Goal: Task Accomplishment & Management: Use online tool/utility

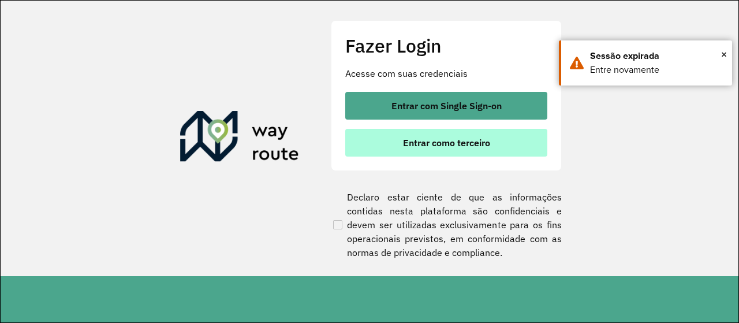
click at [476, 145] on span "Entrar como terceiro" at bounding box center [446, 142] width 87 height 9
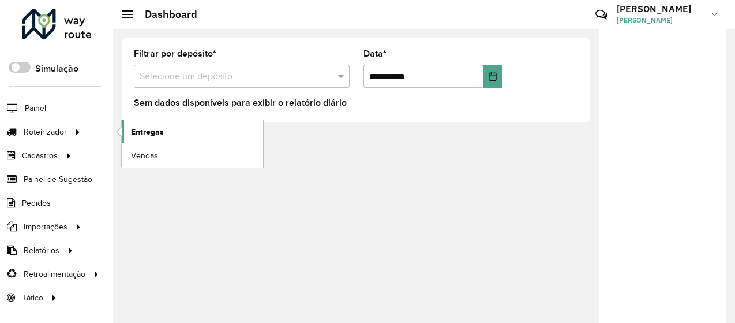
click at [162, 133] on span "Entregas" at bounding box center [147, 132] width 33 height 12
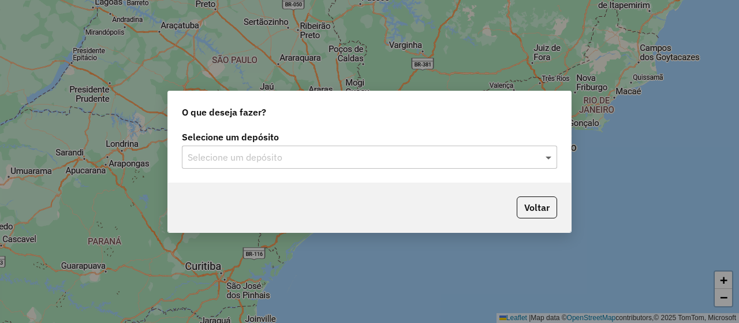
click at [548, 158] on span at bounding box center [550, 157] width 14 height 14
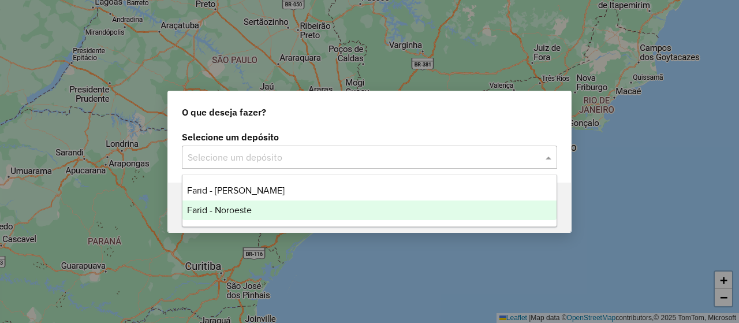
click at [222, 213] on span "Farid - Noroeste" at bounding box center [219, 210] width 65 height 10
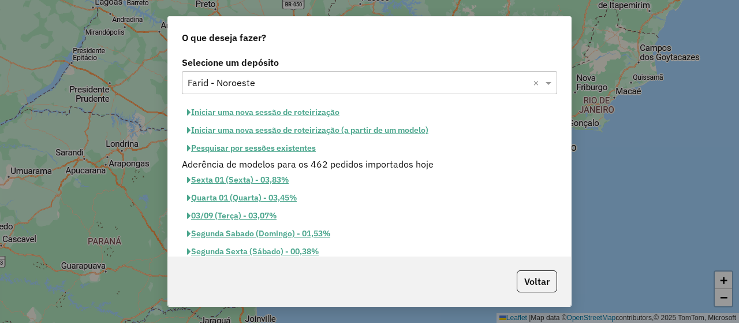
click at [281, 107] on button "Iniciar uma nova sessão de roteirização" at bounding box center [263, 112] width 163 height 18
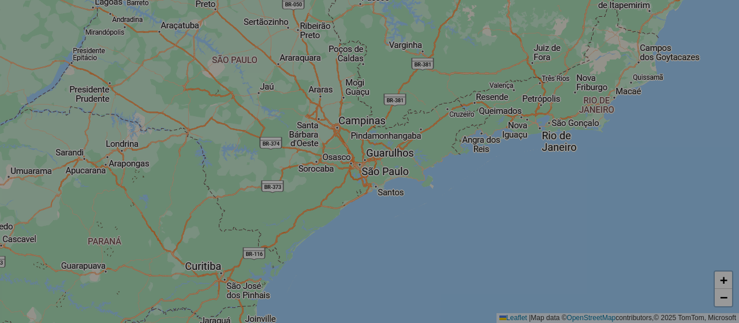
select select "*"
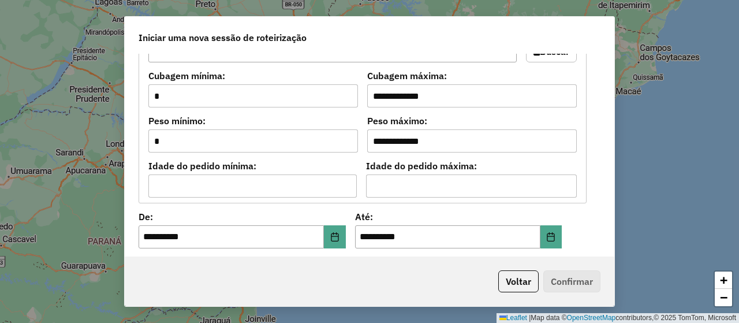
scroll to position [1097, 0]
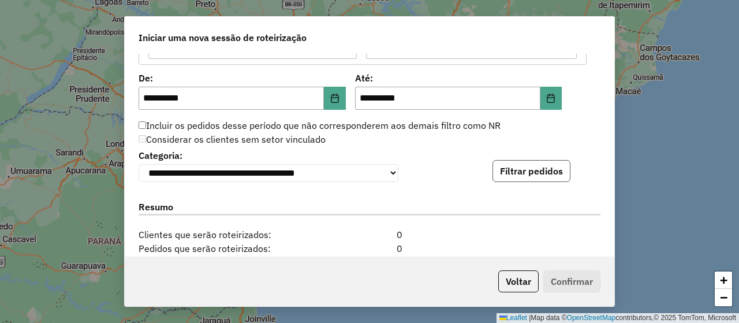
click at [533, 165] on button "Filtrar pedidos" at bounding box center [531, 171] width 78 height 22
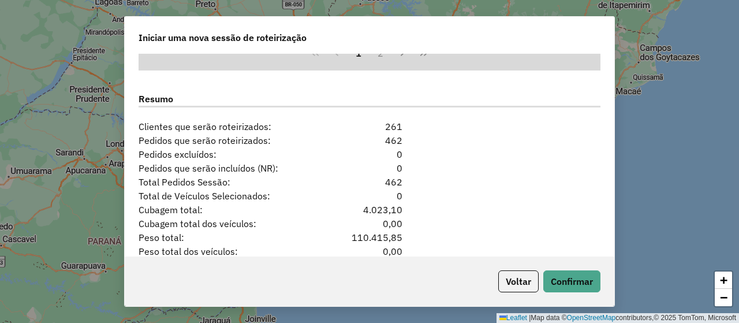
scroll to position [1495, 0]
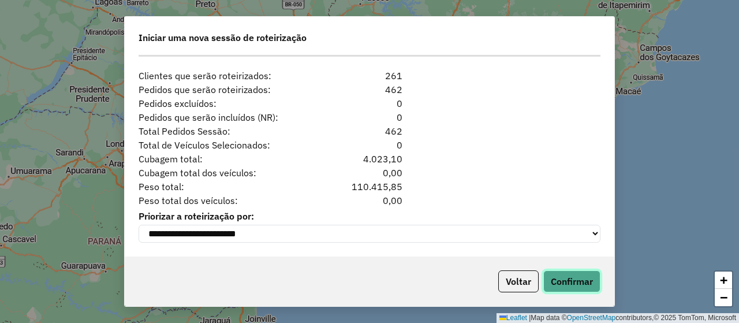
click at [578, 286] on button "Confirmar" at bounding box center [571, 281] width 57 height 22
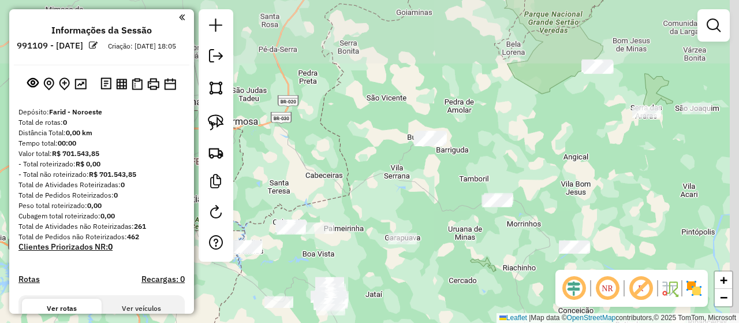
drag, startPoint x: 500, startPoint y: 91, endPoint x: 372, endPoint y: 243, distance: 198.3
click at [372, 243] on div "Janela de atendimento Grade de atendimento Capacidade Transportadoras Veículos …" at bounding box center [369, 161] width 739 height 323
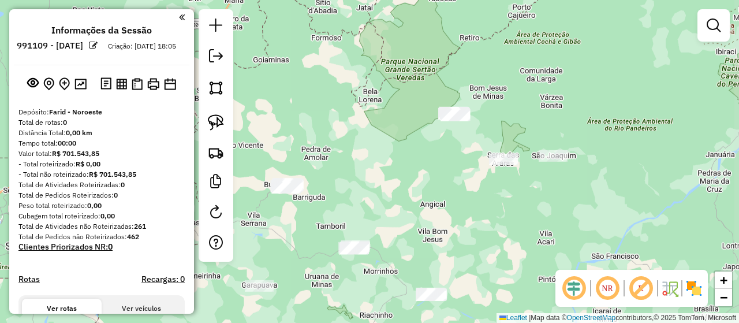
drag, startPoint x: 585, startPoint y: 158, endPoint x: 443, endPoint y: 205, distance: 149.0
click at [443, 205] on div "Janela de atendimento Grade de atendimento Capacidade Transportadoras Veículos …" at bounding box center [369, 161] width 739 height 323
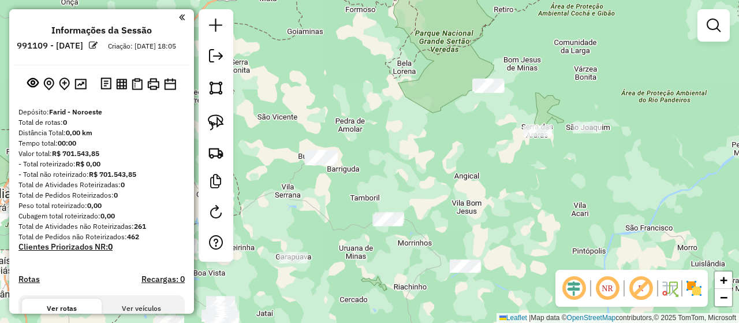
drag, startPoint x: 483, startPoint y: 211, endPoint x: 515, endPoint y: 182, distance: 43.8
click at [515, 182] on div "Janela de atendimento Grade de atendimento Capacidade Transportadoras Veículos …" at bounding box center [369, 161] width 739 height 323
click at [219, 121] on img at bounding box center [216, 122] width 16 height 16
drag, startPoint x: 466, startPoint y: 57, endPoint x: 461, endPoint y: 128, distance: 71.2
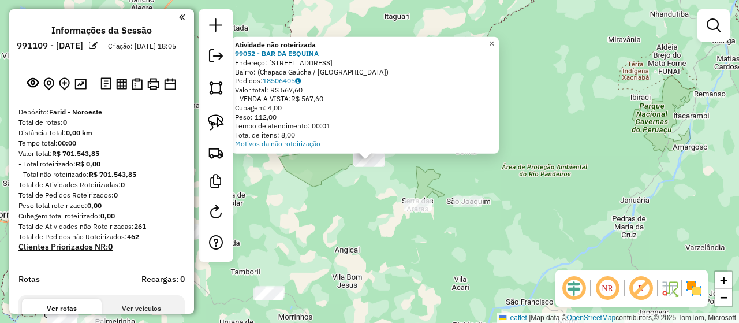
click at [494, 41] on span "×" at bounding box center [491, 44] width 5 height 10
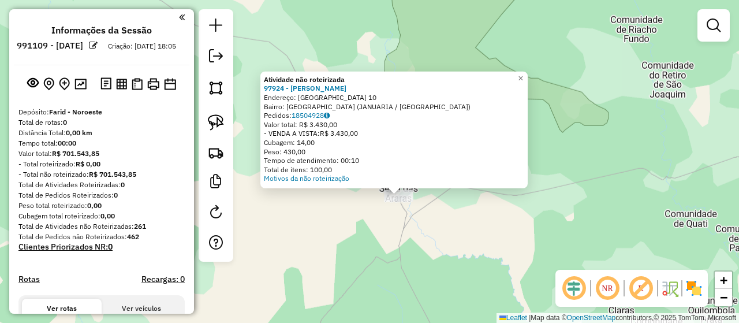
drag, startPoint x: 402, startPoint y: 138, endPoint x: 410, endPoint y: 218, distance: 80.0
click at [410, 218] on div "Atividade não roteirizada 97924 - JOSE PEREIRA DA MOTA Endereço: SANTO ANTONIO …" at bounding box center [369, 161] width 739 height 323
click at [601, 165] on div "Atividade não roteirizada 97924 - JOSE PEREIRA DA MOTA Endereço: SANTO ANTONIO …" at bounding box center [369, 161] width 739 height 323
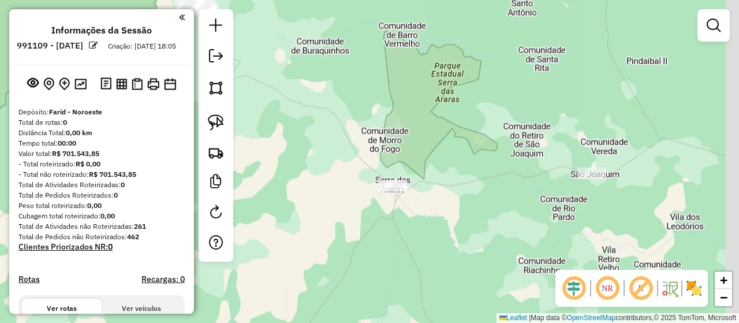
drag, startPoint x: 581, startPoint y: 169, endPoint x: 487, endPoint y: 177, distance: 93.9
click at [487, 177] on div "Janela de atendimento Grade de atendimento Capacidade Transportadoras Veículos …" at bounding box center [369, 161] width 739 height 323
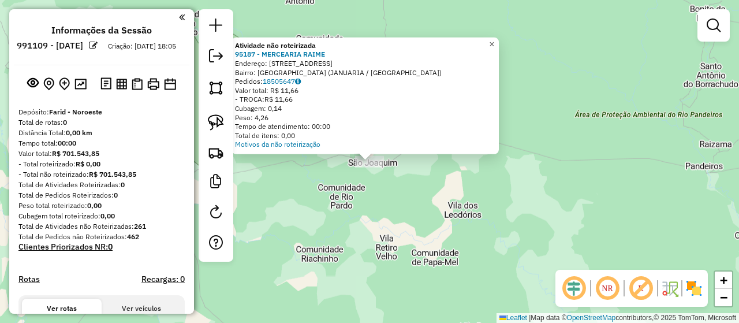
click at [494, 42] on span "×" at bounding box center [491, 44] width 5 height 10
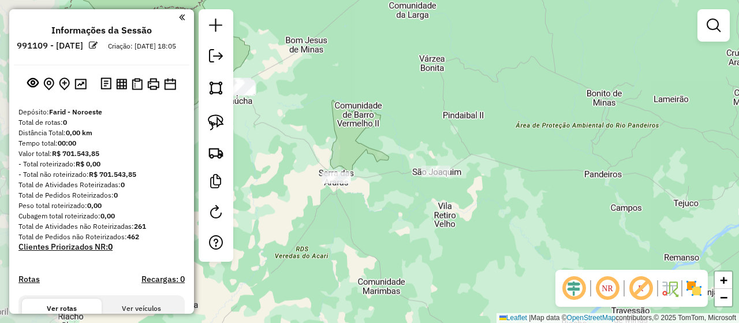
drag, startPoint x: 316, startPoint y: 176, endPoint x: 423, endPoint y: 178, distance: 106.2
click at [423, 178] on div "Janela de atendimento Grade de atendimento Capacidade Transportadoras Veículos …" at bounding box center [369, 161] width 739 height 323
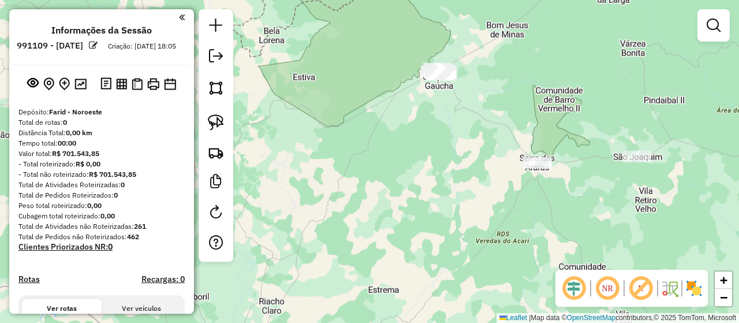
drag, startPoint x: 435, startPoint y: 131, endPoint x: 468, endPoint y: 115, distance: 36.7
click at [468, 115] on div "Janela de atendimento Grade de atendimento Capacidade Transportadoras Veículos …" at bounding box center [369, 161] width 739 height 323
click at [216, 119] on img at bounding box center [216, 122] width 16 height 16
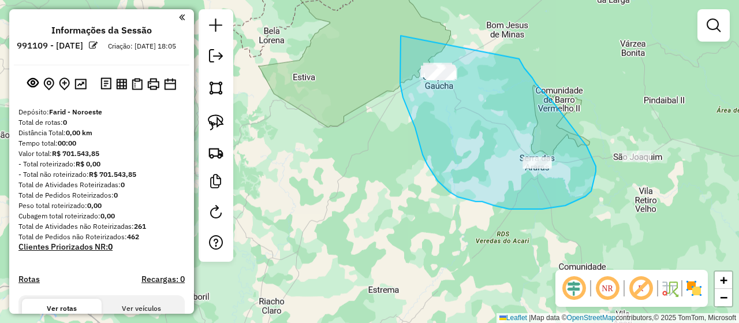
drag, startPoint x: 401, startPoint y: 36, endPoint x: 519, endPoint y: 59, distance: 120.6
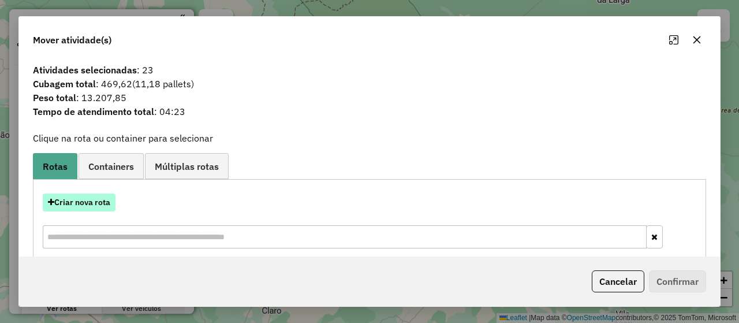
click at [97, 208] on button "Criar nova rota" at bounding box center [79, 202] width 73 height 18
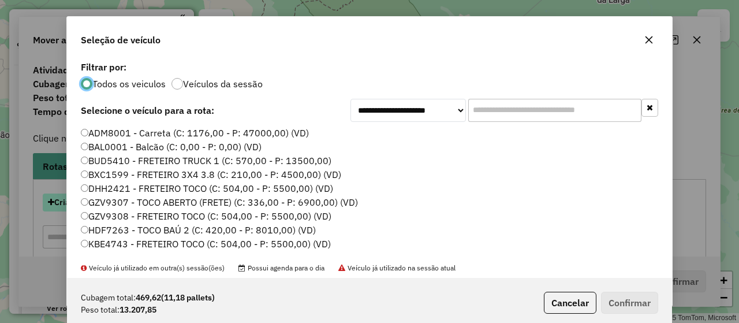
scroll to position [6, 3]
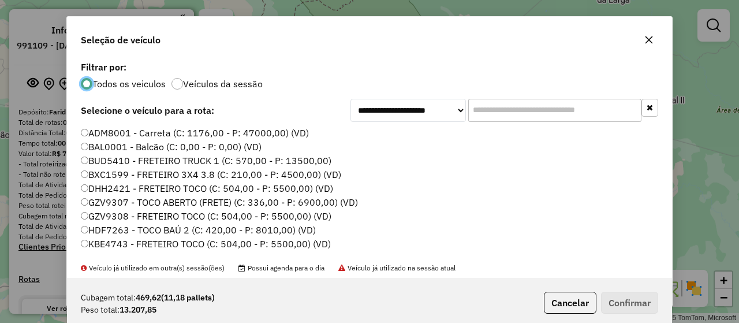
click at [535, 107] on input "text" at bounding box center [554, 110] width 173 height 23
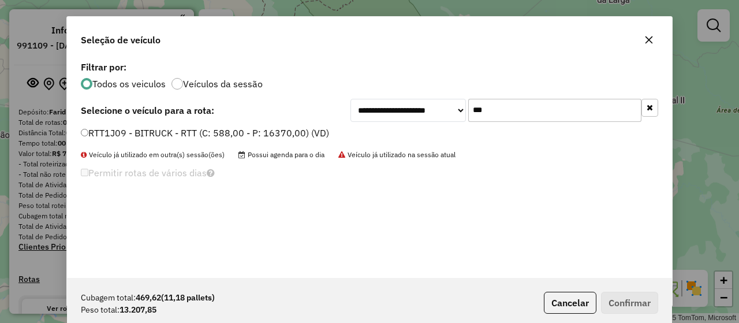
type input "***"
drag, startPoint x: 80, startPoint y: 130, endPoint x: 465, endPoint y: 201, distance: 392.1
click at [465, 201] on div "**********" at bounding box center [369, 167] width 605 height 219
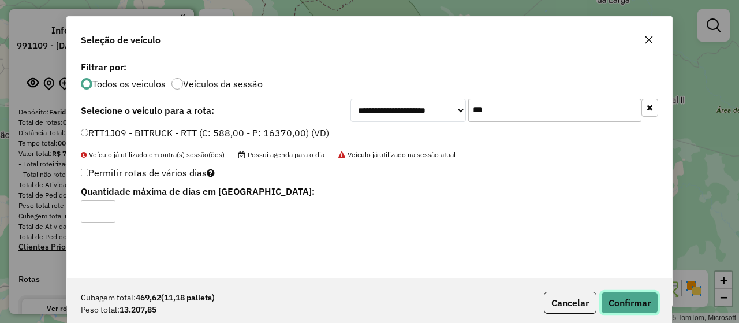
click at [648, 299] on button "Confirmar" at bounding box center [629, 303] width 57 height 22
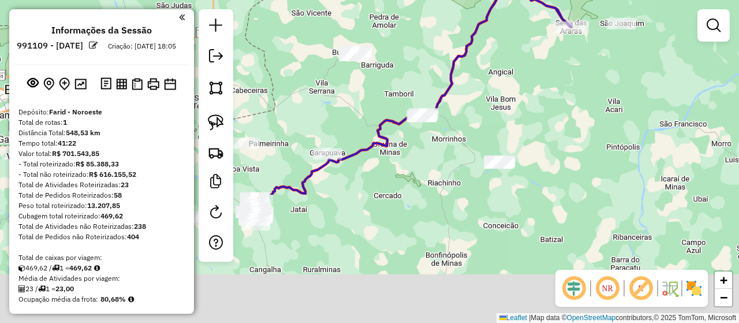
drag, startPoint x: 510, startPoint y: 238, endPoint x: 551, endPoint y: 78, distance: 165.5
click at [551, 78] on div "Janela de atendimento Grade de atendimento Capacidade Transportadoras Veículos …" at bounding box center [369, 161] width 739 height 323
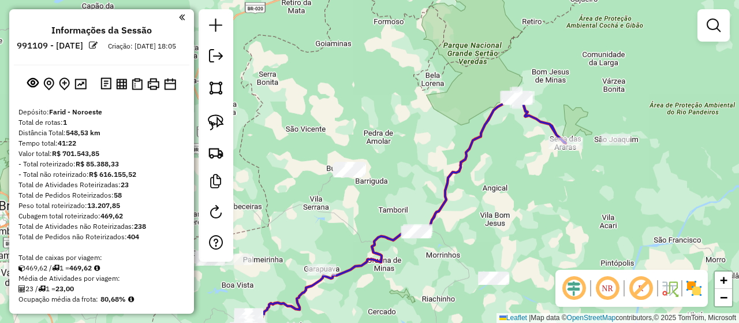
drag, startPoint x: 536, startPoint y: 94, endPoint x: 531, endPoint y: 210, distance: 116.2
click at [531, 210] on div "Janela de atendimento Grade de atendimento Capacidade Transportadoras Veículos …" at bounding box center [369, 161] width 739 height 323
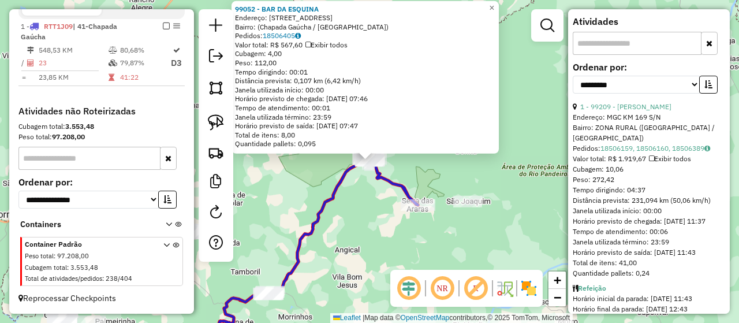
scroll to position [462, 0]
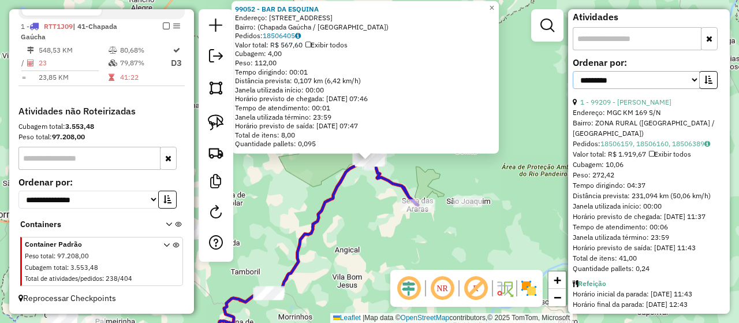
click at [679, 89] on select "**********" at bounding box center [636, 80] width 127 height 18
select select "*********"
click at [573, 87] on select "**********" at bounding box center [636, 80] width 127 height 18
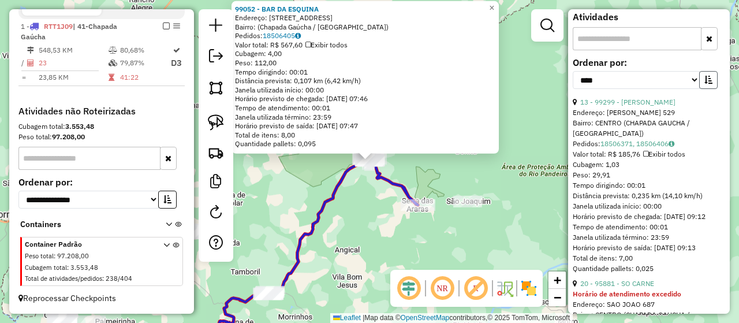
click at [704, 84] on icon "button" at bounding box center [708, 80] width 8 height 8
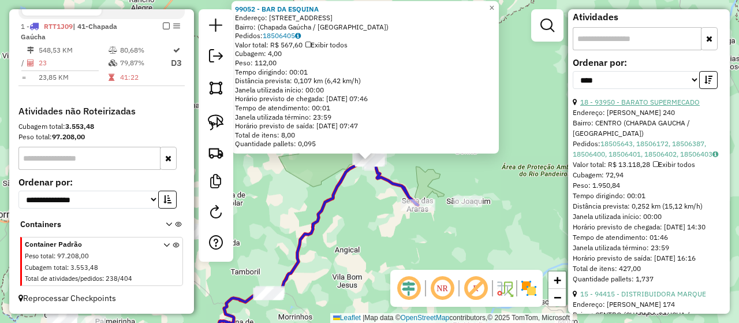
click at [686, 106] on link "18 - 93950 - BARATO SUPERMECADO" at bounding box center [639, 102] width 119 height 9
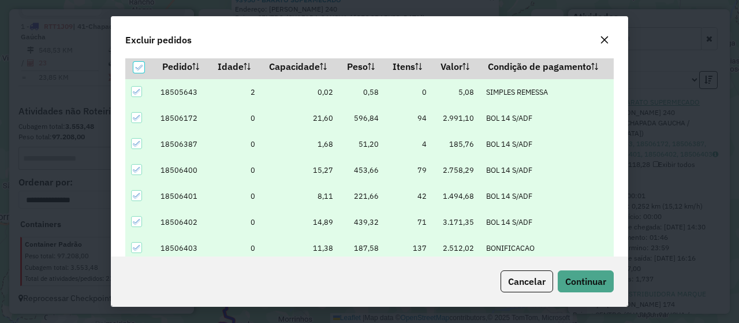
scroll to position [39, 0]
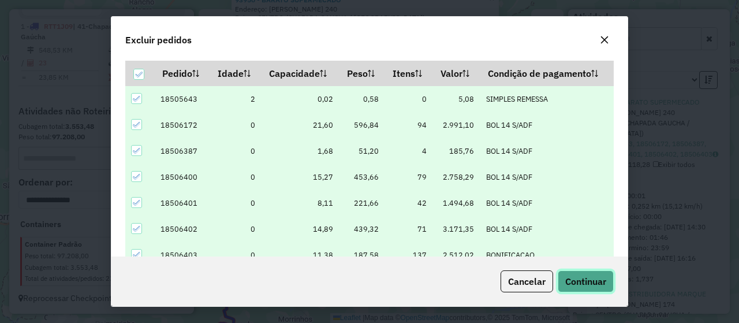
click at [586, 281] on span "Continuar" at bounding box center [585, 281] width 41 height 12
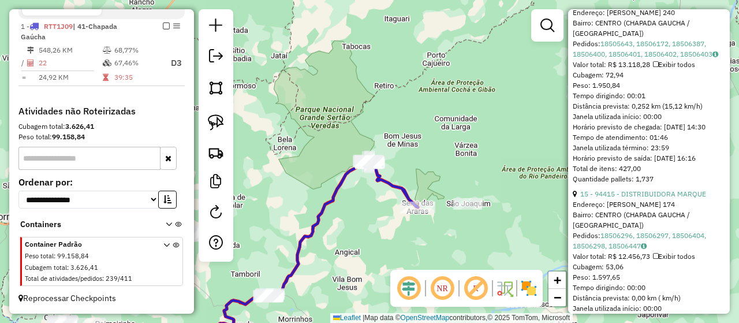
scroll to position [577, 0]
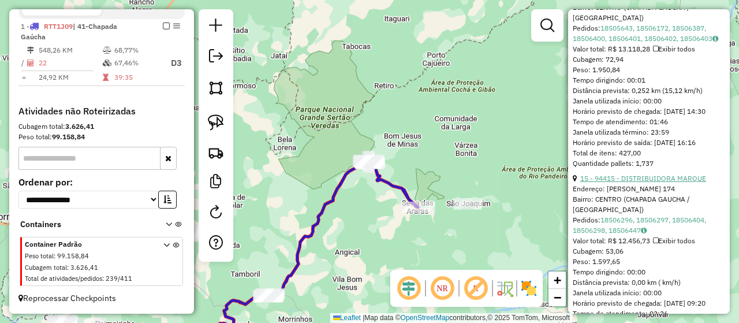
click at [691, 182] on link "15 - 94415 - DISTRIBUIDORA MARQUE" at bounding box center [643, 178] width 126 height 9
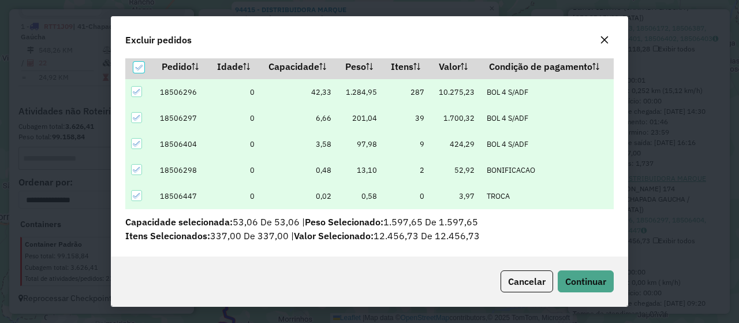
scroll to position [39, 0]
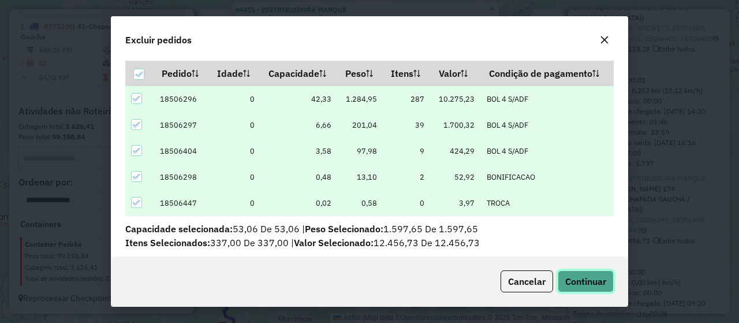
click at [596, 282] on span "Continuar" at bounding box center [585, 281] width 41 height 12
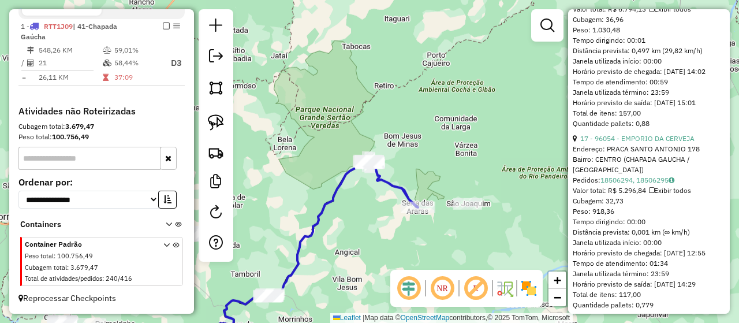
scroll to position [1183, 0]
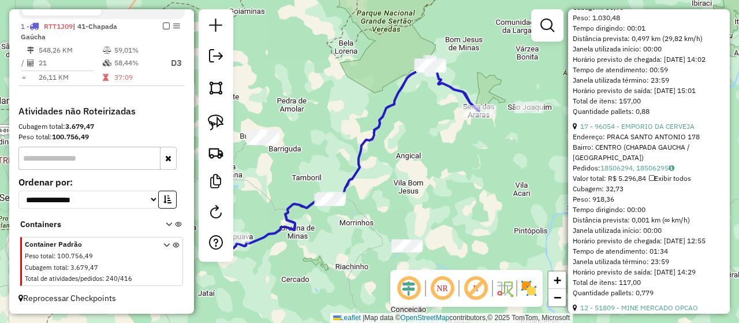
drag, startPoint x: 461, startPoint y: 251, endPoint x: 523, endPoint y: 154, distance: 115.8
click at [523, 154] on div "Janela de atendimento Grade de atendimento Capacidade Transportadoras Veículos …" at bounding box center [369, 161] width 739 height 323
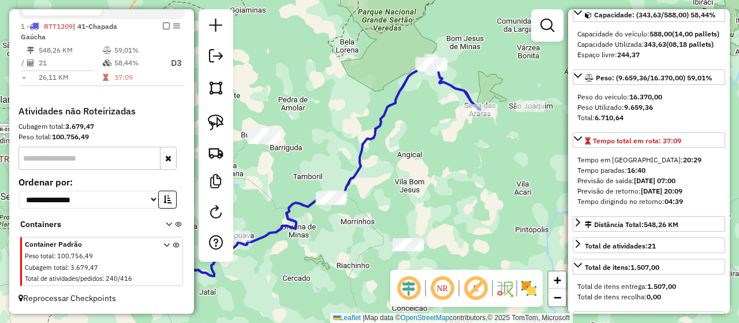
scroll to position [58, 0]
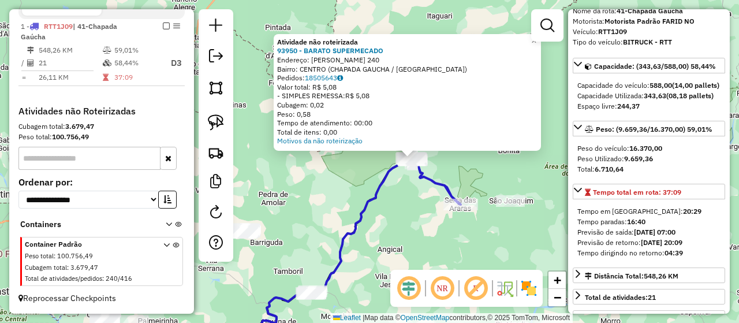
drag, startPoint x: 302, startPoint y: 207, endPoint x: 388, endPoint y: 204, distance: 86.1
click at [388, 204] on div "Atividade não roteirizada 93950 - BARATO SUPERMECADO Endereço: TANCREDO NEVES 2…" at bounding box center [369, 161] width 739 height 323
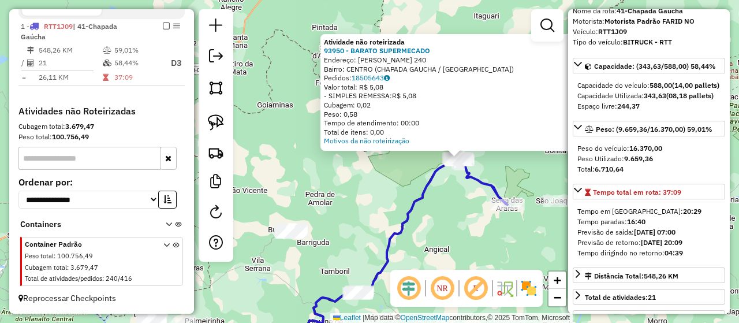
scroll to position [225, 0]
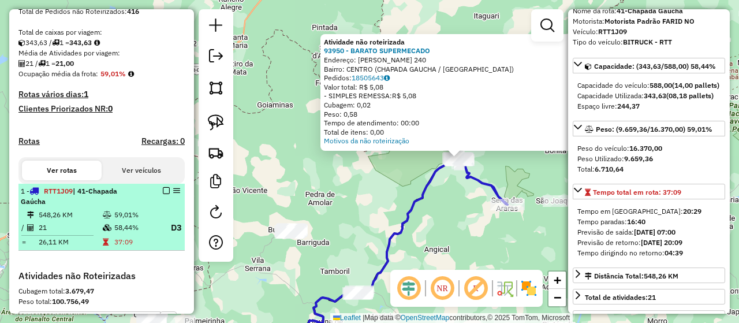
click at [165, 194] on em at bounding box center [166, 190] width 7 height 7
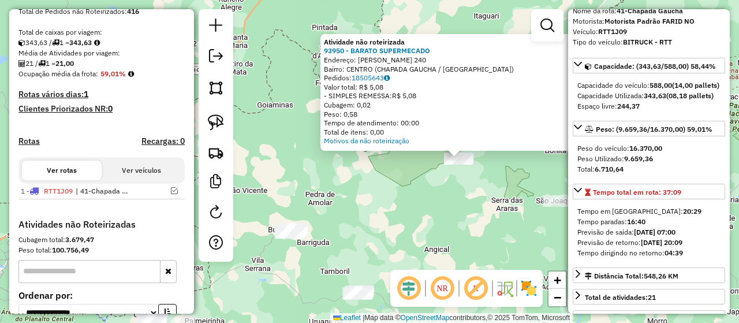
click at [438, 229] on div "Atividade não roteirizada 93950 - BARATO SUPERMECADO Endereço: TANCREDO NEVES 2…" at bounding box center [369, 161] width 739 height 323
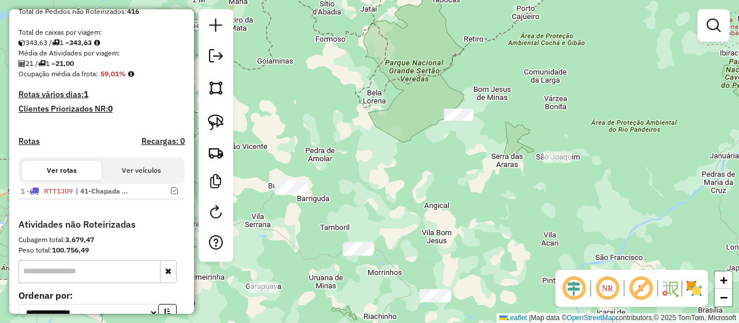
drag, startPoint x: 376, startPoint y: 199, endPoint x: 344, endPoint y: 192, distance: 32.6
click at [411, 192] on div "Janela de atendimento Grade de atendimento Capacidade Transportadoras Veículos …" at bounding box center [369, 161] width 739 height 323
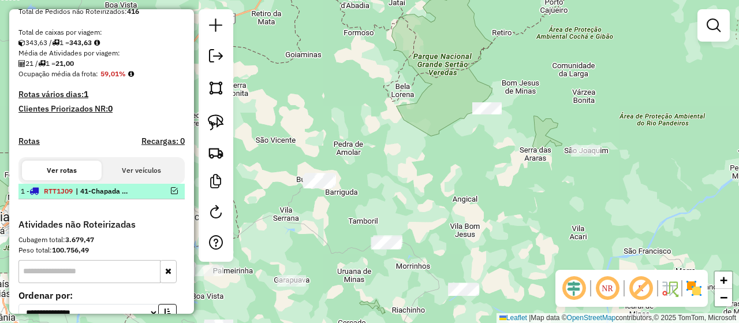
click at [171, 194] on em at bounding box center [174, 190] width 7 height 7
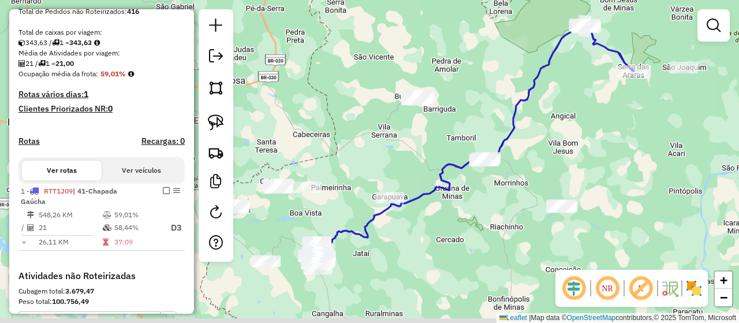
drag, startPoint x: 485, startPoint y: 221, endPoint x: 585, endPoint y: 135, distance: 131.8
click at [585, 135] on div "Janela de atendimento Grade de atendimento Capacidade Transportadoras Veículos …" at bounding box center [369, 161] width 739 height 323
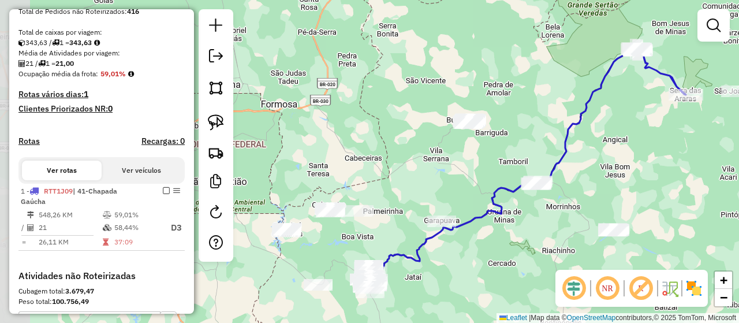
drag, startPoint x: 422, startPoint y: 124, endPoint x: 472, endPoint y: 153, distance: 57.9
click at [472, 153] on div "Janela de atendimento Grade de atendimento Capacidade Transportadoras Veículos …" at bounding box center [369, 161] width 739 height 323
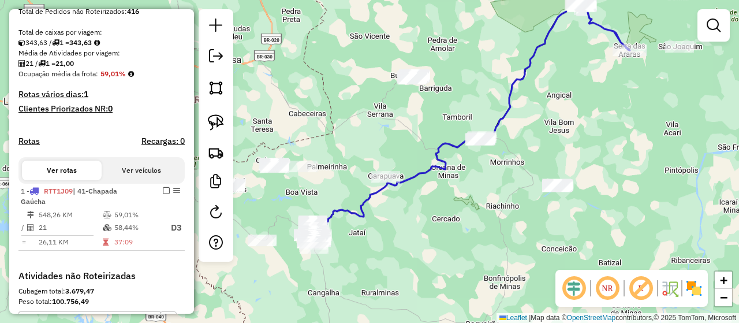
drag, startPoint x: 637, startPoint y: 188, endPoint x: 581, endPoint y: 141, distance: 72.9
click at [581, 141] on div "Janela de atendimento Grade de atendimento Capacidade Transportadoras Veículos …" at bounding box center [369, 161] width 739 height 323
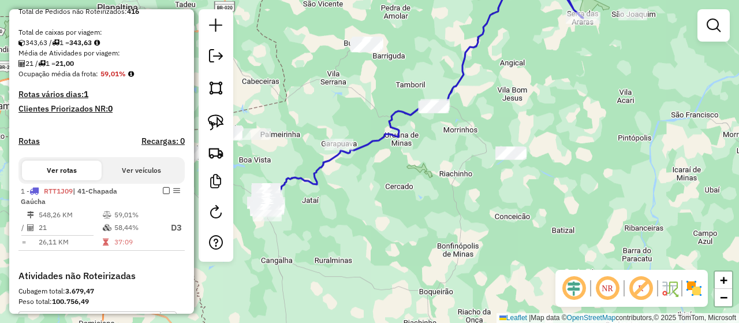
drag, startPoint x: 624, startPoint y: 181, endPoint x: 528, endPoint y: 119, distance: 114.5
click at [533, 118] on div "Janela de atendimento Grade de atendimento Capacidade Transportadoras Veículos …" at bounding box center [369, 161] width 739 height 323
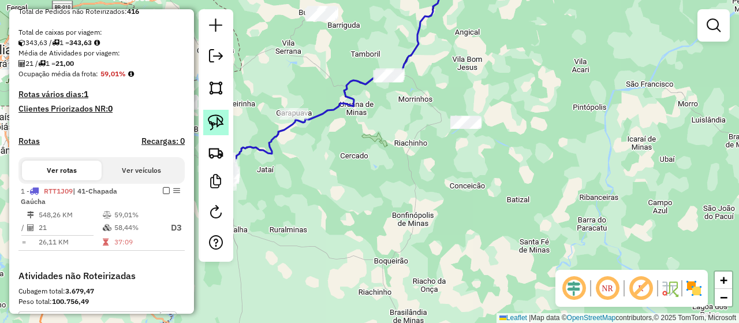
click at [220, 122] on img at bounding box center [216, 122] width 16 height 16
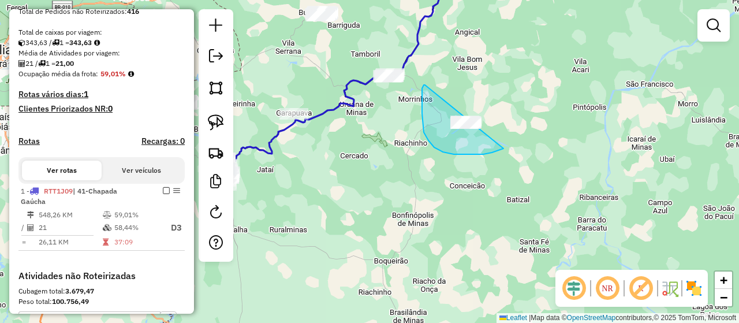
drag, startPoint x: 425, startPoint y: 85, endPoint x: 517, endPoint y: 105, distance: 94.5
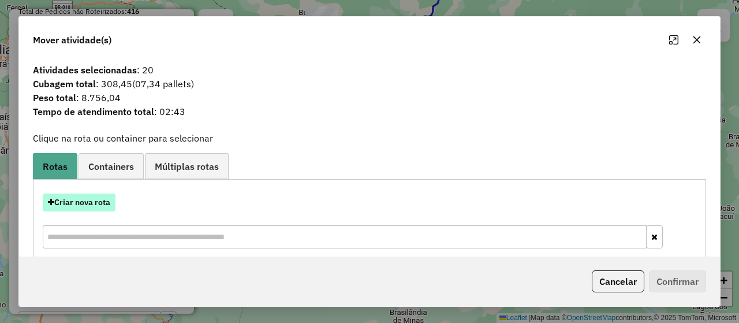
click at [95, 201] on button "Criar nova rota" at bounding box center [79, 202] width 73 height 18
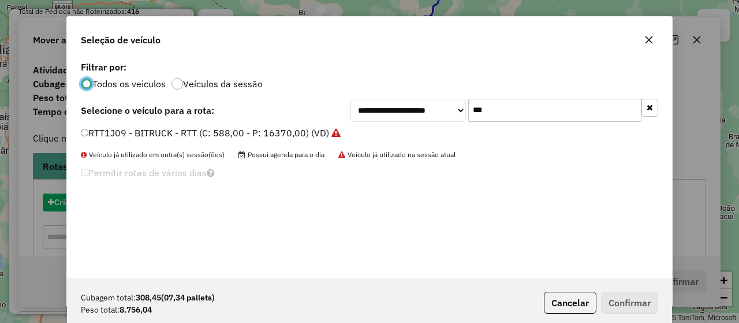
scroll to position [6, 3]
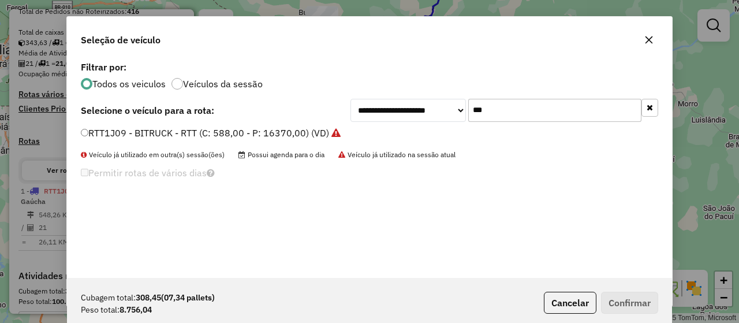
drag, startPoint x: 511, startPoint y: 115, endPoint x: 466, endPoint y: 118, distance: 45.2
click at [466, 118] on div "**********" at bounding box center [504, 110] width 308 height 23
type input "***"
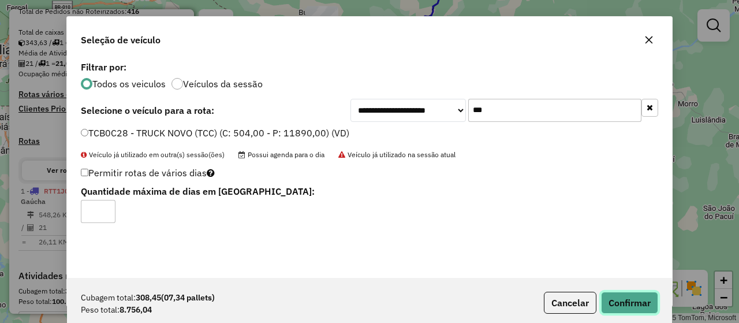
click at [644, 300] on button "Confirmar" at bounding box center [629, 303] width 57 height 22
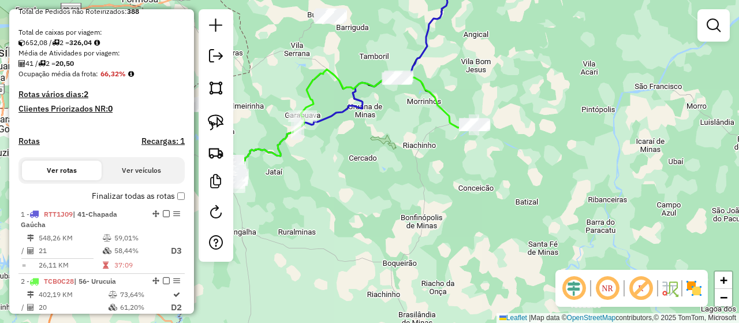
drag, startPoint x: 388, startPoint y: 147, endPoint x: 431, endPoint y: 165, distance: 46.3
click at [431, 165] on div "Janela de atendimento Grade de atendimento Capacidade Transportadoras Veículos …" at bounding box center [369, 161] width 739 height 323
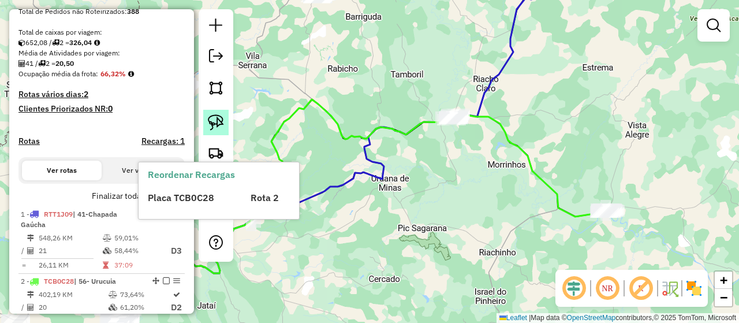
click at [214, 116] on img at bounding box center [216, 122] width 16 height 16
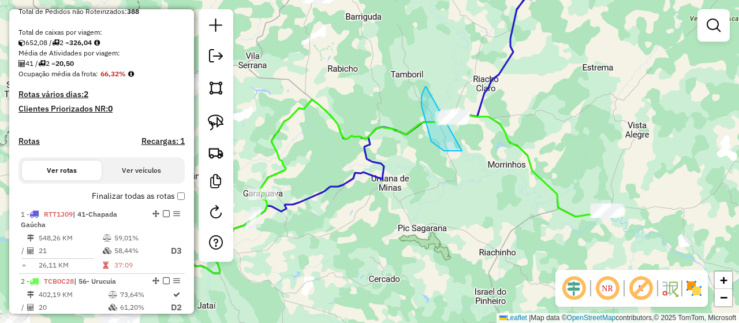
drag, startPoint x: 421, startPoint y: 96, endPoint x: 478, endPoint y: 107, distance: 57.7
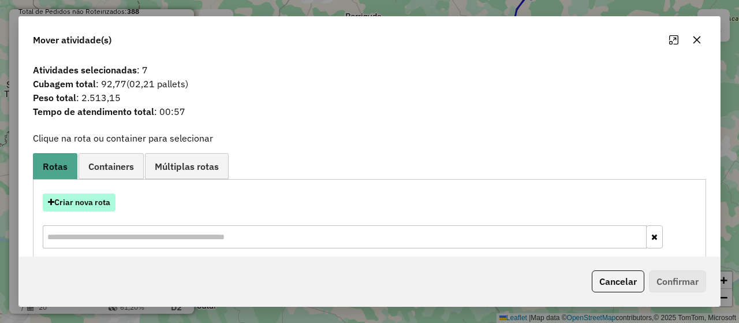
click at [76, 210] on button "Criar nova rota" at bounding box center [79, 202] width 73 height 18
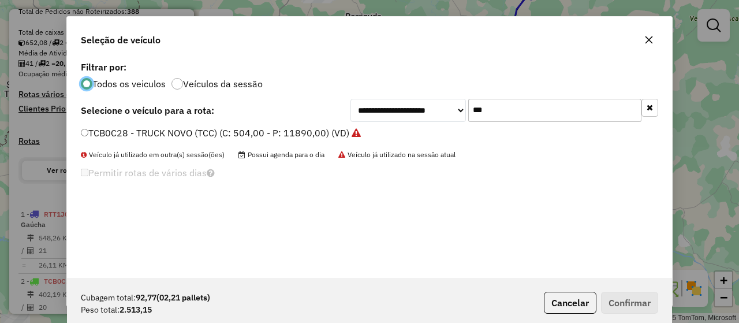
click at [79, 131] on div "TCB0C28 - TRUCK NOVO (TCC) (C: 504,00 - P: 11890,00) (VD)" at bounding box center [369, 137] width 591 height 23
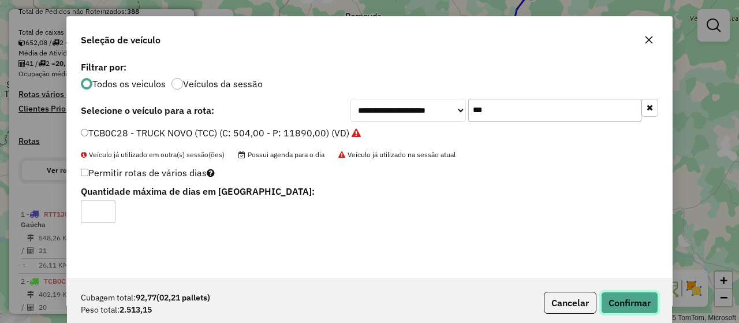
click at [635, 296] on button "Confirmar" at bounding box center [629, 303] width 57 height 22
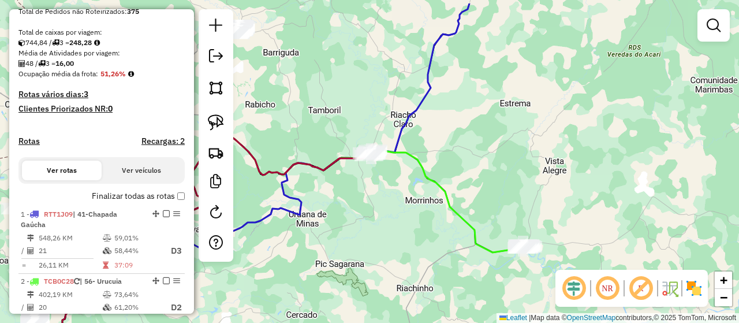
drag, startPoint x: 480, startPoint y: 176, endPoint x: 398, endPoint y: 212, distance: 90.0
click at [398, 212] on div "Janela de atendimento Grade de atendimento Capacidade Transportadoras Veículos …" at bounding box center [369, 161] width 739 height 323
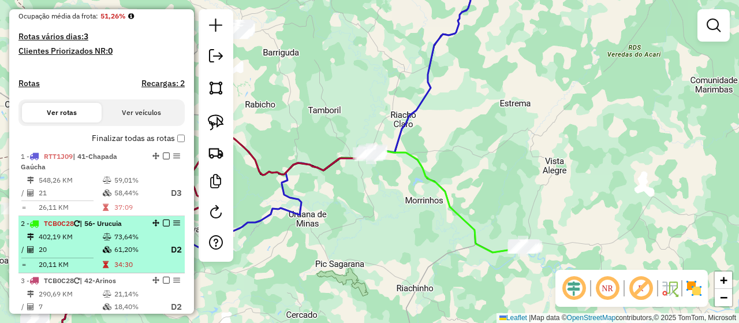
scroll to position [341, 0]
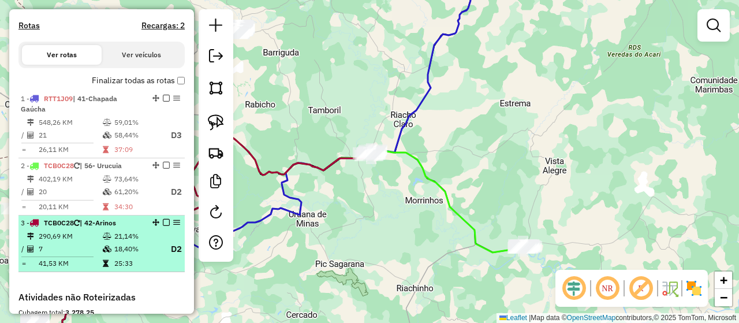
select select "*********"
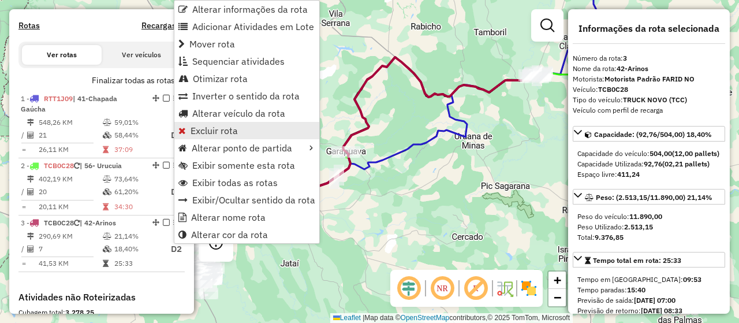
click at [240, 122] on link "Excluir rota" at bounding box center [246, 130] width 145 height 17
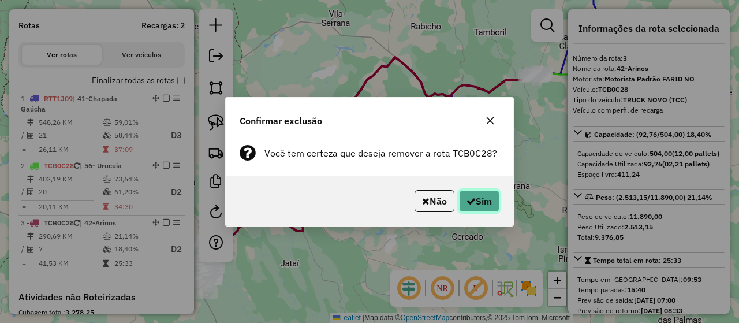
click at [478, 203] on button "Sim" at bounding box center [479, 201] width 40 height 22
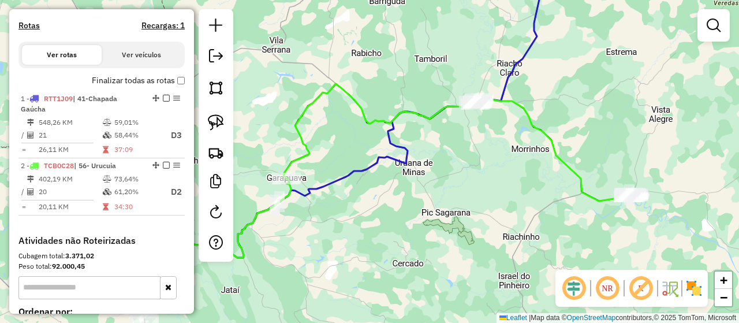
drag, startPoint x: 535, startPoint y: 149, endPoint x: 440, endPoint y: 183, distance: 100.6
click at [459, 191] on div "Janela de atendimento Grade de atendimento Capacidade Transportadoras Veículos …" at bounding box center [369, 161] width 739 height 323
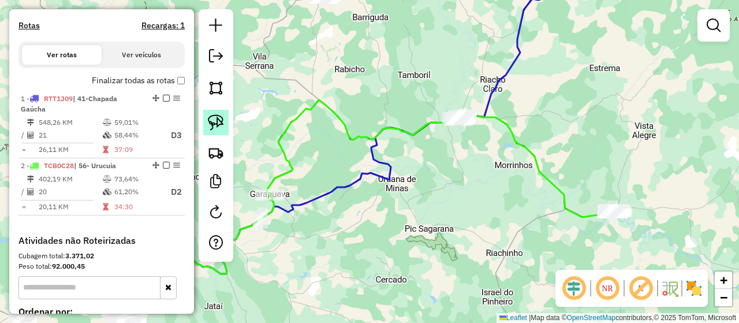
click at [218, 124] on img at bounding box center [216, 122] width 16 height 16
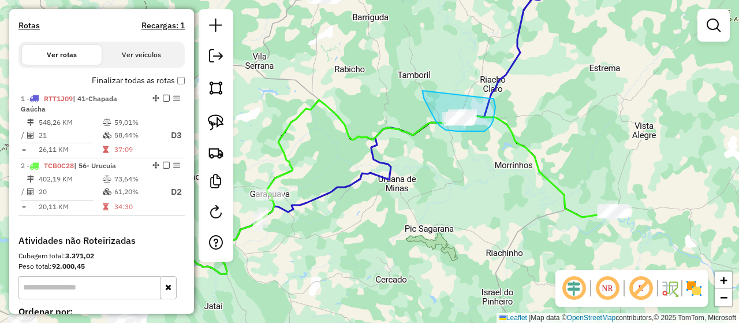
drag, startPoint x: 423, startPoint y: 91, endPoint x: 480, endPoint y: 81, distance: 58.5
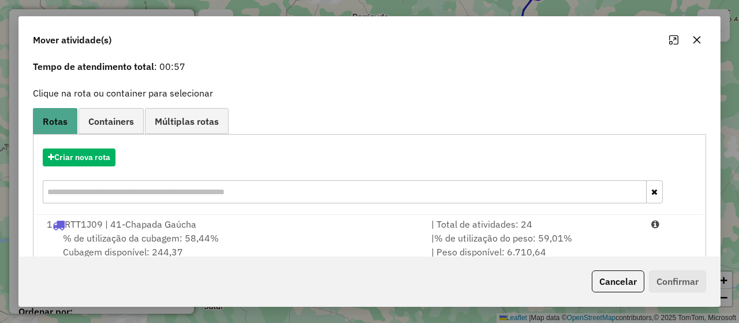
scroll to position [115, 0]
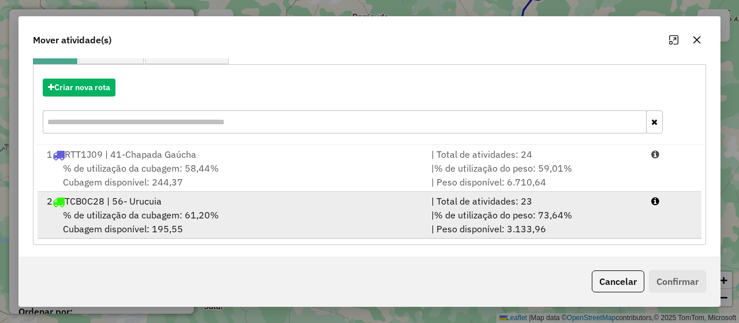
click at [143, 225] on div "% de utilização da cubagem: 61,20% Cubagem disponível: 195,55" at bounding box center [232, 222] width 384 height 28
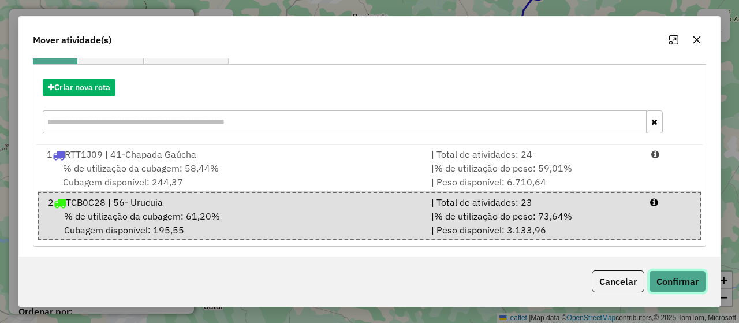
click at [696, 275] on button "Confirmar" at bounding box center [677, 281] width 57 height 22
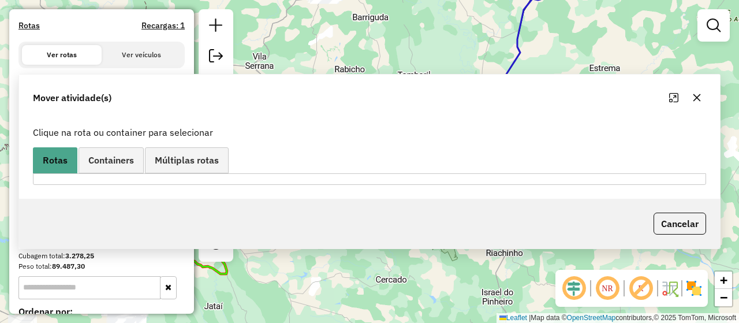
scroll to position [0, 0]
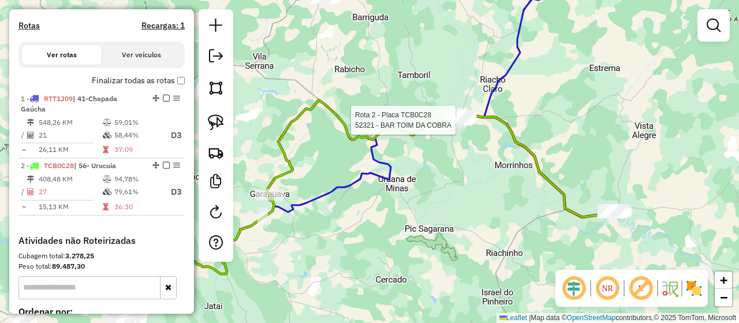
select select "*********"
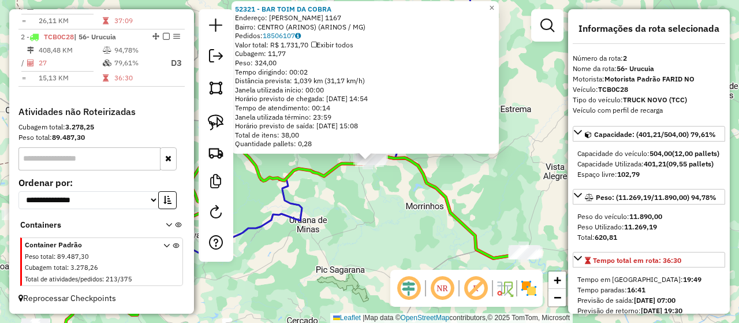
scroll to position [478, 0]
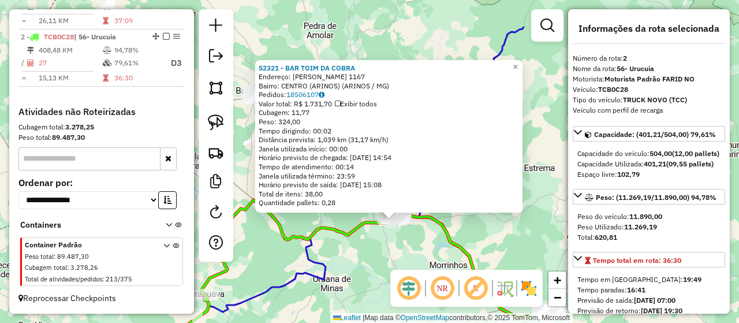
drag, startPoint x: 375, startPoint y: 185, endPoint x: 399, endPoint y: 245, distance: 64.4
click at [399, 245] on div "52321 - BAR TOIM DA COBRA Endereço: FRANCISCO PEREIRA 1167 Bairro: CENTRO (ARIN…" at bounding box center [369, 161] width 739 height 323
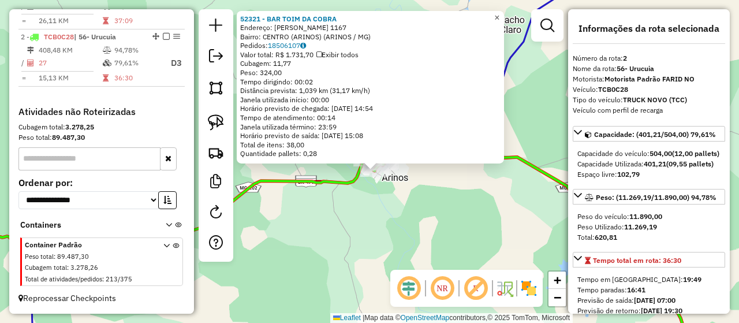
click at [499, 13] on span "×" at bounding box center [496, 17] width 5 height 10
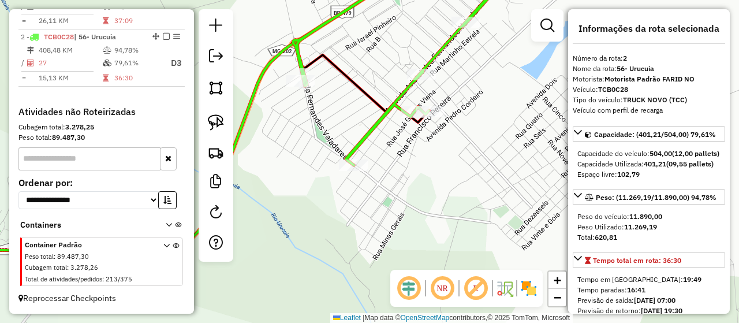
drag, startPoint x: 479, startPoint y: 73, endPoint x: 490, endPoint y: 125, distance: 53.0
click at [490, 125] on div "Janela de atendimento Grade de atendimento Capacidade Transportadoras Veículos …" at bounding box center [369, 161] width 739 height 323
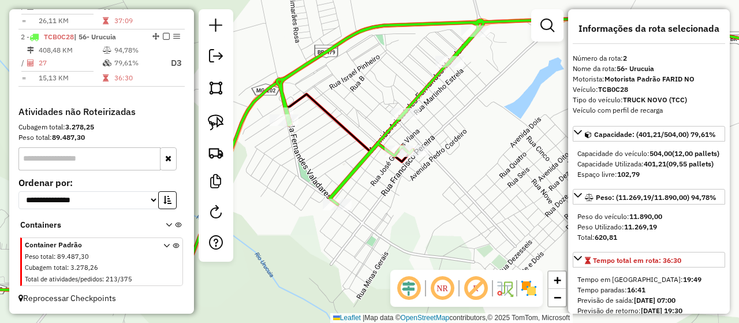
drag, startPoint x: 361, startPoint y: 121, endPoint x: 367, endPoint y: 99, distance: 23.4
click at [367, 99] on div "Janela de atendimento Grade de atendimento Capacidade Transportadoras Veículos …" at bounding box center [369, 161] width 739 height 323
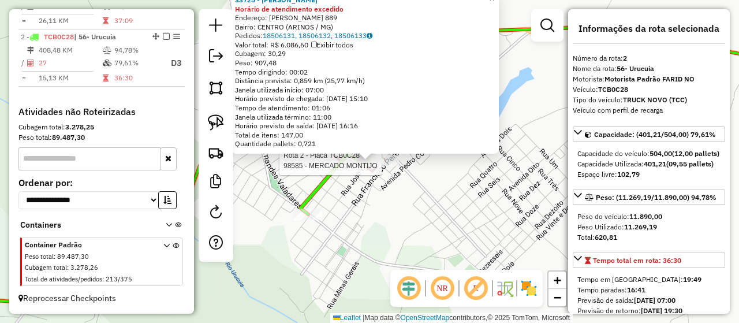
click at [390, 166] on div at bounding box center [384, 161] width 29 height 12
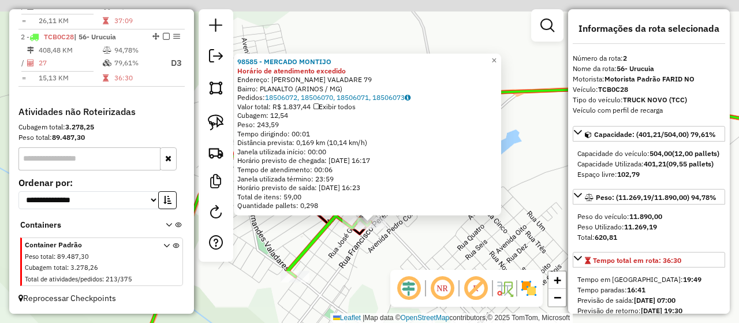
drag, startPoint x: 399, startPoint y: 164, endPoint x: 444, endPoint y: 165, distance: 45.6
click at [401, 234] on div "98585 - MERCADO MONTIJO Horário de atendimento excedido Endereço: ARISTOTELES F…" at bounding box center [369, 161] width 739 height 323
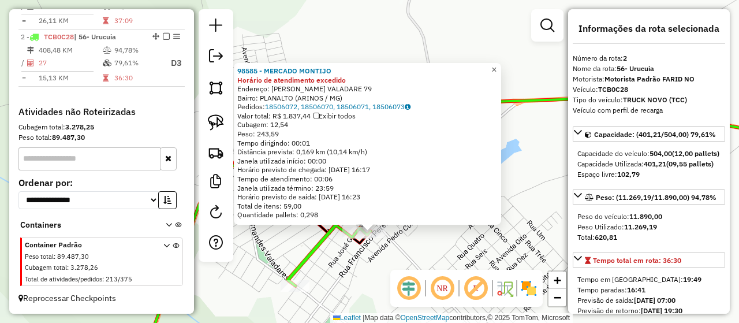
click at [496, 65] on span "×" at bounding box center [493, 70] width 5 height 10
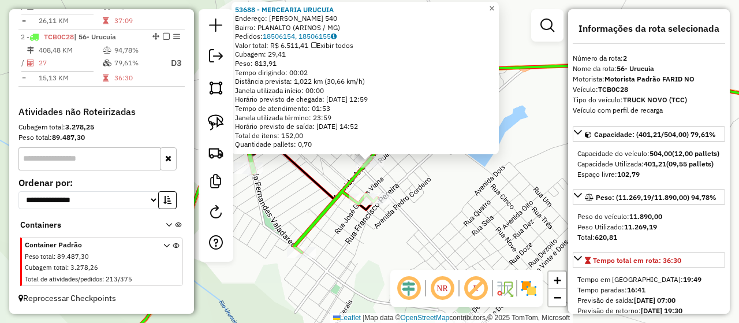
click at [494, 5] on span "×" at bounding box center [491, 8] width 5 height 10
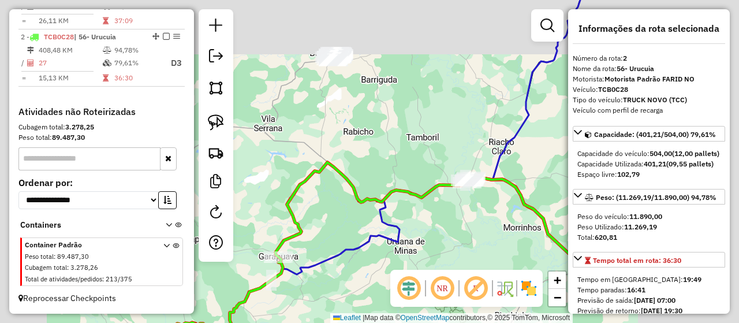
click at [432, 138] on div "Janela de atendimento Grade de atendimento Capacidade Transportadoras Veículos …" at bounding box center [369, 161] width 739 height 323
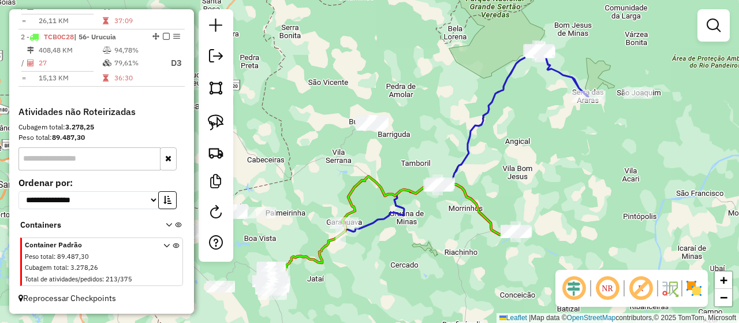
drag, startPoint x: 533, startPoint y: 116, endPoint x: 522, endPoint y: 142, distance: 28.2
click at [522, 142] on div "Janela de atendimento Grade de atendimento Capacidade Transportadoras Veículos …" at bounding box center [369, 161] width 739 height 323
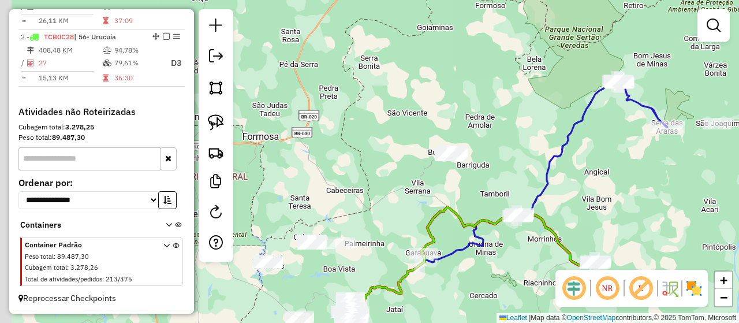
drag, startPoint x: 387, startPoint y: 154, endPoint x: 496, endPoint y: 165, distance: 110.2
click at [496, 165] on div "Janela de atendimento Grade de atendimento Capacidade Transportadoras Veículos …" at bounding box center [369, 161] width 739 height 323
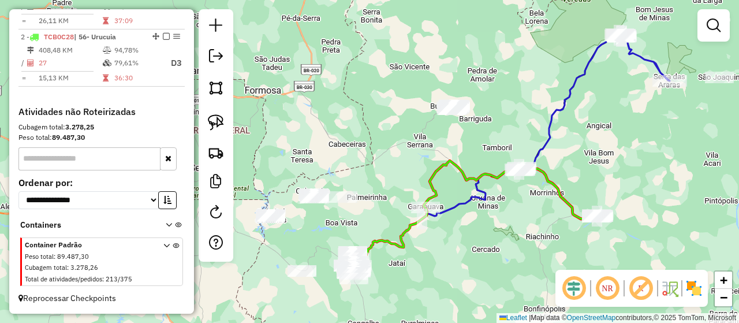
drag, startPoint x: 559, startPoint y: 156, endPoint x: 526, endPoint y: 129, distance: 43.0
click at [526, 129] on div "Janela de atendimento Grade de atendimento Capacidade Transportadoras Veículos …" at bounding box center [369, 161] width 739 height 323
click at [217, 122] on img at bounding box center [216, 122] width 16 height 16
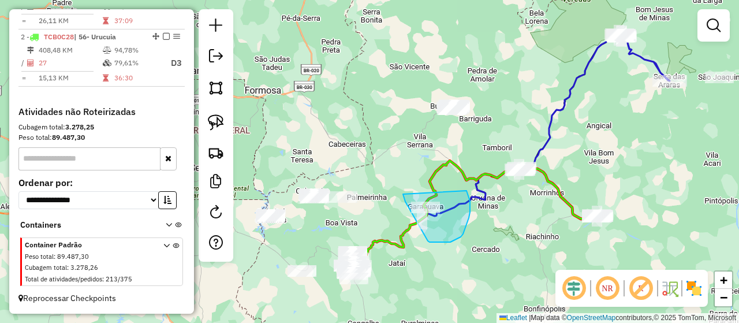
drag, startPoint x: 403, startPoint y: 194, endPoint x: 458, endPoint y: 178, distance: 57.7
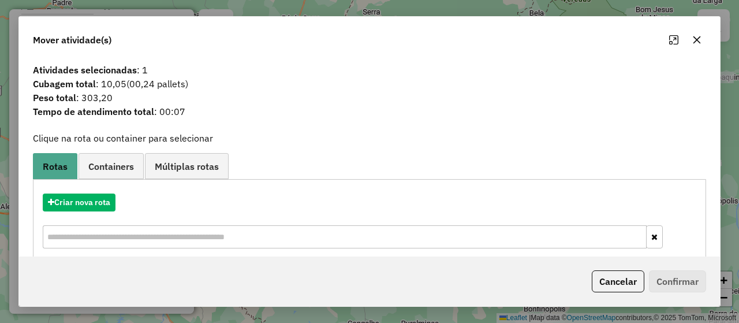
click at [694, 40] on icon "button" at bounding box center [696, 39] width 9 height 9
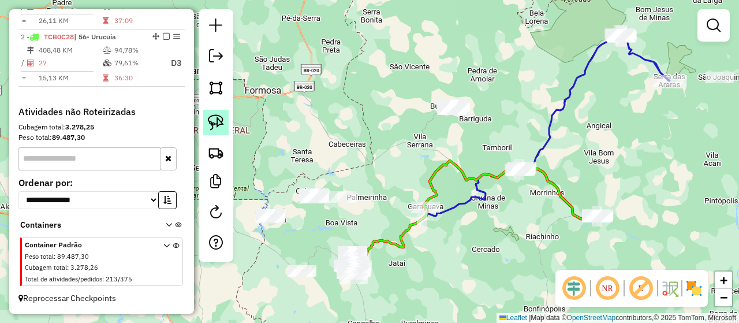
click at [221, 129] on img at bounding box center [216, 122] width 16 height 16
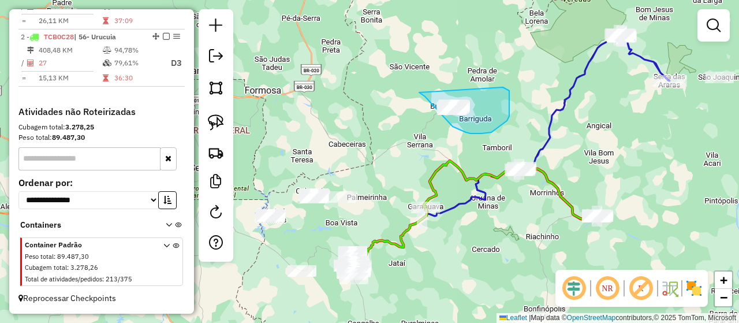
drag, startPoint x: 419, startPoint y: 92, endPoint x: 485, endPoint y: 79, distance: 67.3
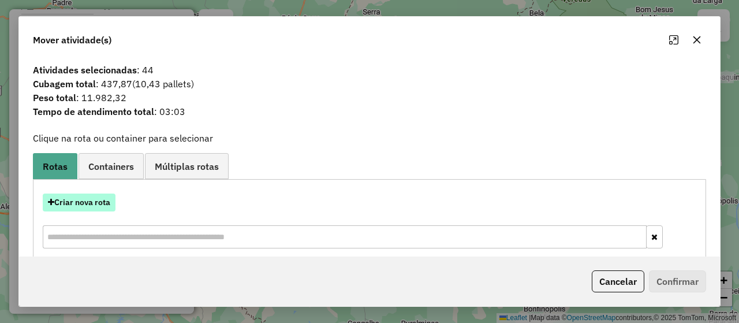
click at [98, 204] on button "Criar nova rota" at bounding box center [79, 202] width 73 height 18
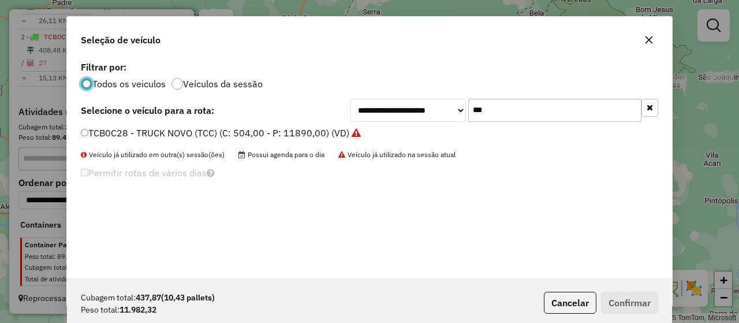
scroll to position [6, 3]
drag, startPoint x: 521, startPoint y: 113, endPoint x: 469, endPoint y: 121, distance: 52.5
click at [469, 121] on input "***" at bounding box center [554, 110] width 173 height 23
type input "***"
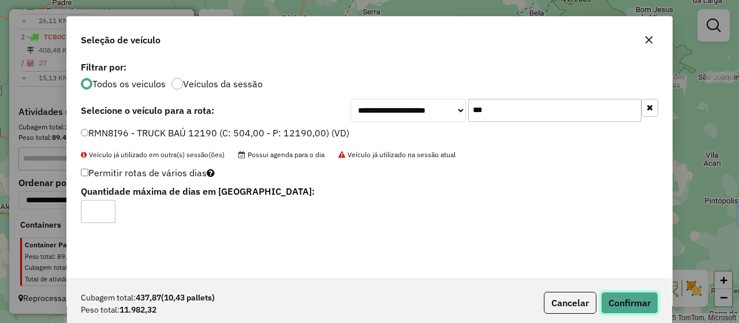
click at [630, 301] on button "Confirmar" at bounding box center [629, 303] width 57 height 22
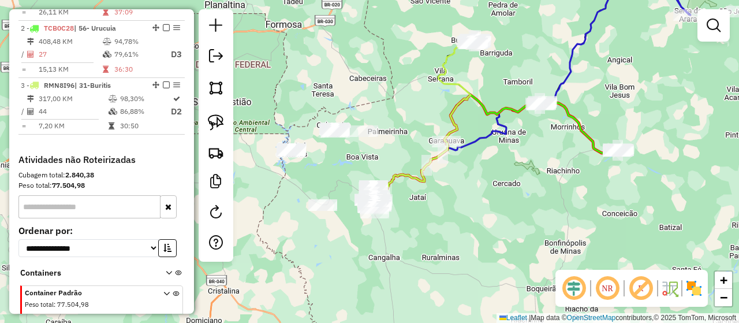
drag, startPoint x: 469, startPoint y: 238, endPoint x: 490, endPoint y: 172, distance: 69.0
click at [490, 172] on div "Janela de atendimento Grade de atendimento Capacidade Transportadoras Veículos …" at bounding box center [369, 161] width 739 height 323
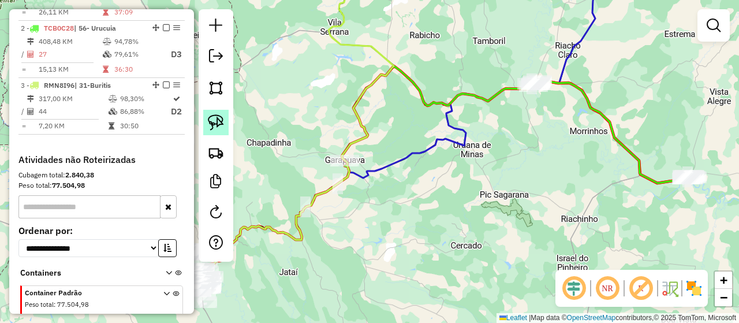
click at [214, 126] on img at bounding box center [216, 122] width 16 height 16
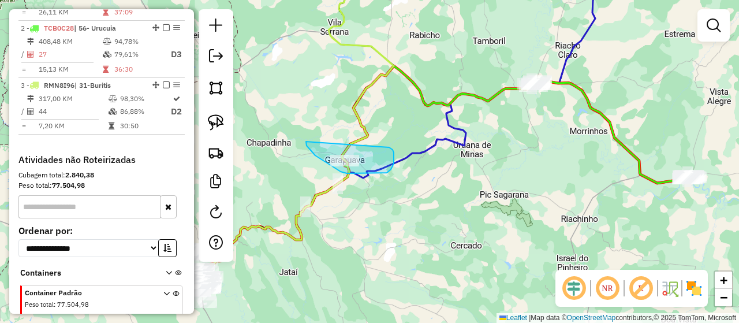
drag, startPoint x: 306, startPoint y: 141, endPoint x: 383, endPoint y: 144, distance: 77.4
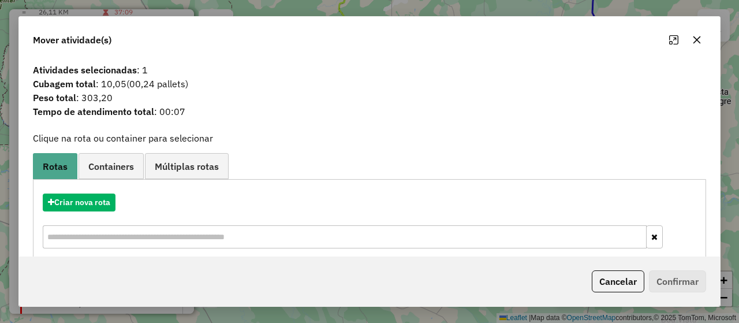
scroll to position [162, 0]
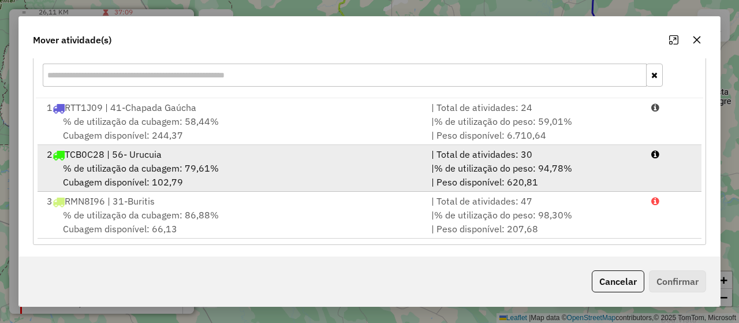
click at [316, 161] on div "% de utilização da cubagem: 79,61% Cubagem disponível: 102,79" at bounding box center [232, 175] width 384 height 28
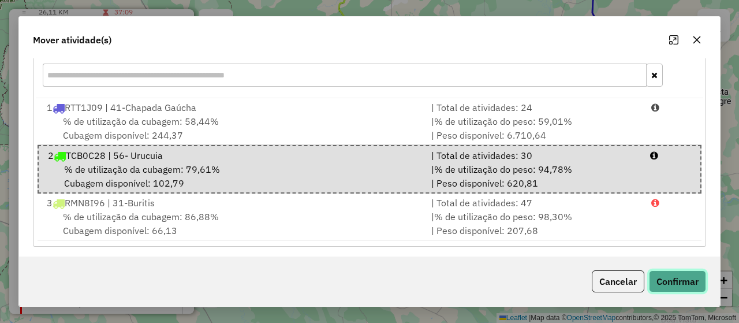
click at [687, 277] on button "Confirmar" at bounding box center [677, 281] width 57 height 22
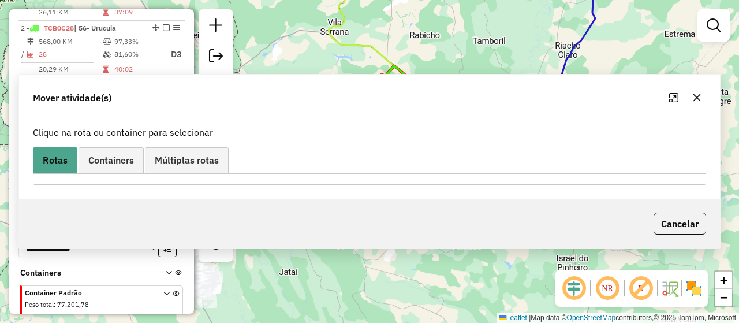
scroll to position [0, 0]
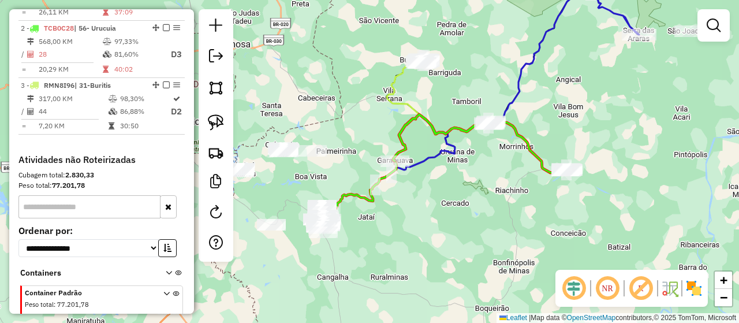
drag, startPoint x: 367, startPoint y: 192, endPoint x: 404, endPoint y: 191, distance: 37.0
click at [404, 191] on div "Janela de atendimento Grade de atendimento Capacidade Transportadoras Veículos …" at bounding box center [369, 161] width 739 height 323
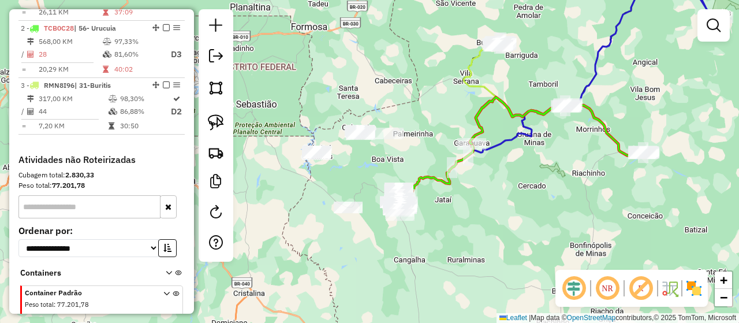
drag, startPoint x: 442, startPoint y: 188, endPoint x: 567, endPoint y: 115, distance: 145.4
click at [567, 115] on div "Janela de atendimento Grade de atendimento Capacidade Transportadoras Veículos …" at bounding box center [369, 161] width 739 height 323
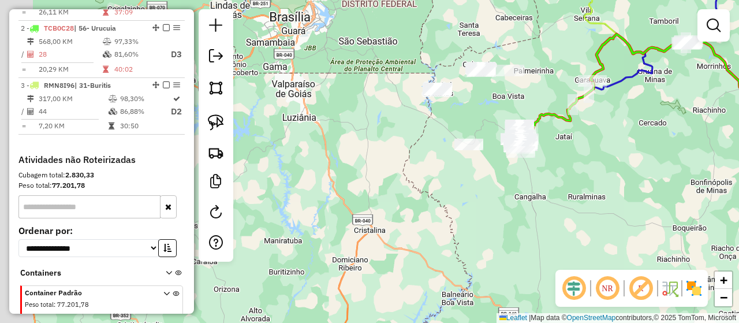
drag, startPoint x: 484, startPoint y: 215, endPoint x: 559, endPoint y: 192, distance: 78.1
click at [558, 210] on div "Janela de atendimento Grade de atendimento Capacidade Transportadoras Veículos …" at bounding box center [369, 161] width 739 height 323
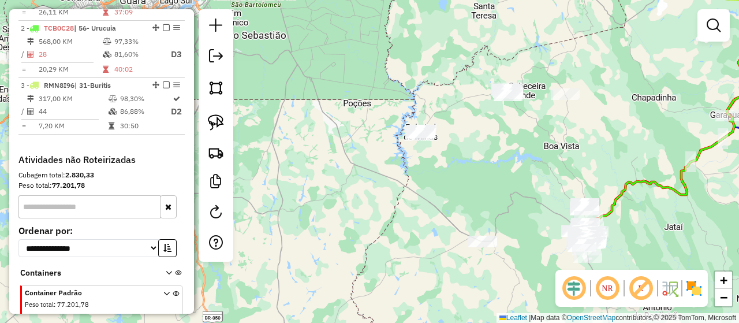
drag, startPoint x: 460, startPoint y: 144, endPoint x: 517, endPoint y: 167, distance: 61.6
click at [517, 167] on div "Janela de atendimento Grade de atendimento Capacidade Transportadoras Veículos …" at bounding box center [369, 161] width 739 height 323
click at [223, 122] on img at bounding box center [216, 122] width 16 height 16
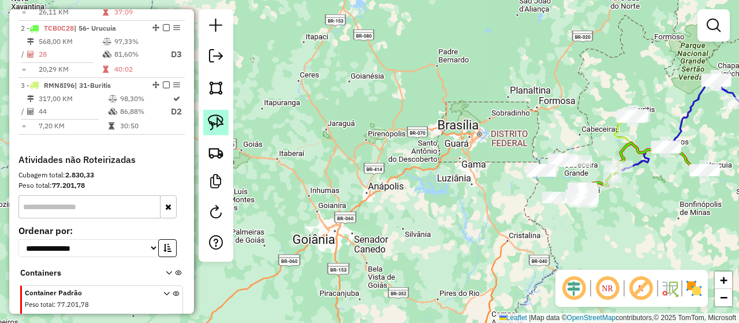
click at [207, 126] on link at bounding box center [215, 122] width 25 height 25
drag, startPoint x: 621, startPoint y: 237, endPoint x: 611, endPoint y: 222, distance: 17.1
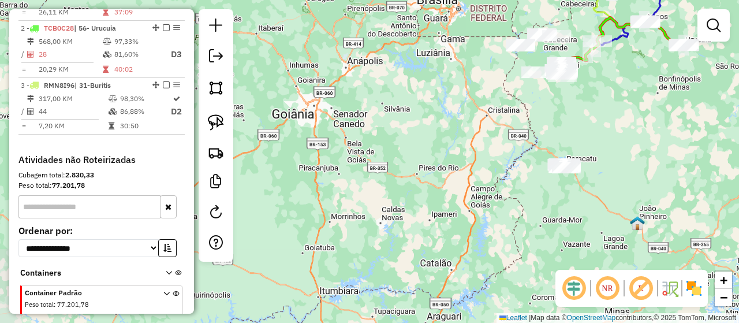
drag, startPoint x: 611, startPoint y: 234, endPoint x: 585, endPoint y: 91, distance: 146.0
click at [585, 91] on div "Janela de atendimento Grade de atendimento Capacidade Transportadoras Veículos …" at bounding box center [369, 161] width 739 height 323
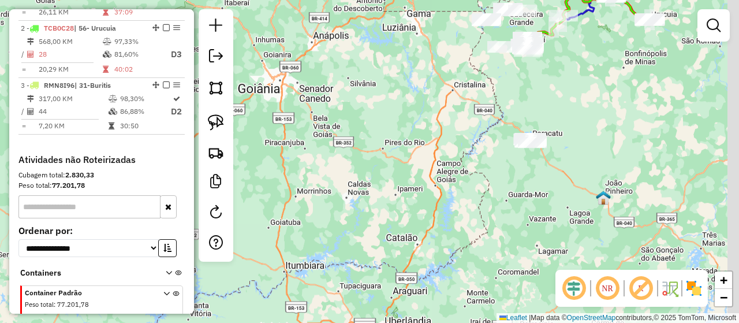
drag, startPoint x: 647, startPoint y: 146, endPoint x: 581, endPoint y: 136, distance: 67.2
click at [610, 136] on div "Janela de atendimento Grade de atendimento Capacidade Transportadoras Veículos …" at bounding box center [369, 161] width 739 height 323
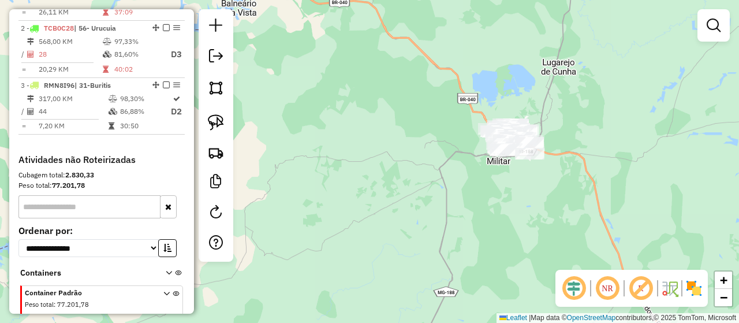
drag, startPoint x: 591, startPoint y: 155, endPoint x: 593, endPoint y: 132, distance: 22.6
click at [593, 132] on div "Janela de atendimento Grade de atendimento Capacidade Transportadoras Veículos …" at bounding box center [369, 161] width 739 height 323
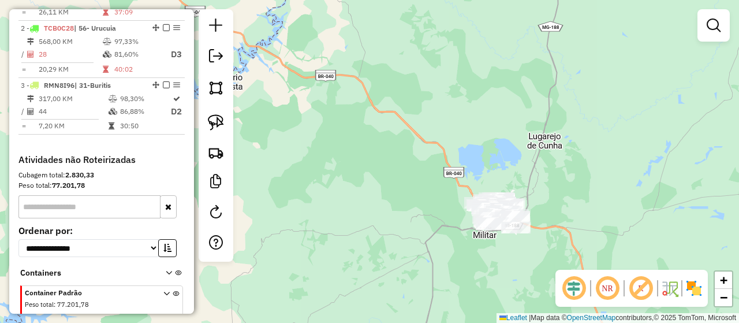
drag, startPoint x: 645, startPoint y: 175, endPoint x: 632, endPoint y: 249, distance: 75.2
click at [632, 249] on div "Janela de atendimento Grade de atendimento Capacidade Transportadoras Veículos …" at bounding box center [369, 161] width 739 height 323
click at [216, 118] on img at bounding box center [216, 122] width 16 height 16
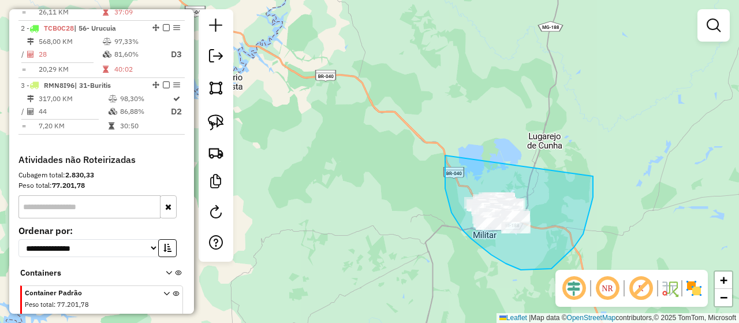
drag, startPoint x: 445, startPoint y: 155, endPoint x: 517, endPoint y: 125, distance: 78.2
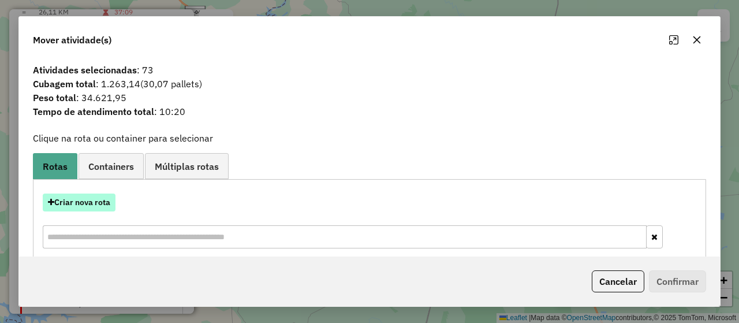
click at [77, 203] on button "Criar nova rota" at bounding box center [79, 202] width 73 height 18
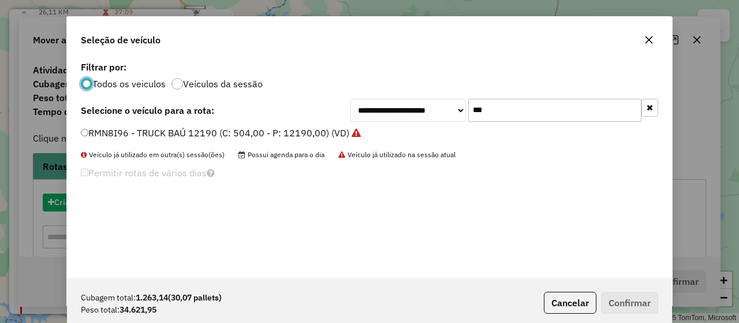
scroll to position [6, 3]
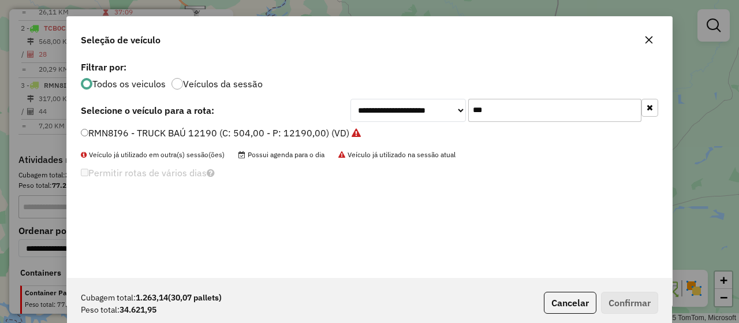
drag, startPoint x: 511, startPoint y: 110, endPoint x: 457, endPoint y: 94, distance: 56.1
click at [457, 94] on div "**********" at bounding box center [369, 167] width 605 height 219
type input "***"
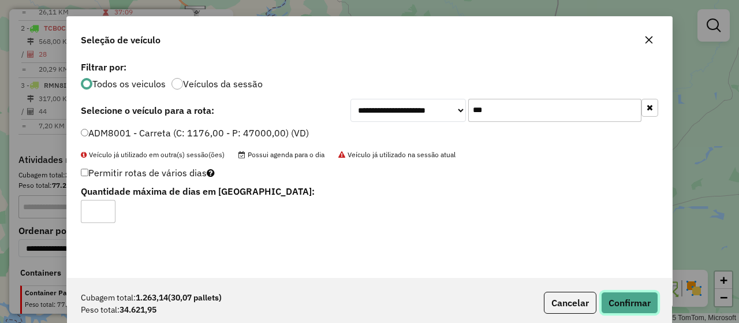
click at [622, 300] on button "Confirmar" at bounding box center [629, 303] width 57 height 22
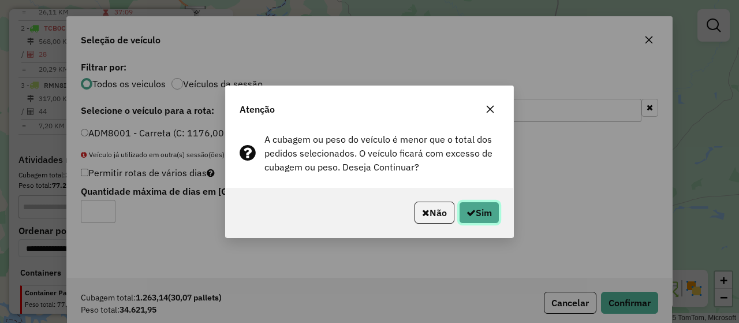
click at [487, 210] on button "Sim" at bounding box center [479, 212] width 40 height 22
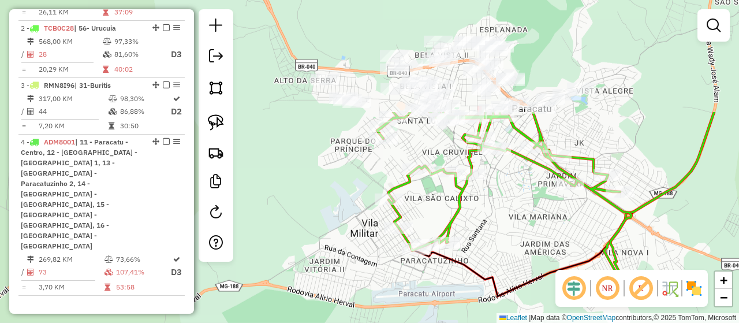
drag, startPoint x: 514, startPoint y: 130, endPoint x: 554, endPoint y: 221, distance: 99.2
click at [554, 221] on div "Janela de atendimento Grade de atendimento Capacidade Transportadoras Veículos …" at bounding box center [369, 161] width 739 height 323
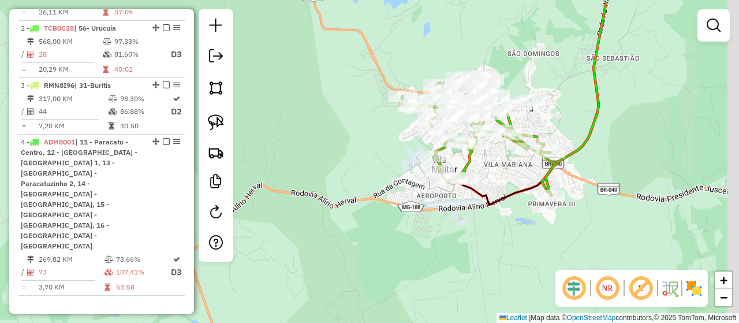
drag, startPoint x: 615, startPoint y: 47, endPoint x: 567, endPoint y: 81, distance: 58.8
click at [567, 81] on div "Janela de atendimento Grade de atendimento Capacidade Transportadoras Veículos …" at bounding box center [369, 161] width 739 height 323
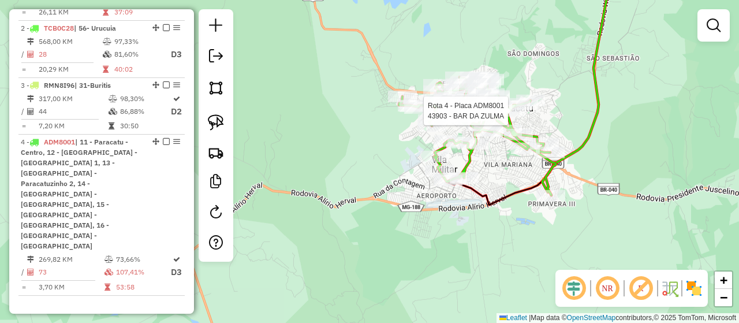
select select "*********"
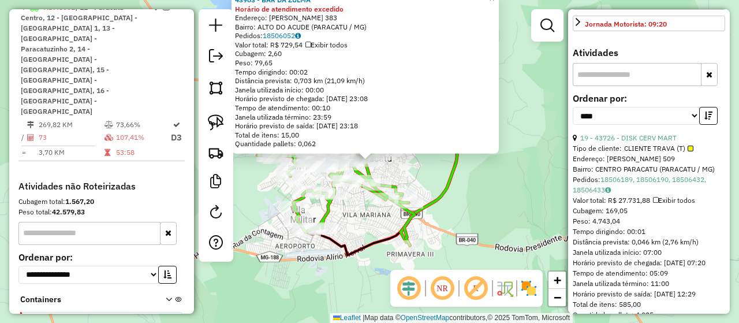
scroll to position [577, 0]
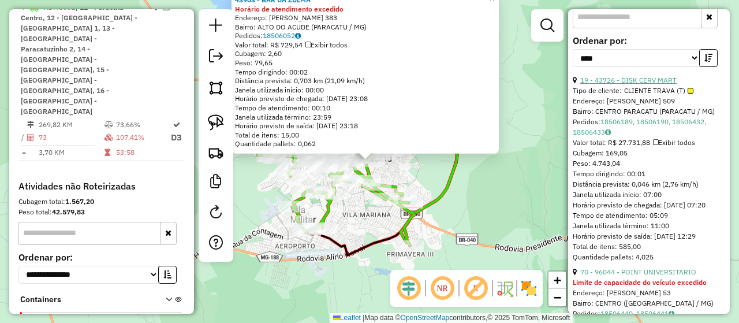
click at [671, 76] on link "19 - 43726 - DISK CERV MART" at bounding box center [628, 80] width 96 height 9
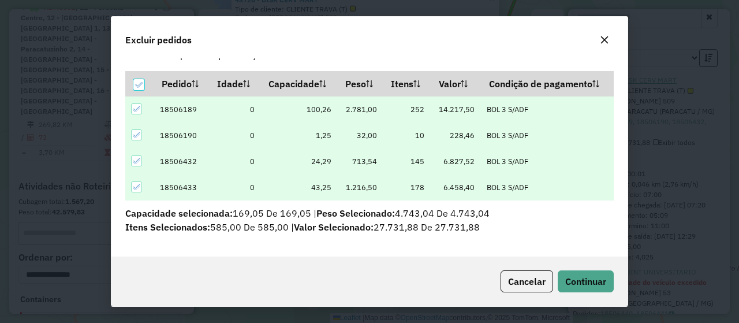
scroll to position [29, 0]
click at [578, 279] on span "Continuar" at bounding box center [585, 281] width 41 height 12
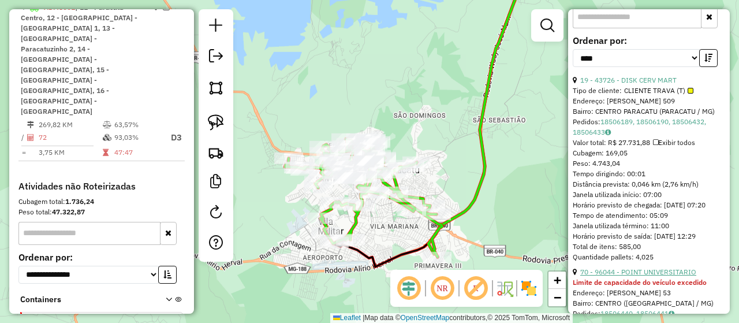
click at [662, 267] on link "70 - 96044 - POINT UNIVERSITARIO" at bounding box center [638, 271] width 116 height 9
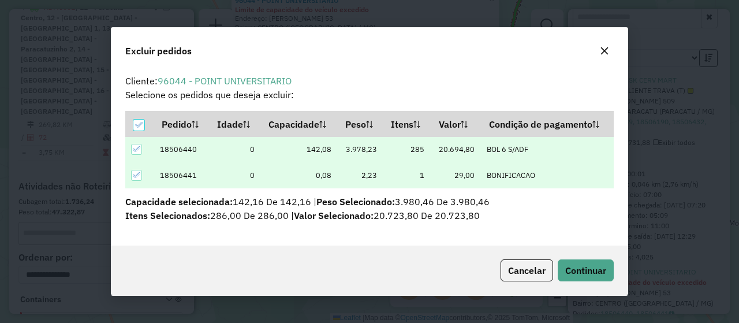
scroll to position [6, 3]
click at [596, 277] on button "Continuar" at bounding box center [586, 270] width 56 height 22
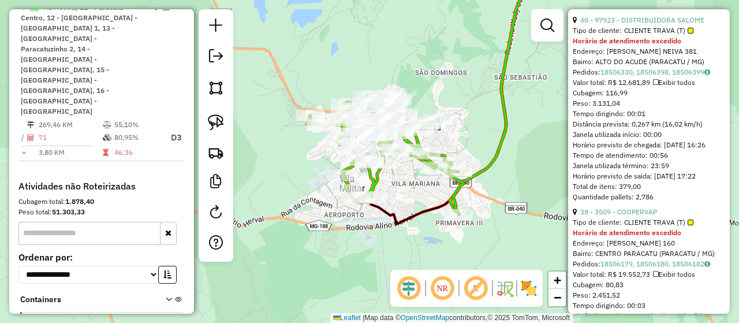
scroll to position [750, 0]
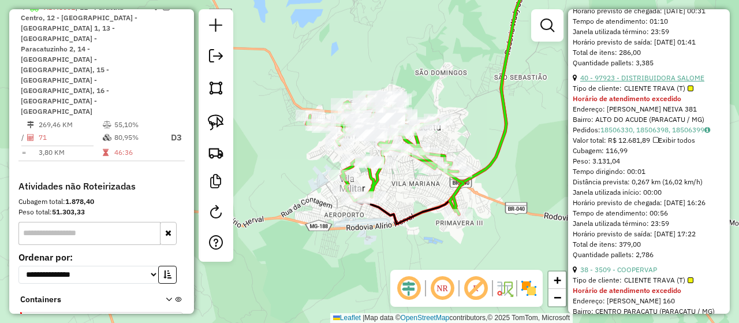
click at [670, 80] on link "40 - 97923 - DISTRIBUIDORA SALOME" at bounding box center [642, 77] width 124 height 9
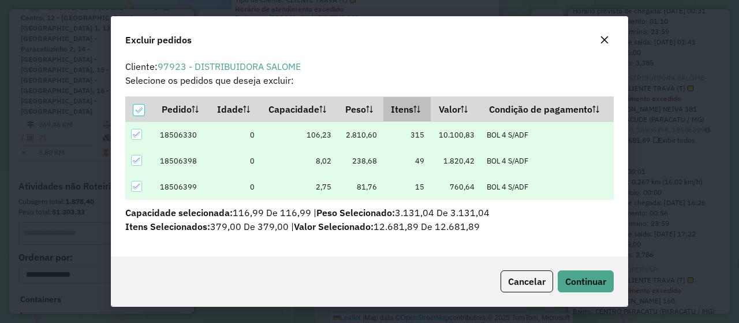
scroll to position [3, 0]
click at [578, 293] on div "Cancelar Continuar" at bounding box center [369, 281] width 516 height 50
click at [586, 283] on span "Continuar" at bounding box center [585, 281] width 41 height 12
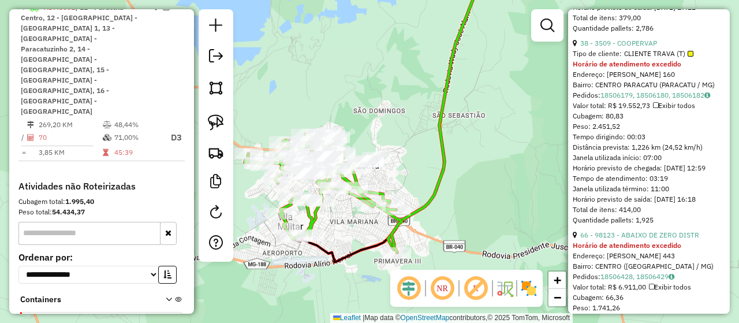
scroll to position [722, 0]
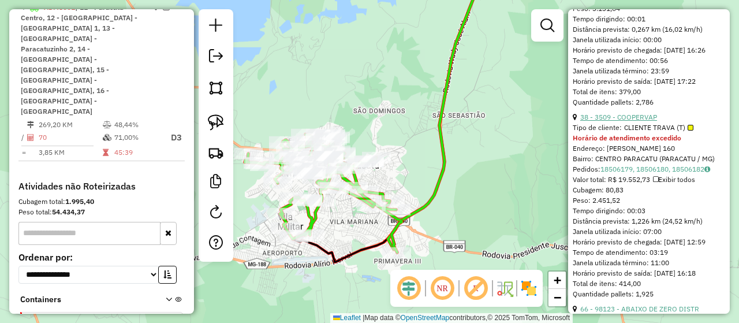
click at [641, 113] on link "38 - 3509 - COOPERVAP" at bounding box center [618, 117] width 77 height 9
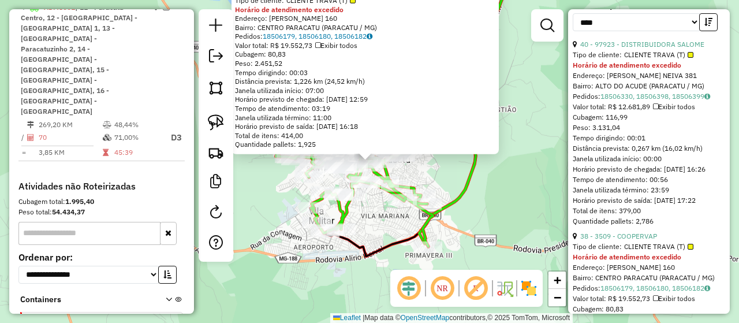
scroll to position [606, 0]
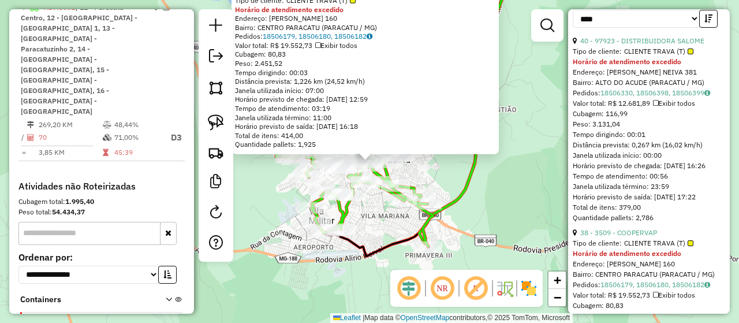
click at [536, 89] on div "3509 - COOPERVAP Tipo de cliente: CLIENTE TRAVA (T) Horário de atendimento exce…" at bounding box center [369, 161] width 739 height 323
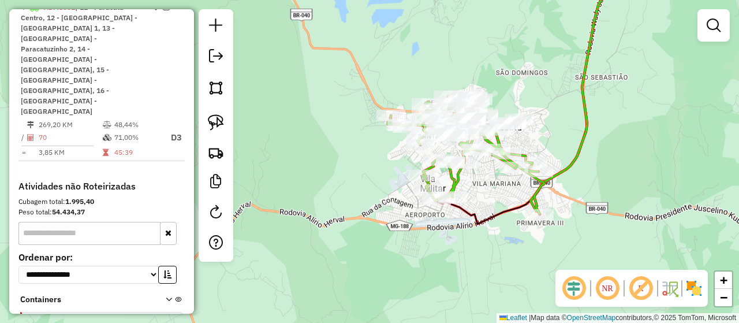
drag, startPoint x: 554, startPoint y: 168, endPoint x: 660, endPoint y: 123, distance: 115.4
click at [660, 123] on div "Janela de atendimento Grade de atendimento Capacidade Transportadoras Veículos …" at bounding box center [369, 161] width 739 height 323
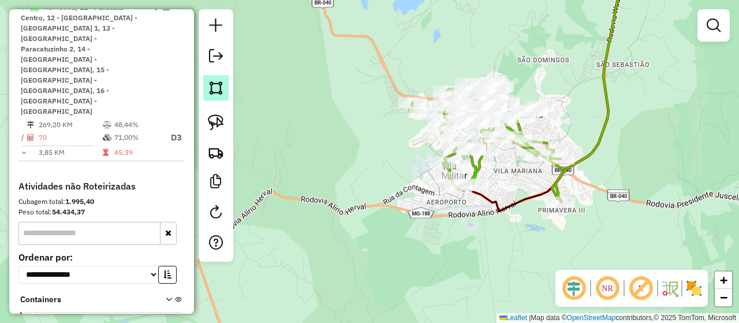
click at [215, 88] on img at bounding box center [216, 88] width 16 height 16
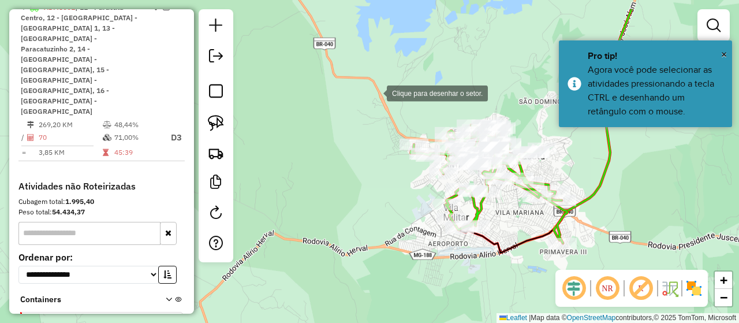
drag, startPoint x: 372, startPoint y: 55, endPoint x: 375, endPoint y: 87, distance: 32.5
click at [375, 87] on div at bounding box center [375, 92] width 23 height 23
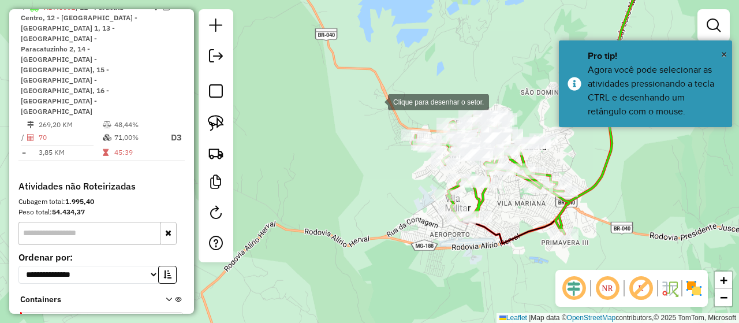
click at [376, 101] on div at bounding box center [376, 100] width 23 height 23
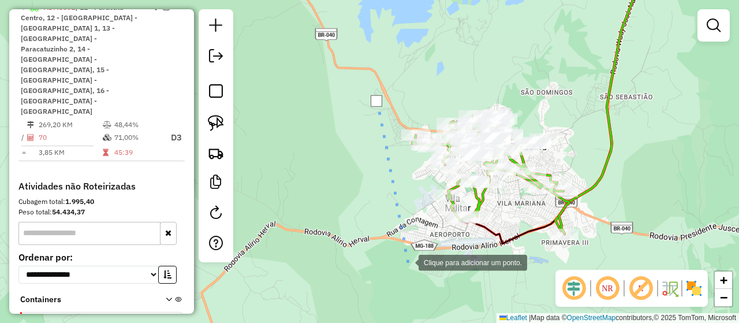
click at [407, 261] on div at bounding box center [406, 261] width 23 height 23
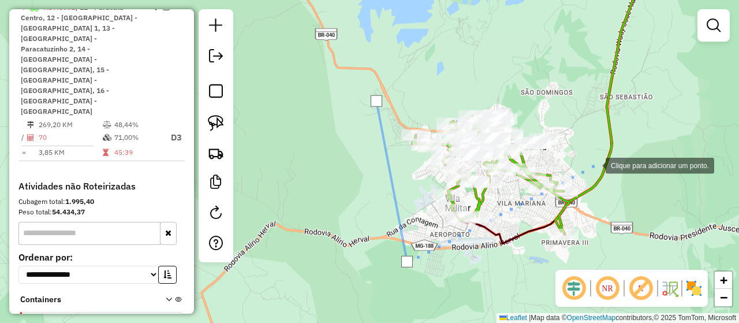
click at [594, 165] on div at bounding box center [593, 164] width 23 height 23
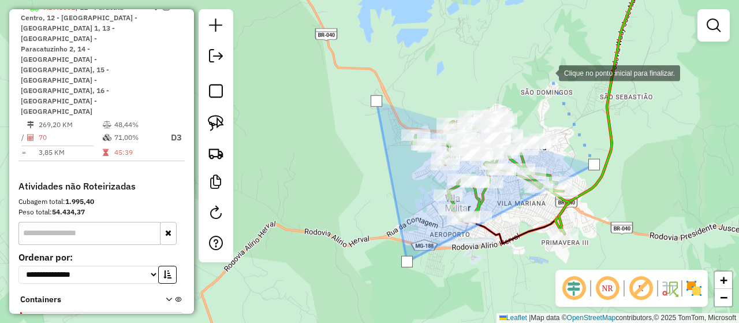
click at [547, 72] on div at bounding box center [547, 72] width 23 height 23
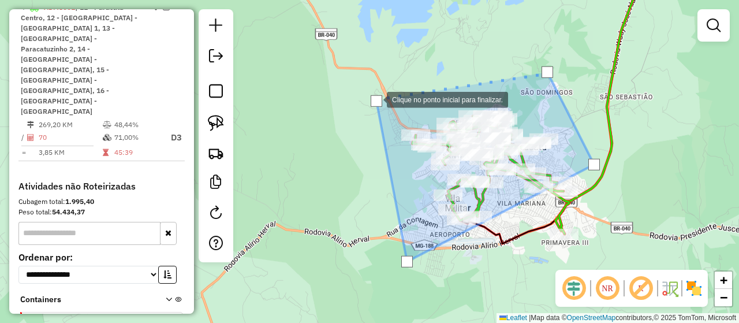
click at [375, 99] on div at bounding box center [377, 101] width 12 height 12
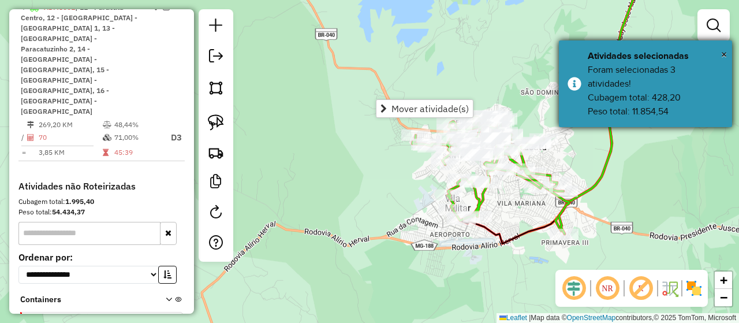
click at [642, 86] on div "Foram selecionadas 3 atividades! Cubagem total: 428,20 Peso total: 11.854,54" at bounding box center [656, 90] width 136 height 55
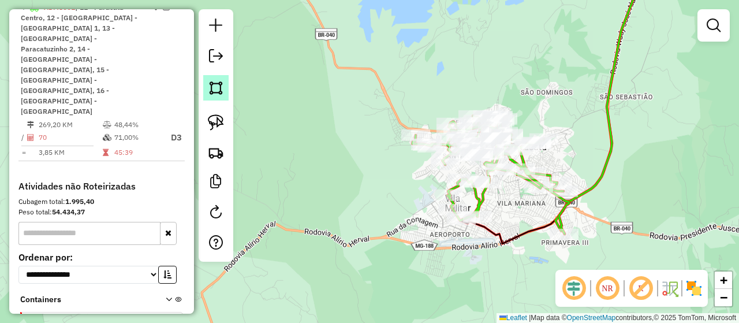
drag, startPoint x: 226, startPoint y: 98, endPoint x: 232, endPoint y: 104, distance: 8.6
click at [226, 98] on link at bounding box center [215, 87] width 25 height 25
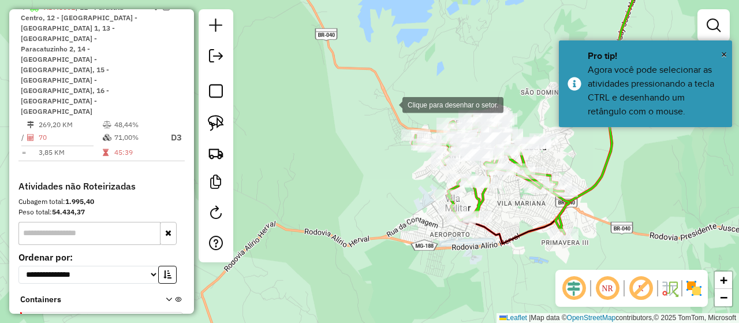
click at [379, 103] on div at bounding box center [390, 103] width 23 height 23
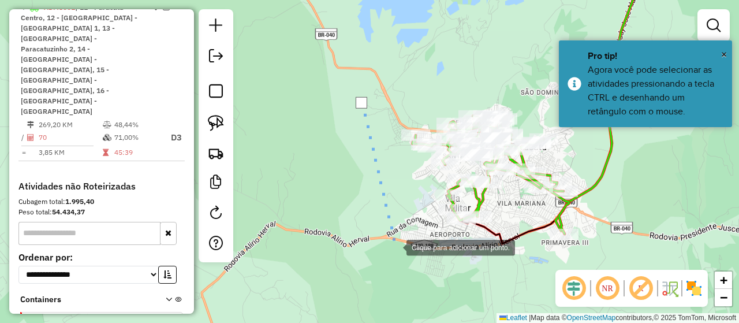
click at [395, 246] on div at bounding box center [394, 246] width 23 height 23
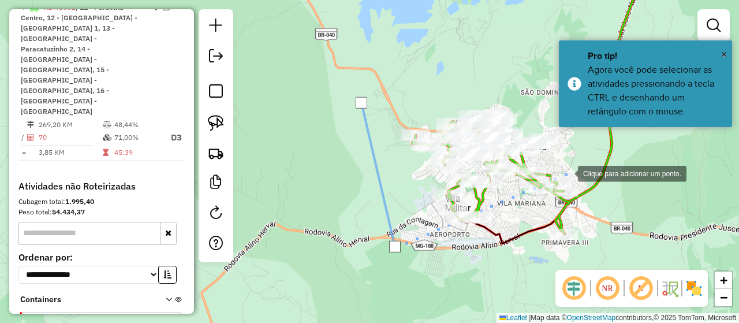
click at [568, 170] on div at bounding box center [566, 172] width 23 height 23
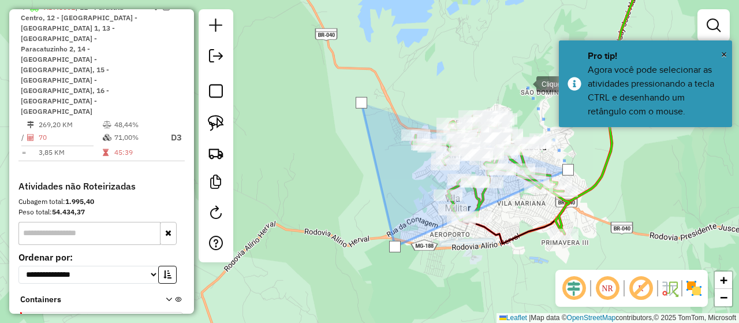
click at [525, 83] on div at bounding box center [524, 83] width 23 height 23
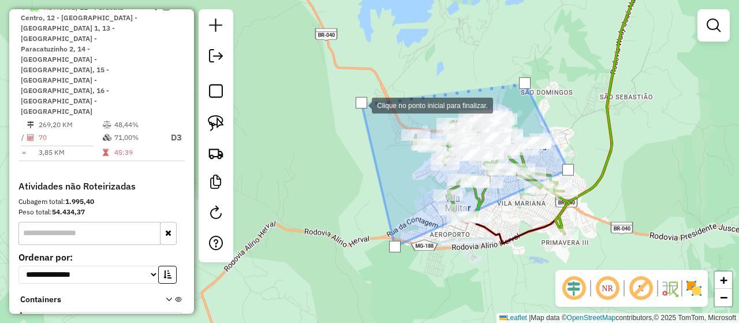
click at [360, 104] on div at bounding box center [362, 103] width 12 height 12
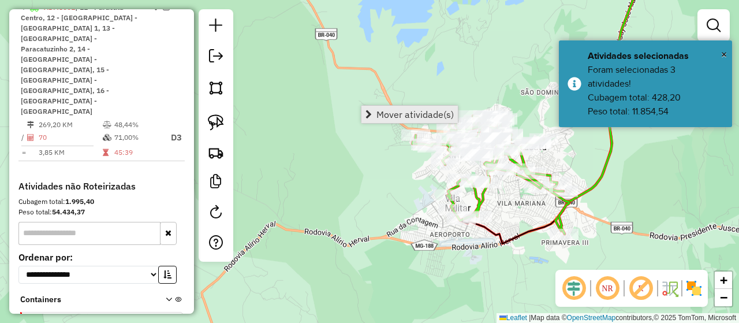
click at [404, 115] on span "Mover atividade(s)" at bounding box center [414, 114] width 77 height 9
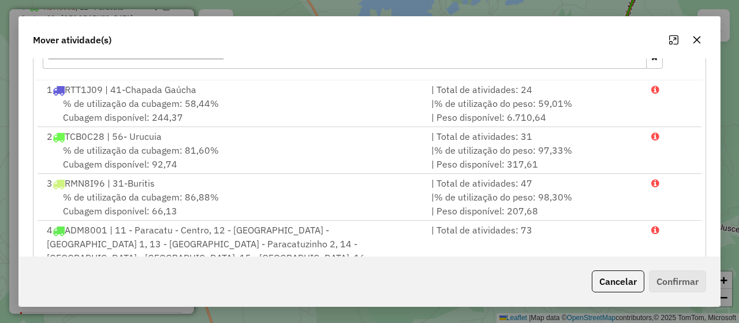
scroll to position [120, 0]
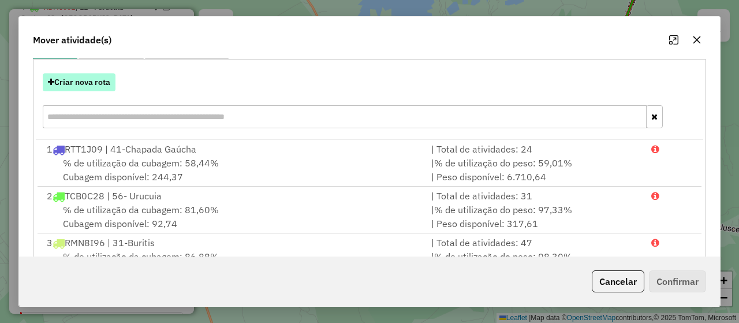
click at [73, 76] on button "Criar nova rota" at bounding box center [79, 82] width 73 height 18
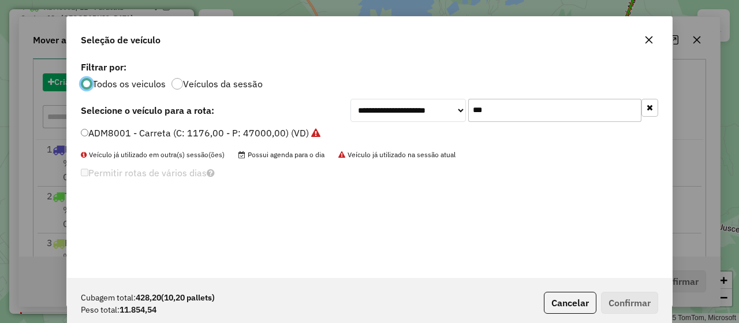
scroll to position [6, 3]
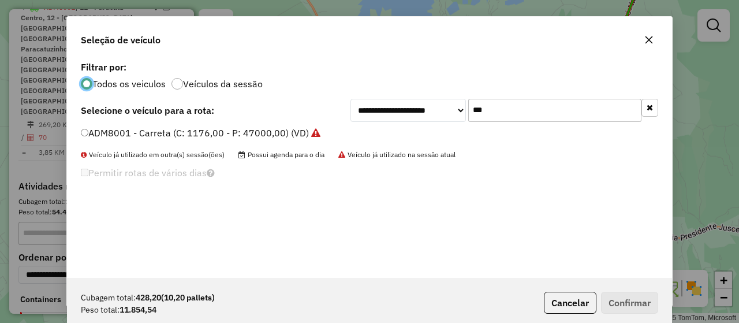
click at [153, 137] on label "ADM8001 - Carreta (C: 1176,00 - P: 47000,00) (VD)" at bounding box center [201, 133] width 240 height 14
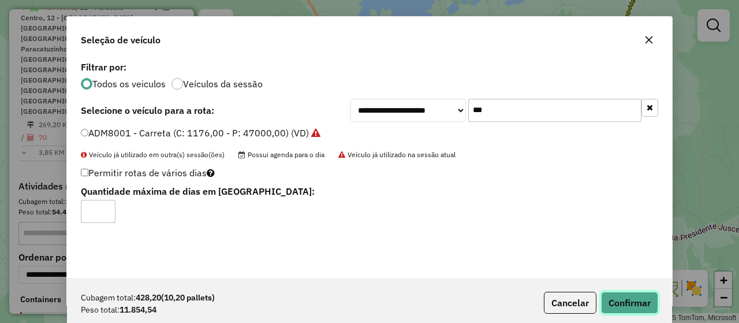
click at [643, 307] on button "Confirmar" at bounding box center [629, 303] width 57 height 22
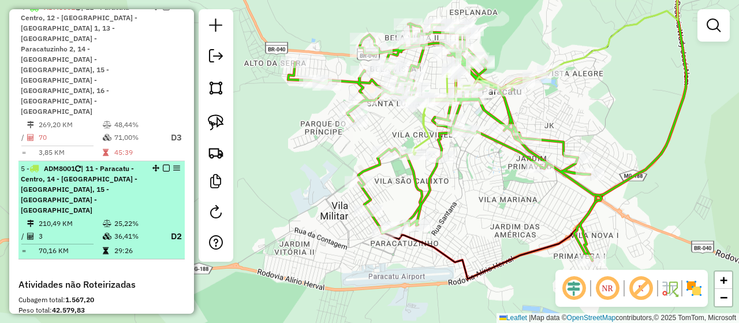
click at [163, 165] on em at bounding box center [166, 168] width 7 height 7
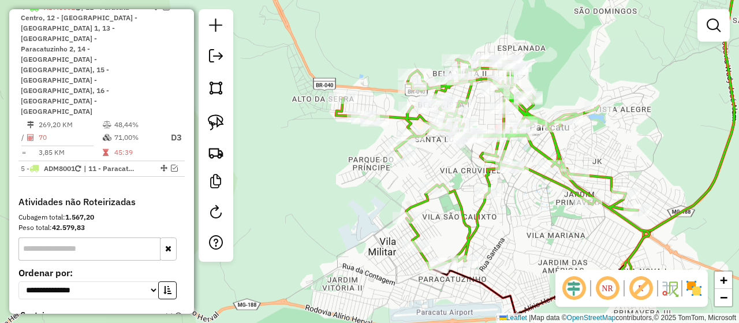
drag, startPoint x: 473, startPoint y: 241, endPoint x: 514, endPoint y: 209, distance: 51.8
click at [514, 209] on div "Janela de atendimento Grade de atendimento Capacidade Transportadoras Veículos …" at bounding box center [369, 161] width 739 height 323
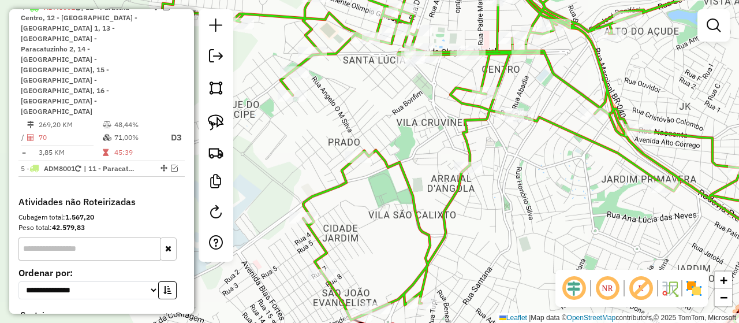
drag, startPoint x: 537, startPoint y: 241, endPoint x: 531, endPoint y: 234, distance: 9.4
click at [531, 234] on div "Janela de atendimento Grade de atendimento Capacidade Transportadoras Veículos …" at bounding box center [369, 161] width 739 height 323
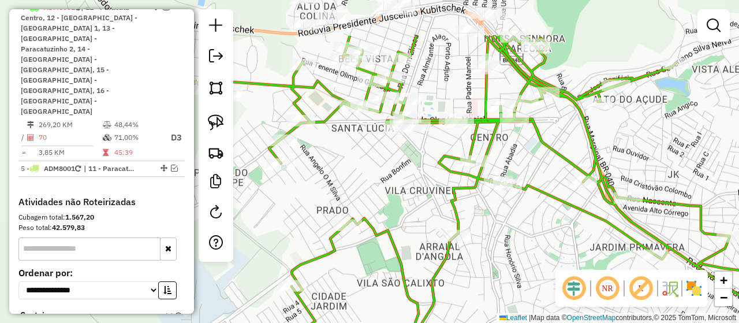
drag, startPoint x: 538, startPoint y: 155, endPoint x: 526, endPoint y: 223, distance: 69.1
click at [526, 223] on div "Janela de atendimento Grade de atendimento Capacidade Transportadoras Veículos …" at bounding box center [369, 161] width 739 height 323
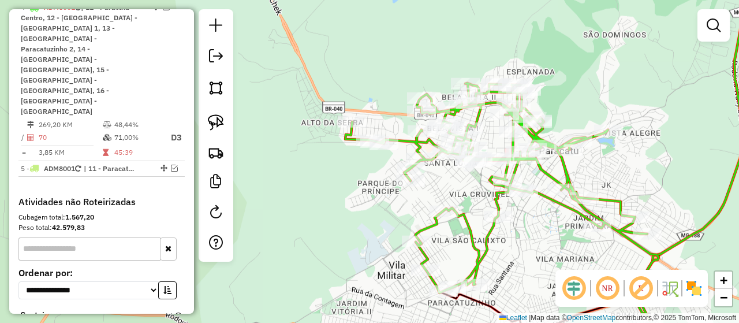
drag, startPoint x: 536, startPoint y: 223, endPoint x: 532, endPoint y: 233, distance: 10.3
click at [532, 233] on div "Janela de atendimento Grade de atendimento Capacidade Transportadoras Veículos …" at bounding box center [369, 161] width 739 height 323
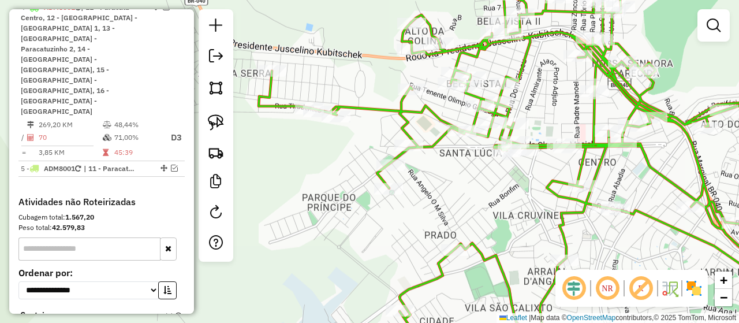
drag, startPoint x: 439, startPoint y: 148, endPoint x: 533, endPoint y: 174, distance: 98.0
click at [533, 174] on div "Janela de atendimento Grade de atendimento Capacidade Transportadoras Veículos …" at bounding box center [369, 161] width 739 height 323
click at [215, 125] on img at bounding box center [216, 122] width 16 height 16
click at [214, 122] on img at bounding box center [216, 122] width 16 height 16
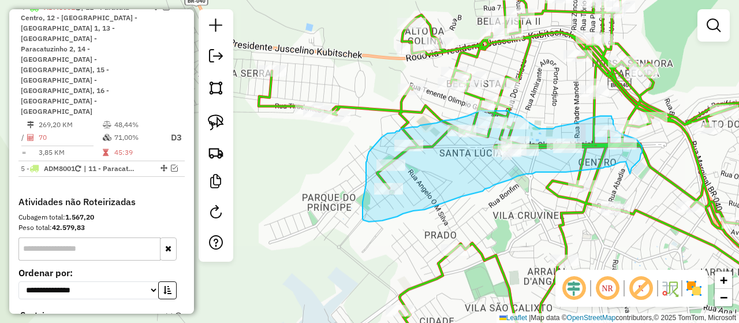
drag, startPoint x: 630, startPoint y: 174, endPoint x: 626, endPoint y: 162, distance: 12.8
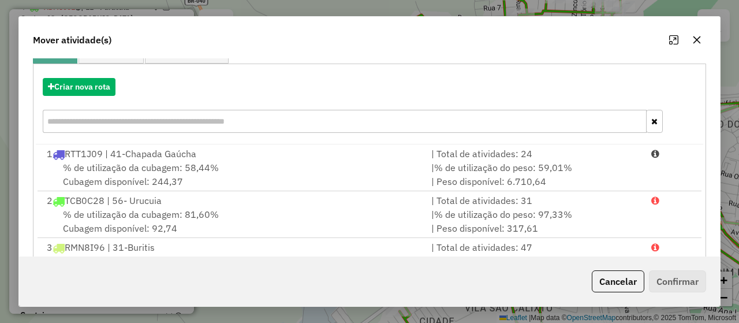
scroll to position [0, 0]
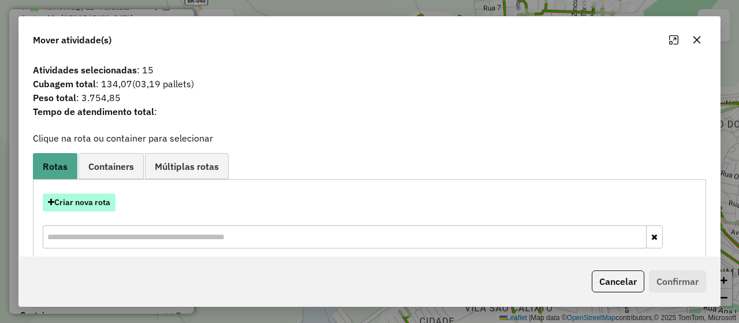
click at [94, 207] on button "Criar nova rota" at bounding box center [79, 202] width 73 height 18
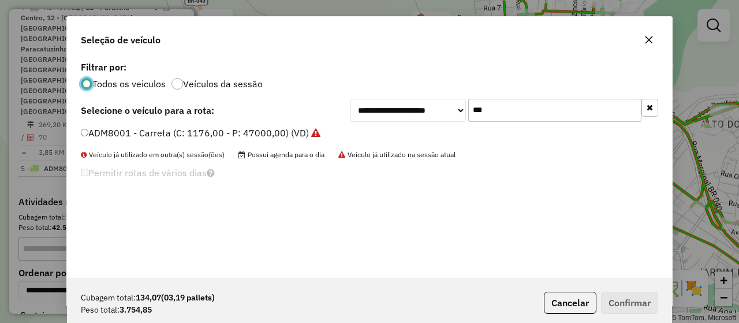
scroll to position [6, 3]
drag, startPoint x: 528, startPoint y: 110, endPoint x: 429, endPoint y: 93, distance: 100.1
click at [429, 94] on div "**********" at bounding box center [369, 167] width 605 height 219
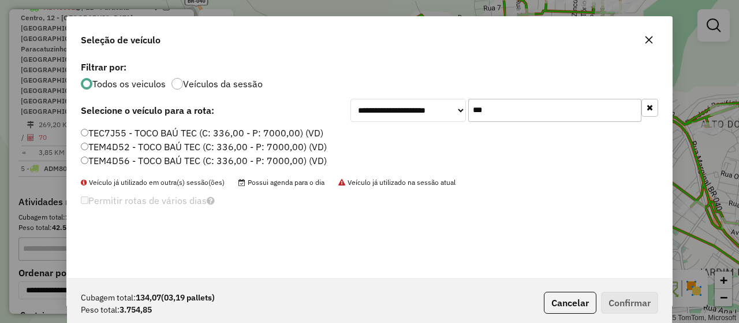
type input "***"
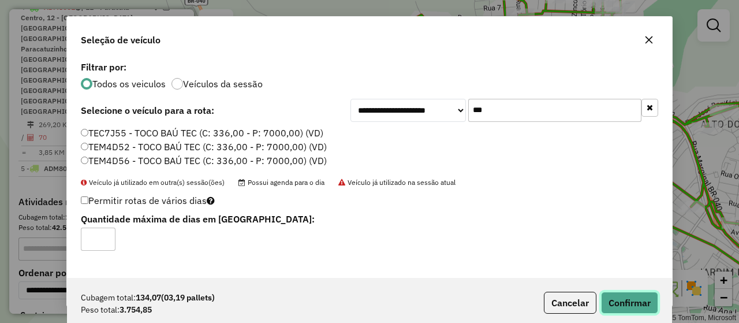
click at [637, 301] on button "Confirmar" at bounding box center [629, 303] width 57 height 22
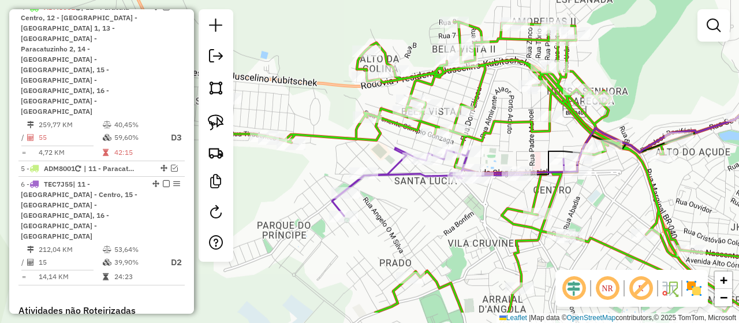
drag, startPoint x: 623, startPoint y: 237, endPoint x: 596, endPoint y: 173, distance: 70.1
click at [599, 191] on div "Janela de atendimento Grade de atendimento Capacidade Transportadoras Veículos …" at bounding box center [369, 161] width 739 height 323
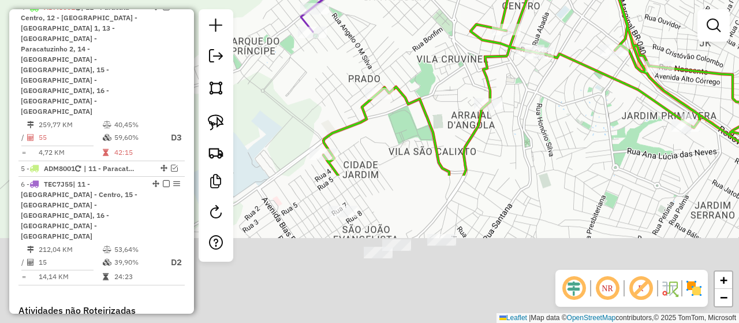
drag, startPoint x: 485, startPoint y: 238, endPoint x: 482, endPoint y: 20, distance: 217.7
click at [482, 20] on div "Janela de atendimento Grade de atendimento Capacidade Transportadoras Veículos …" at bounding box center [369, 161] width 739 height 323
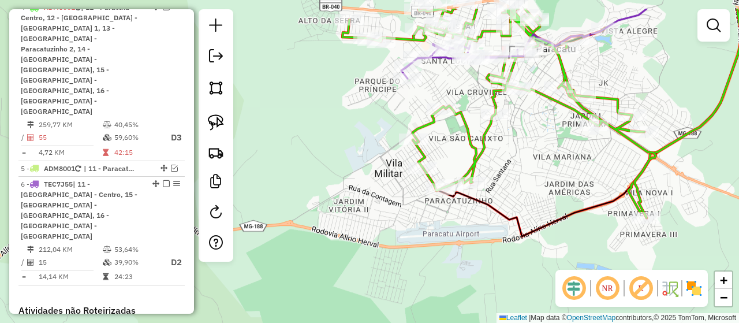
drag, startPoint x: 544, startPoint y: 86, endPoint x: 543, endPoint y: 155, distance: 69.3
click at [543, 155] on div "Janela de atendimento Grade de atendimento Capacidade Transportadoras Veículos …" at bounding box center [369, 161] width 739 height 323
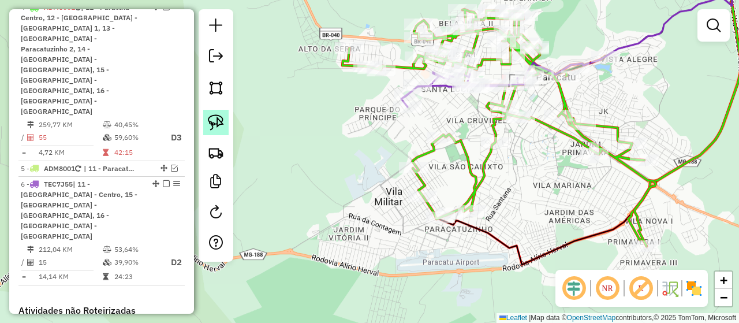
click at [219, 121] on img at bounding box center [216, 122] width 16 height 16
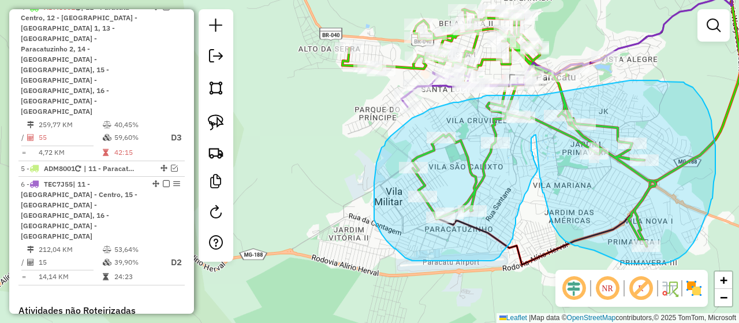
drag, startPoint x: 538, startPoint y: 95, endPoint x: 630, endPoint y: 80, distance: 93.0
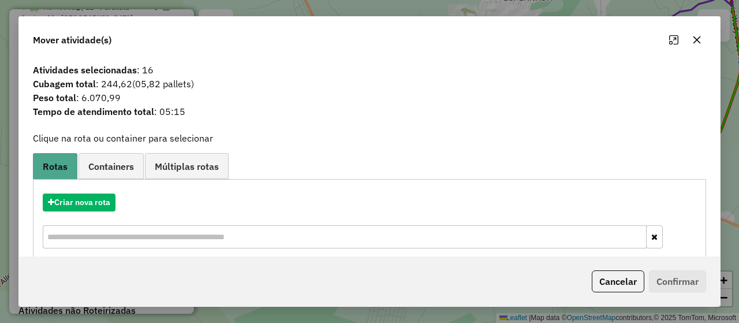
click at [700, 40] on icon "button" at bounding box center [696, 39] width 9 height 9
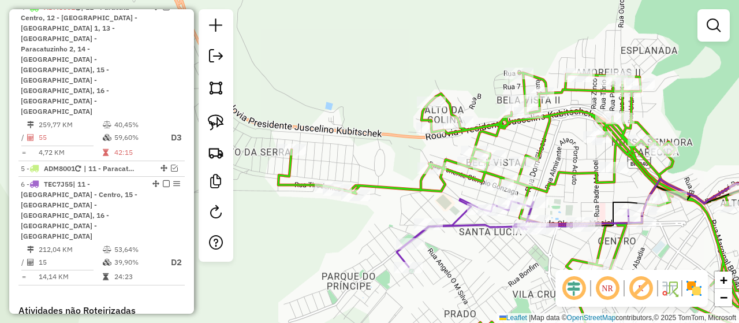
drag, startPoint x: 514, startPoint y: 121, endPoint x: 578, endPoint y: 198, distance: 100.4
click at [578, 198] on div "Janela de atendimento Grade de atendimento Capacidade Transportadoras Veículos …" at bounding box center [369, 161] width 739 height 323
click at [217, 116] on img at bounding box center [216, 122] width 16 height 16
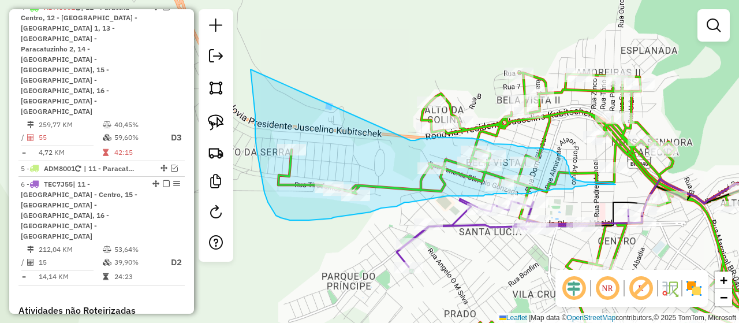
drag, startPoint x: 251, startPoint y: 69, endPoint x: 410, endPoint y: 140, distance: 175.0
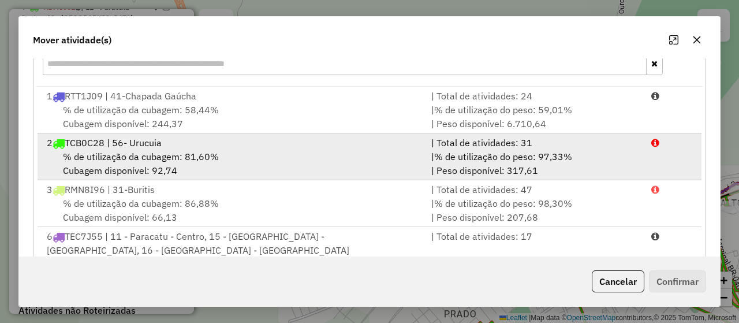
scroll to position [222, 0]
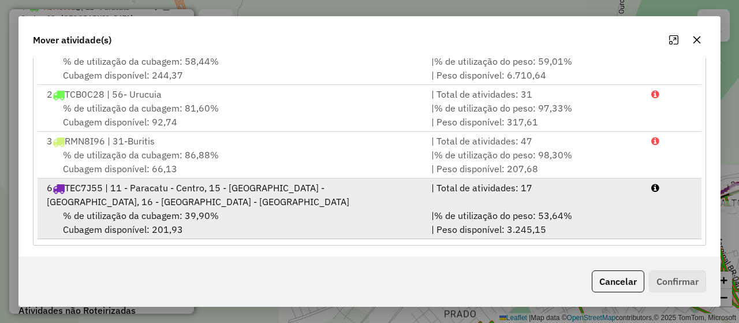
click at [244, 195] on div "6 TEC7J55 | 11 - Paracatu - Centro, 15 - [GEOGRAPHIC_DATA] - [GEOGRAPHIC_DATA],…" at bounding box center [232, 195] width 384 height 28
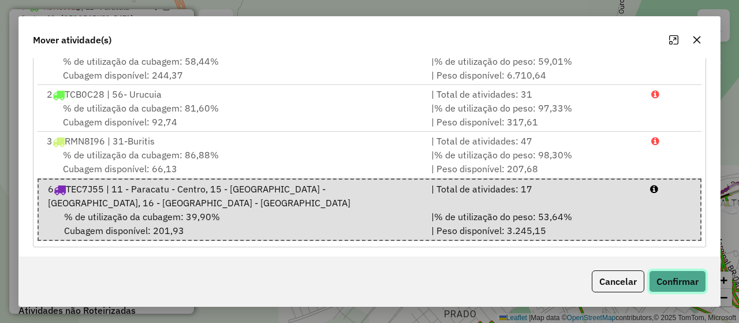
click at [690, 277] on button "Confirmar" at bounding box center [677, 281] width 57 height 22
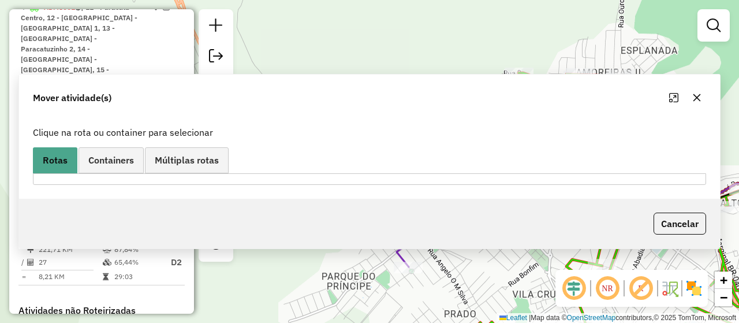
scroll to position [0, 0]
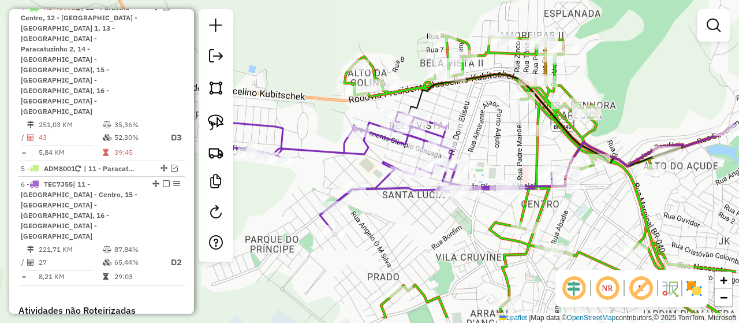
drag, startPoint x: 600, startPoint y: 199, endPoint x: 523, endPoint y: 162, distance: 85.2
click at [523, 162] on div "Janela de atendimento Grade de atendimento Capacidade Transportadoras Veículos …" at bounding box center [369, 161] width 739 height 323
click at [499, 150] on div "Janela de atendimento Grade de atendimento Capacidade Transportadoras Veículos …" at bounding box center [369, 161] width 739 height 323
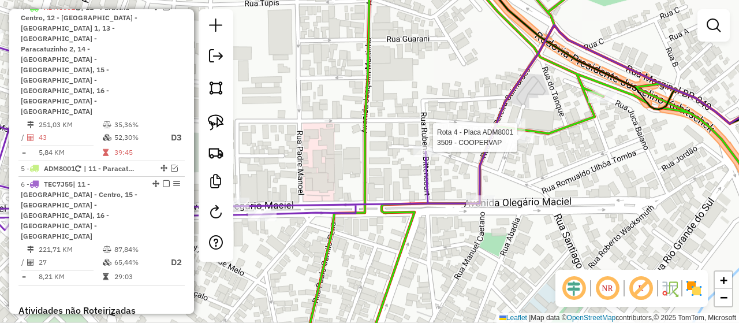
select select "*********"
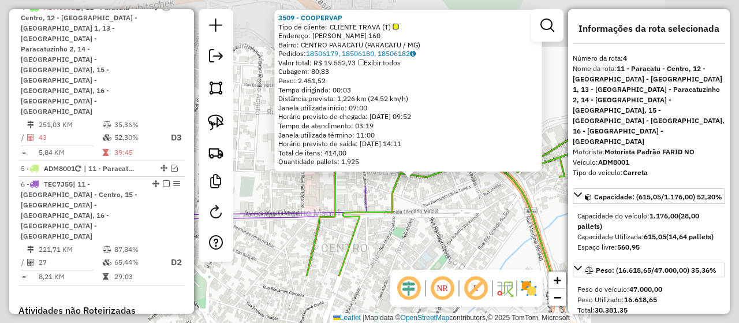
click at [456, 197] on div "3509 - COOPERVAP Tipo de cliente: CLIENTE TRAVA (T) Endereço: BENEDITO LABOISSI…" at bounding box center [369, 161] width 739 height 323
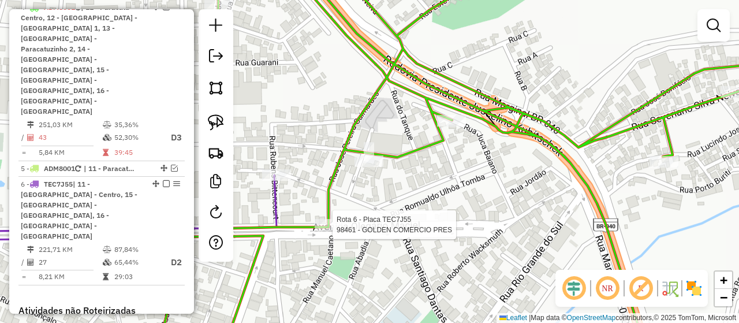
select select "*********"
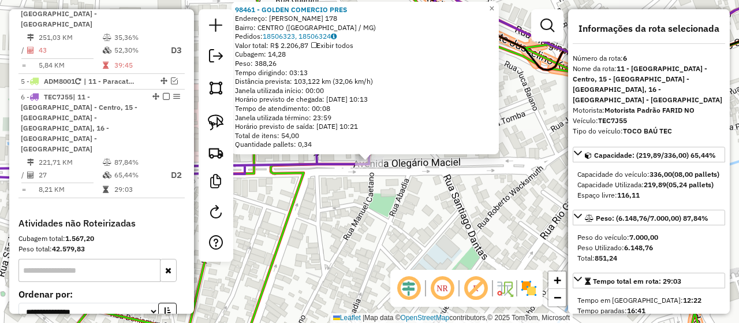
scroll to position [746, 0]
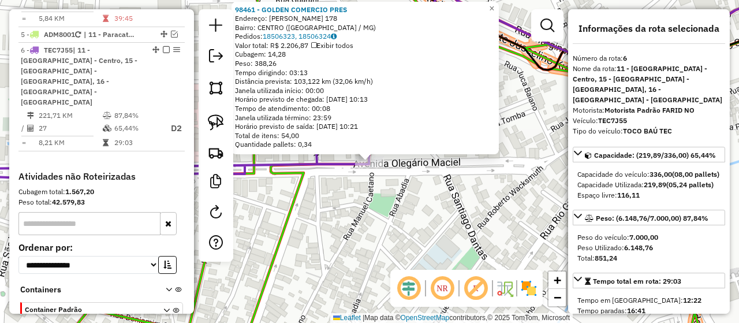
click at [418, 174] on div "98461 - GOLDEN COMERCIO PRES Endereço: BENEDITO LABOISSIERE 178 Bairro: CENTRO …" at bounding box center [369, 161] width 739 height 323
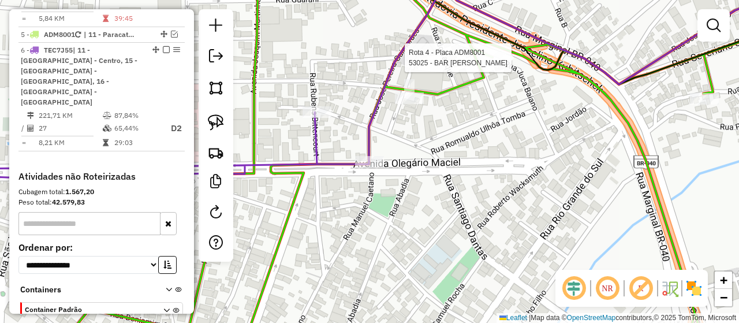
select select "*********"
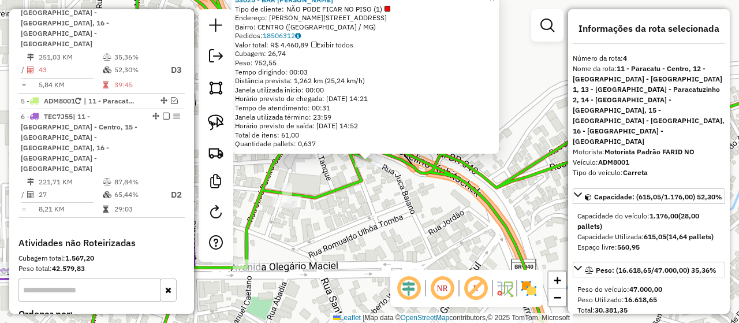
scroll to position [612, 0]
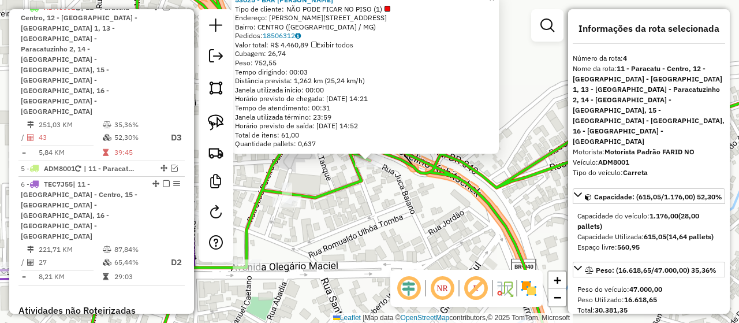
click at [447, 193] on div "53025 - BAR ANTONIO Tipo de cliente: NÃO PODE FICAR NO PISO (1) Endereço: JOSE …" at bounding box center [369, 161] width 739 height 323
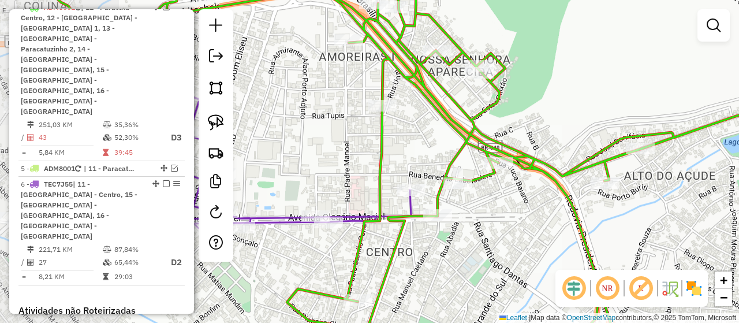
drag, startPoint x: 367, startPoint y: 202, endPoint x: 531, endPoint y: 192, distance: 164.2
click at [531, 192] on div "Janela de atendimento Grade de atendimento Capacidade Transportadoras Veículos …" at bounding box center [369, 161] width 739 height 323
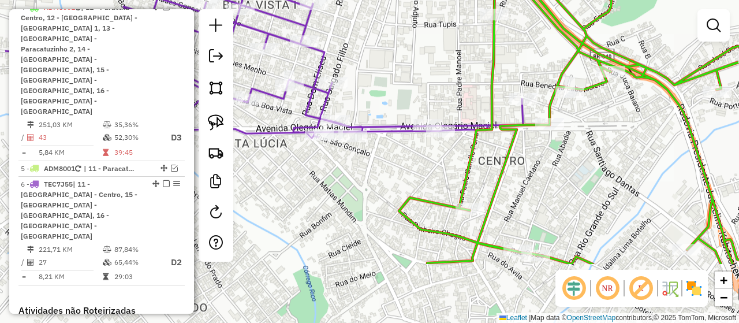
drag, startPoint x: 363, startPoint y: 165, endPoint x: 434, endPoint y: 69, distance: 119.3
click at [434, 69] on div "Janela de atendimento Grade de atendimento Capacidade Transportadoras Veículos …" at bounding box center [369, 161] width 739 height 323
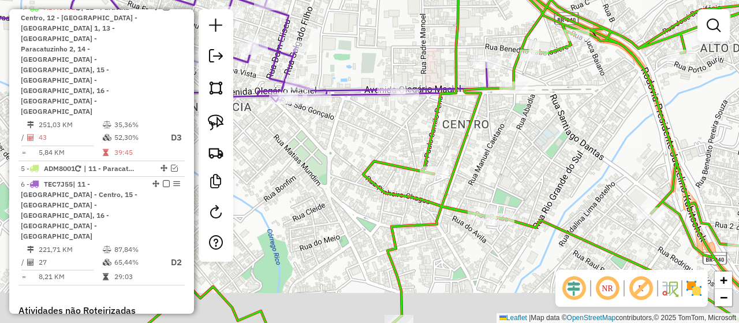
drag, startPoint x: 575, startPoint y: 201, endPoint x: 548, endPoint y: 169, distance: 41.4
click at [548, 169] on div "Janela de atendimento Grade de atendimento Capacidade Transportadoras Veículos …" at bounding box center [369, 161] width 739 height 323
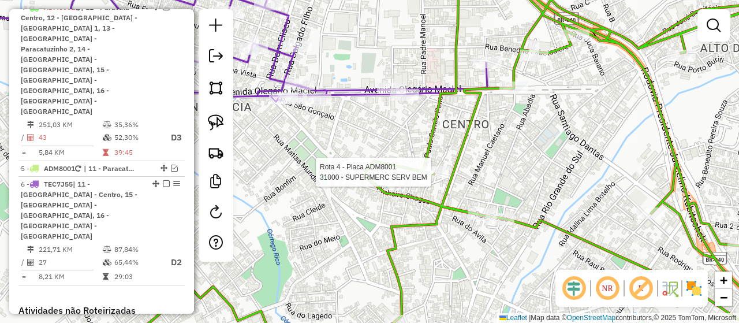
select select "*********"
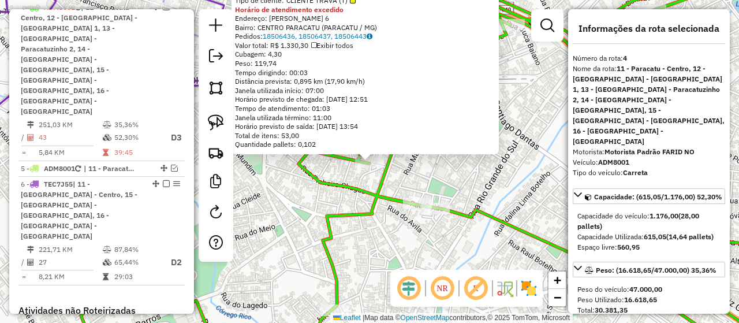
click at [502, 185] on div "31000 - SUPERMERC SERV BEM Tipo de cliente: CLIENTE TRAVA (T) Horário de atendi…" at bounding box center [369, 161] width 739 height 323
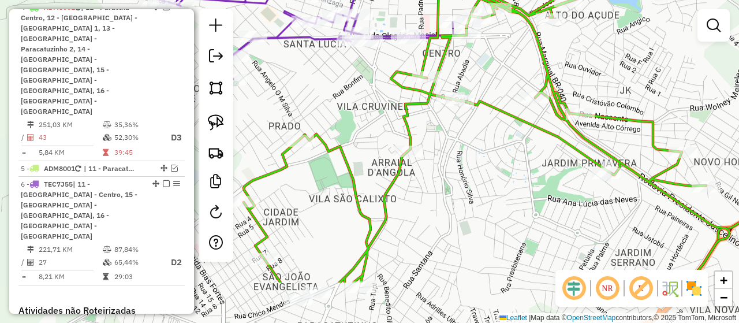
drag, startPoint x: 479, startPoint y: 212, endPoint x: 498, endPoint y: 139, distance: 75.2
click at [498, 139] on div "Janela de atendimento Grade de atendimento Capacidade Transportadoras Veículos …" at bounding box center [369, 161] width 739 height 323
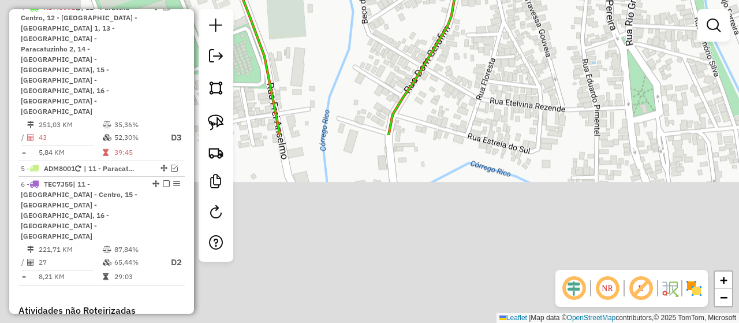
drag, startPoint x: 390, startPoint y: 249, endPoint x: 519, endPoint y: -12, distance: 290.9
click at [519, 0] on html "Aguarde... Pop-up bloqueado! Seu navegador bloqueou automáticamente a abertura …" at bounding box center [369, 161] width 739 height 323
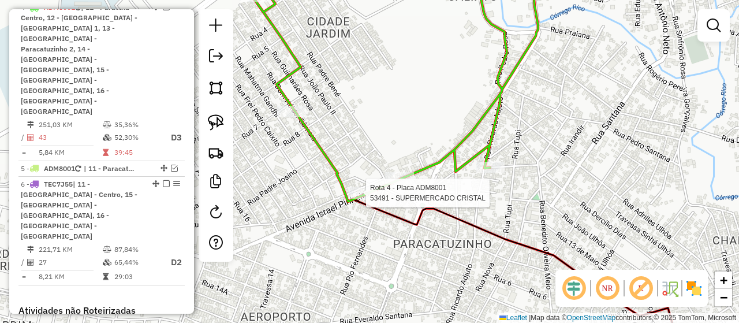
select select "*********"
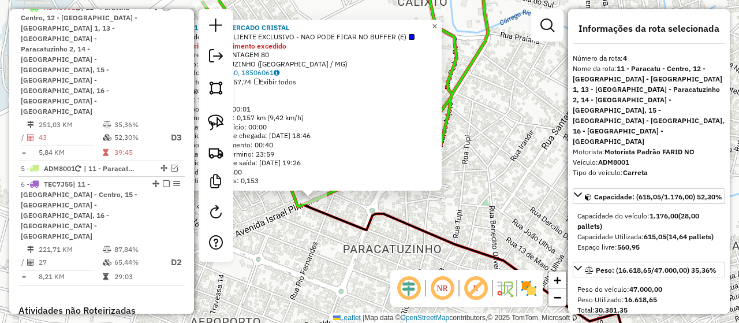
click at [438, 23] on link "×" at bounding box center [435, 27] width 14 height 14
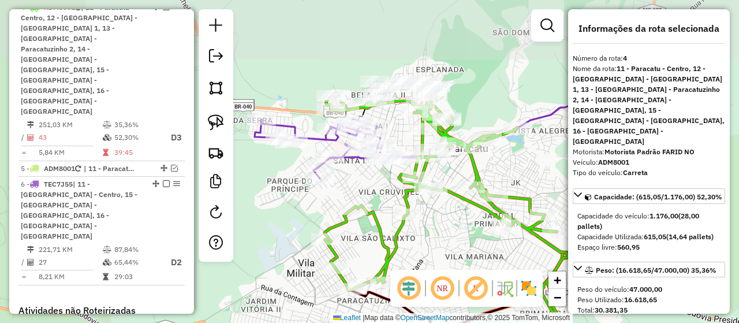
drag, startPoint x: 493, startPoint y: 84, endPoint x: 439, endPoint y: 216, distance: 142.9
click at [439, 216] on div "Janela de atendimento Grade de atendimento Capacidade Transportadoras Veículos …" at bounding box center [369, 161] width 739 height 323
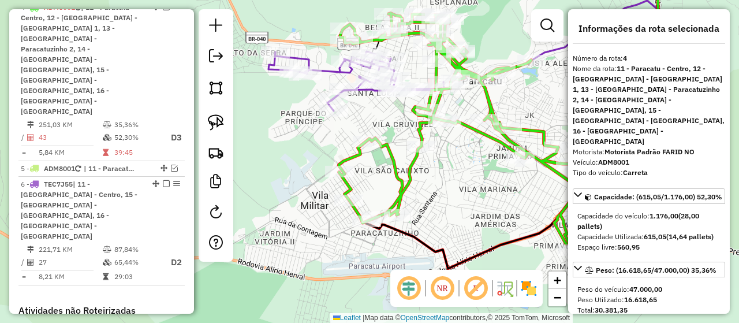
drag, startPoint x: 484, startPoint y: 113, endPoint x: 498, endPoint y: 44, distance: 70.1
click at [498, 44] on div "Janela de atendimento Grade de atendimento Capacidade Transportadoras Veículos …" at bounding box center [369, 161] width 739 height 323
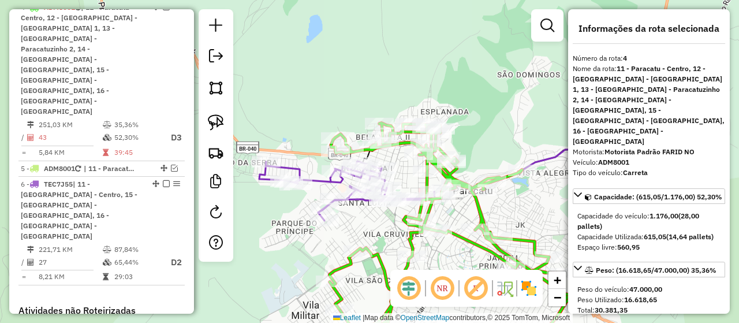
drag, startPoint x: 461, startPoint y: 103, endPoint x: 451, endPoint y: 214, distance: 111.2
click at [451, 214] on div "Janela de atendimento Grade de atendimento Capacidade Transportadoras Veículos …" at bounding box center [369, 161] width 739 height 323
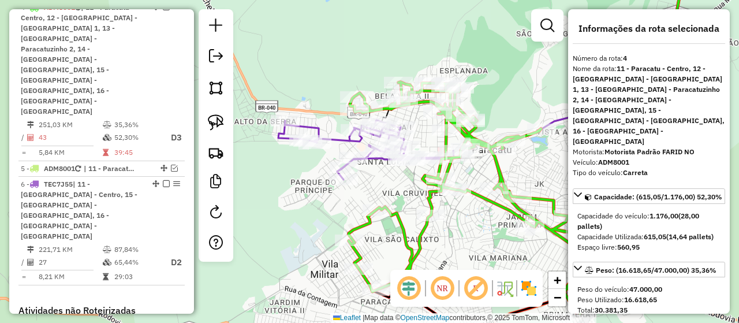
drag, startPoint x: 491, startPoint y: 133, endPoint x: 510, endPoint y: 92, distance: 45.2
click at [510, 92] on div "Janela de atendimento Grade de atendimento Capacidade Transportadoras Veículos …" at bounding box center [369, 161] width 739 height 323
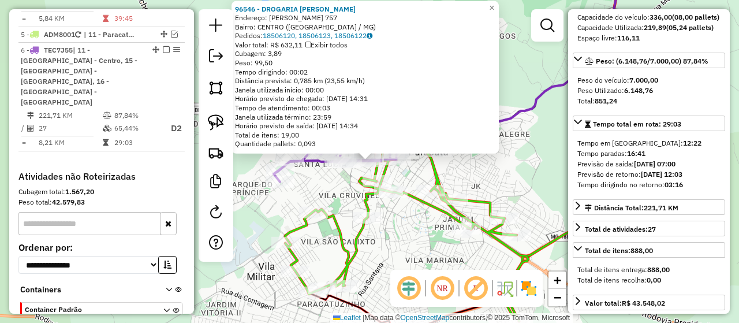
scroll to position [173, 0]
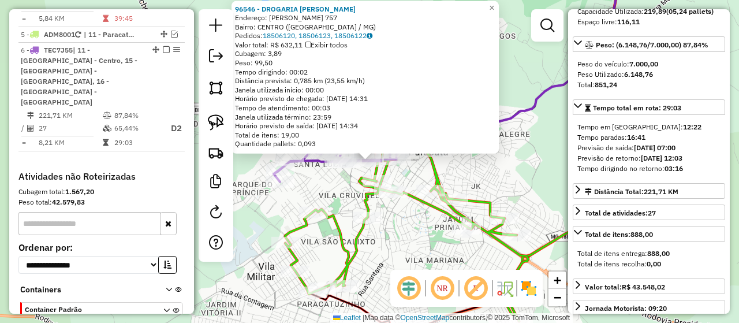
click at [495, 166] on div "Rota 4 - Placa ADM8001 95304 - RIBAS 24 HORAS 96546 - DROGARIA CRISTINA Endereç…" at bounding box center [369, 161] width 739 height 323
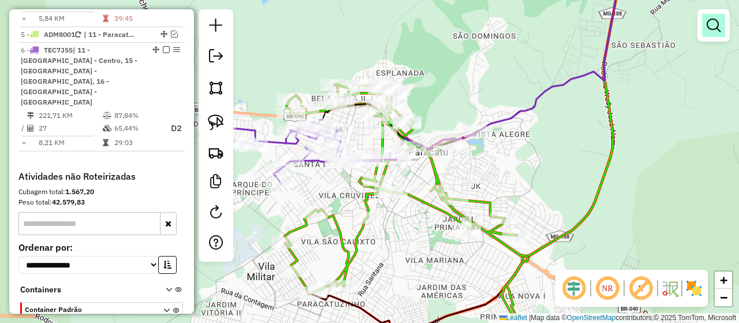
click at [720, 18] on em at bounding box center [714, 25] width 14 height 14
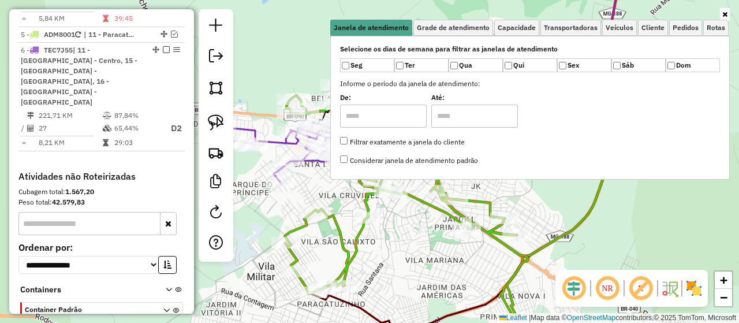
click at [314, 199] on div "Janela de atendimento Grade de atendimento Capacidade Transportadoras Veículos …" at bounding box center [369, 161] width 739 height 323
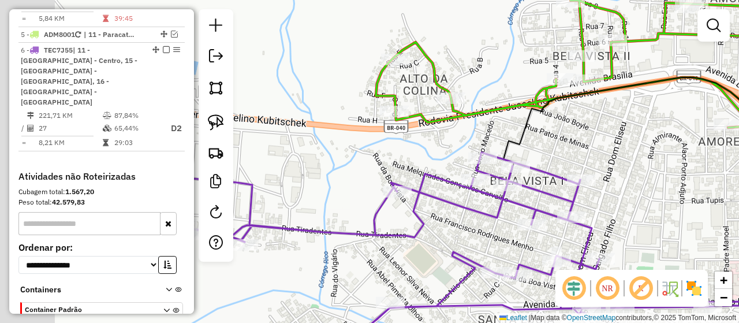
drag, startPoint x: 293, startPoint y: 177, endPoint x: 354, endPoint y: 169, distance: 61.1
click at [354, 169] on div "Janela de atendimento Grade de atendimento Capacidade Transportadoras Veículos …" at bounding box center [369, 161] width 739 height 323
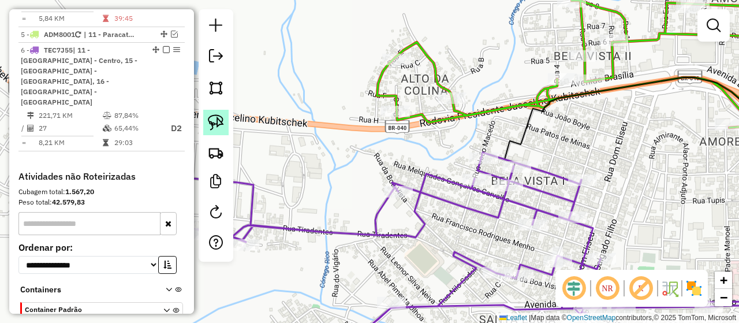
click at [211, 125] on img at bounding box center [216, 122] width 16 height 16
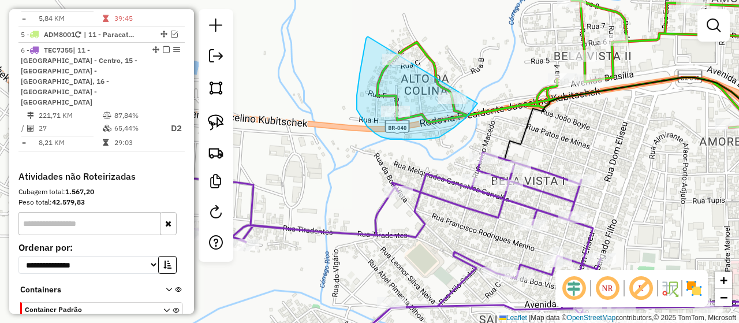
drag, startPoint x: 363, startPoint y: 54, endPoint x: 476, endPoint y: 48, distance: 112.7
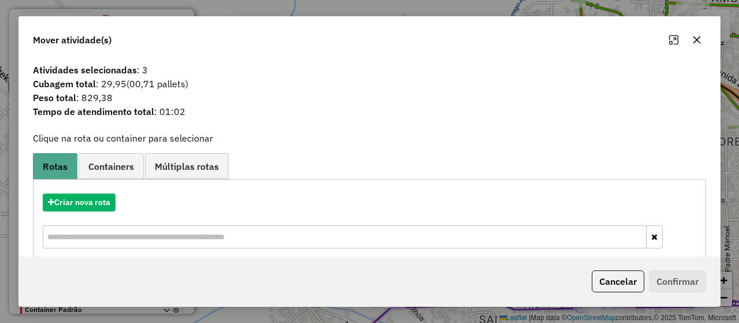
click at [695, 44] on icon "button" at bounding box center [696, 39] width 9 height 9
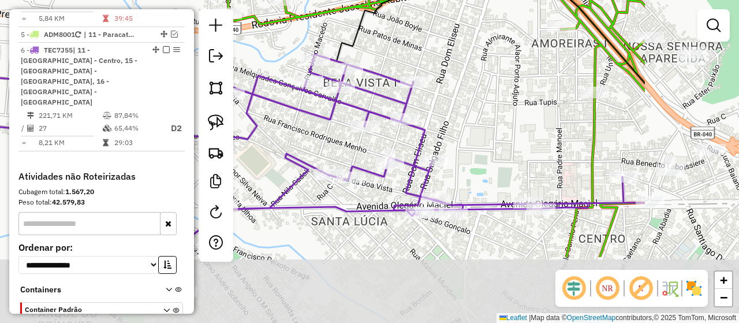
drag, startPoint x: 660, startPoint y: 188, endPoint x: 449, endPoint y: 77, distance: 238.6
click at [449, 77] on div "Janela de atendimento Grade de atendimento Capacidade Transportadoras Veículos …" at bounding box center [369, 161] width 739 height 323
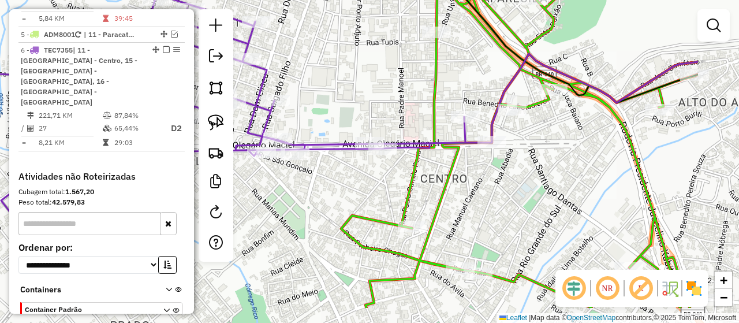
drag, startPoint x: 571, startPoint y: 132, endPoint x: 455, endPoint y: 83, distance: 126.7
click at [455, 83] on div "Janela de atendimento Grade de atendimento Capacidade Transportadoras Veículos …" at bounding box center [369, 161] width 739 height 323
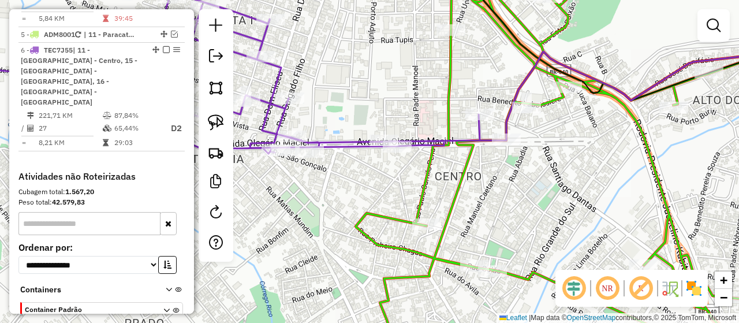
drag, startPoint x: 472, startPoint y: 195, endPoint x: 476, endPoint y: 214, distance: 20.0
click at [476, 214] on div "Janela de atendimento Grade de atendimento Capacidade Transportadoras Veículos …" at bounding box center [369, 161] width 739 height 323
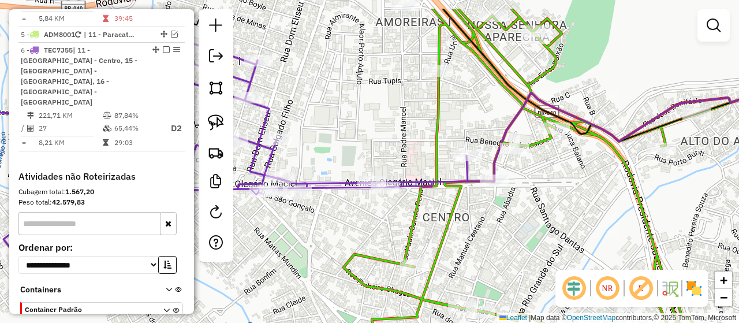
drag, startPoint x: 429, startPoint y: 76, endPoint x: 416, endPoint y: 120, distance: 46.0
click at [416, 119] on div "Janela de atendimento Grade de atendimento Capacidade Transportadoras Veículos …" at bounding box center [369, 161] width 739 height 323
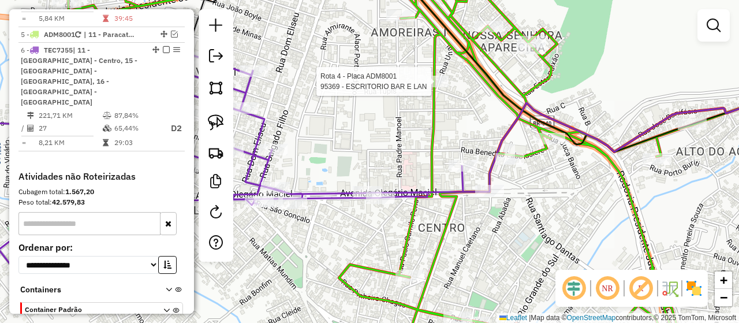
select select "*********"
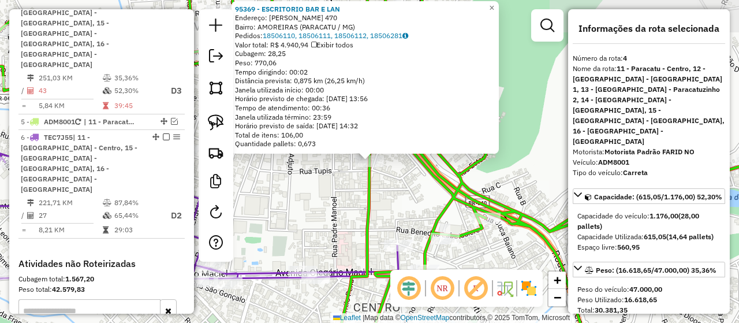
scroll to position [612, 0]
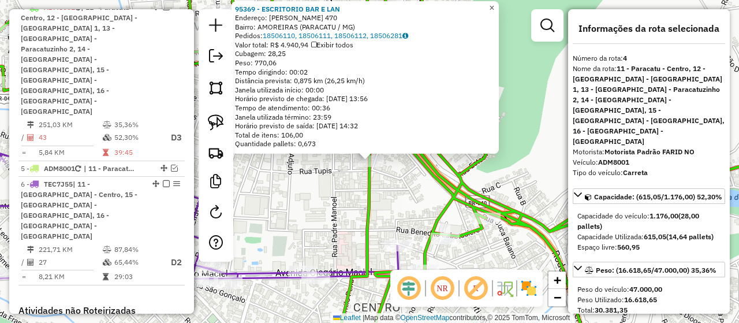
click at [494, 5] on span "×" at bounding box center [491, 8] width 5 height 10
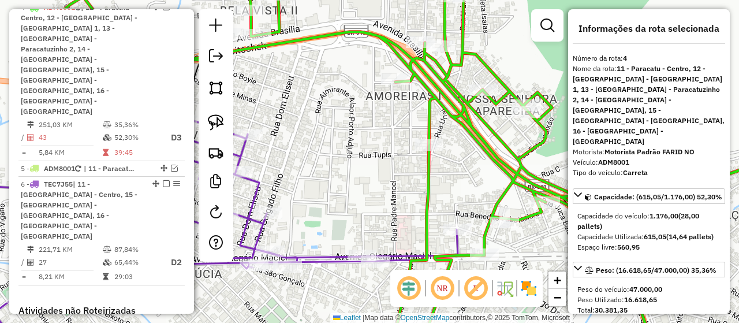
drag, startPoint x: 309, startPoint y: 219, endPoint x: 373, endPoint y: 201, distance: 65.8
click at [373, 201] on div "Janela de atendimento Grade de atendimento Capacidade Transportadoras Veículos …" at bounding box center [369, 161] width 739 height 323
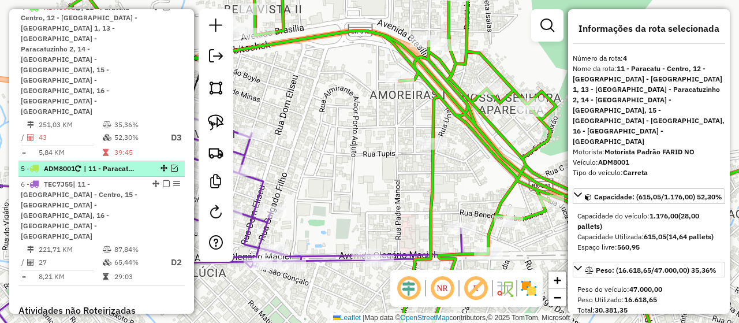
click at [132, 163] on span "| 11 - Paracatu - Centro, 14 - [GEOGRAPHIC_DATA] - [GEOGRAPHIC_DATA], 15 - [GEO…" at bounding box center [110, 168] width 53 height 10
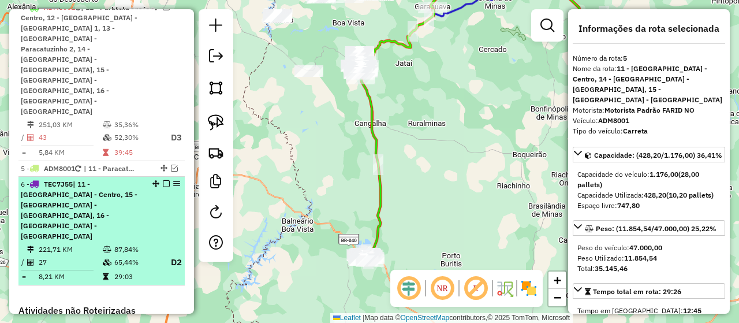
click at [134, 180] on span "| 11 - [GEOGRAPHIC_DATA] - Centro, 15 - [GEOGRAPHIC_DATA] - [GEOGRAPHIC_DATA], …" at bounding box center [79, 210] width 117 height 61
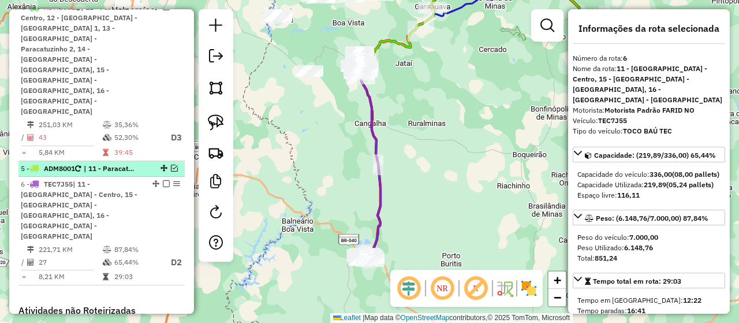
click at [173, 165] on em at bounding box center [174, 168] width 7 height 7
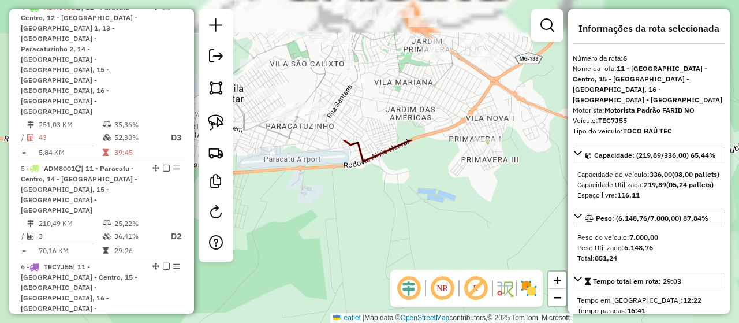
drag, startPoint x: 382, startPoint y: 193, endPoint x: 378, endPoint y: 300, distance: 106.9
click at [379, 290] on div "Janela de atendimento Grade de atendimento Capacidade Transportadoras Veículos …" at bounding box center [369, 161] width 739 height 323
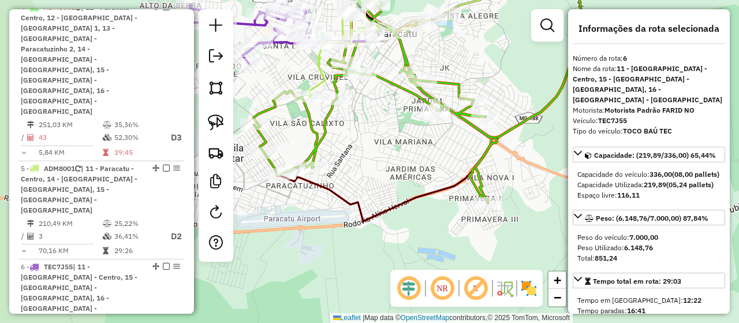
drag, startPoint x: 388, startPoint y: 153, endPoint x: 445, endPoint y: 230, distance: 96.2
click at [445, 227] on div "Janela de atendimento Grade de atendimento Capacidade Transportadoras Veículos …" at bounding box center [369, 161] width 739 height 323
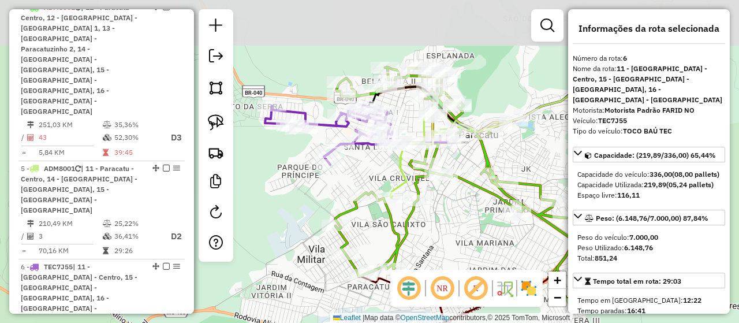
drag, startPoint x: 423, startPoint y: 151, endPoint x: 468, endPoint y: 231, distance: 91.2
click at [466, 229] on div "Janela de atendimento Grade de atendimento Capacidade Transportadoras Veículos …" at bounding box center [369, 161] width 739 height 323
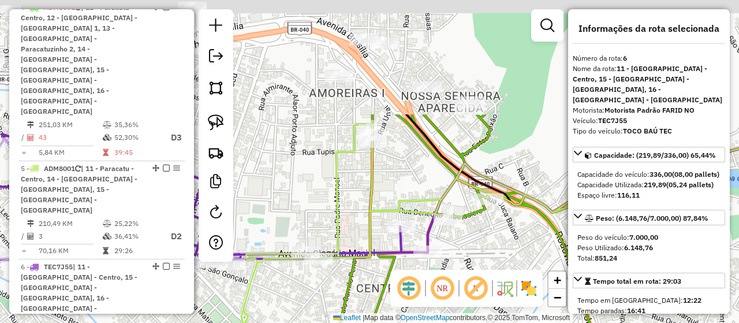
drag, startPoint x: 417, startPoint y: 27, endPoint x: 424, endPoint y: 196, distance: 169.3
click at [424, 196] on div "Janela de atendimento Grade de atendimento Capacidade Transportadoras Veículos …" at bounding box center [369, 161] width 739 height 323
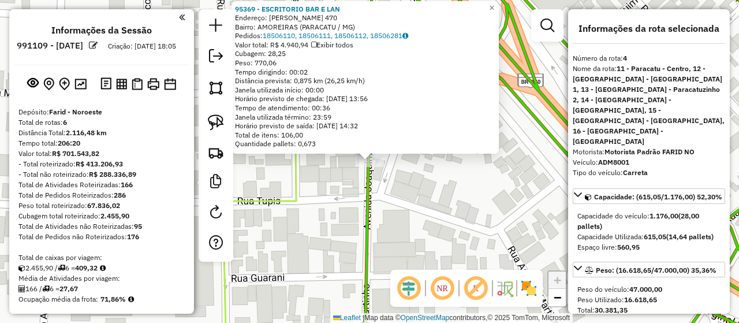
select select "*********"
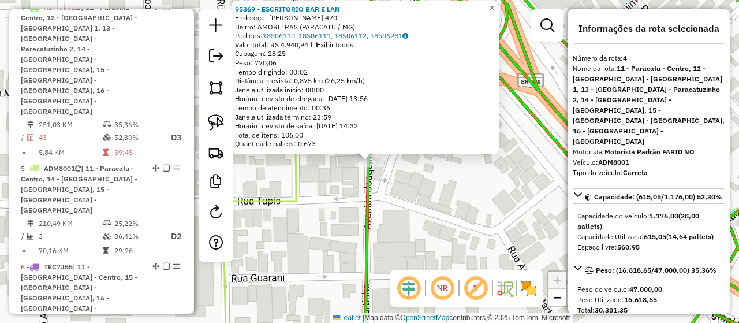
click at [494, 3] on span "×" at bounding box center [491, 8] width 5 height 10
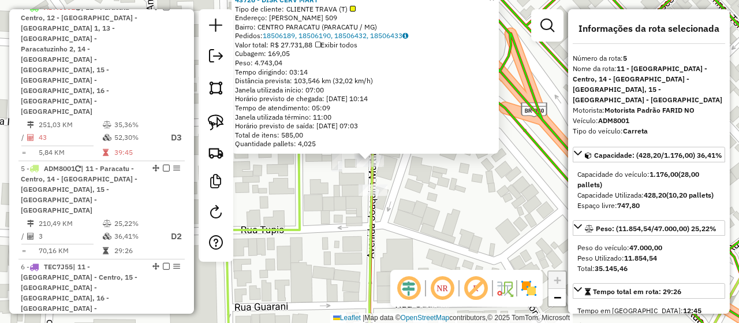
scroll to position [732, 0]
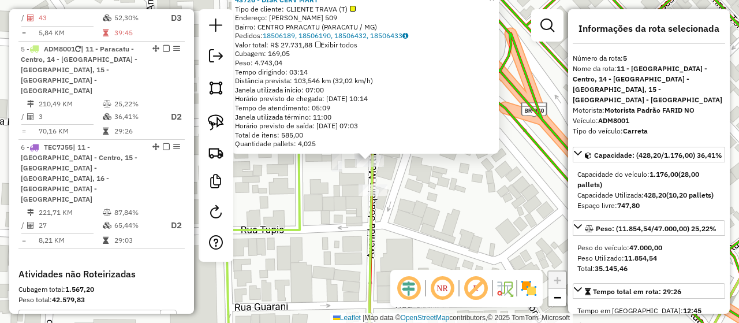
click at [425, 185] on div "43726 - DISK CERV MART Tipo de cliente: CLIENTE TRAVA (T) Endereço: [PERSON_NAM…" at bounding box center [369, 161] width 739 height 323
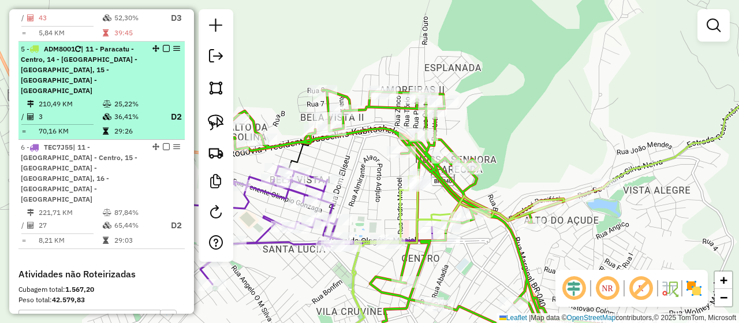
scroll to position [559, 0]
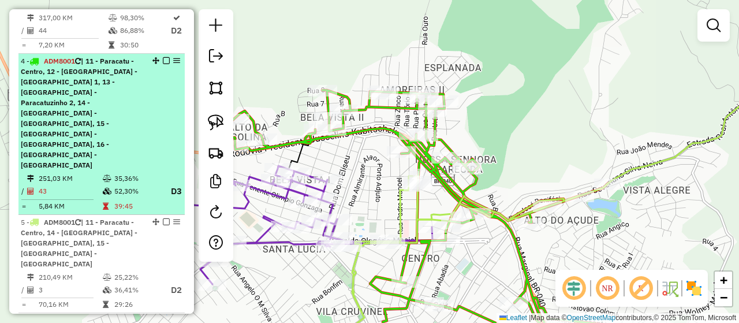
click at [163, 64] on em at bounding box center [166, 60] width 7 height 7
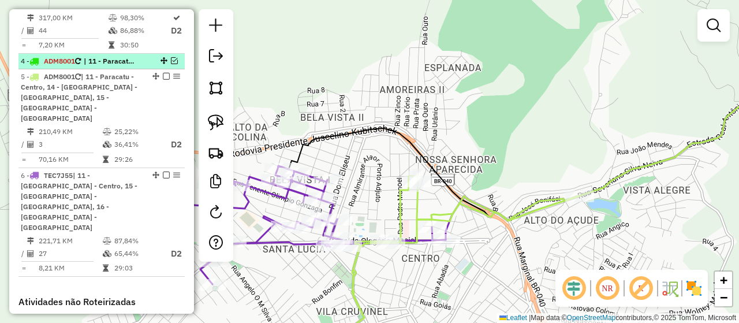
click at [163, 64] on em at bounding box center [163, 60] width 7 height 7
select select "*********"
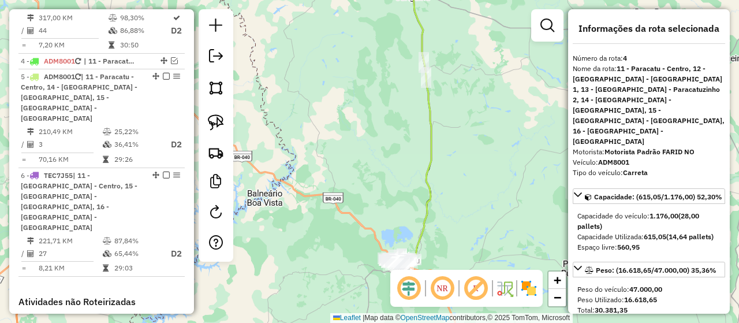
drag, startPoint x: 471, startPoint y: 234, endPoint x: 458, endPoint y: 104, distance: 129.9
click at [459, 106] on div "Janela de atendimento Grade de atendimento Capacidade Transportadoras Veículos …" at bounding box center [369, 161] width 739 height 323
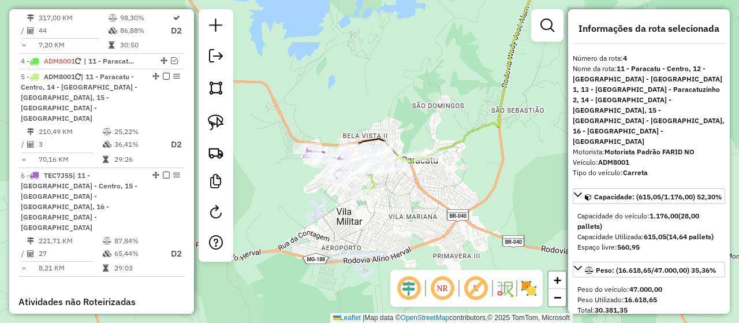
drag, startPoint x: 480, startPoint y: 197, endPoint x: 488, endPoint y: 130, distance: 66.9
click at [488, 130] on div "Janela de atendimento Grade de atendimento Capacidade Transportadoras Veículos …" at bounding box center [369, 161] width 739 height 323
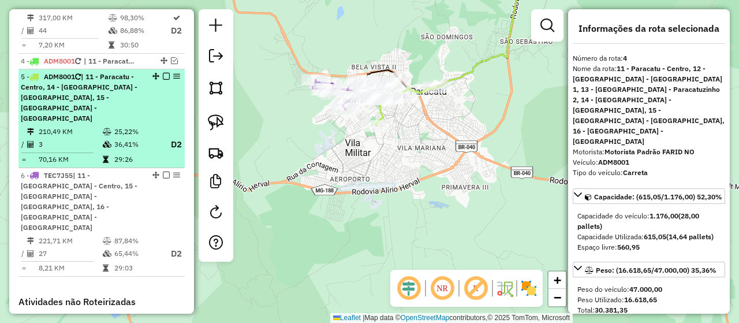
click at [163, 80] on em at bounding box center [166, 76] width 7 height 7
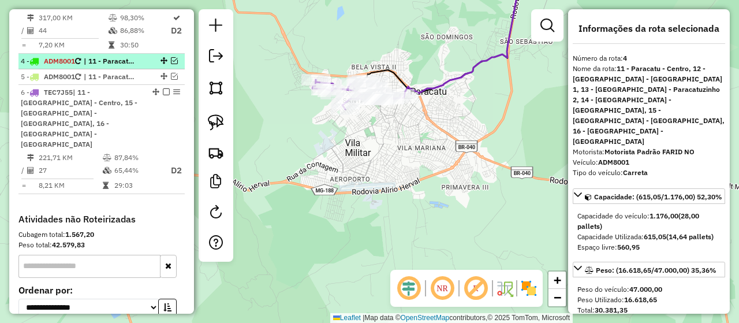
click at [172, 64] on em at bounding box center [174, 60] width 7 height 7
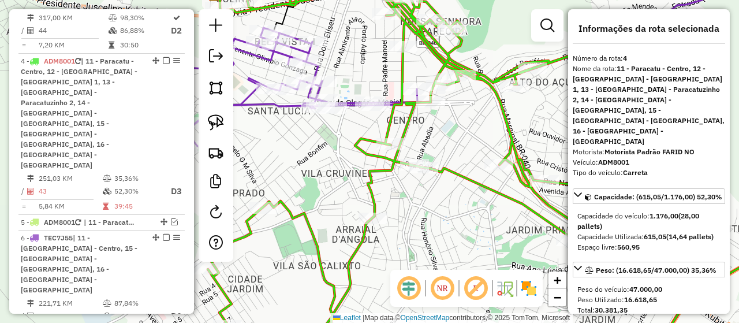
drag, startPoint x: 463, startPoint y: 103, endPoint x: 442, endPoint y: 180, distance: 79.0
click at [442, 180] on div "Janela de atendimento Grade de atendimento Capacidade Transportadoras Veículos …" at bounding box center [369, 161] width 739 height 323
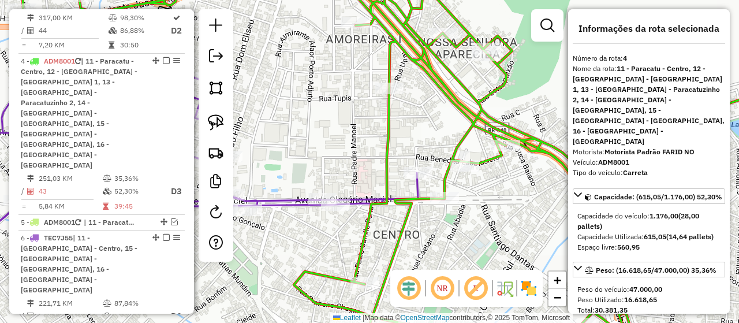
drag, startPoint x: 397, startPoint y: 108, endPoint x: 403, endPoint y: 106, distance: 6.0
click at [403, 106] on div "Janela de atendimento Grade de atendimento Capacidade Transportadoras Veículos …" at bounding box center [369, 161] width 739 height 323
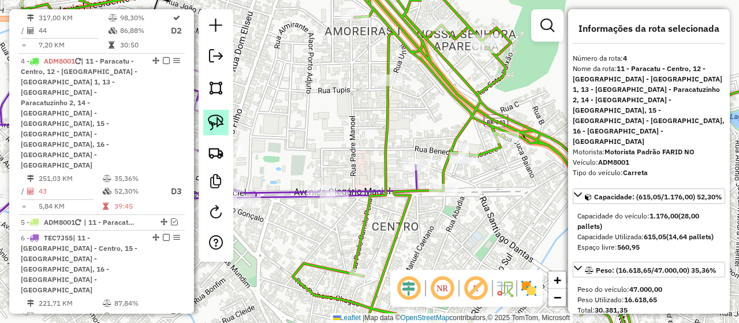
click at [219, 122] on img at bounding box center [216, 122] width 16 height 16
drag, startPoint x: 357, startPoint y: 58, endPoint x: 403, endPoint y: 57, distance: 46.2
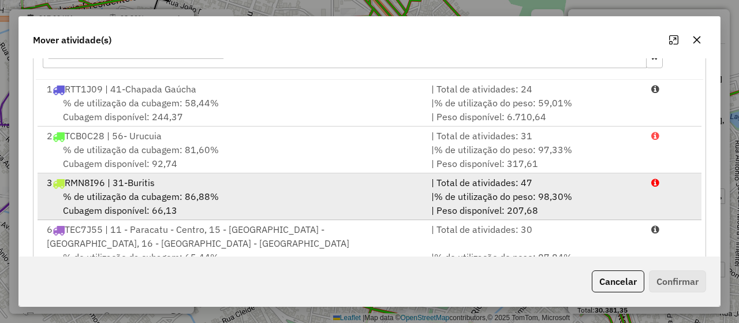
scroll to position [222, 0]
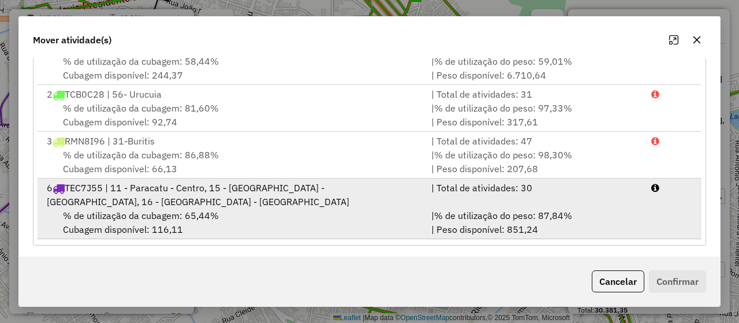
click at [263, 191] on div "6 TEC7J55 | 11 - Paracatu - Centro, 15 - [GEOGRAPHIC_DATA] - [GEOGRAPHIC_DATA],…" at bounding box center [232, 195] width 384 height 28
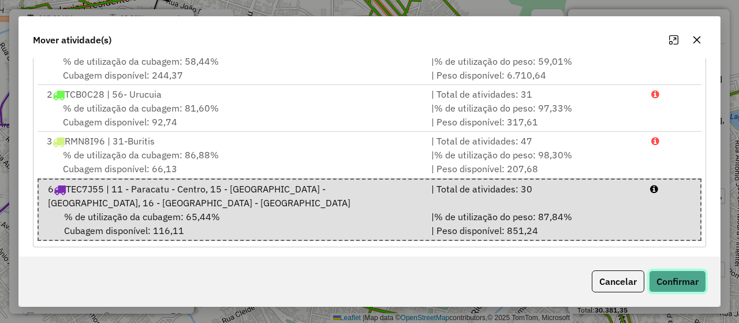
click at [681, 277] on button "Confirmar" at bounding box center [677, 281] width 57 height 22
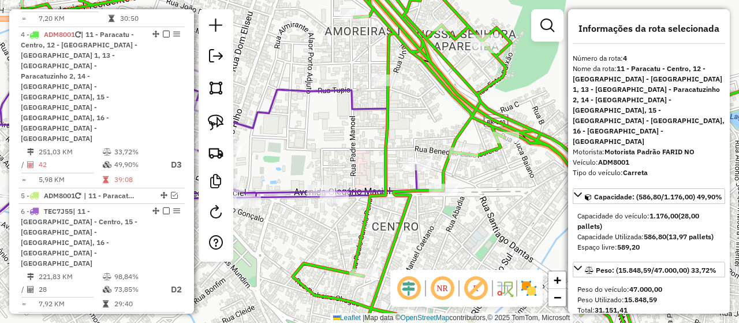
scroll to position [612, 0]
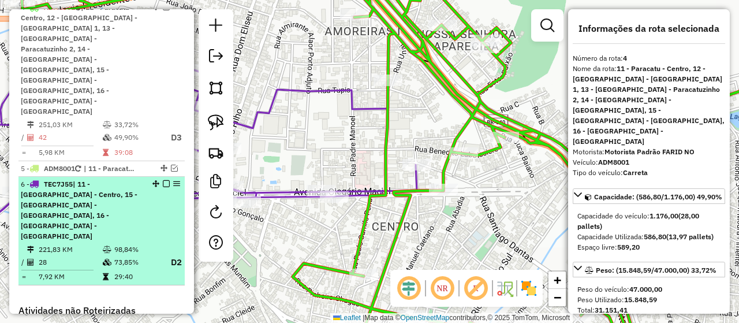
click at [165, 180] on em at bounding box center [166, 183] width 7 height 7
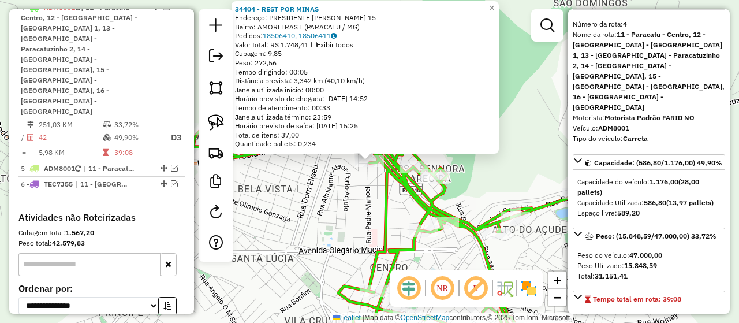
scroll to position [58, 0]
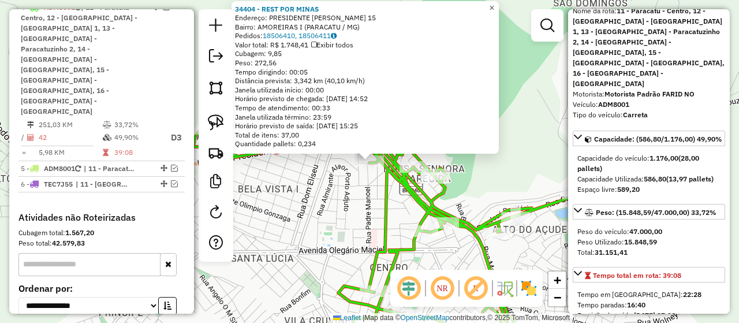
click at [494, 5] on span "×" at bounding box center [491, 8] width 5 height 10
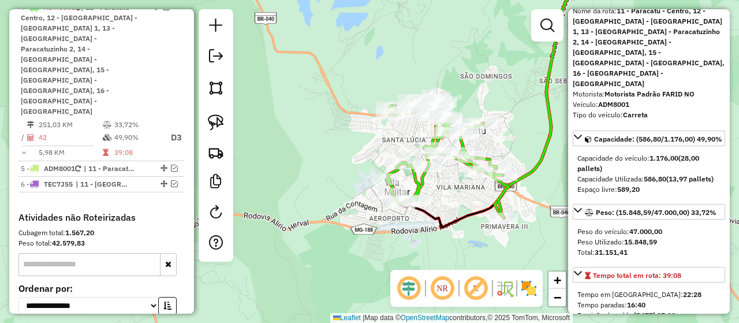
drag, startPoint x: 483, startPoint y: 108, endPoint x: 482, endPoint y: 75, distance: 32.9
click at [482, 75] on div "Janela de atendimento Grade de atendimento Capacidade Transportadoras Veículos …" at bounding box center [369, 161] width 739 height 323
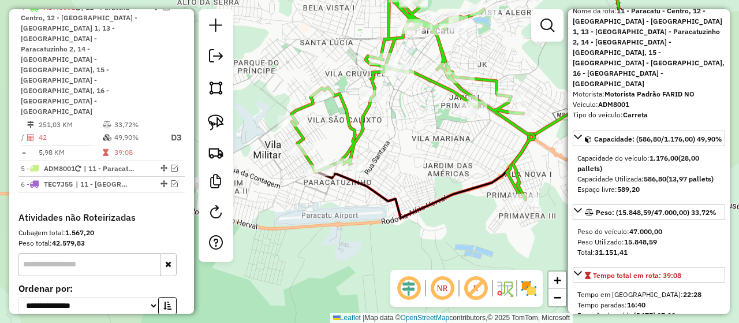
drag, startPoint x: 413, startPoint y: 243, endPoint x: 413, endPoint y: 144, distance: 98.7
click at [413, 144] on div "Janela de atendimento Grade de atendimento Capacidade Transportadoras Veículos …" at bounding box center [369, 161] width 739 height 323
click at [547, 27] on em at bounding box center [547, 25] width 14 height 14
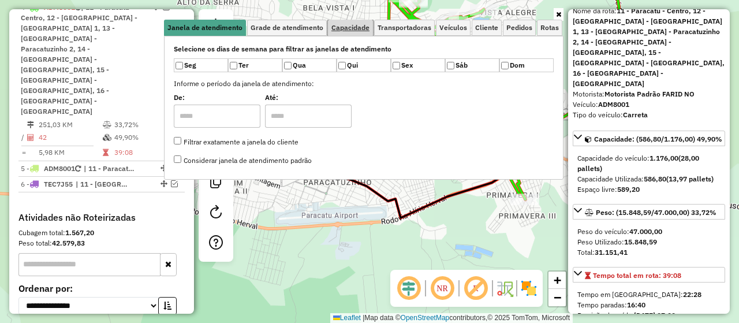
click at [360, 25] on span "Capacidade" at bounding box center [350, 27] width 38 height 7
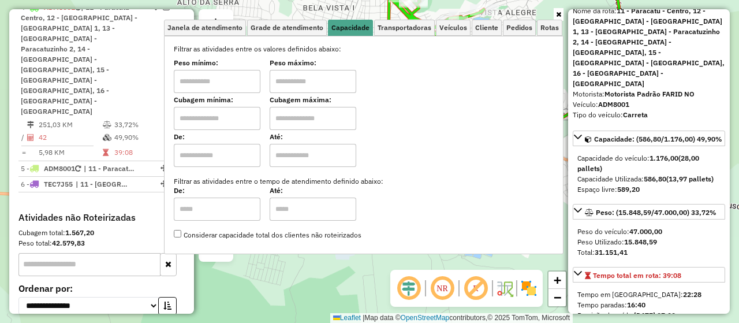
click at [218, 79] on input "text" at bounding box center [217, 81] width 87 height 23
type input "****"
click at [313, 76] on input "text" at bounding box center [313, 81] width 87 height 23
type input "******"
click at [471, 103] on div "Cubagem mínima: Cubagem máxima:" at bounding box center [364, 114] width 380 height 32
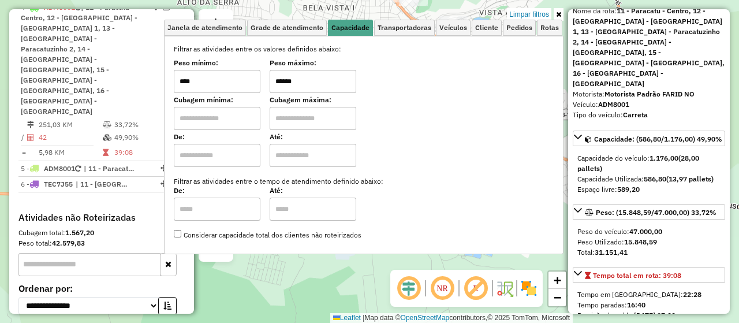
click at [559, 13] on icon at bounding box center [558, 14] width 5 height 7
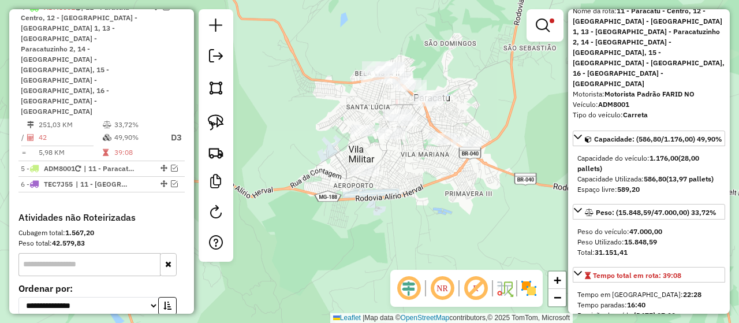
drag, startPoint x: 459, startPoint y: 102, endPoint x: 459, endPoint y: 124, distance: 21.9
click at [459, 124] on div "Limpar filtros Janela de atendimento Grade de atendimento Capacidade Transporta…" at bounding box center [369, 161] width 739 height 323
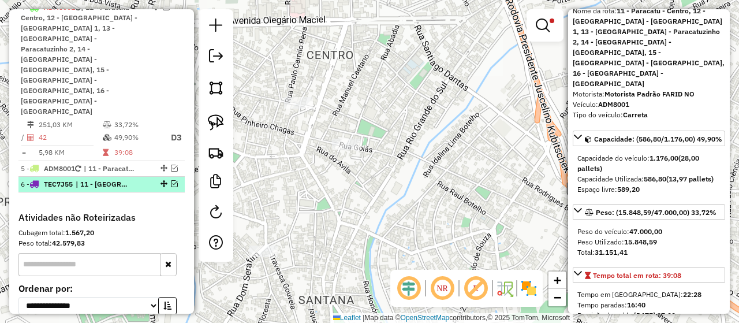
click at [172, 180] on em at bounding box center [174, 183] width 7 height 7
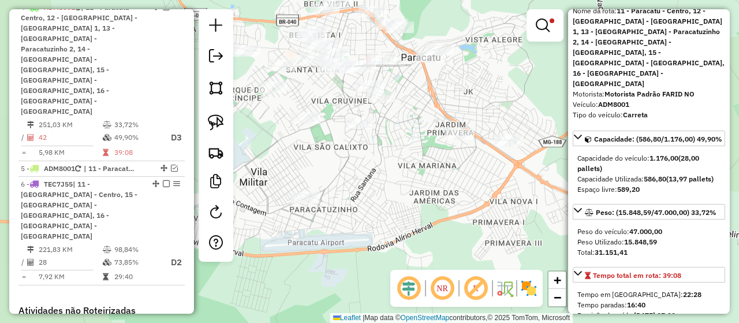
drag, startPoint x: 462, startPoint y: 177, endPoint x: 521, endPoint y: 51, distance: 138.9
click at [521, 51] on div "Limpar filtros Janela de atendimento Grade de atendimento Capacidade Transporta…" at bounding box center [369, 161] width 739 height 323
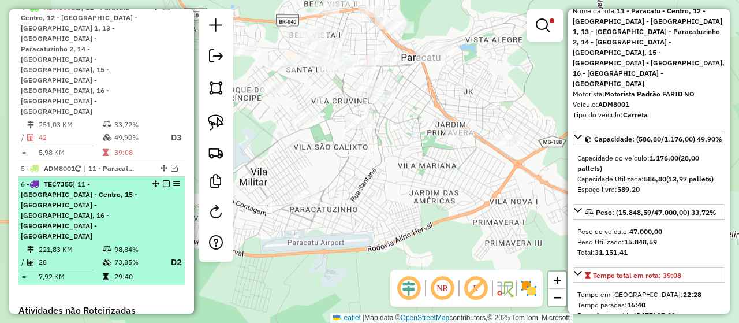
click at [164, 180] on em at bounding box center [166, 183] width 7 height 7
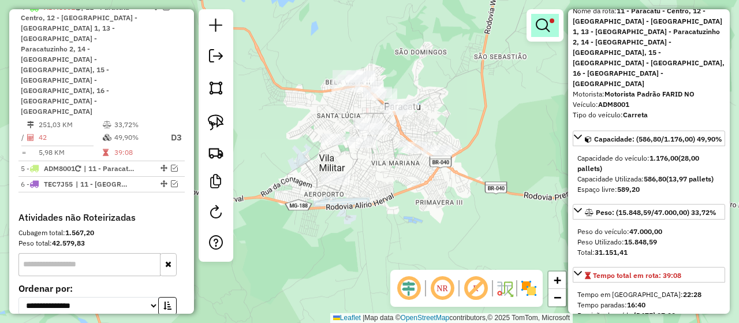
click at [554, 23] on link at bounding box center [545, 25] width 28 height 23
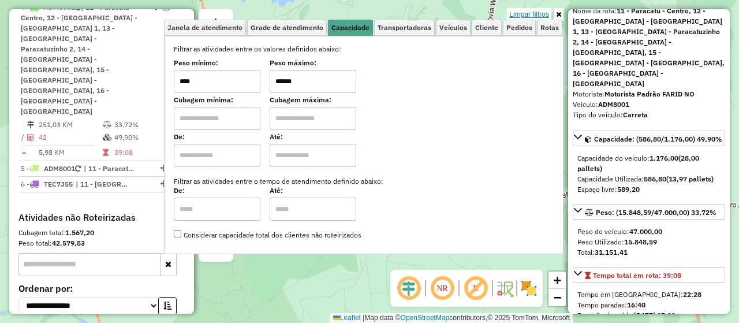
click at [538, 17] on link "Limpar filtros" at bounding box center [529, 14] width 44 height 13
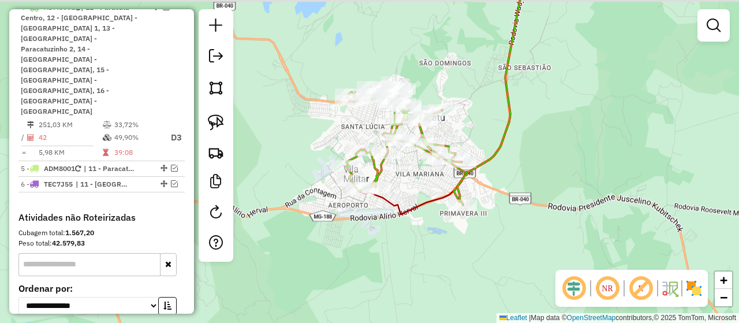
drag, startPoint x: 383, startPoint y: 179, endPoint x: 411, endPoint y: 191, distance: 30.2
click at [409, 190] on div "Janela de atendimento Grade de atendimento Capacidade Transportadoras Veículos …" at bounding box center [369, 161] width 739 height 323
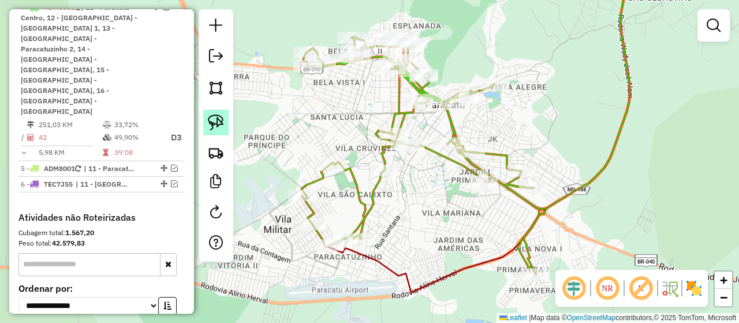
click at [221, 124] on img at bounding box center [216, 122] width 16 height 16
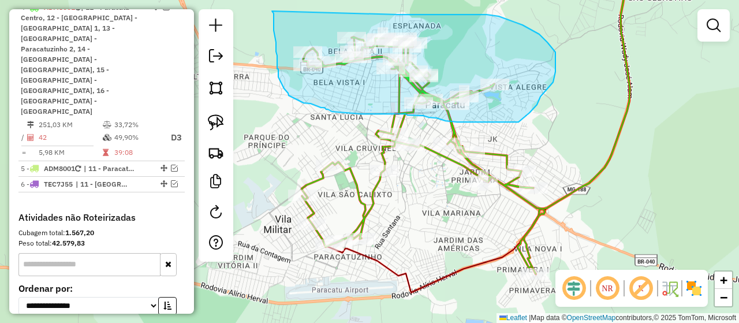
drag, startPoint x: 272, startPoint y: 11, endPoint x: 375, endPoint y: 14, distance: 103.4
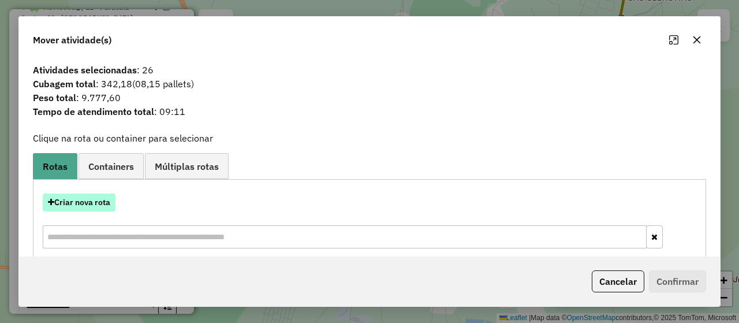
click at [98, 199] on button "Criar nova rota" at bounding box center [79, 202] width 73 height 18
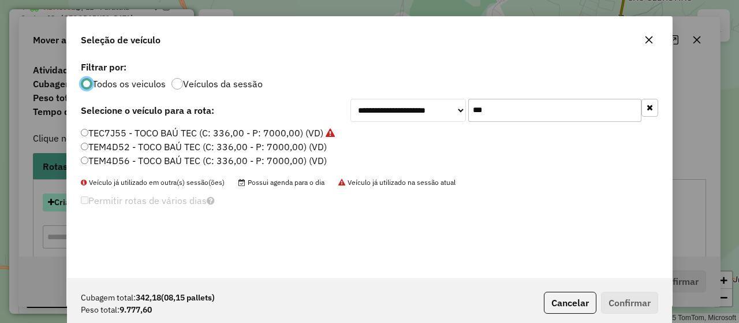
scroll to position [6, 3]
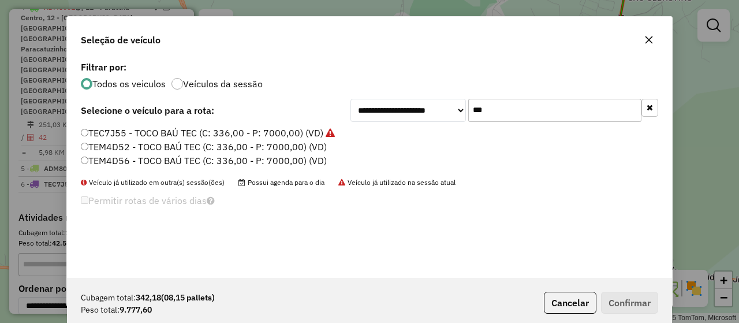
click at [511, 116] on input "***" at bounding box center [554, 110] width 173 height 23
drag, startPoint x: 511, startPoint y: 112, endPoint x: 461, endPoint y: 111, distance: 50.2
click at [461, 111] on div "**********" at bounding box center [504, 110] width 308 height 23
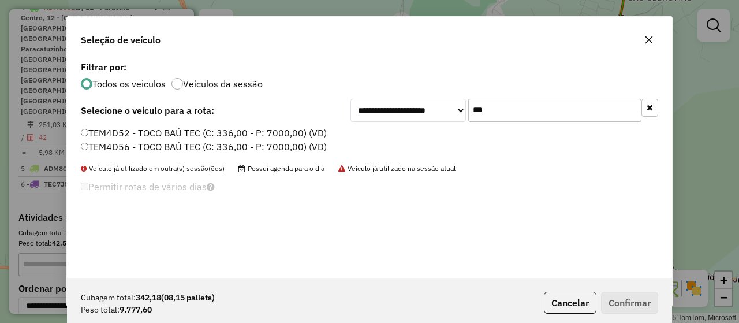
type input "***"
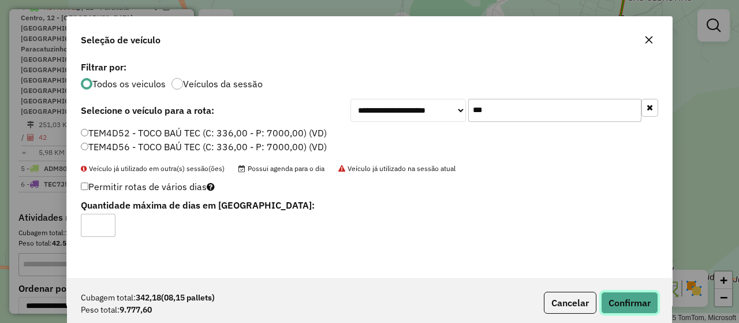
click at [648, 300] on button "Confirmar" at bounding box center [629, 303] width 57 height 22
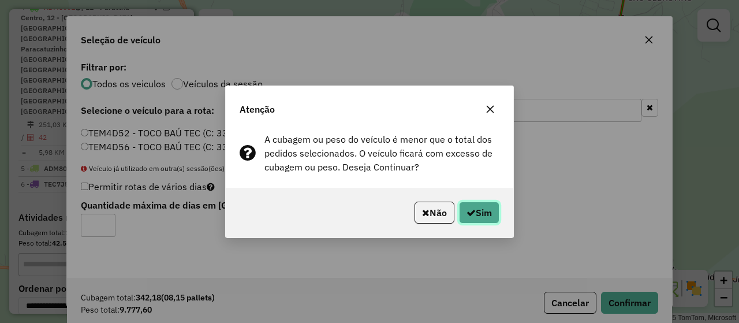
click at [478, 211] on button "Sim" at bounding box center [479, 212] width 40 height 22
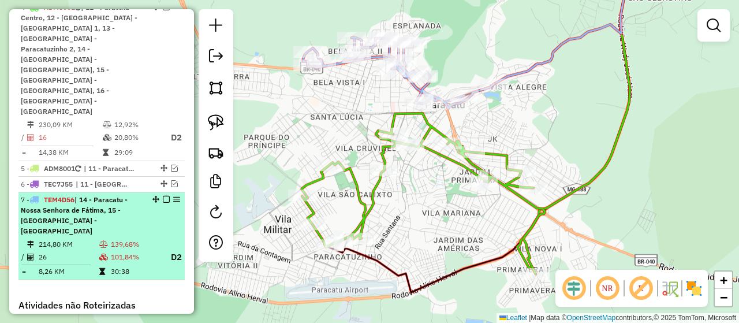
click at [117, 195] on span "| 14 - Paracatu - Nossa Senhora de Fátima, 15 - [GEOGRAPHIC_DATA] - [GEOGRAPHIC…" at bounding box center [74, 215] width 107 height 40
select select "*********"
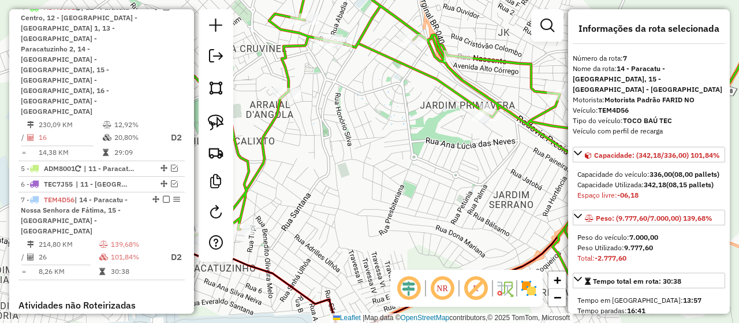
drag, startPoint x: 494, startPoint y: 18, endPoint x: 496, endPoint y: 197, distance: 178.4
click at [496, 196] on div "Janela de atendimento Grade de atendimento Capacidade Transportadoras Veículos …" at bounding box center [369, 161] width 739 height 323
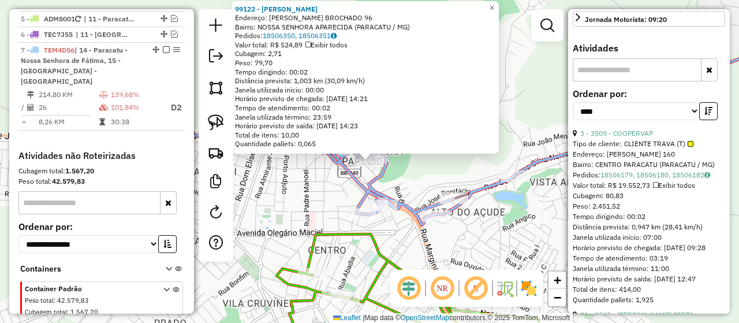
scroll to position [520, 0]
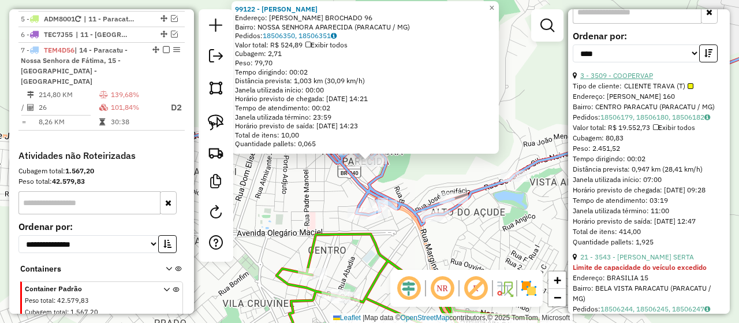
click at [627, 80] on link "3 - 3509 - COOPERVAP" at bounding box center [616, 75] width 73 height 9
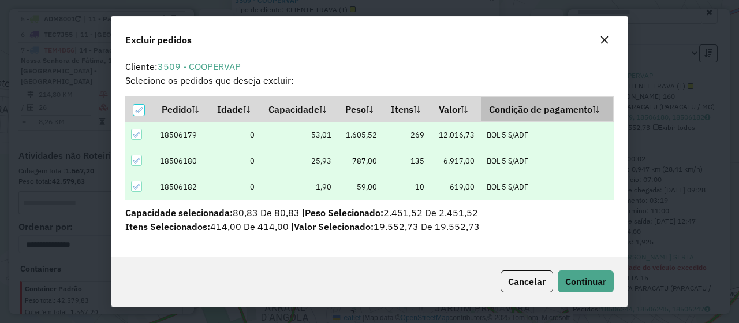
scroll to position [3, 0]
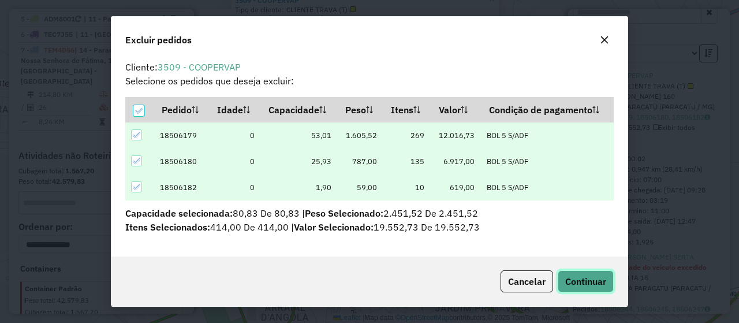
click at [596, 284] on span "Continuar" at bounding box center [585, 281] width 41 height 12
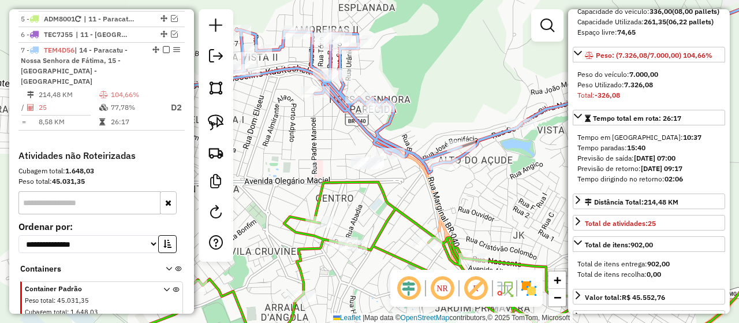
scroll to position [105, 0]
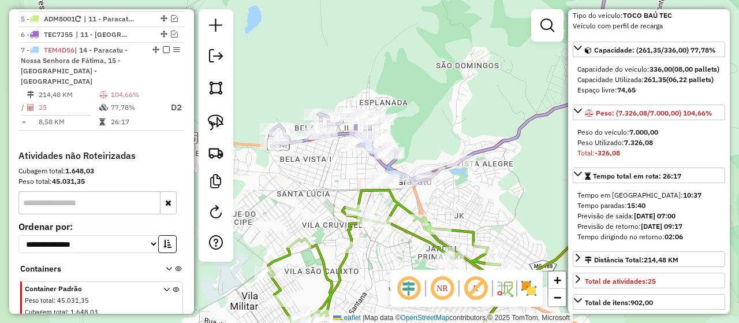
drag, startPoint x: 389, startPoint y: 235, endPoint x: 411, endPoint y: 224, distance: 24.5
click at [415, 234] on icon at bounding box center [389, 270] width 243 height 160
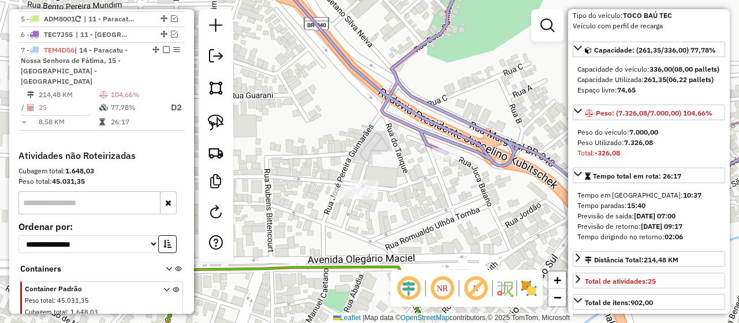
drag, startPoint x: 470, startPoint y: 156, endPoint x: 454, endPoint y: 183, distance: 31.1
click at [454, 183] on div "Janela de atendimento Grade de atendimento Capacidade Transportadoras Veículos …" at bounding box center [369, 161] width 739 height 323
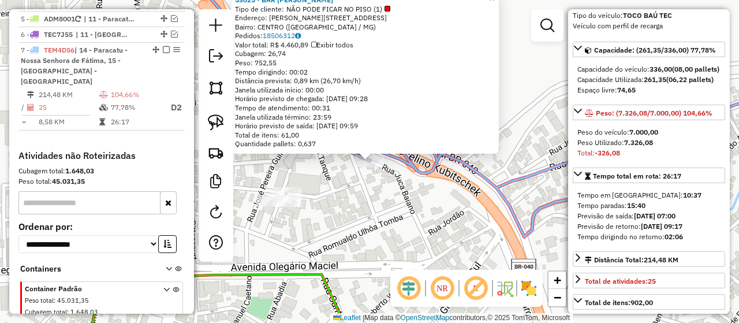
click at [466, 215] on div "53025 - BAR ANTONIO Tipo de cliente: NÃO PODE FICAR NO PISO (1) Endereço: [PERS…" at bounding box center [369, 161] width 739 height 323
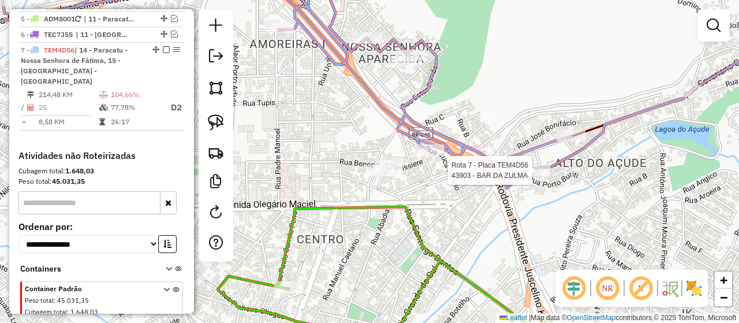
click at [540, 176] on div at bounding box center [535, 171] width 29 height 12
select select "*********"
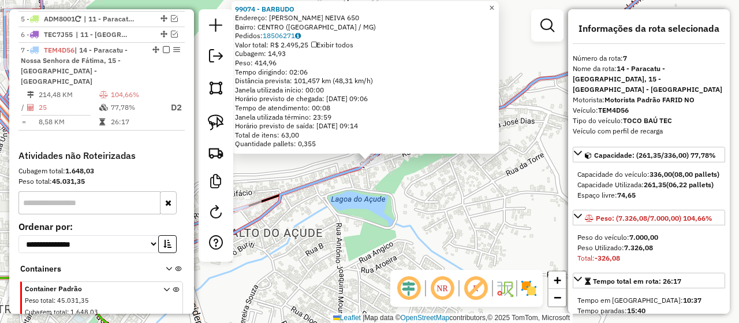
click at [494, 2] on span "×" at bounding box center [491, 7] width 5 height 10
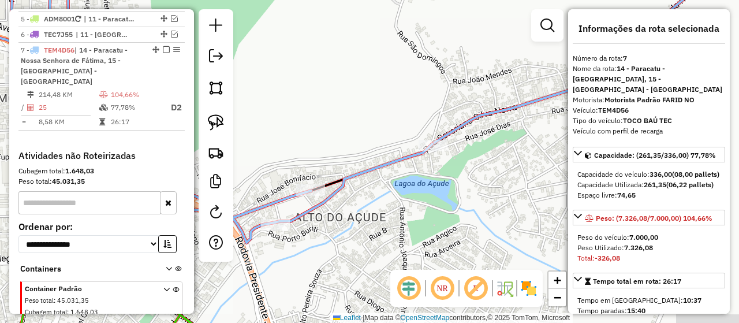
drag, startPoint x: 436, startPoint y: 177, endPoint x: 510, endPoint y: 154, distance: 76.9
click at [508, 155] on div "Janela de atendimento Grade de atendimento Capacidade Transportadoras Veículos …" at bounding box center [369, 161] width 739 height 323
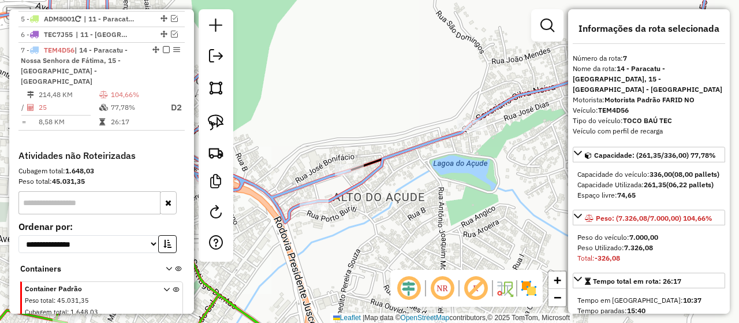
drag, startPoint x: 304, startPoint y: 130, endPoint x: 494, endPoint y: 64, distance: 201.0
click at [491, 64] on div "Janela de atendimento Grade de atendimento Capacidade Transportadoras Veículos …" at bounding box center [369, 161] width 739 height 323
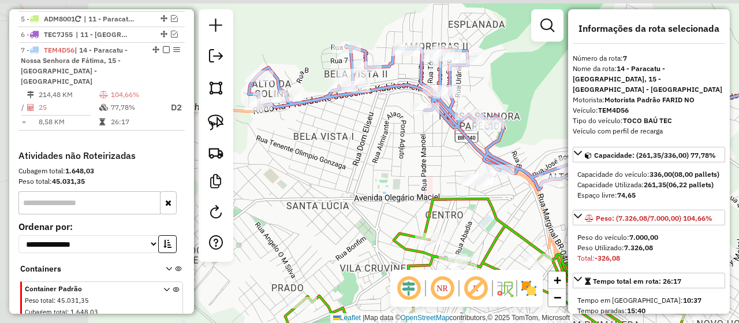
drag, startPoint x: 297, startPoint y: 96, endPoint x: 440, endPoint y: 151, distance: 153.3
click at [440, 151] on div "Janela de atendimento Grade de atendimento Capacidade Transportadoras Veículos …" at bounding box center [369, 161] width 739 height 323
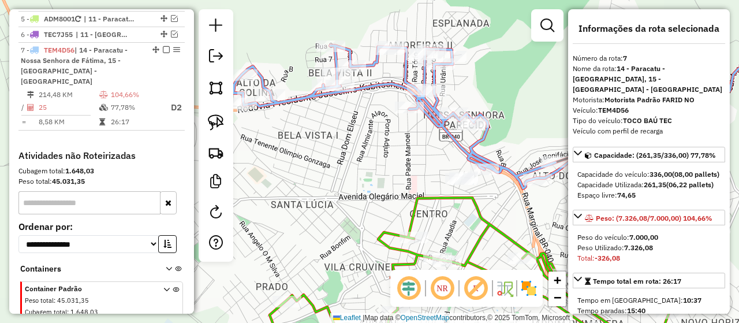
drag, startPoint x: 417, startPoint y: 184, endPoint x: 395, endPoint y: 176, distance: 23.4
click at [395, 176] on div "Janela de atendimento Grade de atendimento Capacidade Transportadoras Veículos …" at bounding box center [369, 161] width 739 height 323
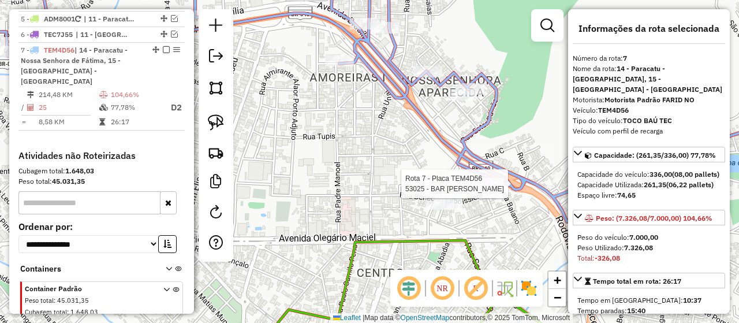
click at [491, 189] on div at bounding box center [489, 184] width 29 height 12
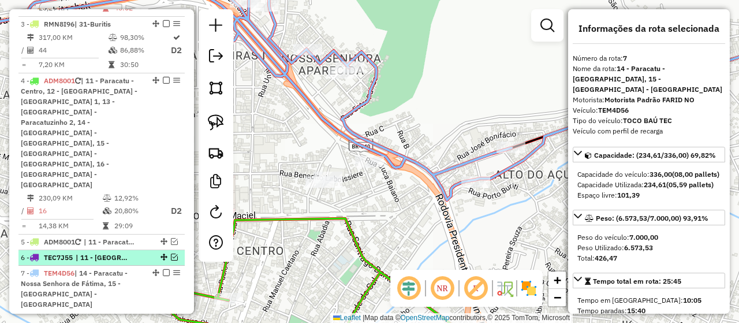
scroll to position [589, 0]
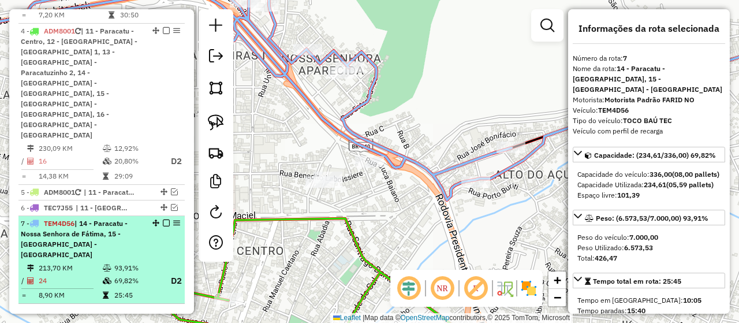
click at [163, 219] on em at bounding box center [166, 222] width 7 height 7
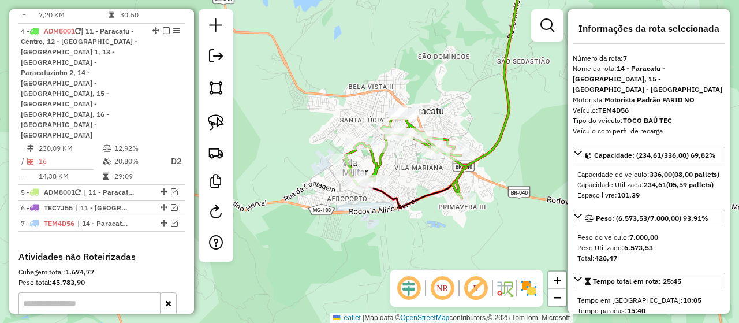
drag, startPoint x: 423, startPoint y: 212, endPoint x: 422, endPoint y: 189, distance: 23.1
click at [422, 189] on icon at bounding box center [447, 76] width 180 height 263
click at [215, 136] on div at bounding box center [216, 135] width 35 height 252
click at [215, 130] on img at bounding box center [216, 122] width 16 height 16
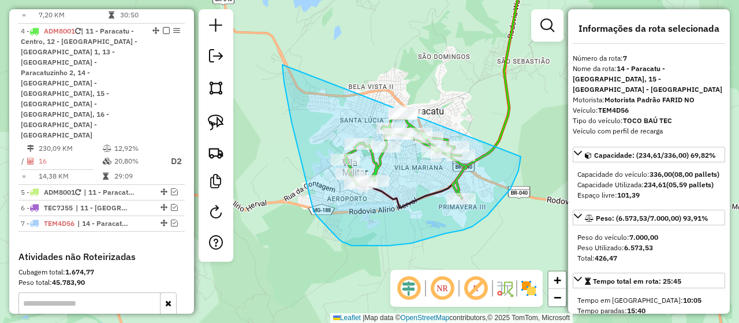
drag, startPoint x: 282, startPoint y: 69, endPoint x: 495, endPoint y: 81, distance: 213.4
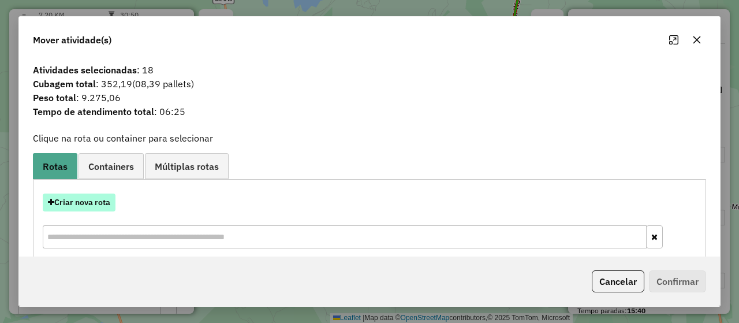
click at [70, 201] on button "Criar nova rota" at bounding box center [79, 202] width 73 height 18
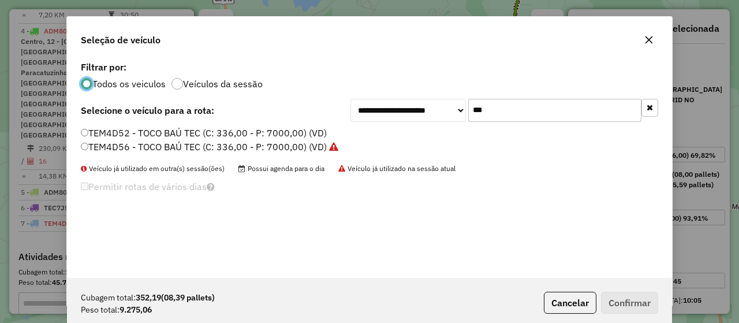
scroll to position [6, 3]
drag, startPoint x: 524, startPoint y: 116, endPoint x: 442, endPoint y: 102, distance: 82.7
click at [442, 102] on div "**********" at bounding box center [504, 110] width 308 height 23
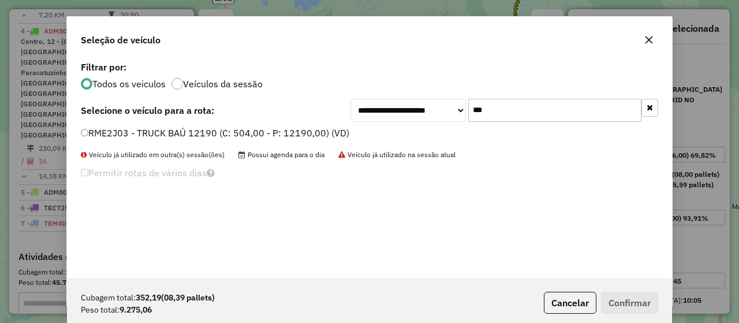
type input "***"
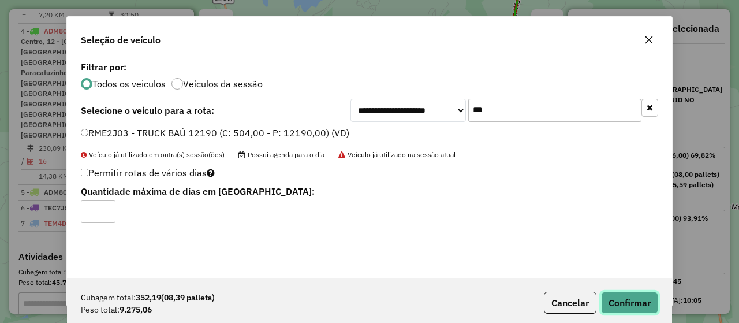
click at [632, 302] on button "Confirmar" at bounding box center [629, 303] width 57 height 22
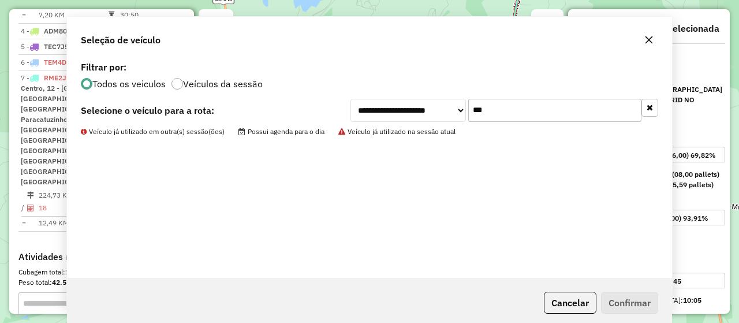
scroll to position [700, 0]
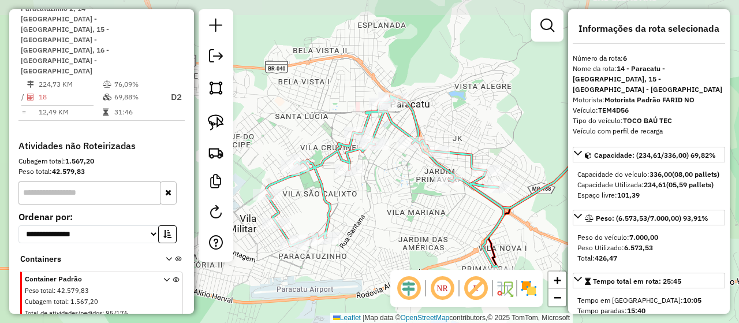
drag, startPoint x: 402, startPoint y: 140, endPoint x: 392, endPoint y: 191, distance: 51.7
click at [392, 191] on div "Janela de atendimento Grade de atendimento Capacidade Transportadoras Veículos …" at bounding box center [369, 161] width 739 height 323
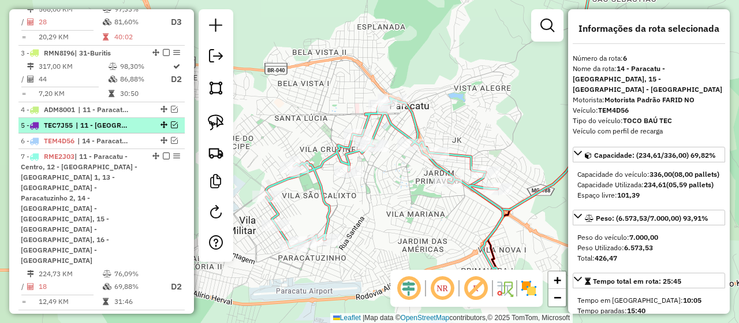
scroll to position [526, 0]
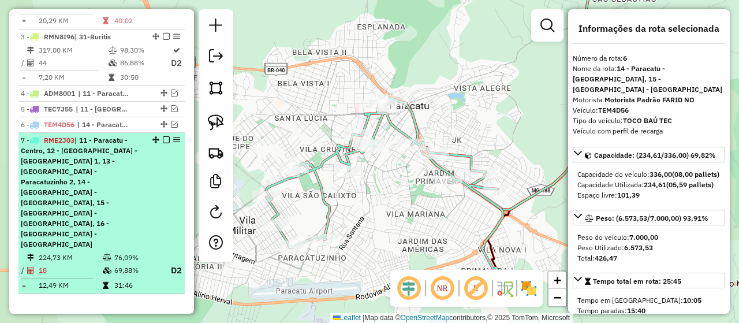
click at [165, 143] on em at bounding box center [166, 139] width 7 height 7
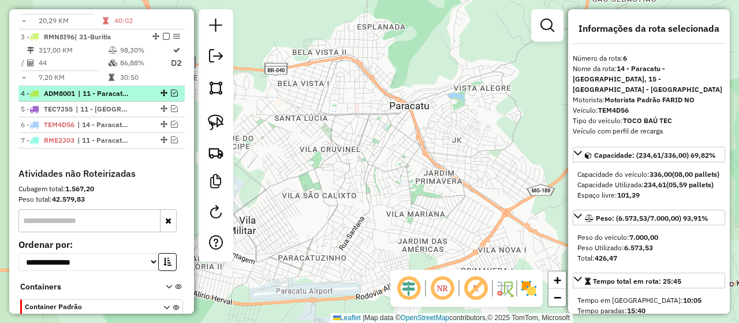
click at [171, 96] on em at bounding box center [174, 92] width 7 height 7
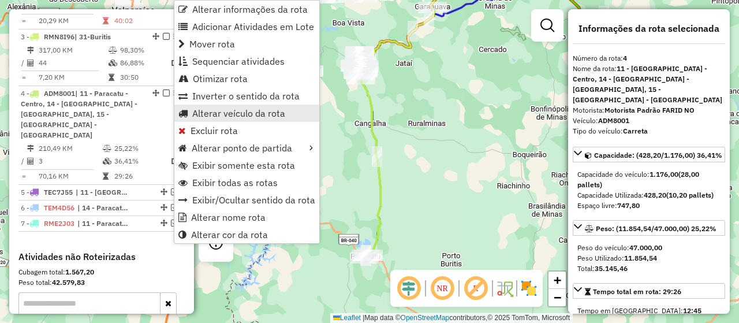
click at [253, 113] on span "Alterar veículo da rota" at bounding box center [238, 113] width 93 height 9
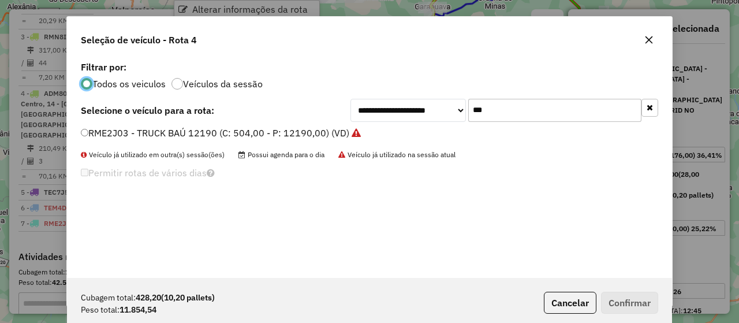
scroll to position [6, 3]
drag, startPoint x: 518, startPoint y: 111, endPoint x: 450, endPoint y: 110, distance: 68.1
click at [450, 110] on div "**********" at bounding box center [504, 110] width 308 height 23
type input "***"
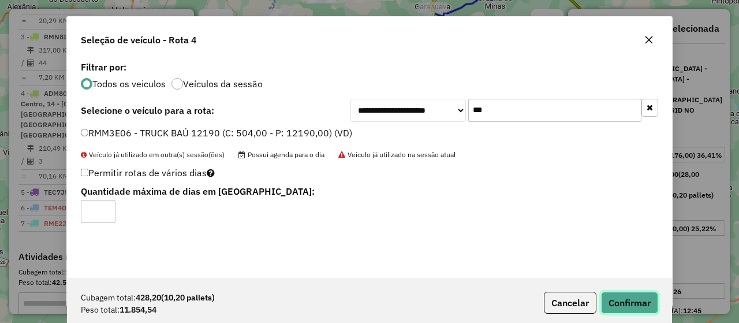
click at [633, 293] on button "Confirmar" at bounding box center [629, 303] width 57 height 22
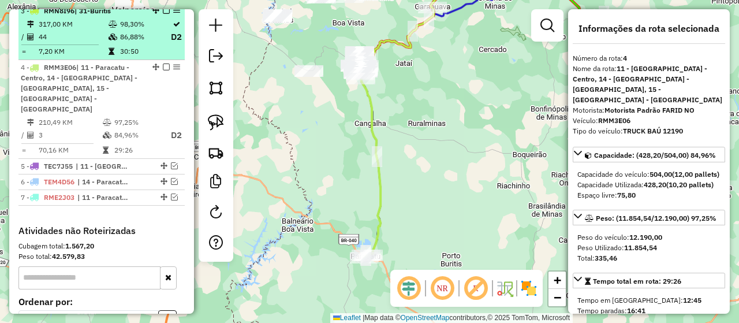
scroll to position [555, 0]
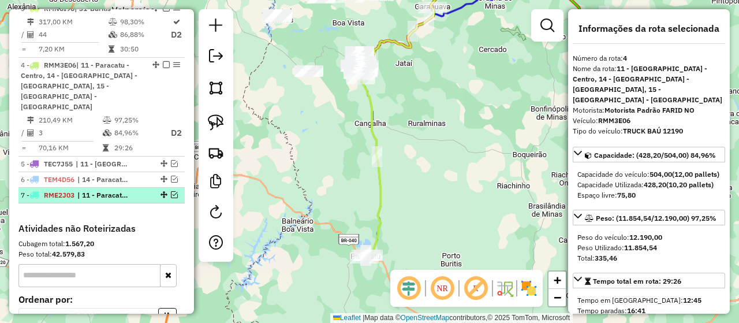
click at [172, 193] on em at bounding box center [174, 194] width 7 height 7
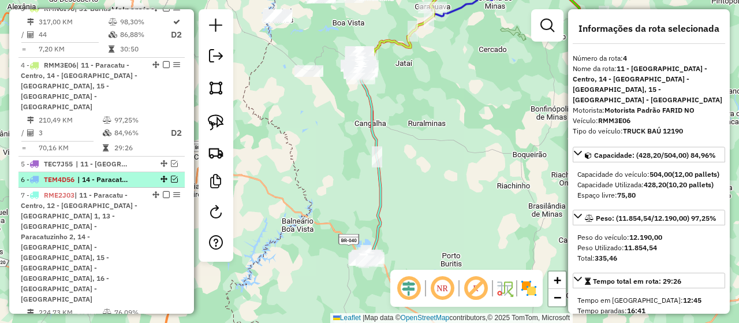
click at [172, 175] on em at bounding box center [174, 178] width 7 height 7
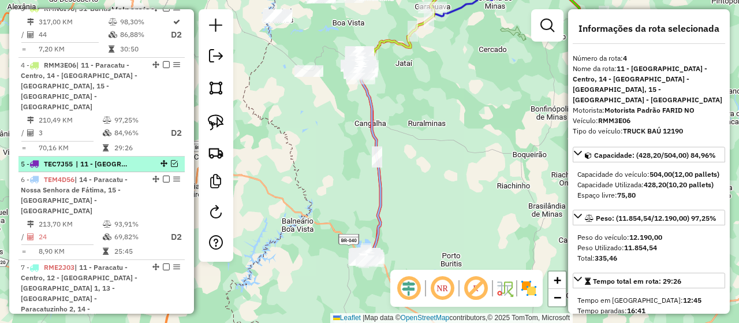
click at [171, 162] on em at bounding box center [174, 163] width 7 height 7
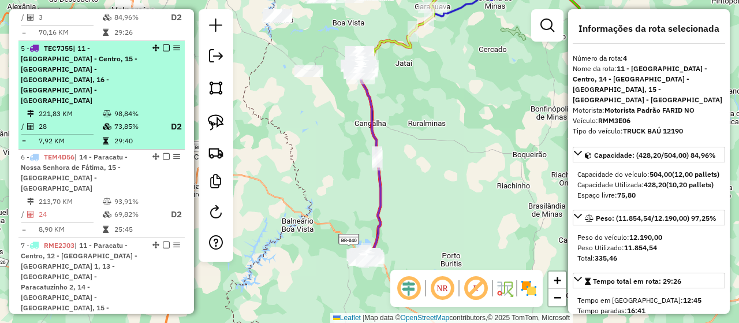
scroll to position [728, 0]
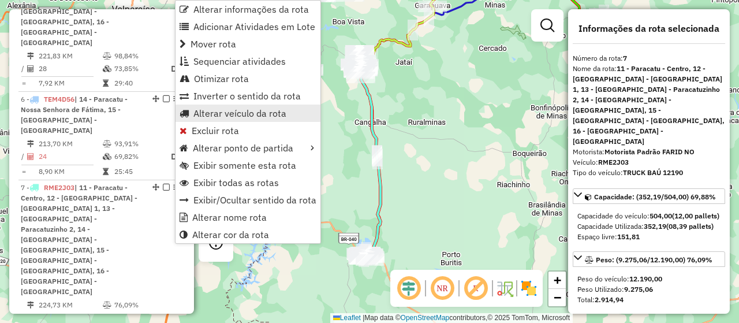
click at [248, 114] on span "Alterar veículo da rota" at bounding box center [239, 113] width 93 height 9
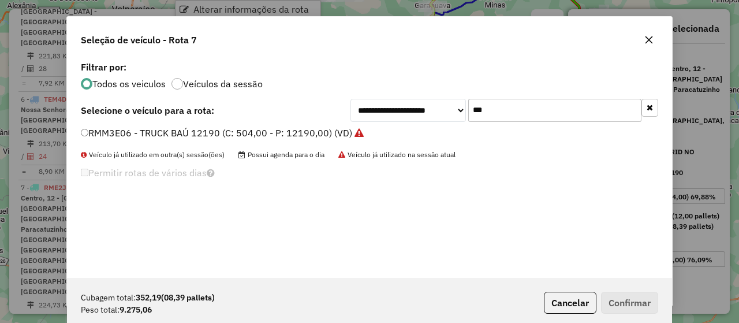
scroll to position [6, 3]
click at [535, 109] on input "***" at bounding box center [554, 110] width 173 height 23
click at [87, 125] on div "**********" at bounding box center [369, 167] width 605 height 219
click at [89, 130] on label "RMM3E06 - TRUCK BAÚ 12190 (C: 504,00 - P: 12190,00) (VD)" at bounding box center [222, 133] width 283 height 14
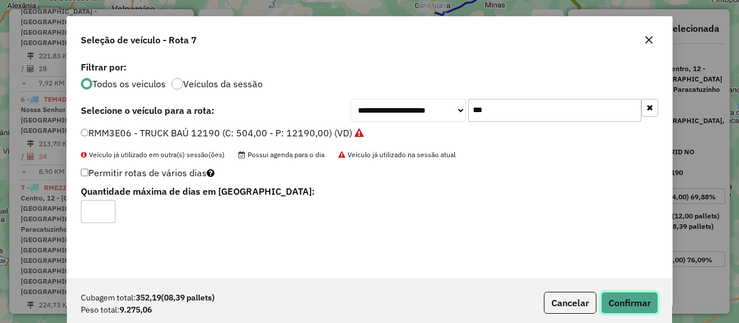
click at [637, 304] on button "Confirmar" at bounding box center [629, 303] width 57 height 22
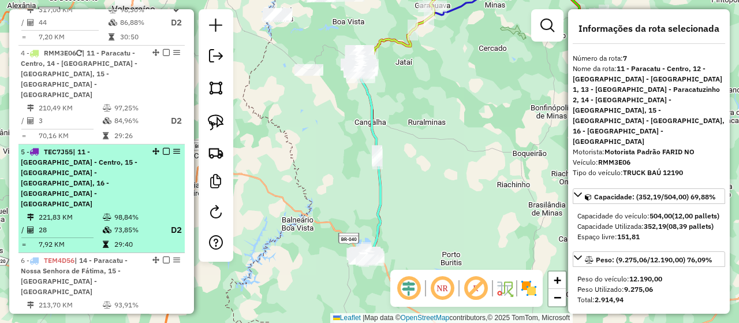
scroll to position [509, 0]
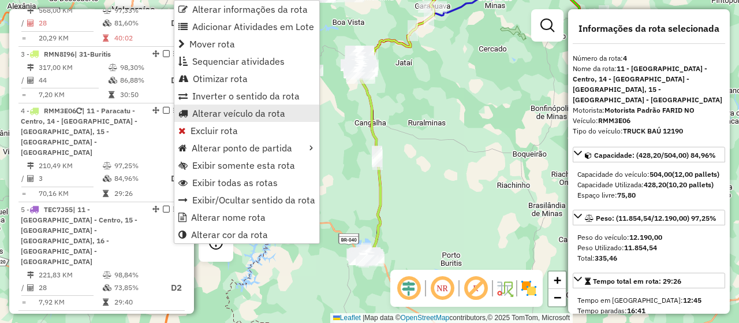
click at [247, 110] on span "Alterar veículo da rota" at bounding box center [238, 113] width 93 height 9
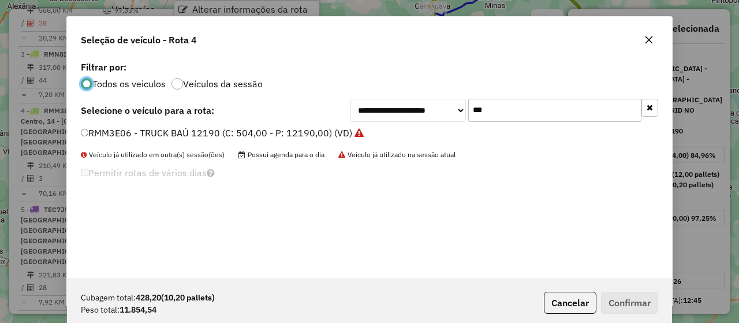
scroll to position [6, 3]
click at [510, 106] on input "***" at bounding box center [554, 110] width 173 height 23
type input "***"
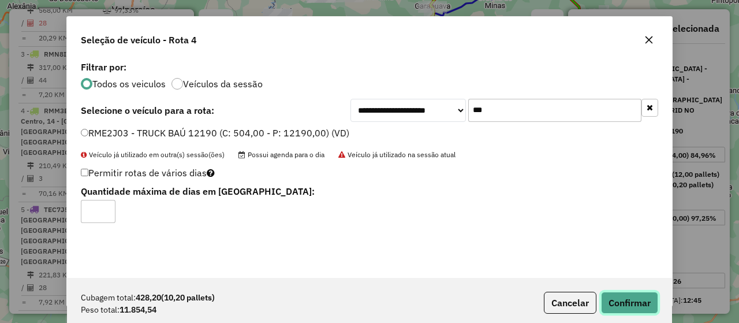
click at [651, 301] on button "Confirmar" at bounding box center [629, 303] width 57 height 22
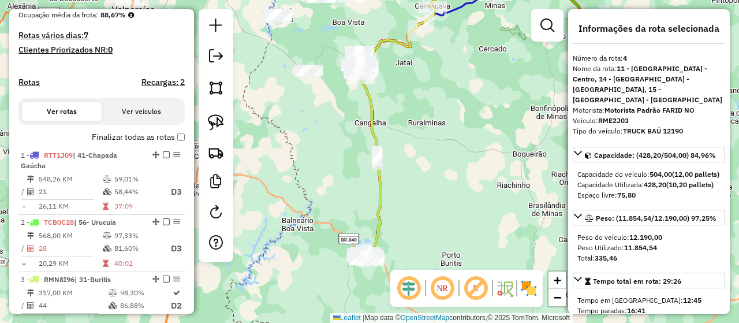
scroll to position [208, 0]
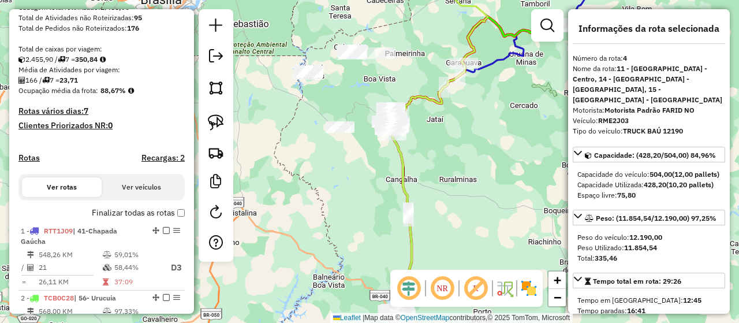
click at [393, 185] on div "Janela de atendimento Grade de atendimento Capacidade Transportadoras Veículos …" at bounding box center [369, 161] width 739 height 323
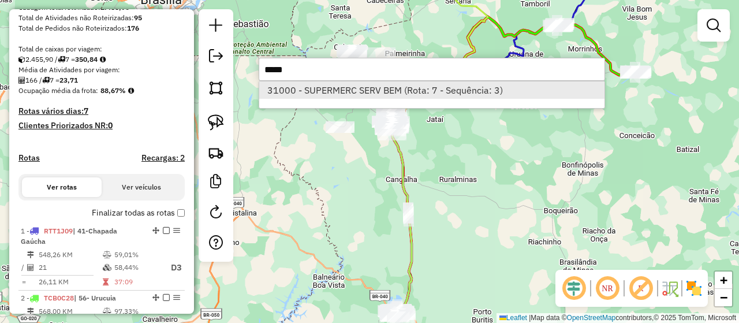
type input "*****"
click at [484, 88] on li "31000 - SUPERMERC SERV BEM (Rota: 7 - Sequência: 3)" at bounding box center [431, 89] width 345 height 17
select select "*********"
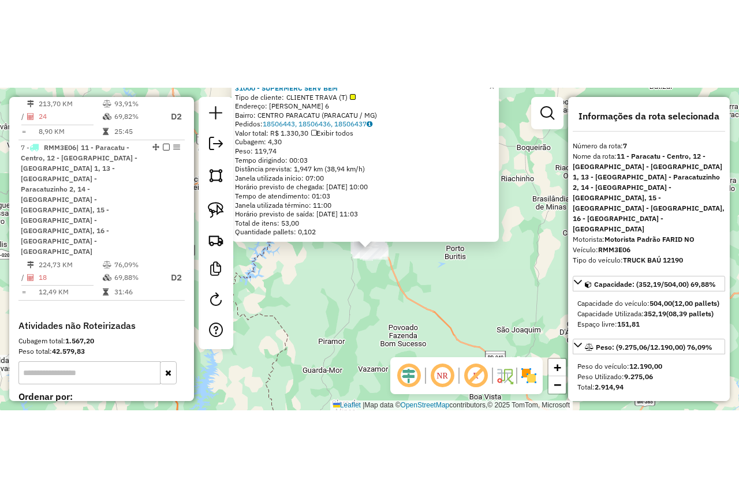
scroll to position [855, 0]
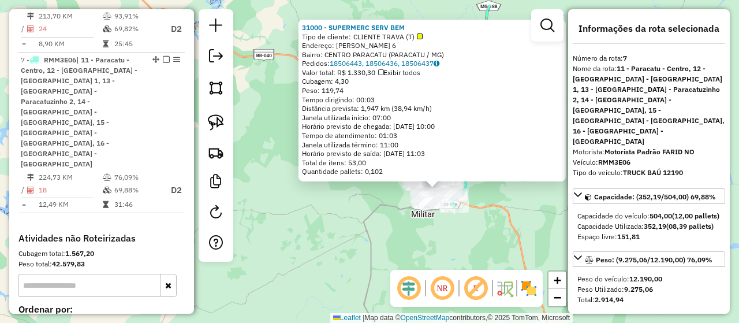
drag, startPoint x: 391, startPoint y: 207, endPoint x: 484, endPoint y: 245, distance: 100.4
click at [484, 245] on div "31000 - SUPERMERC SERV BEM Tipo de cliente: CLIENTE TRAVA (T) Endereço: [PERSON…" at bounding box center [369, 161] width 739 height 323
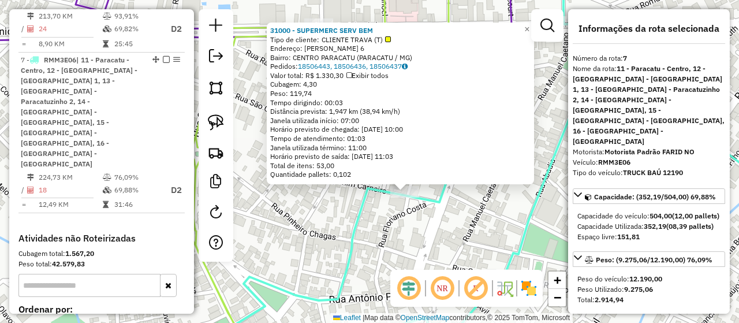
drag, startPoint x: 435, startPoint y: 244, endPoint x: 372, endPoint y: 214, distance: 70.5
click at [372, 214] on div "31000 - SUPERMERC SERV BEM Tipo de cliente: CLIENTE TRAVA (T) Endereço: [PERSON…" at bounding box center [369, 161] width 739 height 323
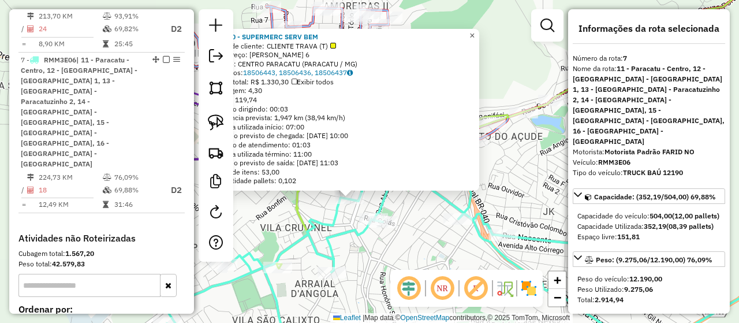
click at [475, 31] on span "×" at bounding box center [471, 36] width 5 height 10
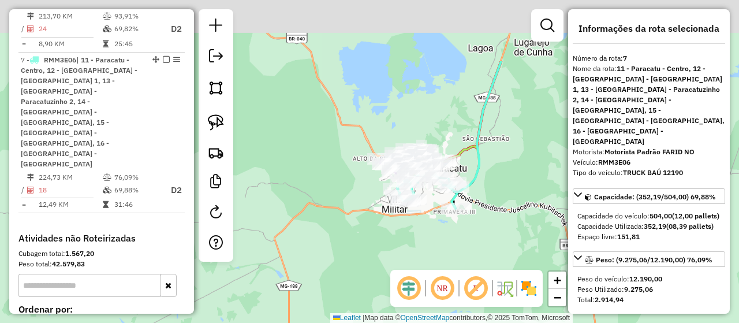
drag, startPoint x: 481, startPoint y: 43, endPoint x: 354, endPoint y: 241, distance: 235.1
click at [354, 240] on div "Janela de atendimento Grade de atendimento Capacidade Transportadoras Veículos …" at bounding box center [369, 161] width 739 height 323
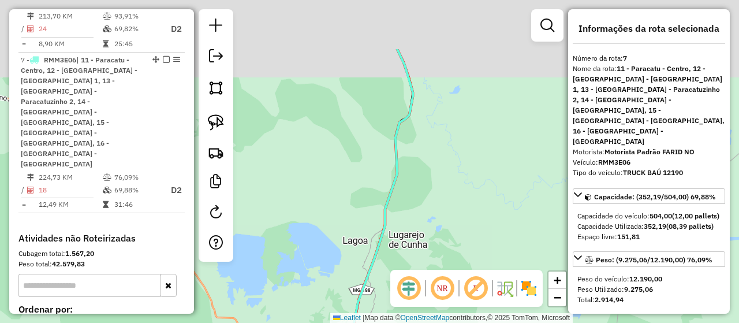
drag, startPoint x: 426, startPoint y: 58, endPoint x: 393, endPoint y: 183, distance: 129.1
click at [395, 178] on div "Rota 4 - Placa RME2J03 97923 - DISTRIBUIDORA SALOME Rota 6 - Placa TEM4D56 2125…" at bounding box center [369, 161] width 739 height 323
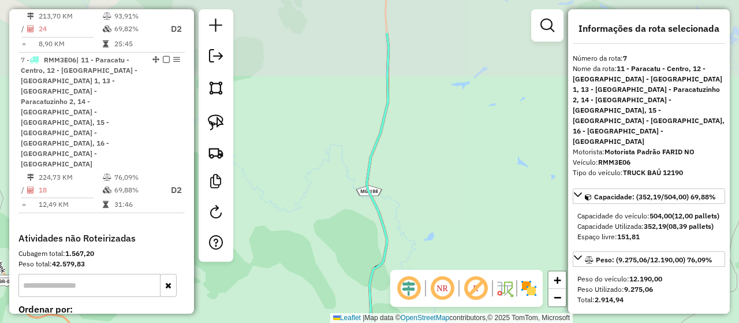
drag, startPoint x: 411, startPoint y: 131, endPoint x: 436, endPoint y: 232, distance: 104.2
click at [435, 218] on div "Rota 4 - Placa RME2J03 97923 - DISTRIBUIDORA SALOME Rota 6 - Placa TEM4D56 2125…" at bounding box center [369, 161] width 739 height 323
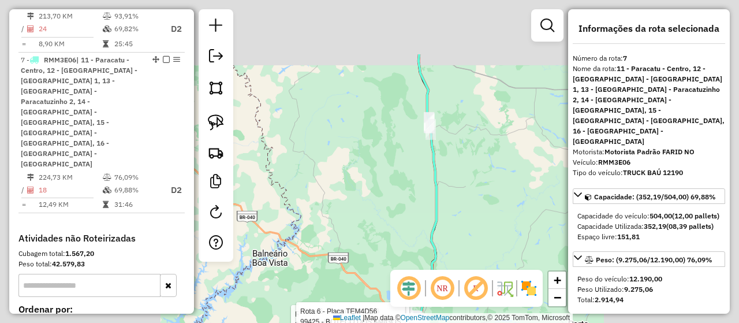
drag, startPoint x: 449, startPoint y: 104, endPoint x: 447, endPoint y: 235, distance: 130.5
click at [447, 234] on div "Rota 4 - Placa RME2J03 97923 - DISTRIBUIDORA SALOME Rota 6 - Placa TEM4D56 2125…" at bounding box center [369, 161] width 739 height 323
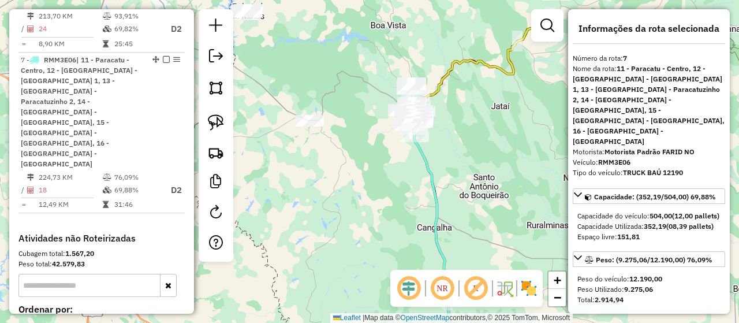
drag, startPoint x: 433, startPoint y: 71, endPoint x: 438, endPoint y: 126, distance: 55.6
click at [438, 125] on div "Rota 4 - Placa RME2J03 97923 - DISTRIBUIDORA SALOME Rota 6 - Placa TEM4D56 2125…" at bounding box center [369, 161] width 739 height 323
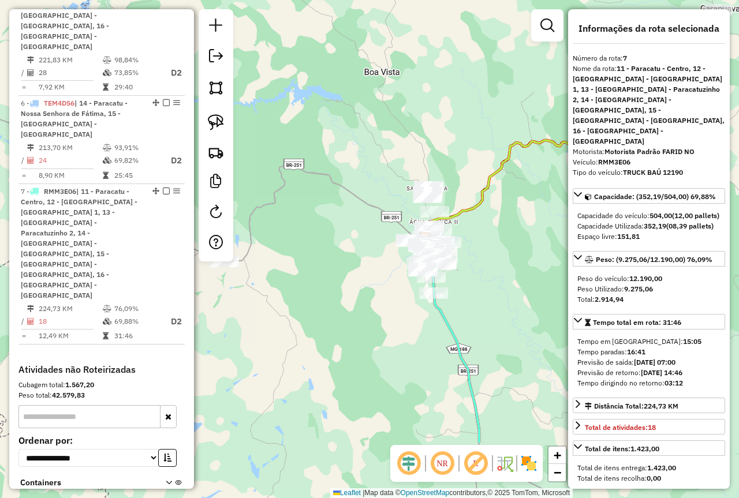
scroll to position [721, 0]
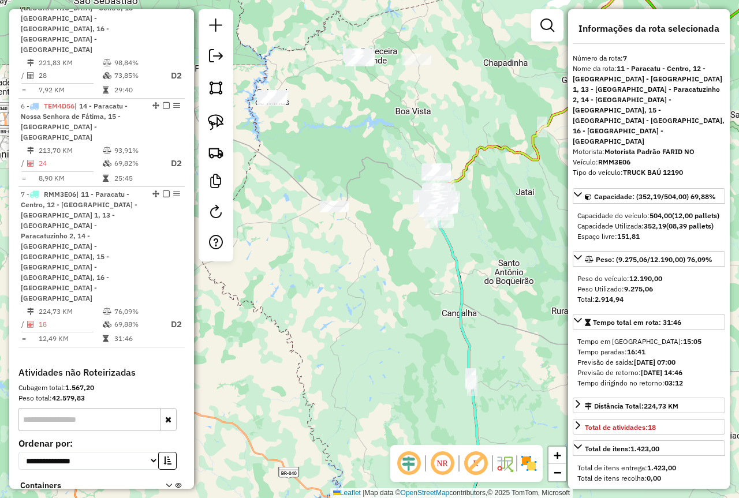
click at [341, 153] on div "Rota 4 - Placa RME2J03 97923 - DISTRIBUIDORA SALOME Rota 6 - Placa TEM4D56 2125…" at bounding box center [369, 249] width 739 height 498
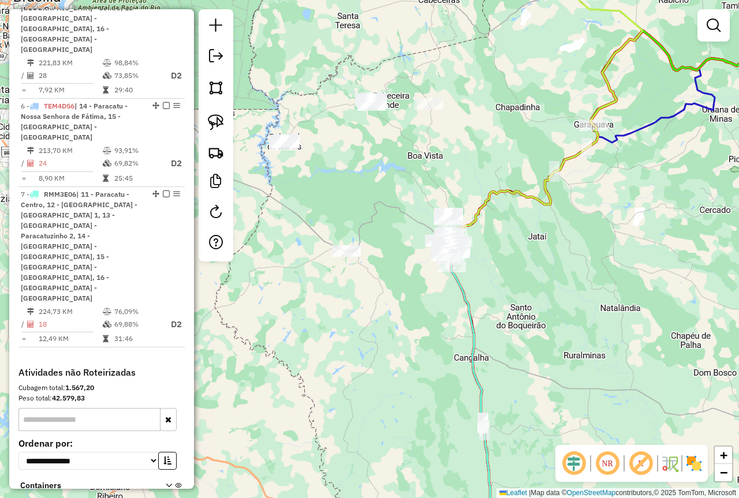
drag, startPoint x: 368, startPoint y: 148, endPoint x: 397, endPoint y: 214, distance: 71.9
click at [397, 214] on div "Janela de atendimento Grade de atendimento Capacidade Transportadoras Veículos …" at bounding box center [369, 249] width 739 height 498
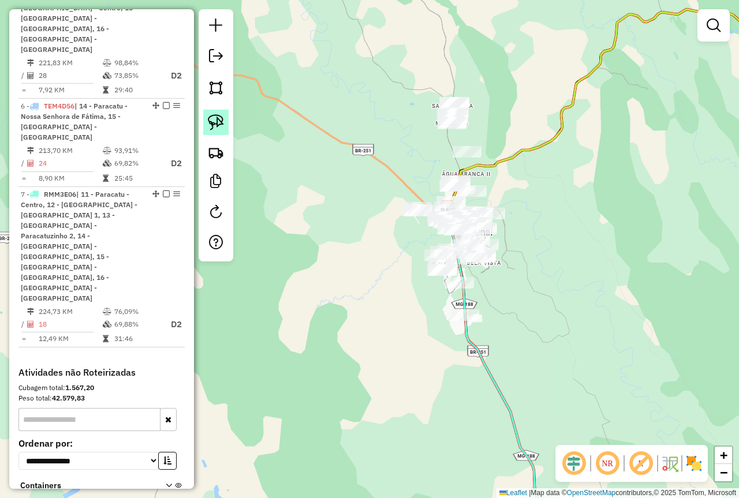
click at [219, 122] on img at bounding box center [216, 122] width 16 height 16
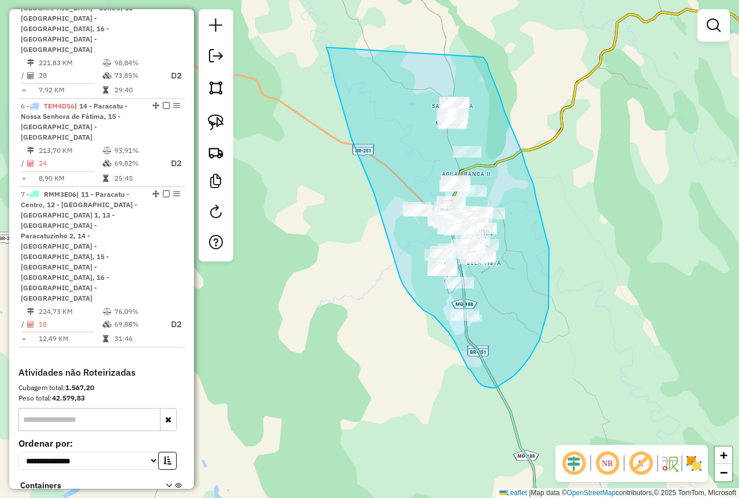
drag, startPoint x: 330, startPoint y: 58, endPoint x: 379, endPoint y: 92, distance: 59.4
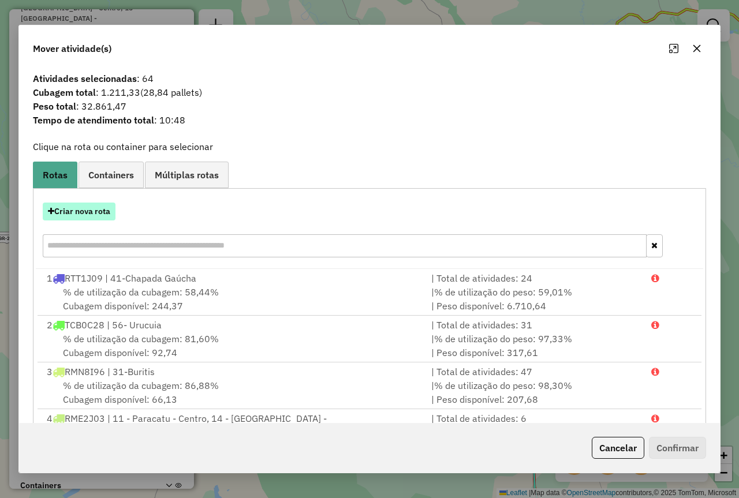
click at [69, 212] on button "Criar nova rota" at bounding box center [79, 212] width 73 height 18
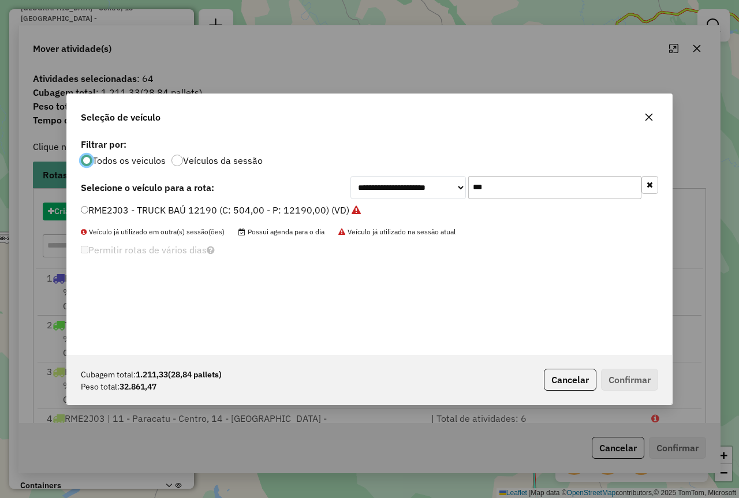
scroll to position [6, 3]
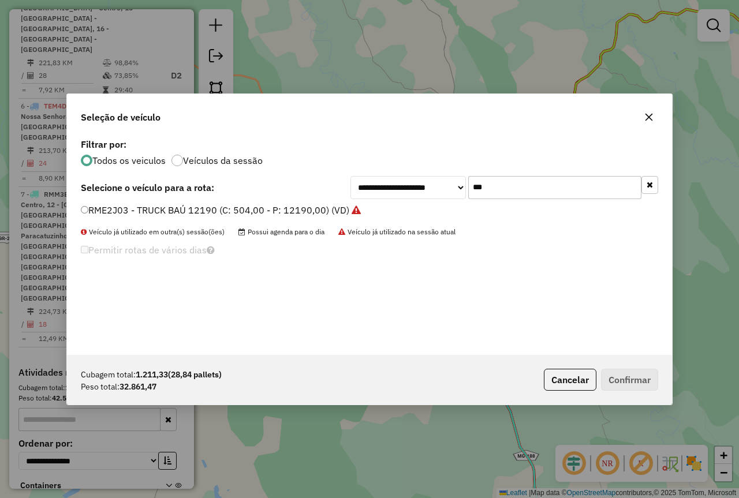
drag, startPoint x: 520, startPoint y: 188, endPoint x: 457, endPoint y: 181, distance: 63.3
click at [457, 181] on div "**********" at bounding box center [504, 187] width 308 height 23
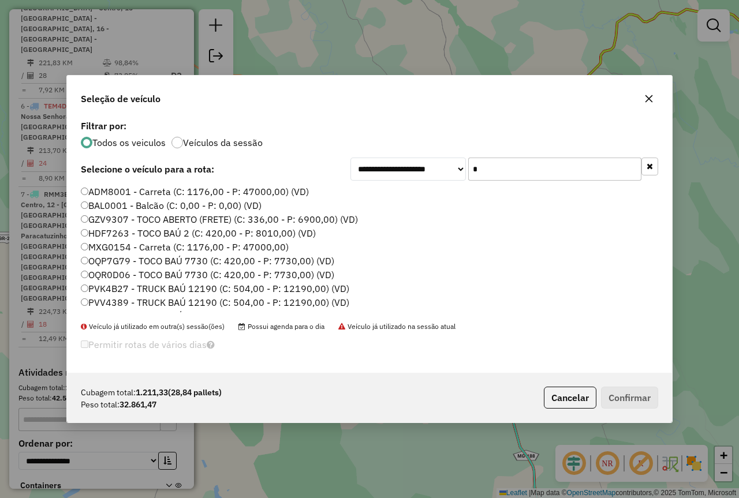
type input "***"
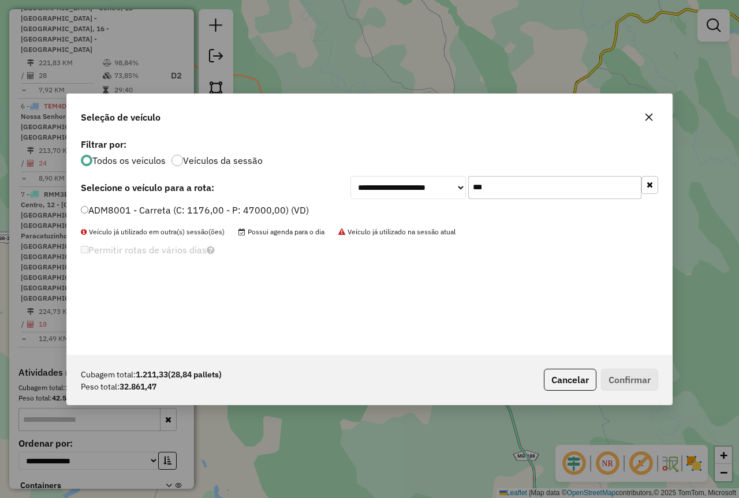
click at [77, 212] on div "ADM8001 - Carreta (C: 1176,00 - P: 47000,00) (VD)" at bounding box center [369, 215] width 591 height 23
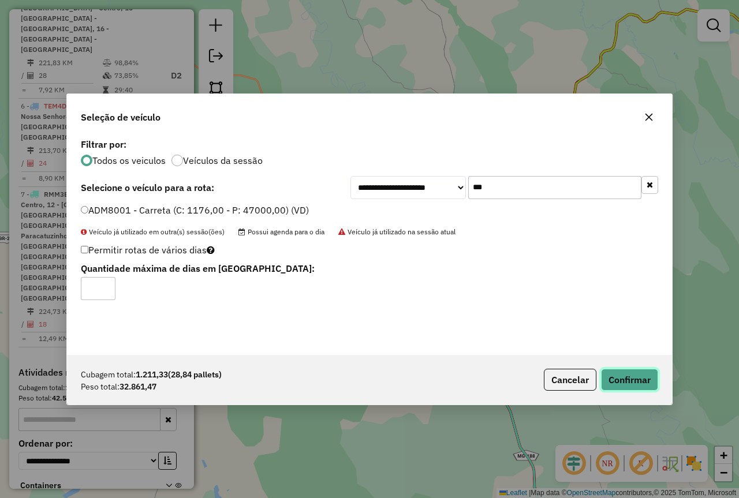
click at [626, 322] on button "Confirmar" at bounding box center [629, 380] width 57 height 22
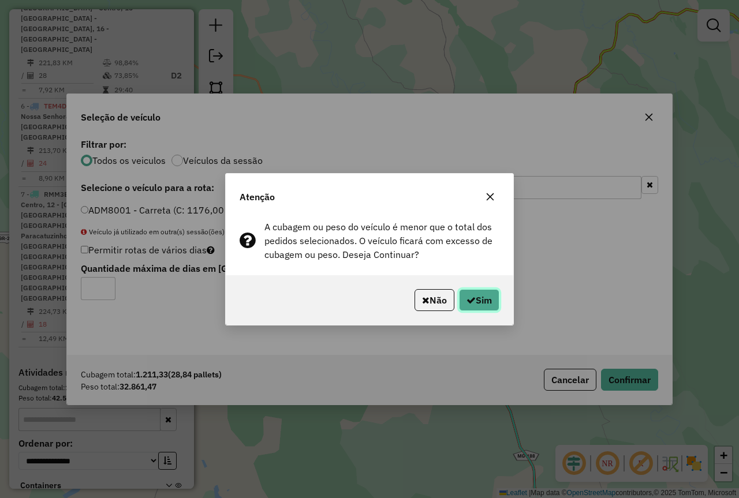
click at [480, 300] on button "Sim" at bounding box center [479, 300] width 40 height 22
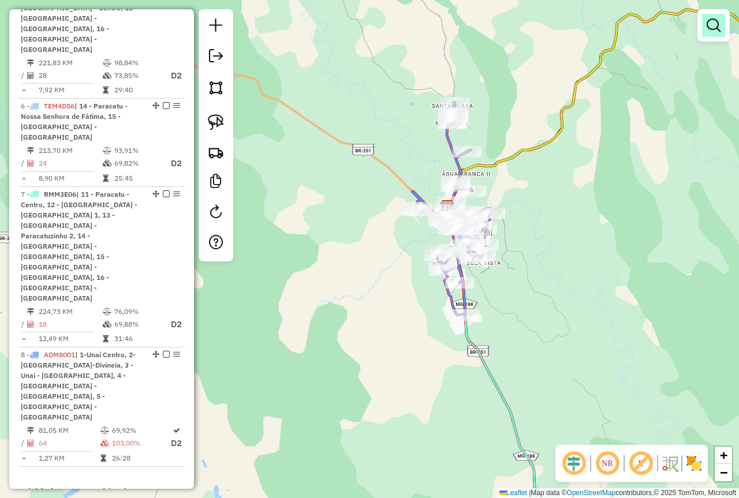
click at [718, 24] on em at bounding box center [714, 25] width 14 height 14
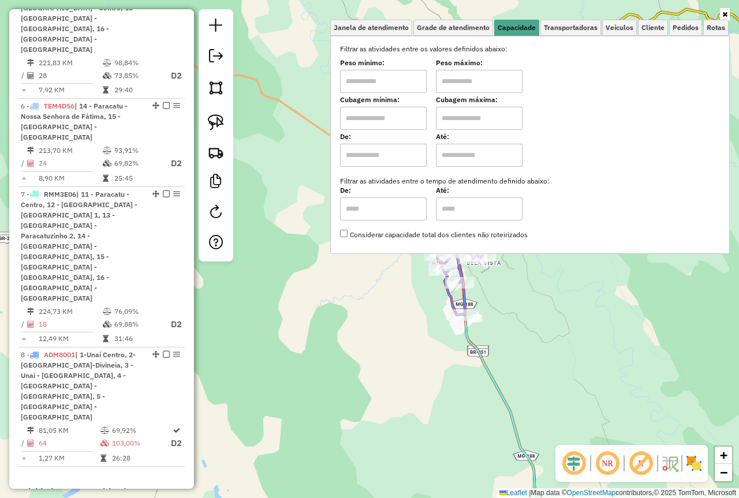
click at [391, 78] on input "text" at bounding box center [383, 81] width 87 height 23
type input "****"
click at [474, 75] on input "text" at bounding box center [479, 81] width 87 height 23
type input "******"
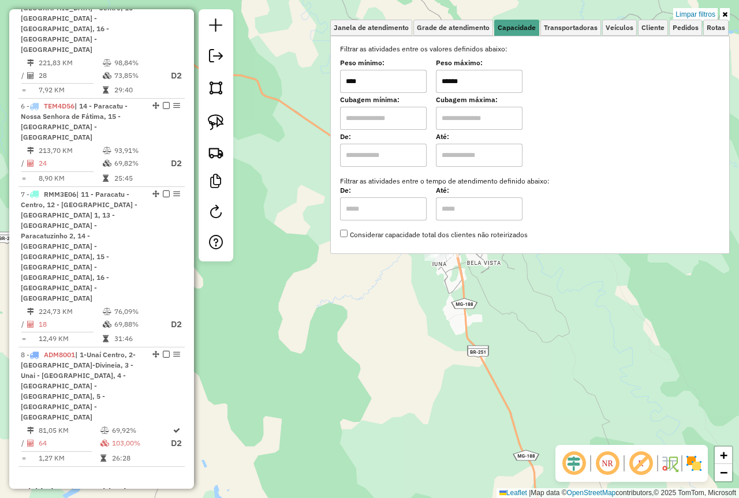
click at [727, 14] on icon at bounding box center [724, 14] width 5 height 7
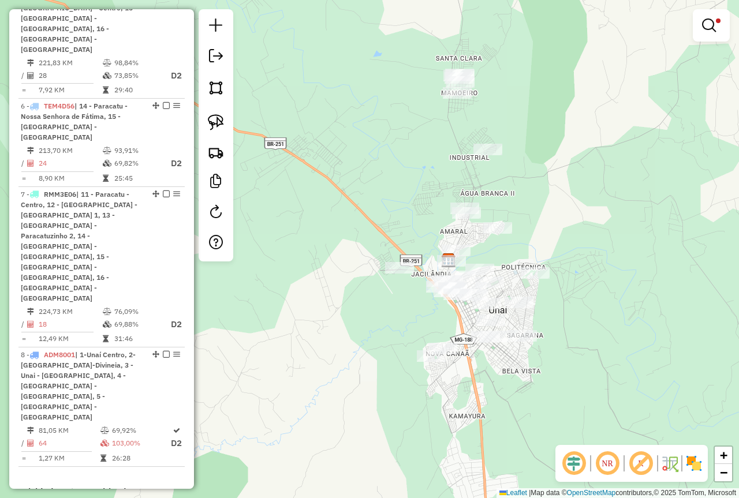
drag, startPoint x: 569, startPoint y: 101, endPoint x: 586, endPoint y: 185, distance: 85.4
click at [586, 185] on div "Limpar filtros Janela de atendimento Grade de atendimento Capacidade Transporta…" at bounding box center [369, 249] width 739 height 498
click at [211, 121] on img at bounding box center [216, 122] width 16 height 16
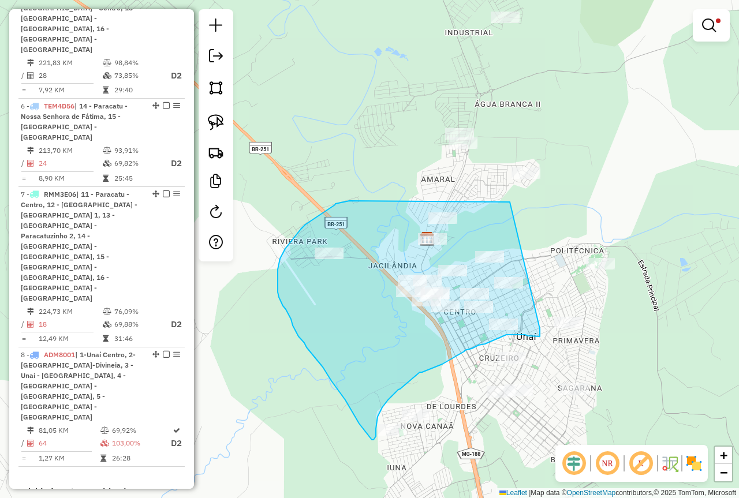
drag, startPoint x: 510, startPoint y: 202, endPoint x: 539, endPoint y: 275, distance: 78.5
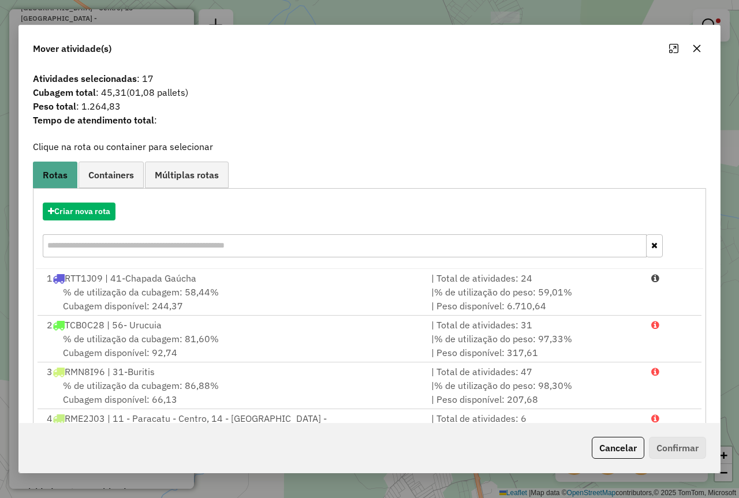
click at [696, 48] on icon "button" at bounding box center [697, 49] width 8 height 8
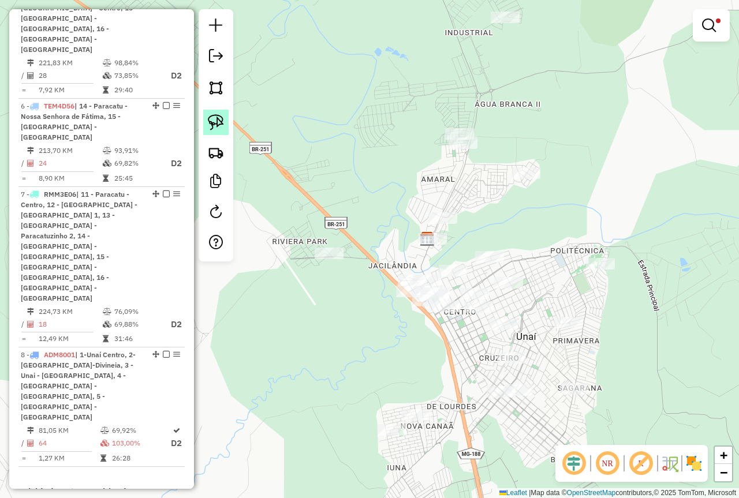
click at [221, 121] on img at bounding box center [216, 122] width 16 height 16
drag, startPoint x: 456, startPoint y: 193, endPoint x: 406, endPoint y: 204, distance: 50.7
click at [569, 173] on div "Limpar filtros Janela de atendimento Grade de atendimento Capacidade Transporta…" at bounding box center [369, 249] width 739 height 498
click at [216, 118] on img at bounding box center [216, 122] width 16 height 16
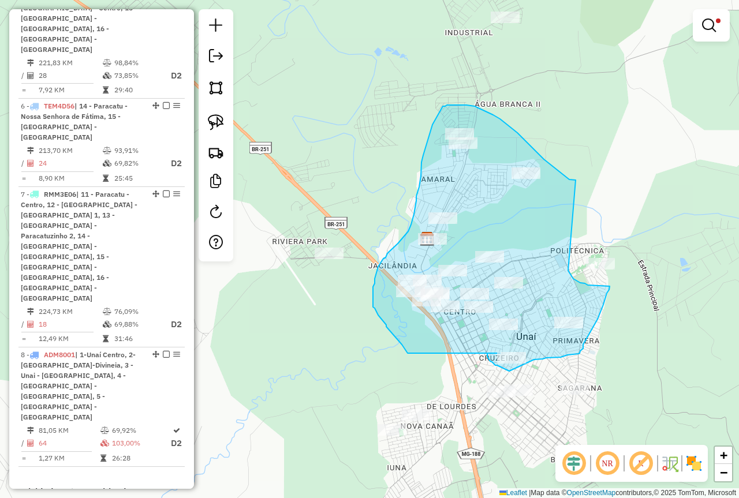
drag, startPoint x: 576, startPoint y: 180, endPoint x: 555, endPoint y: 228, distance: 52.2
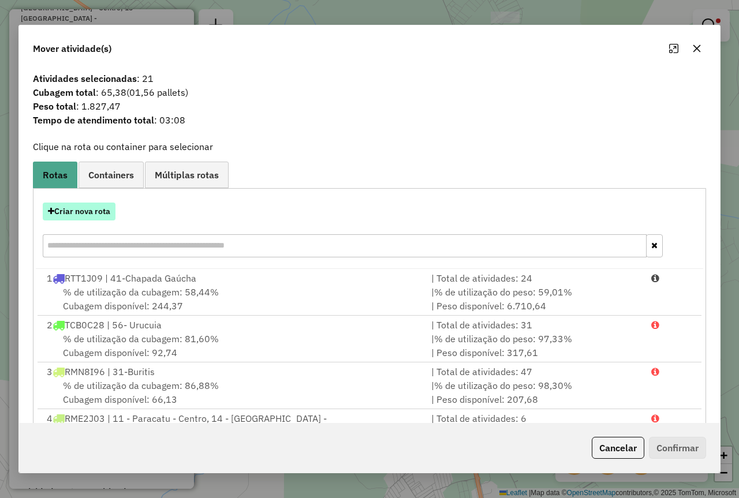
click at [99, 214] on button "Criar nova rota" at bounding box center [79, 212] width 73 height 18
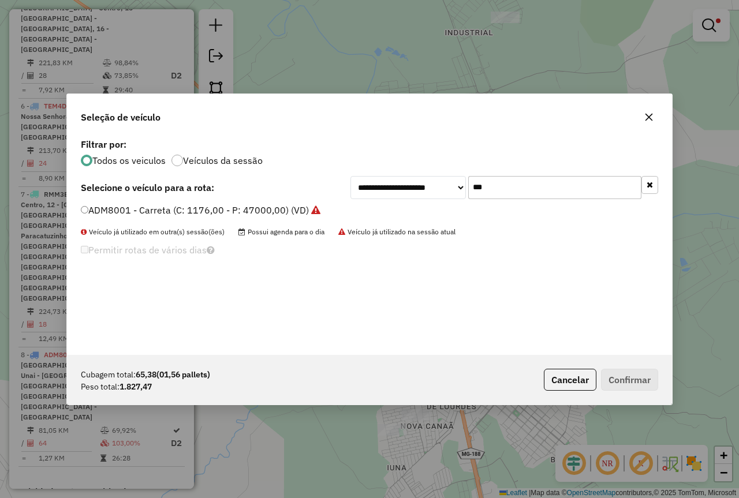
drag, startPoint x: 529, startPoint y: 195, endPoint x: 455, endPoint y: 195, distance: 73.3
click at [458, 195] on div "**********" at bounding box center [504, 187] width 308 height 23
type input "**"
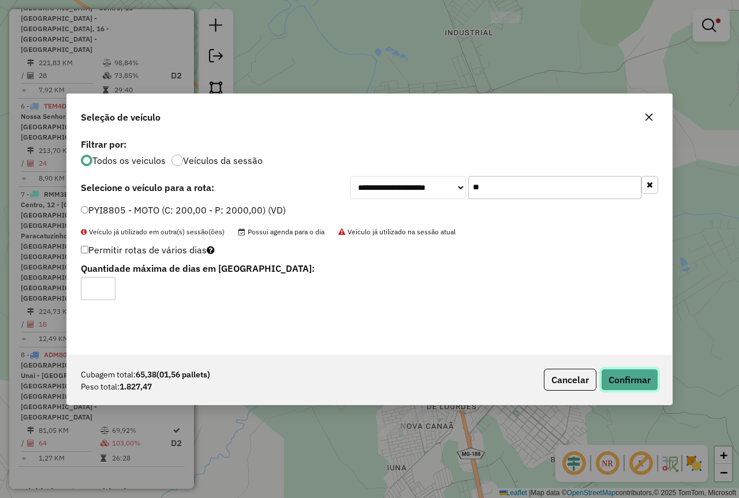
click at [647, 322] on button "Confirmar" at bounding box center [629, 380] width 57 height 22
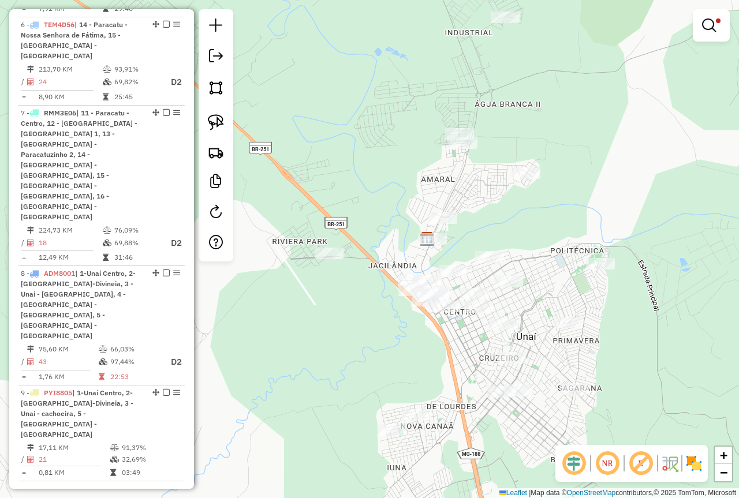
scroll to position [887, 0]
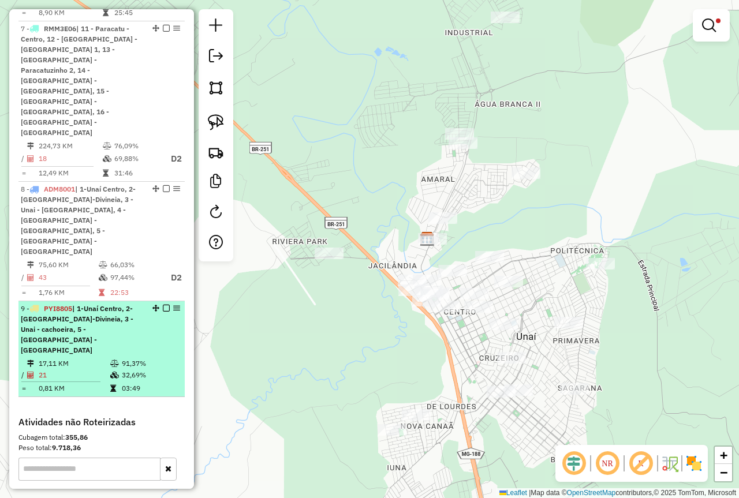
click at [163, 305] on em at bounding box center [166, 308] width 7 height 7
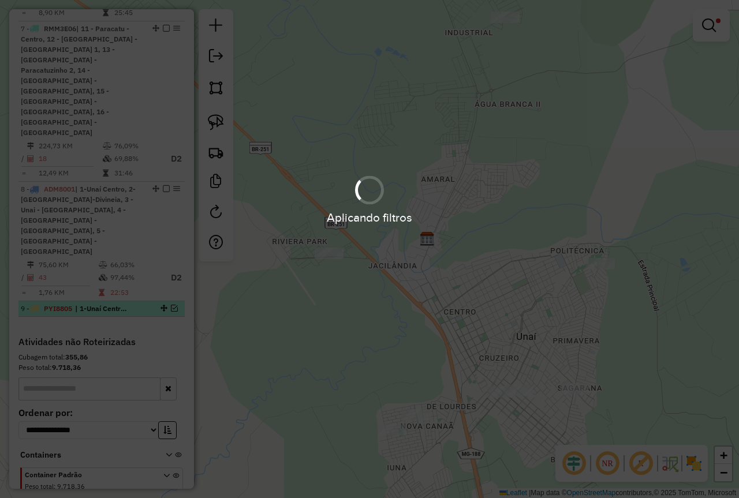
scroll to position [827, 0]
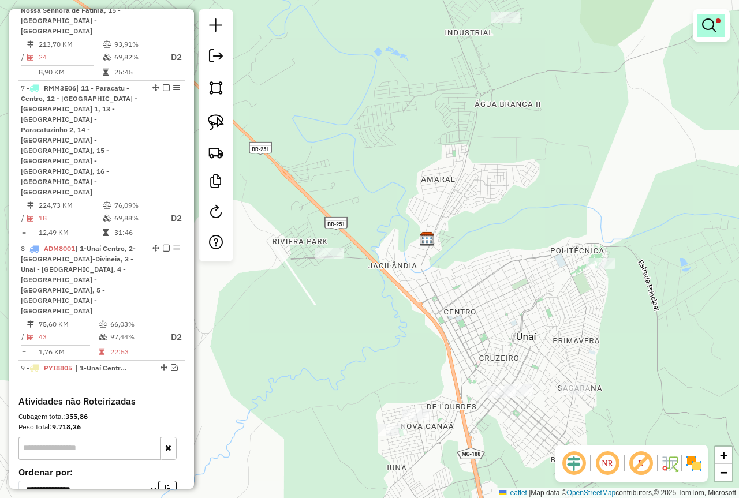
click at [700, 22] on link at bounding box center [711, 25] width 28 height 23
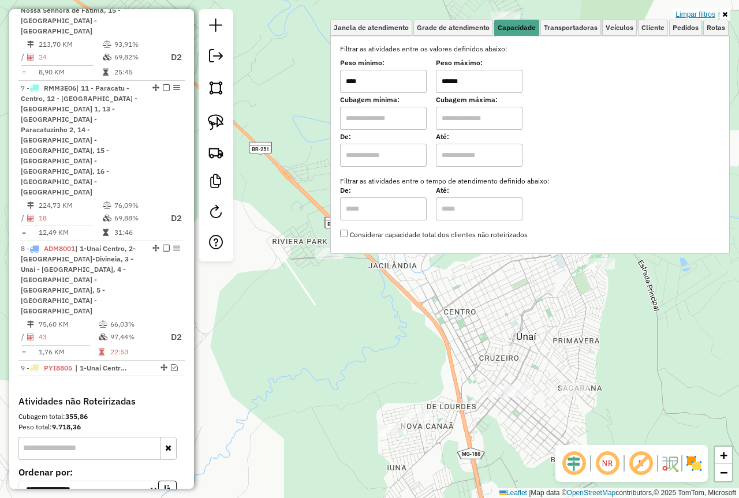
click at [689, 13] on link "Limpar filtros" at bounding box center [695, 14] width 44 height 13
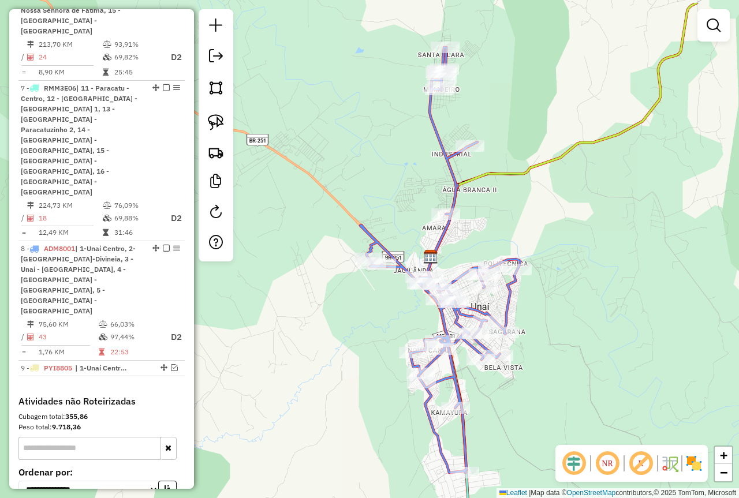
drag, startPoint x: 510, startPoint y: 186, endPoint x: 524, endPoint y: 239, distance: 54.3
click at [524, 239] on div "Janela de atendimento Grade de atendimento Capacidade Transportadoras Veículos …" at bounding box center [369, 249] width 739 height 498
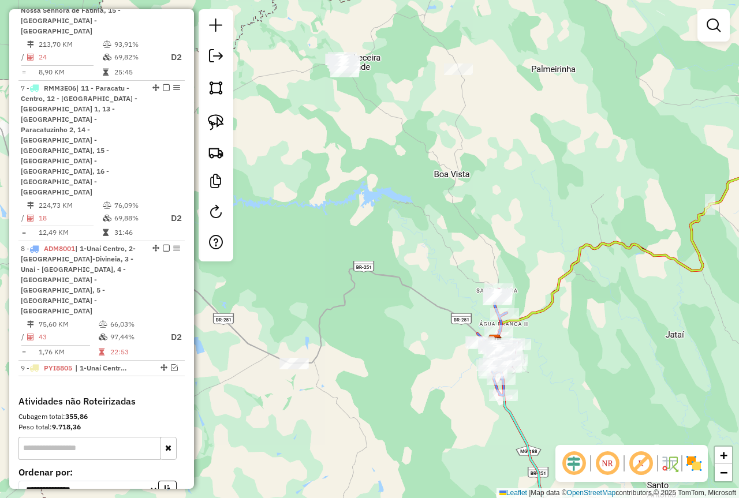
drag, startPoint x: 319, startPoint y: 76, endPoint x: 424, endPoint y: 256, distance: 208.3
click at [424, 256] on div "Janela de atendimento Grade de atendimento Capacidade Transportadoras Veículos …" at bounding box center [369, 249] width 739 height 498
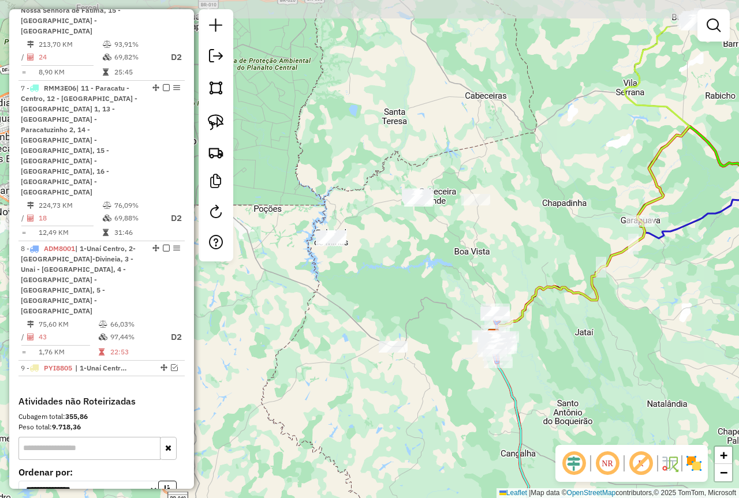
drag, startPoint x: 437, startPoint y: 163, endPoint x: 447, endPoint y: 240, distance: 76.9
click at [447, 240] on div "Janela de atendimento Grade de atendimento Capacidade Transportadoras Veículos …" at bounding box center [369, 249] width 739 height 498
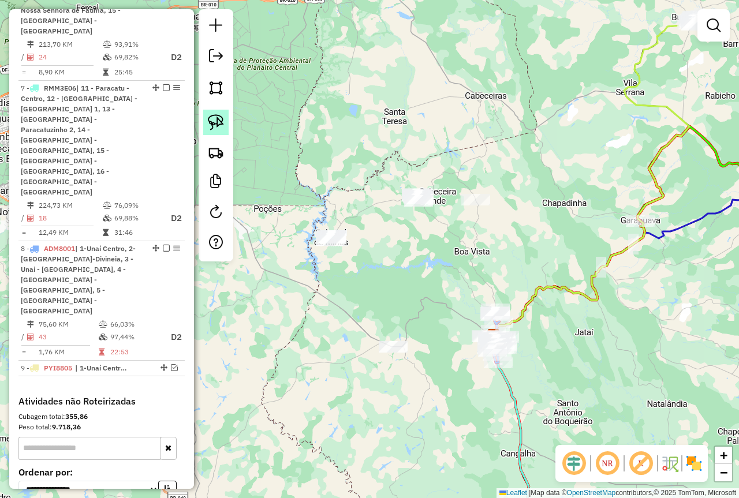
click at [215, 118] on img at bounding box center [216, 122] width 16 height 16
click at [211, 123] on img at bounding box center [216, 122] width 16 height 16
click at [215, 119] on img at bounding box center [216, 122] width 16 height 16
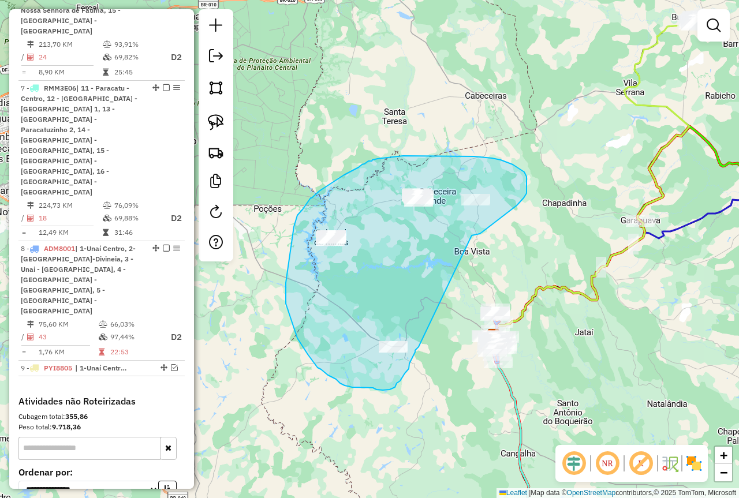
drag, startPoint x: 472, startPoint y: 236, endPoint x: 419, endPoint y: 347, distance: 123.4
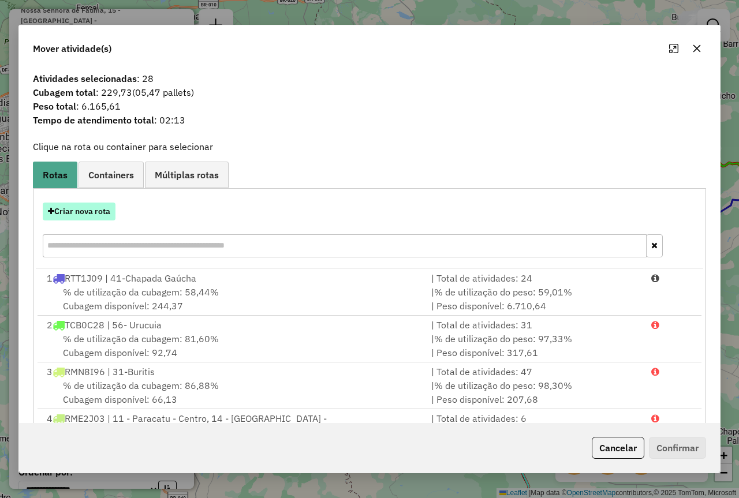
click at [91, 210] on button "Criar nova rota" at bounding box center [79, 212] width 73 height 18
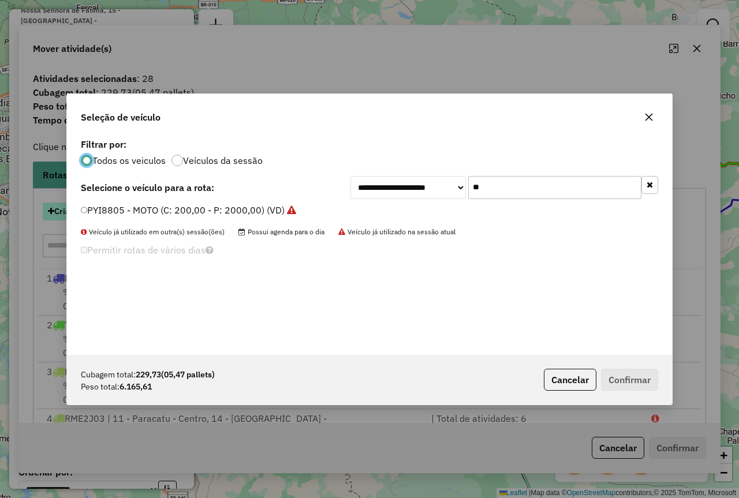
scroll to position [6, 3]
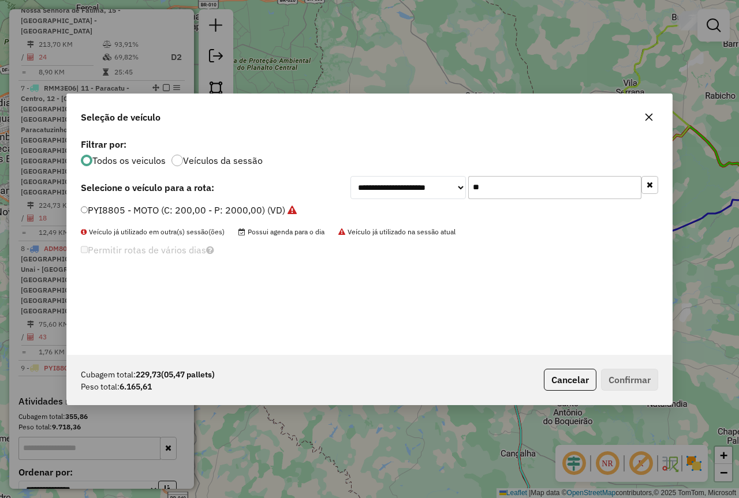
drag, startPoint x: 515, startPoint y: 189, endPoint x: 454, endPoint y: 183, distance: 62.1
click at [463, 188] on div "**********" at bounding box center [504, 187] width 308 height 23
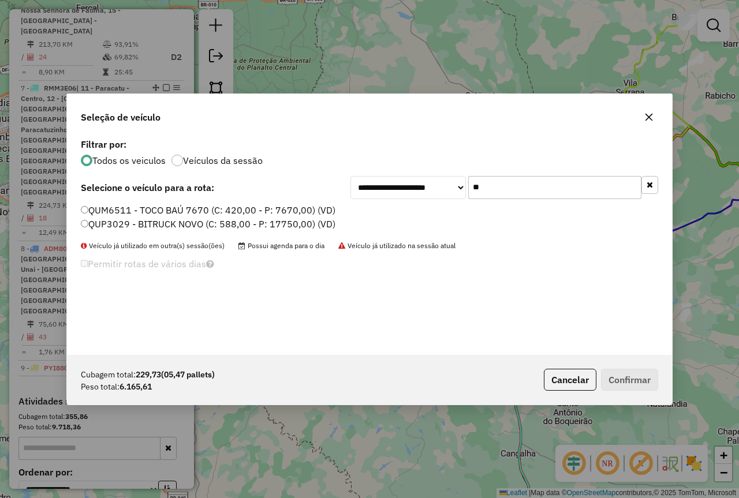
type input "**"
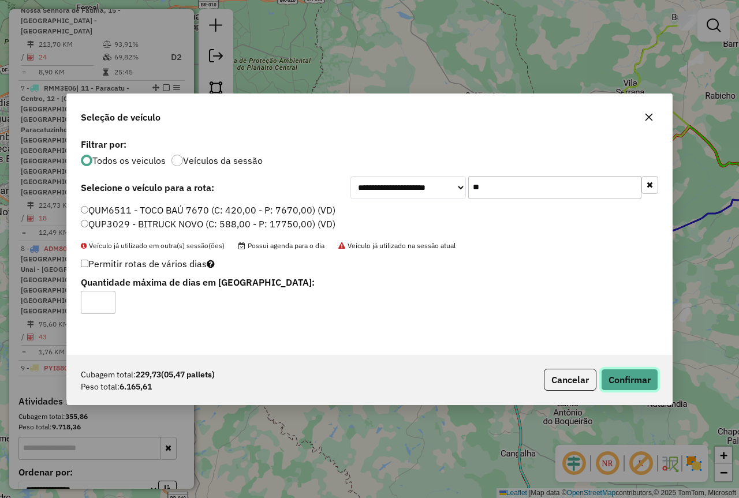
click at [637, 322] on button "Confirmar" at bounding box center [629, 380] width 57 height 22
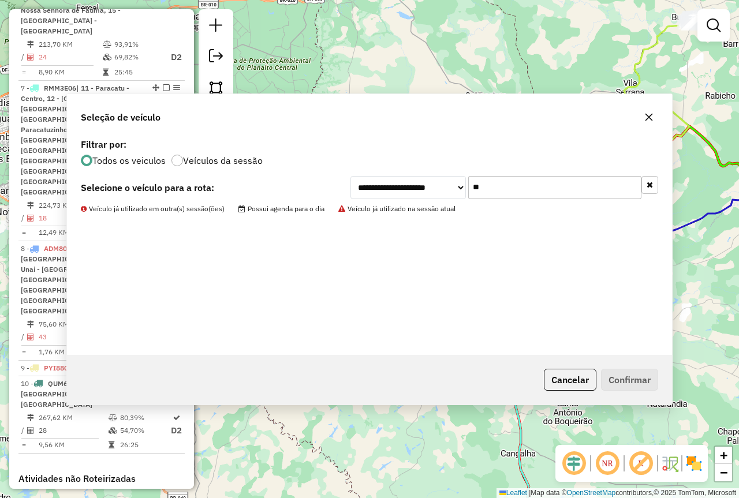
scroll to position [887, 0]
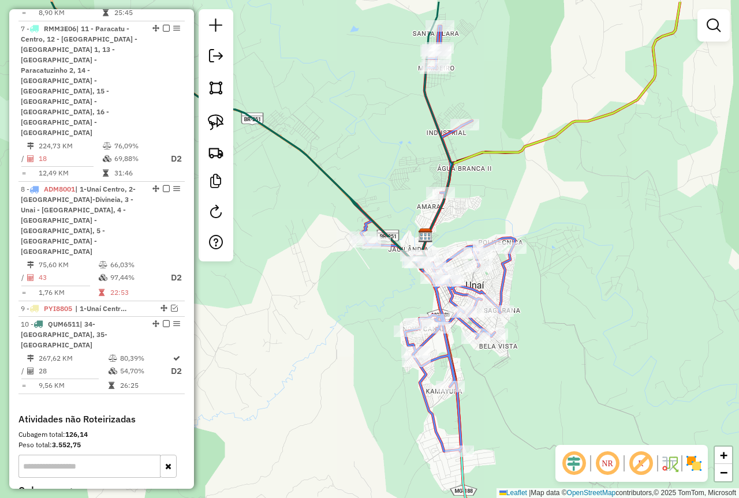
drag, startPoint x: 550, startPoint y: 142, endPoint x: 584, endPoint y: 196, distance: 64.1
click at [584, 196] on div "Janela de atendimento Grade de atendimento Capacidade Transportadoras Veículos …" at bounding box center [369, 249] width 739 height 498
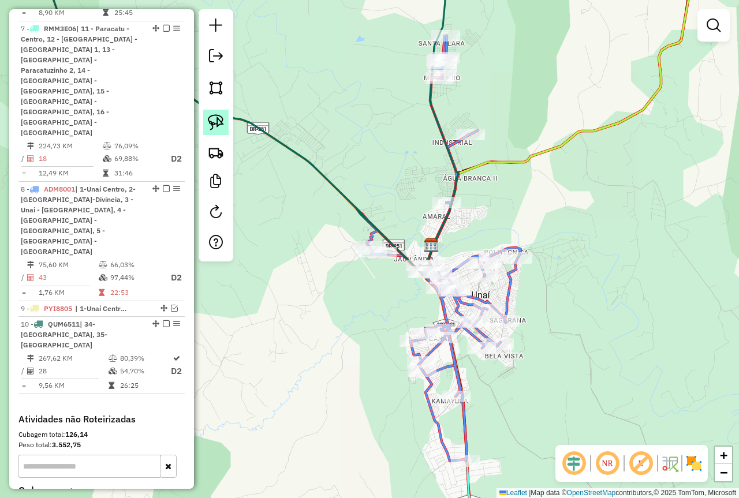
click at [218, 121] on img at bounding box center [216, 122] width 16 height 16
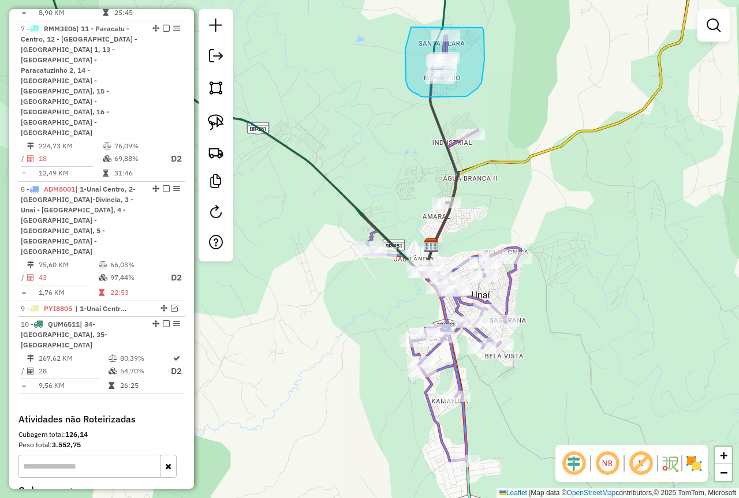
drag, startPoint x: 411, startPoint y: 27, endPoint x: 483, endPoint y: 14, distance: 72.8
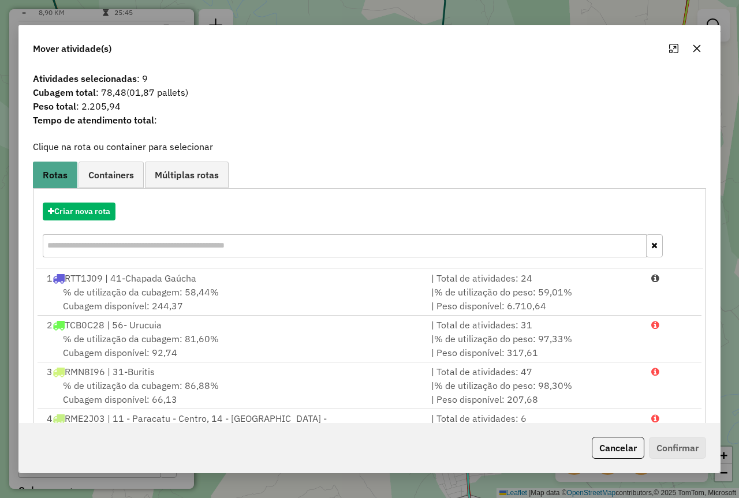
click at [691, 51] on button "button" at bounding box center [697, 48] width 18 height 18
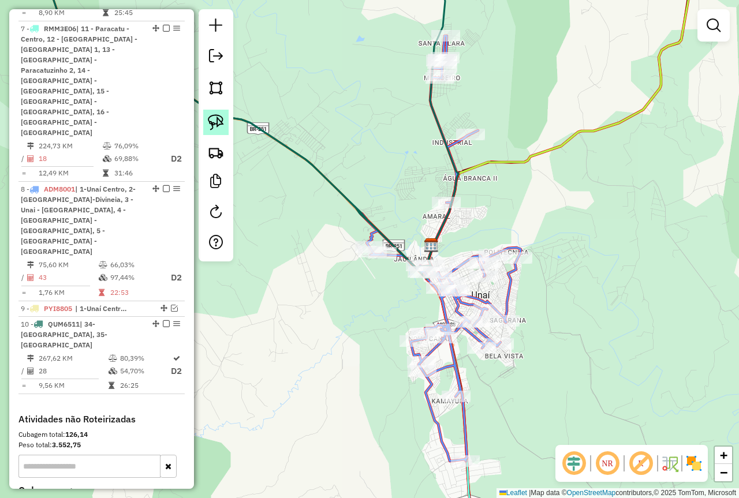
click at [219, 122] on img at bounding box center [216, 122] width 16 height 16
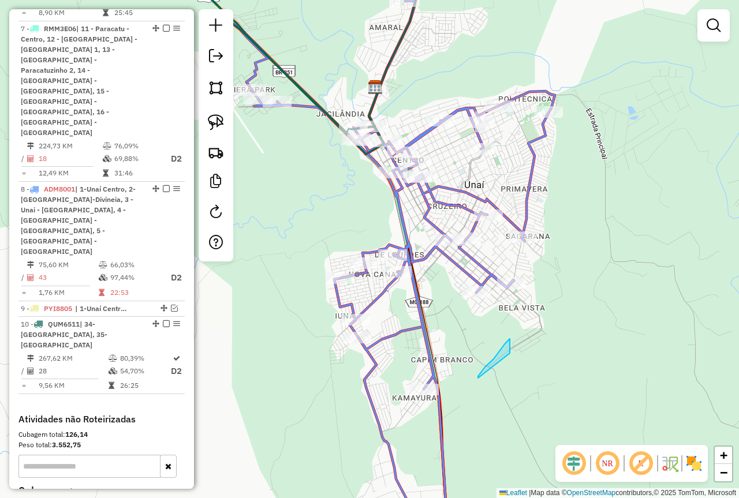
drag, startPoint x: 478, startPoint y: 378, endPoint x: 510, endPoint y: 356, distance: 39.4
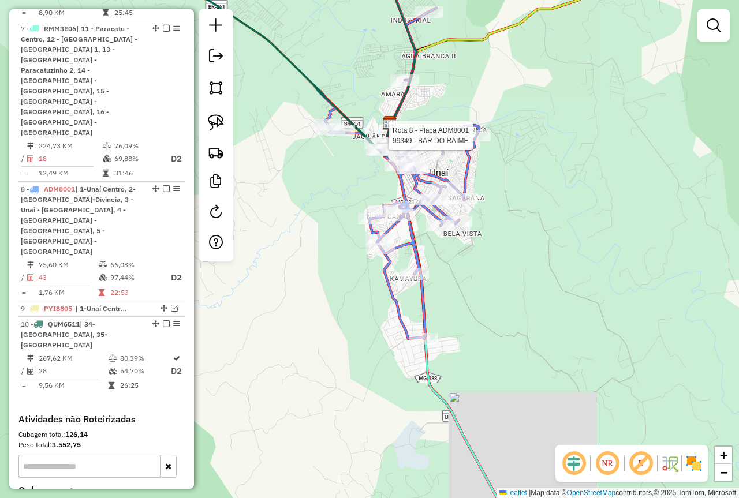
select select "*********"
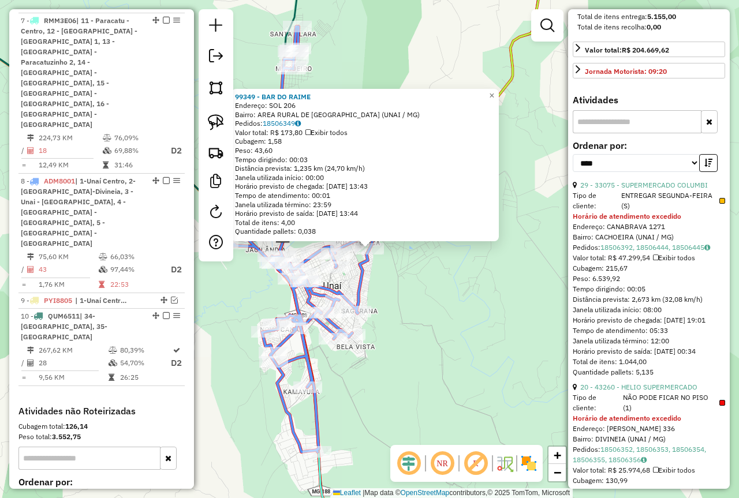
scroll to position [520, 0]
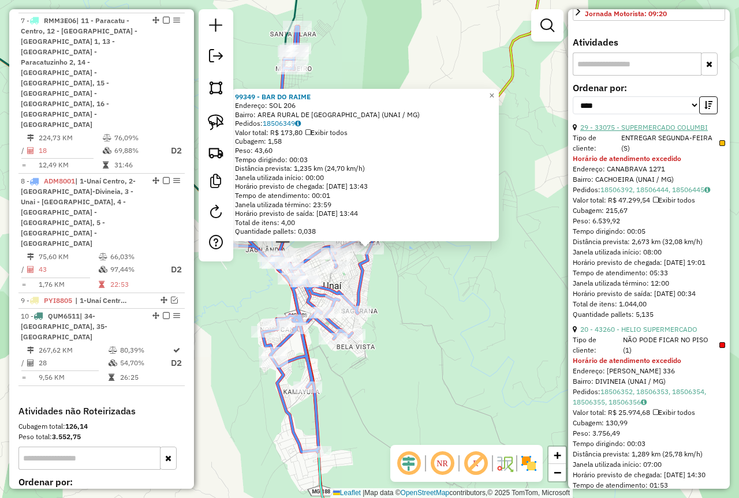
click at [677, 123] on link "29 - 33075 - SUPERMERCADO COLUMBI" at bounding box center [644, 127] width 128 height 9
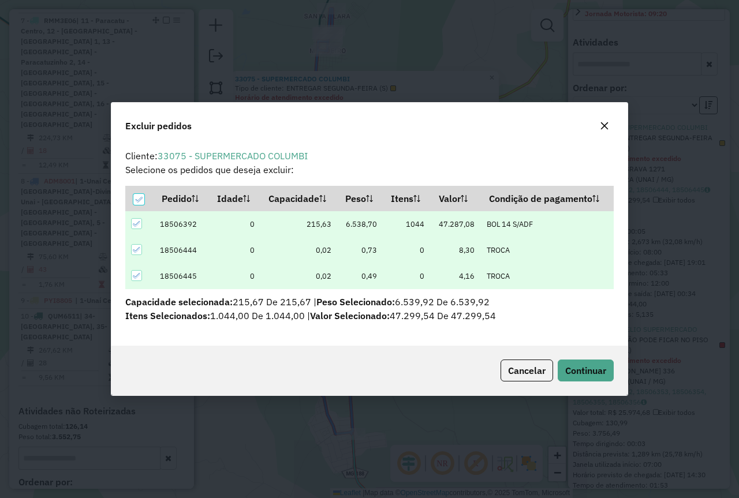
scroll to position [0, 0]
click at [578, 322] on span "Continuar" at bounding box center [585, 371] width 41 height 12
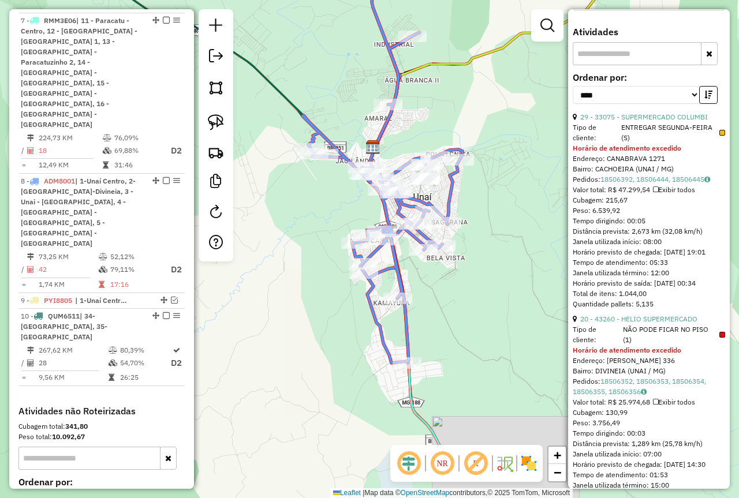
drag, startPoint x: 459, startPoint y: 309, endPoint x: 516, endPoint y: 238, distance: 90.8
click at [516, 238] on div "Janela de atendimento Grade de atendimento Capacidade Transportadoras Veículos …" at bounding box center [369, 249] width 739 height 498
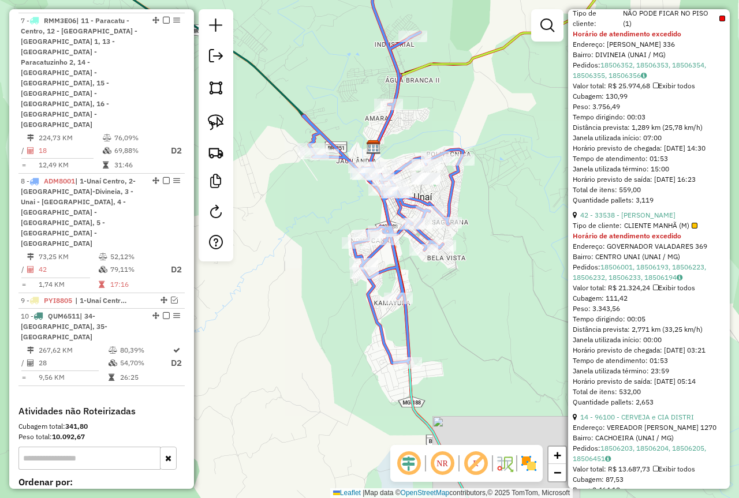
scroll to position [866, 0]
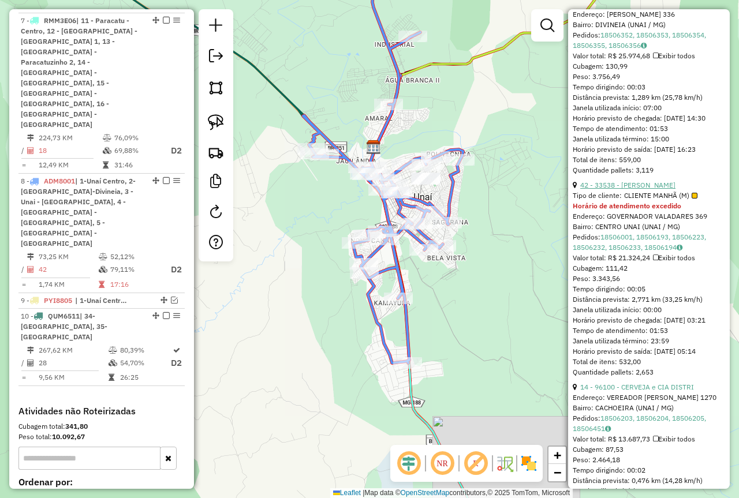
click at [650, 185] on link "42 - 33538 - [PERSON_NAME]" at bounding box center [627, 185] width 95 height 9
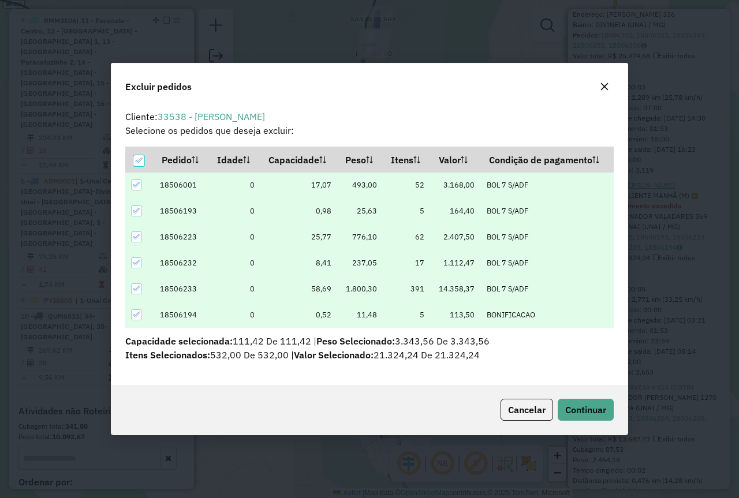
scroll to position [0, 0]
click at [574, 322] on span "Continuar" at bounding box center [585, 410] width 41 height 12
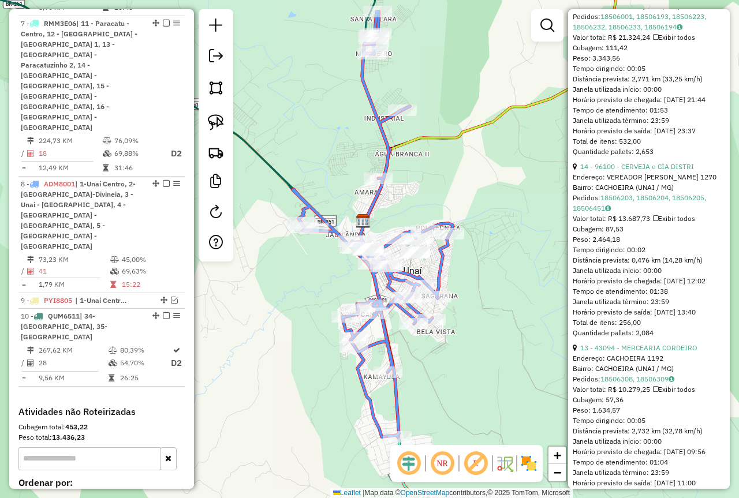
scroll to position [892, 0]
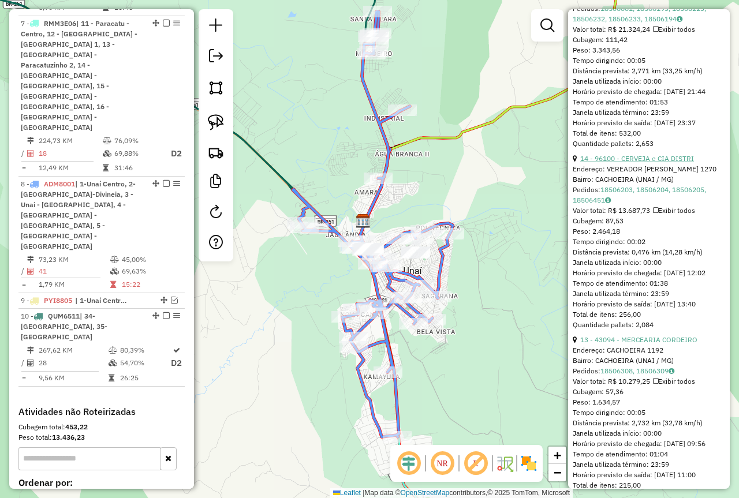
click at [683, 157] on link "14 - 96100 - CERVEJA e CIA DISTRI" at bounding box center [637, 158] width 114 height 9
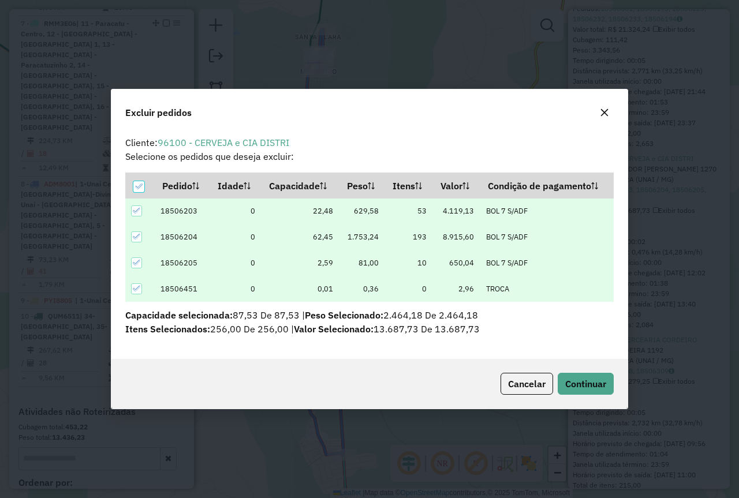
scroll to position [0, 0]
click at [584, 322] on span "Continuar" at bounding box center [585, 384] width 41 height 12
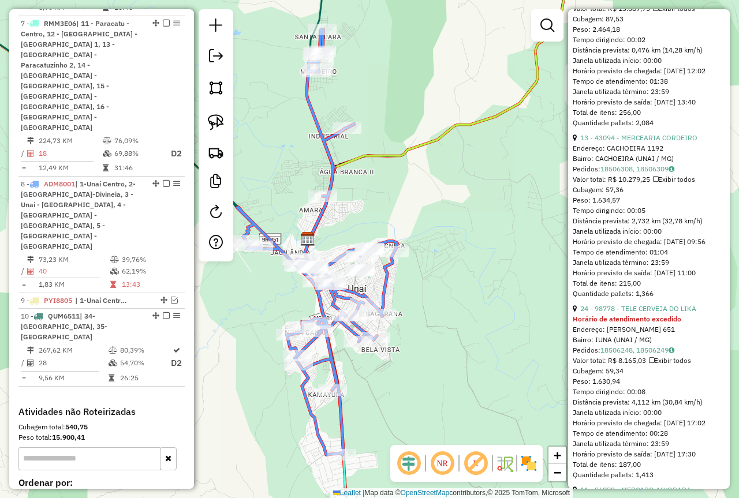
scroll to position [457, 0]
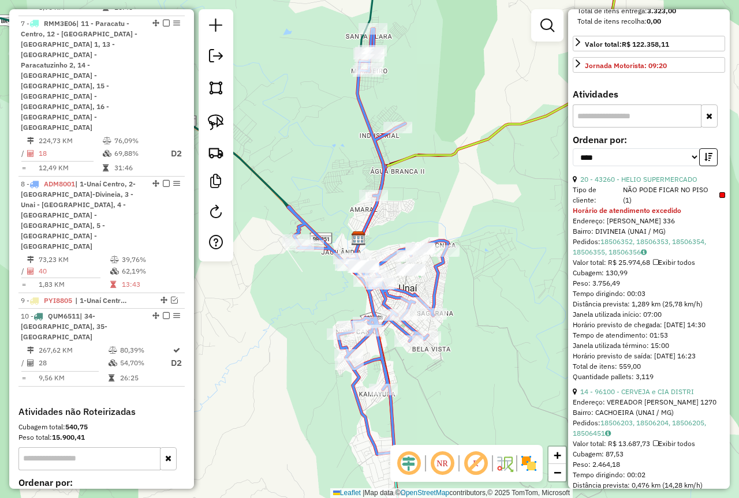
drag, startPoint x: 458, startPoint y: 307, endPoint x: 522, endPoint y: 300, distance: 65.1
click at [526, 304] on div "Janela de atendimento Grade de atendimento Capacidade Transportadoras Veículos …" at bounding box center [369, 249] width 739 height 498
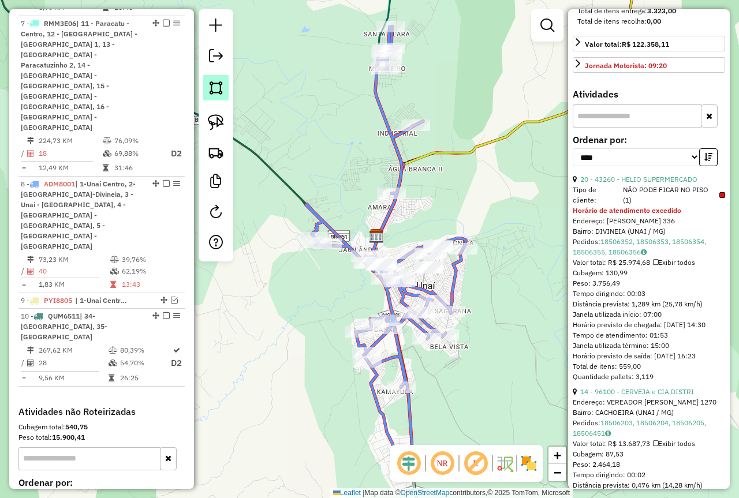
click at [208, 87] on img at bounding box center [216, 88] width 16 height 16
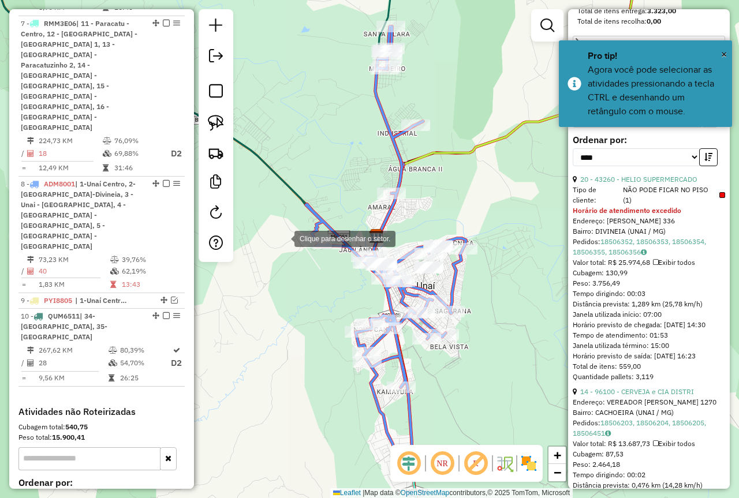
click at [283, 238] on div at bounding box center [282, 237] width 23 height 23
click at [315, 322] on div at bounding box center [314, 392] width 23 height 23
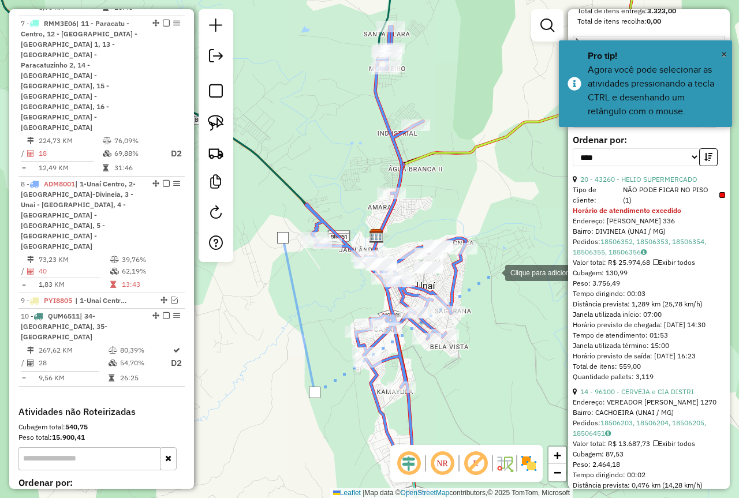
click at [494, 272] on div at bounding box center [493, 271] width 23 height 23
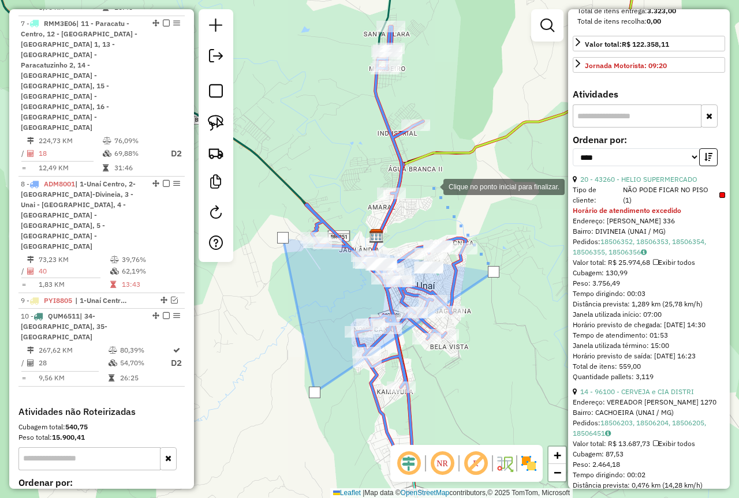
click at [432, 186] on div at bounding box center [431, 185] width 23 height 23
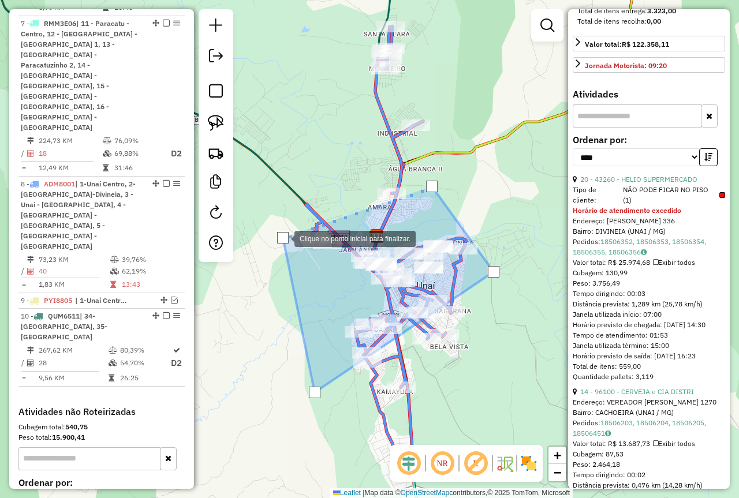
click at [283, 238] on div at bounding box center [283, 238] width 12 height 12
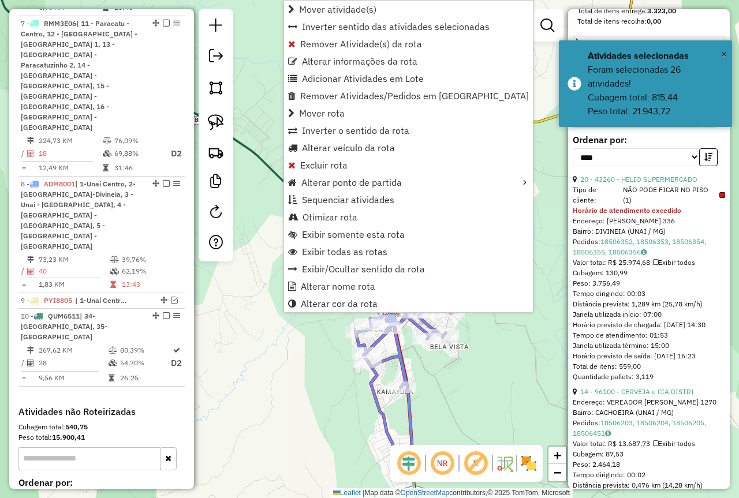
click at [513, 80] on div "Janela de atendimento Grade de atendimento Capacidade Transportadoras Veículos …" at bounding box center [369, 249] width 739 height 498
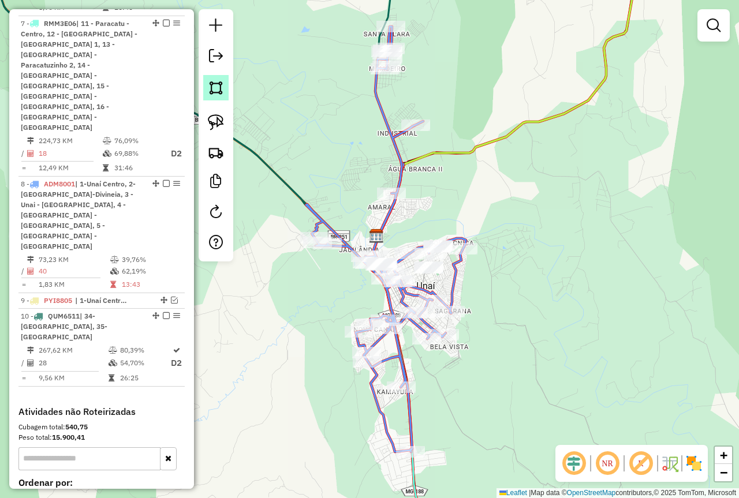
click at [214, 87] on img at bounding box center [216, 88] width 16 height 16
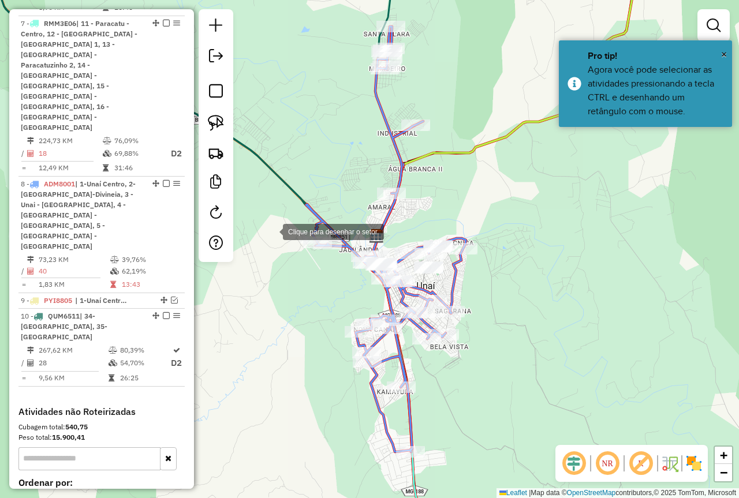
click at [273, 229] on div at bounding box center [271, 230] width 23 height 23
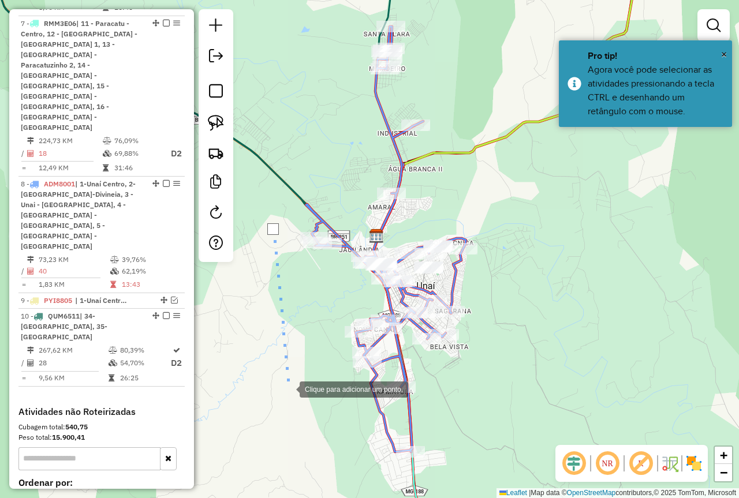
click at [290, 322] on div at bounding box center [288, 388] width 23 height 23
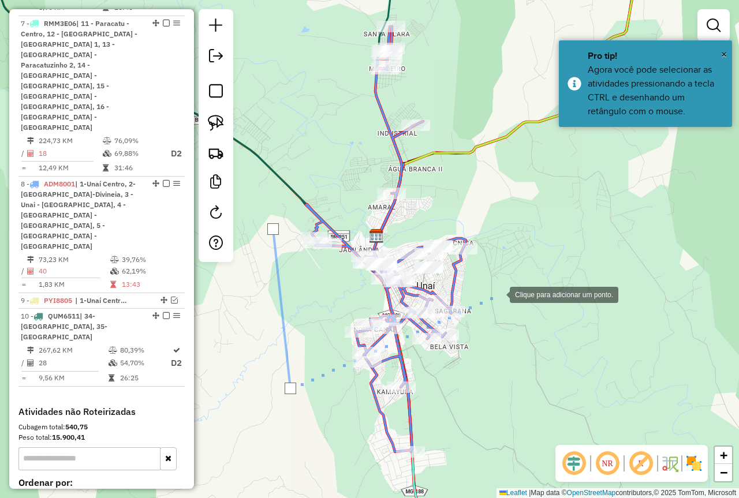
click at [498, 294] on div at bounding box center [498, 293] width 23 height 23
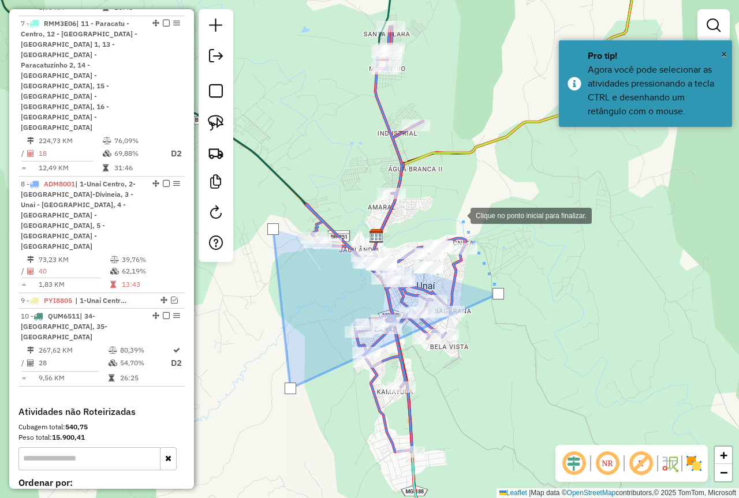
click at [455, 203] on div at bounding box center [458, 214] width 23 height 23
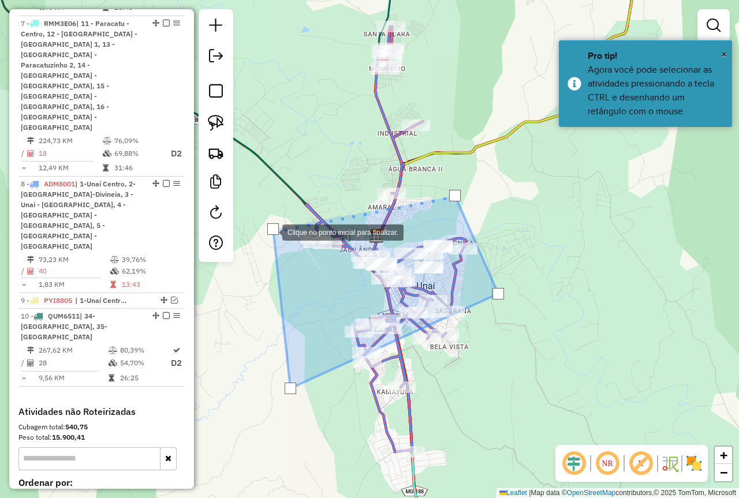
click at [271, 231] on div at bounding box center [273, 229] width 12 height 12
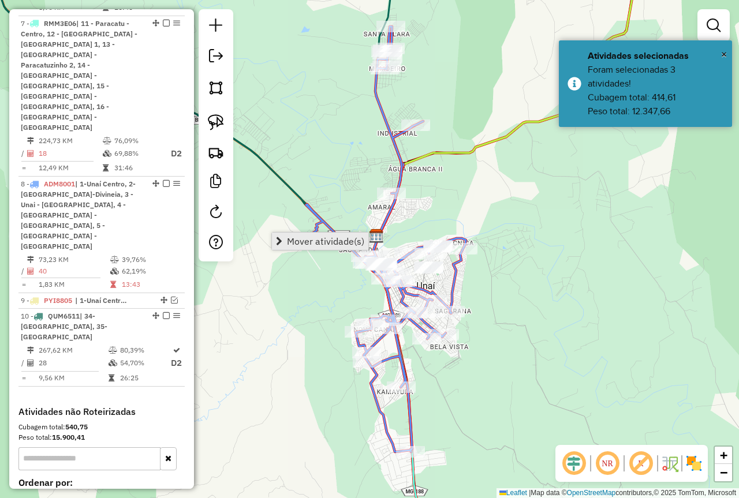
click at [294, 241] on span "Mover atividade(s)" at bounding box center [325, 241] width 77 height 9
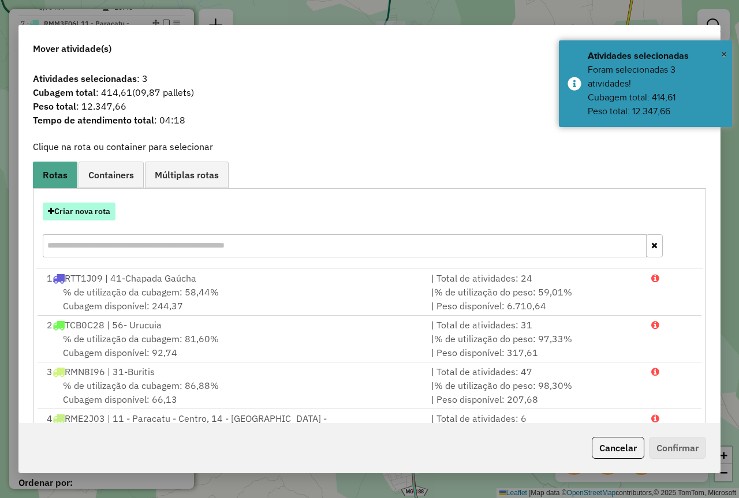
click at [83, 210] on button "Criar nova rota" at bounding box center [79, 212] width 73 height 18
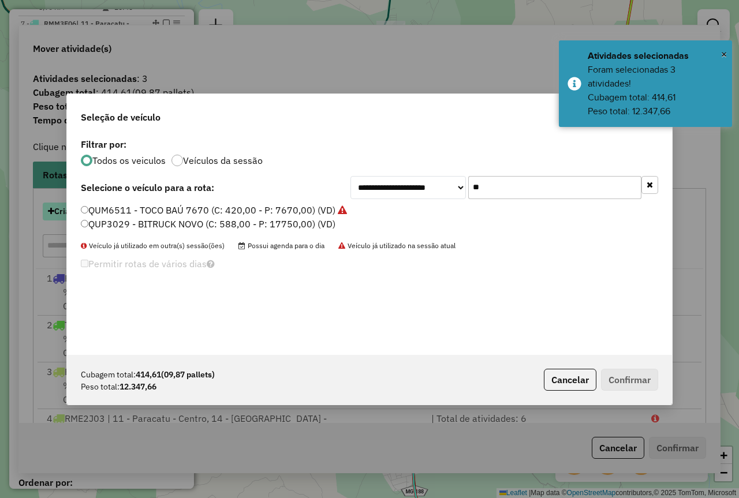
scroll to position [6, 3]
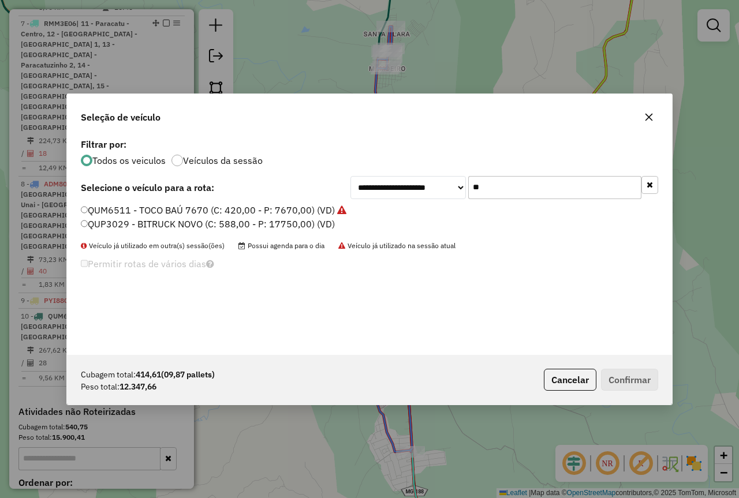
drag, startPoint x: 502, startPoint y: 184, endPoint x: 473, endPoint y: 186, distance: 28.9
click at [473, 186] on input "**" at bounding box center [554, 187] width 173 height 23
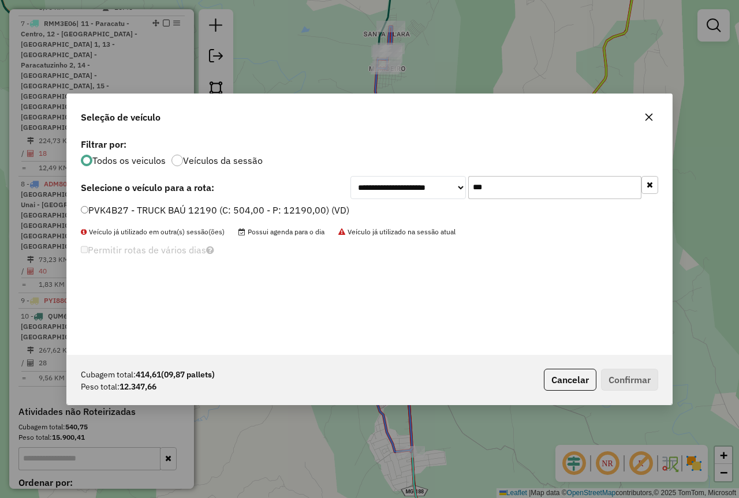
type input "***"
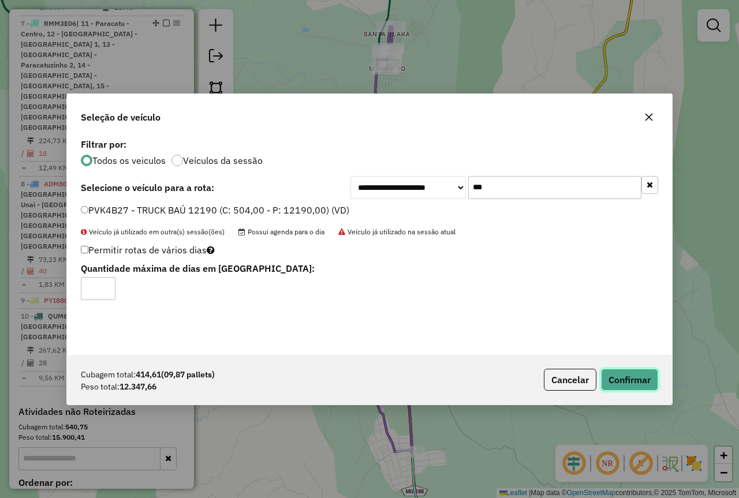
click at [626, 322] on button "Confirmar" at bounding box center [629, 380] width 57 height 22
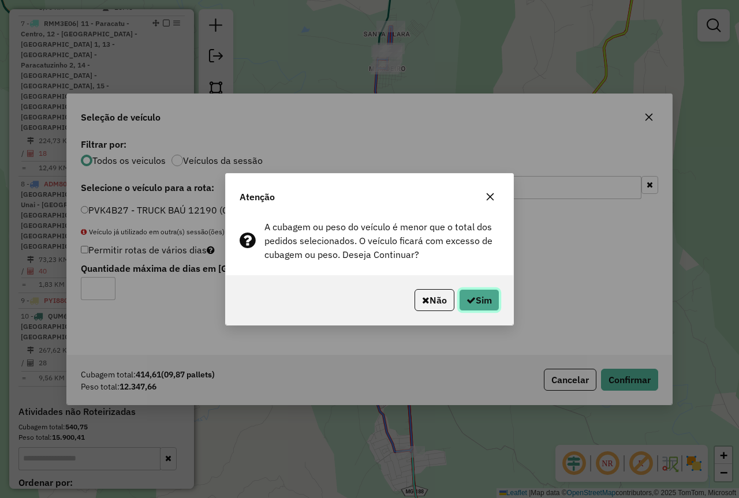
click at [488, 301] on button "Sim" at bounding box center [479, 300] width 40 height 22
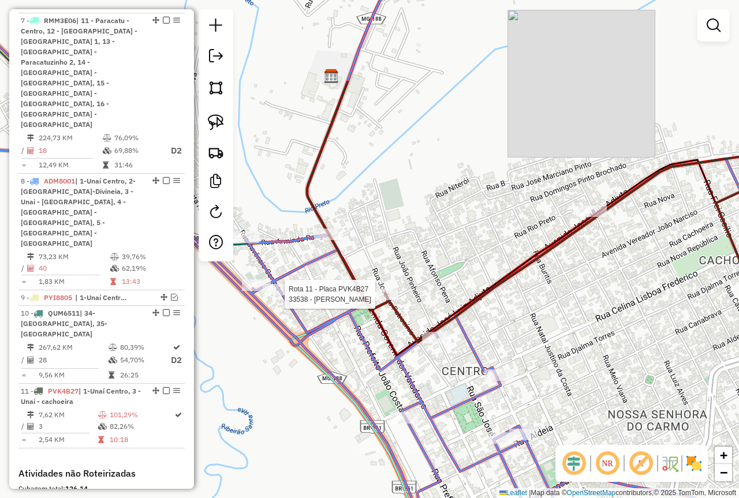
scroll to position [957, 0]
select select "*********"
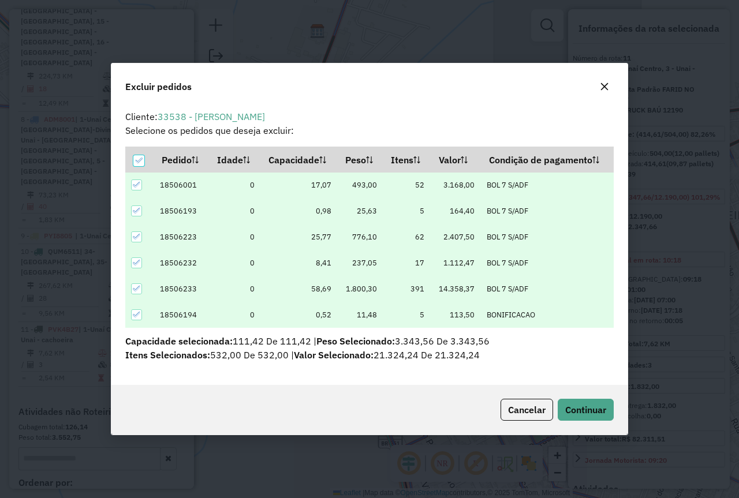
scroll to position [7, 3]
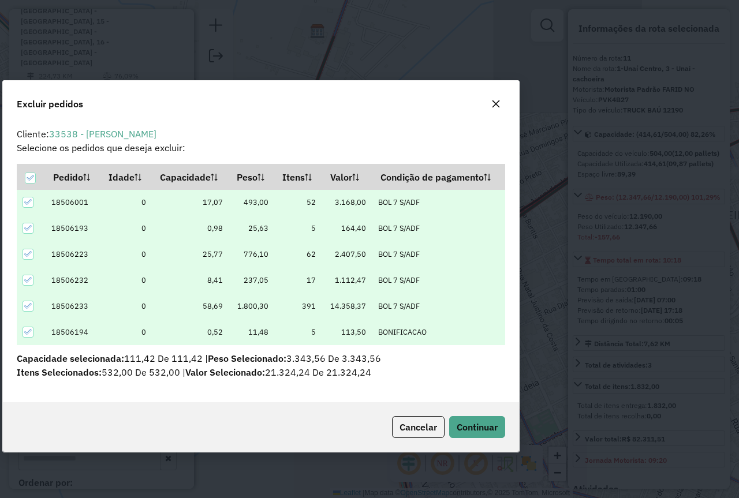
drag, startPoint x: 554, startPoint y: 77, endPoint x: 410, endPoint y: 95, distance: 144.8
click at [410, 95] on div "Excluir pedidos" at bounding box center [261, 102] width 516 height 42
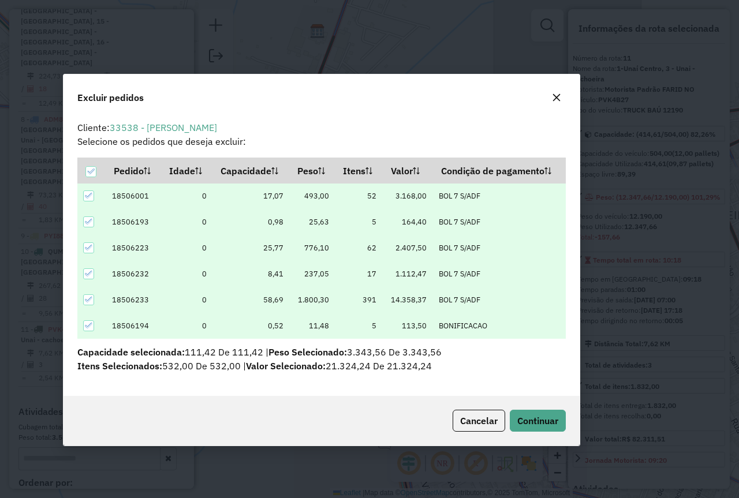
drag, startPoint x: 339, startPoint y: 99, endPoint x: 408, endPoint y: 91, distance: 69.2
click at [408, 91] on div "Excluir pedidos" at bounding box center [321, 95] width 516 height 42
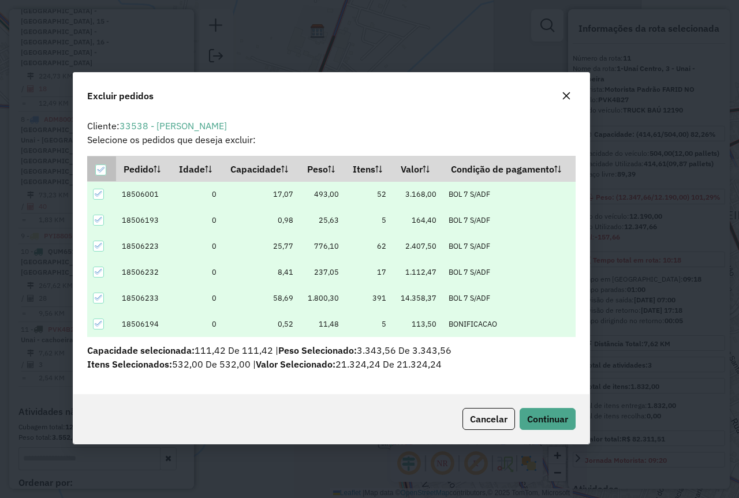
click at [100, 170] on icon at bounding box center [100, 170] width 8 height 8
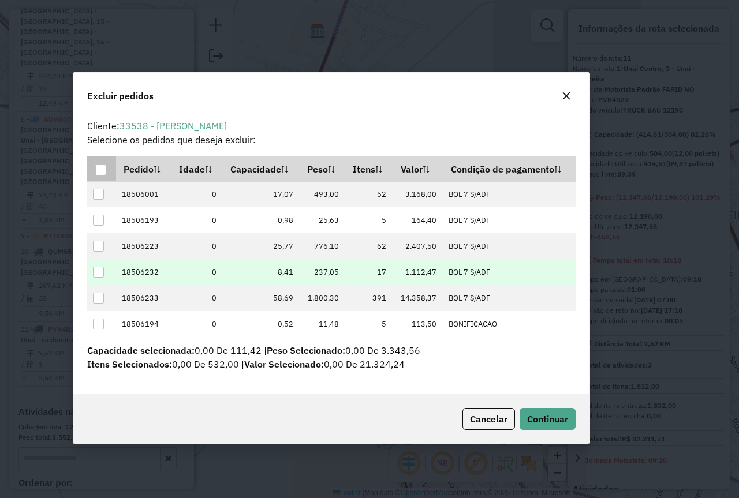
click at [98, 271] on div at bounding box center [98, 272] width 11 height 11
click at [556, 322] on span "Continuar" at bounding box center [547, 419] width 41 height 12
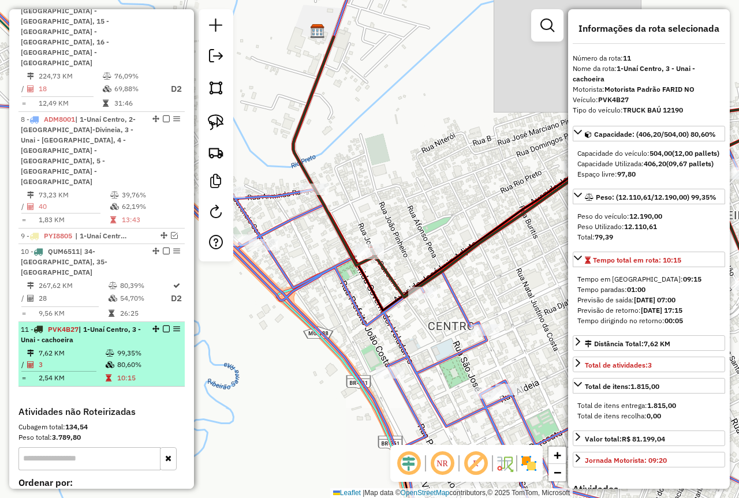
click at [163, 322] on em at bounding box center [166, 329] width 7 height 7
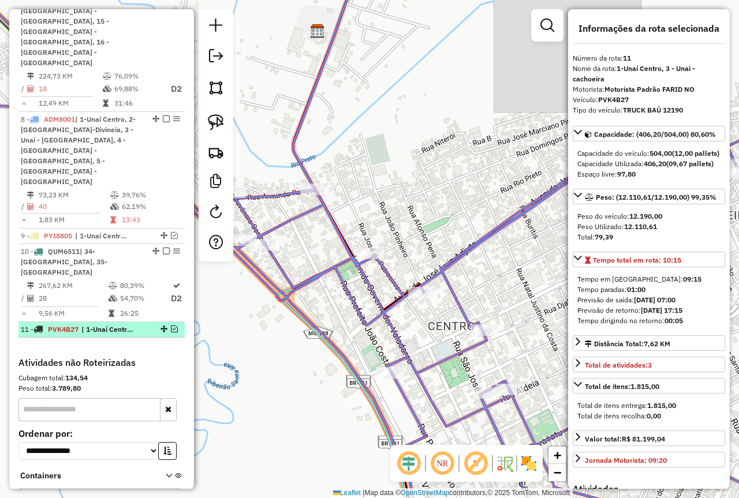
scroll to position [907, 0]
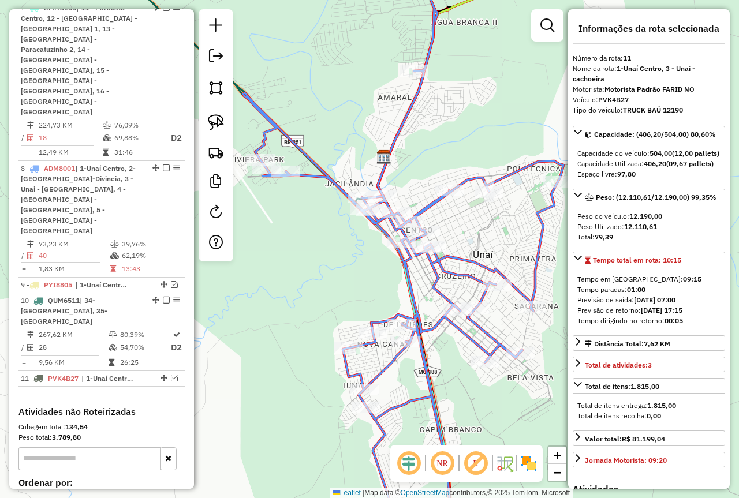
drag, startPoint x: 496, startPoint y: 129, endPoint x: 465, endPoint y: 113, distance: 35.1
click at [465, 113] on div "Janela de atendimento Grade de atendimento Capacidade Transportadoras Veículos …" at bounding box center [369, 249] width 739 height 498
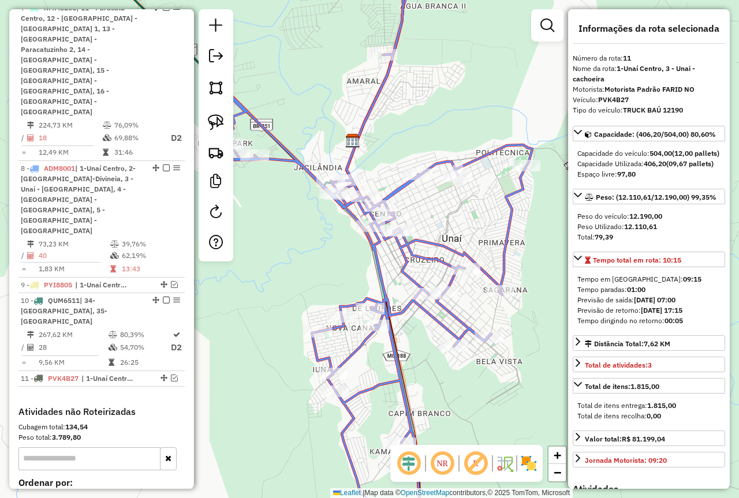
click at [465, 113] on div "Janela de atendimento Grade de atendimento Capacidade Transportadoras Veículos …" at bounding box center [369, 249] width 739 height 498
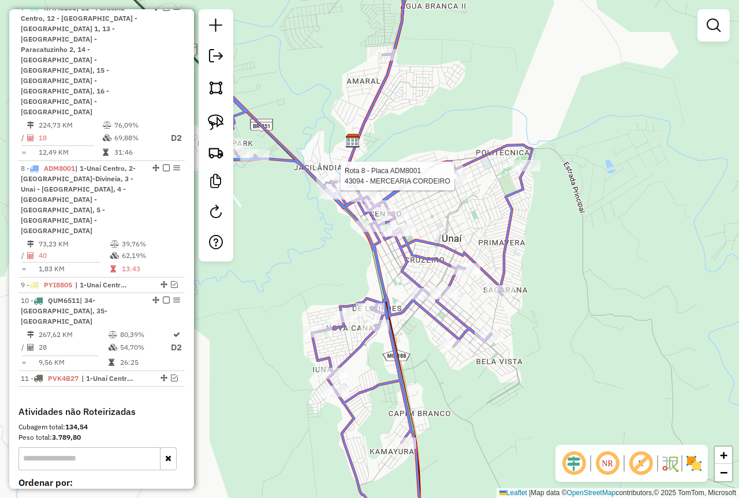
select select "*********"
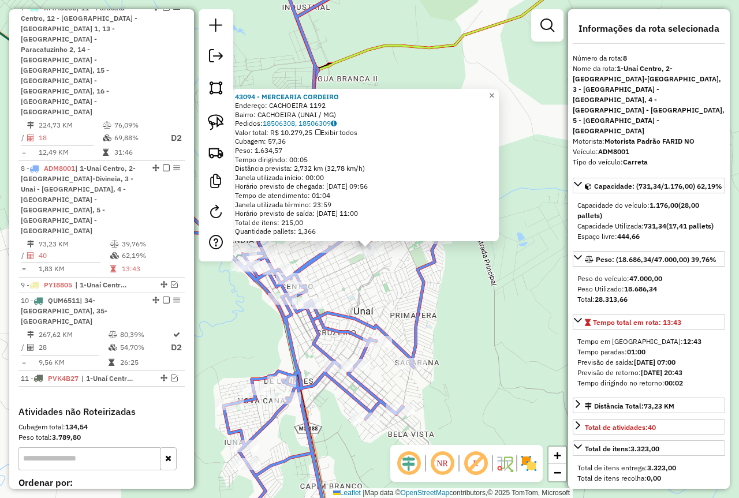
click at [494, 92] on span "×" at bounding box center [491, 96] width 5 height 10
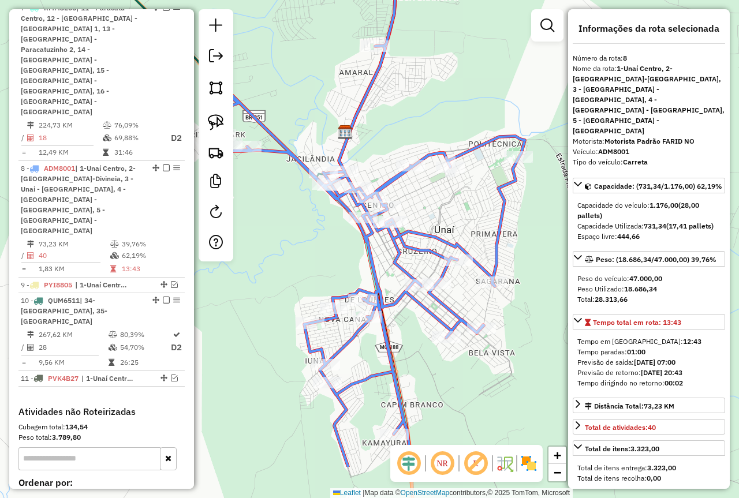
drag, startPoint x: 406, startPoint y: 151, endPoint x: 517, endPoint y: 48, distance: 151.1
click at [492, 69] on div "Janela de atendimento Grade de atendimento Capacidade Transportadoras Veículos …" at bounding box center [369, 249] width 739 height 498
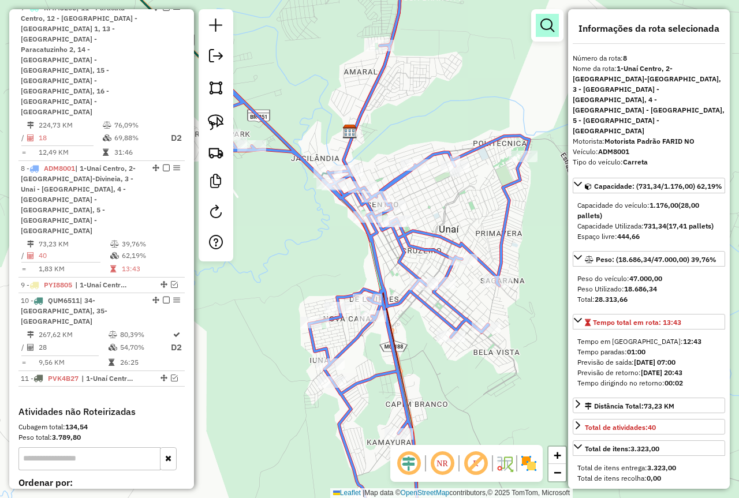
click at [546, 20] on em at bounding box center [547, 25] width 14 height 14
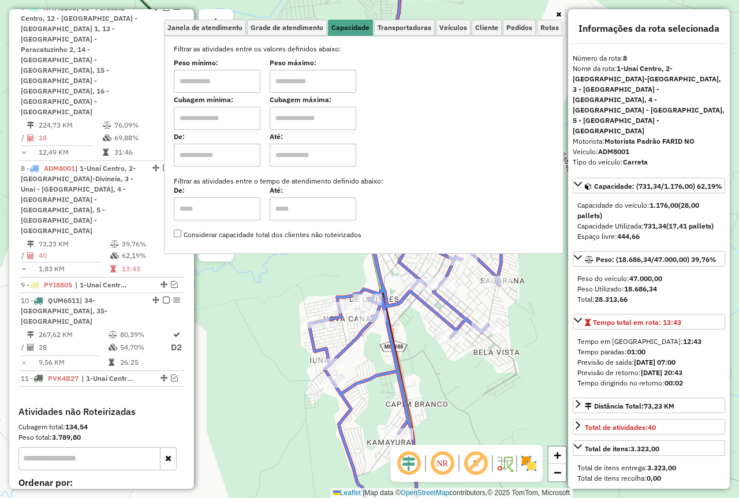
click at [212, 77] on input "text" at bounding box center [217, 81] width 87 height 23
type input "****"
click at [296, 82] on input "text" at bounding box center [313, 81] width 87 height 23
type input "******"
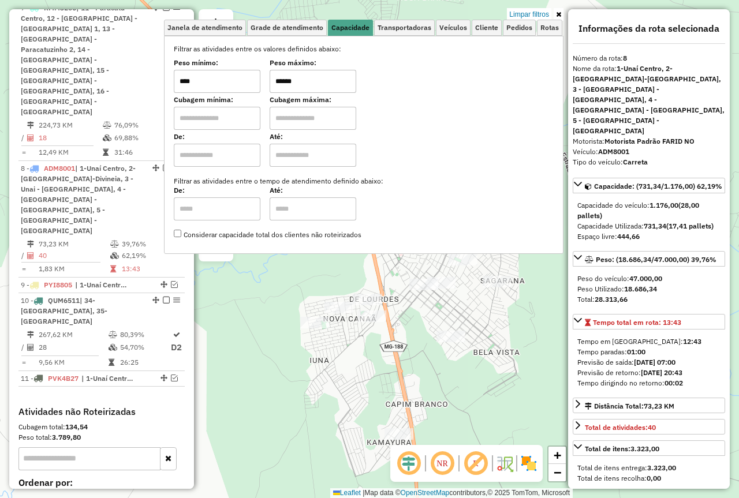
click at [558, 14] on icon at bounding box center [558, 14] width 5 height 7
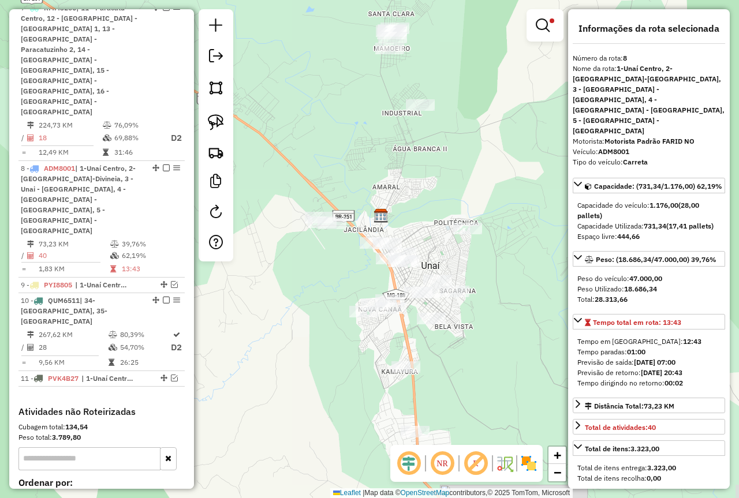
drag, startPoint x: 528, startPoint y: 191, endPoint x: 517, endPoint y: 259, distance: 68.5
click at [517, 259] on div "Limpar filtros Janela de atendimento Grade de atendimento Capacidade Transporta…" at bounding box center [369, 249] width 739 height 498
click at [210, 123] on img at bounding box center [216, 122] width 16 height 16
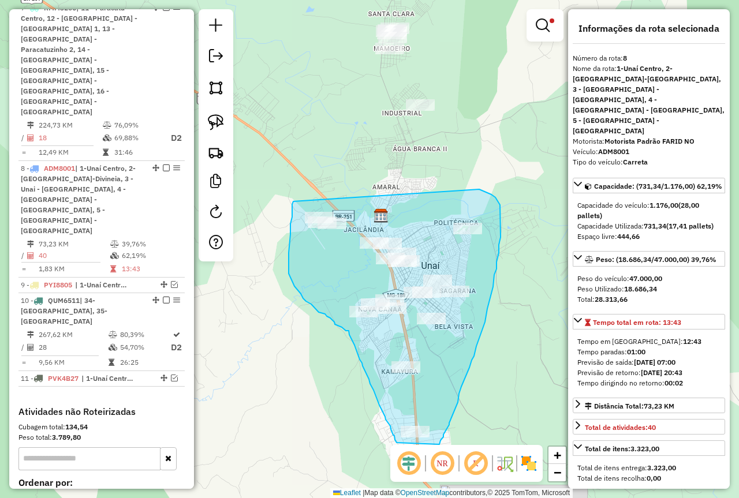
drag, startPoint x: 293, startPoint y: 201, endPoint x: 479, endPoint y: 189, distance: 186.3
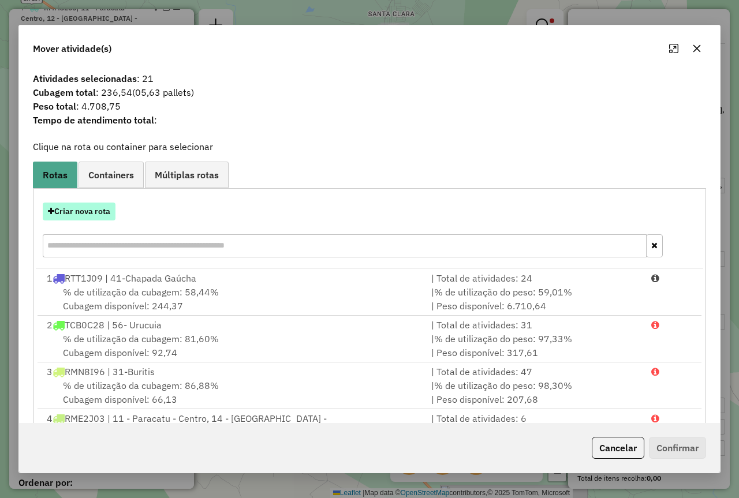
click at [100, 209] on button "Criar nova rota" at bounding box center [79, 212] width 73 height 18
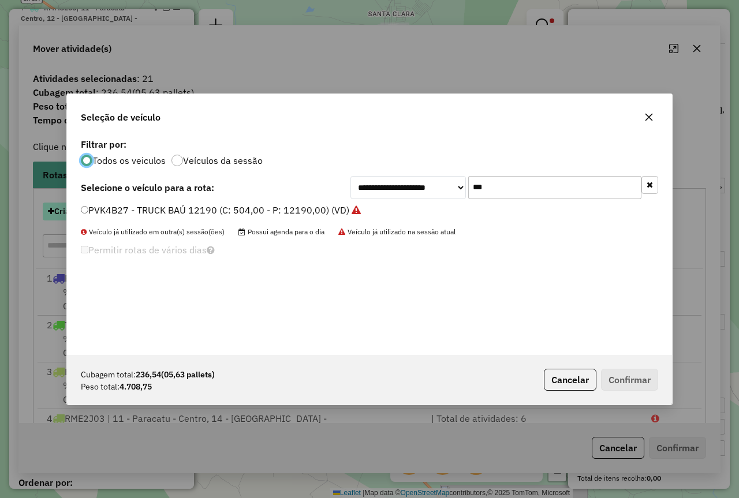
scroll to position [6, 3]
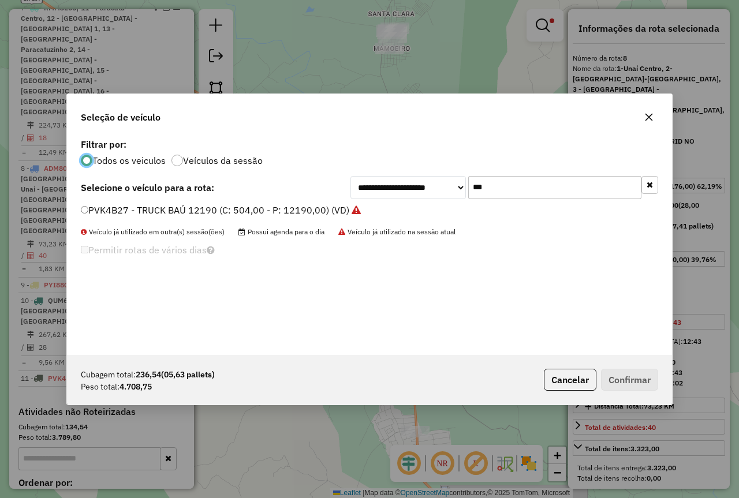
click at [518, 186] on input "***" at bounding box center [554, 187] width 173 height 23
drag, startPoint x: 519, startPoint y: 185, endPoint x: 476, endPoint y: 181, distance: 43.5
click at [476, 181] on input "***" at bounding box center [554, 187] width 173 height 23
type input "***"
click at [89, 214] on label "QXX4C66 - TOCO 6080 (C: 252,00 - P: 6080,00) (VD)" at bounding box center [197, 210] width 232 height 14
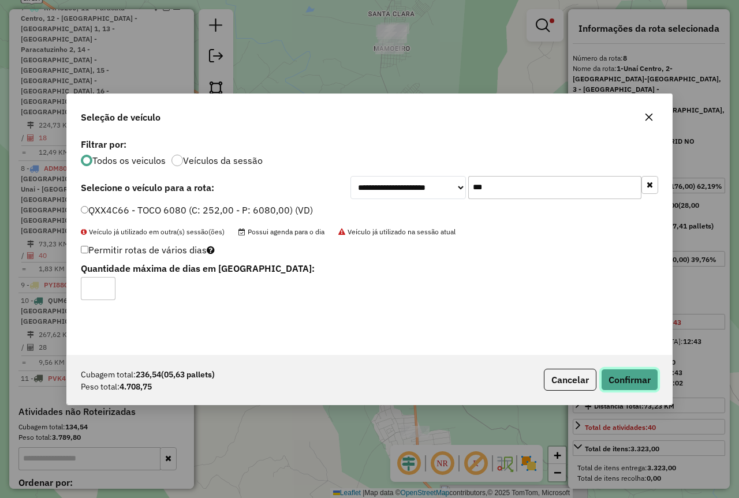
click at [644, 322] on button "Confirmar" at bounding box center [629, 380] width 57 height 22
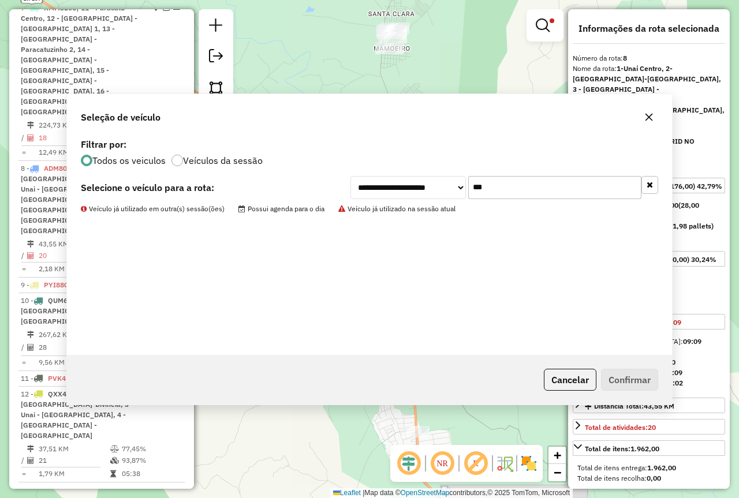
scroll to position [957, 0]
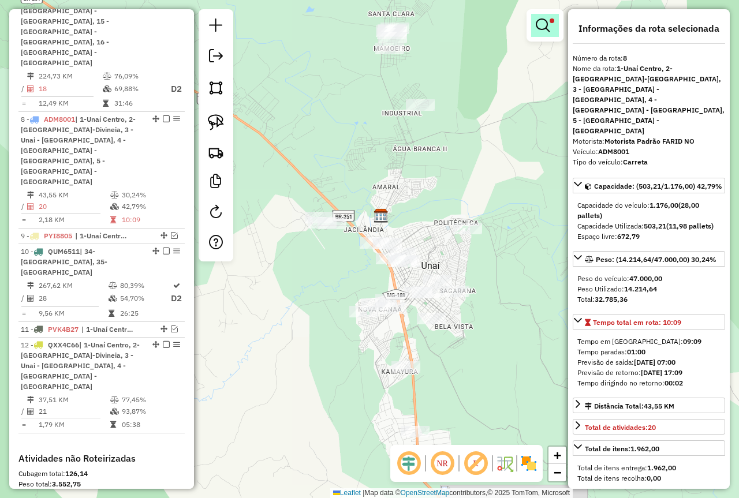
click at [540, 24] on em at bounding box center [543, 25] width 14 height 14
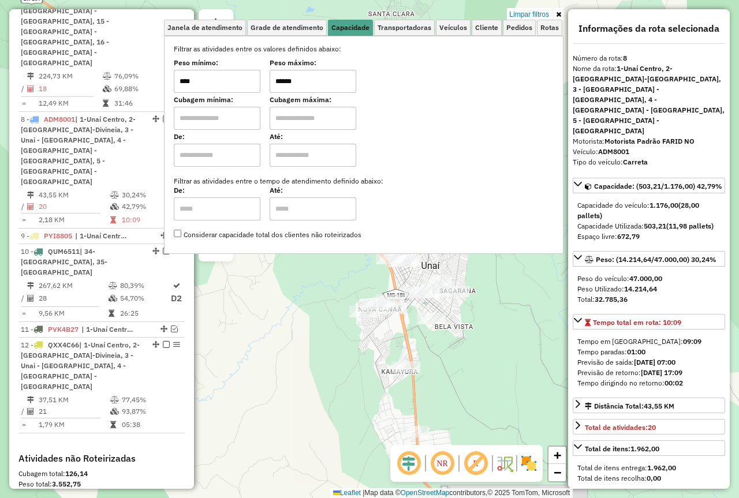
click at [282, 293] on div "Limpar filtros Janela de atendimento Grade de atendimento Capacidade Transporta…" at bounding box center [369, 249] width 739 height 498
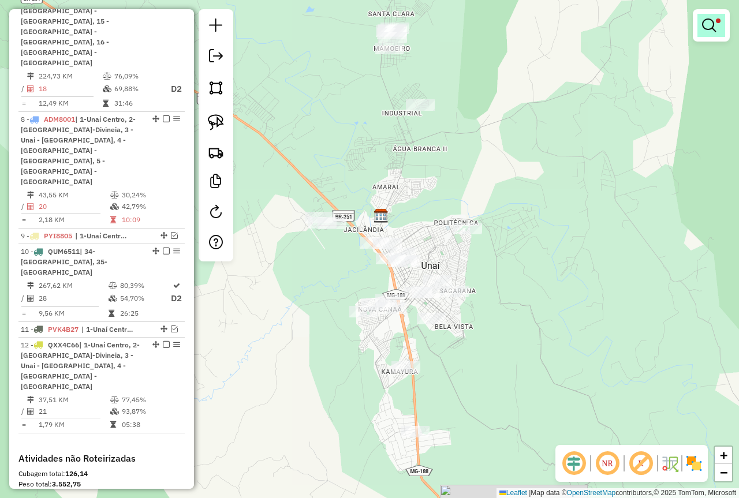
click at [714, 14] on link at bounding box center [711, 25] width 28 height 23
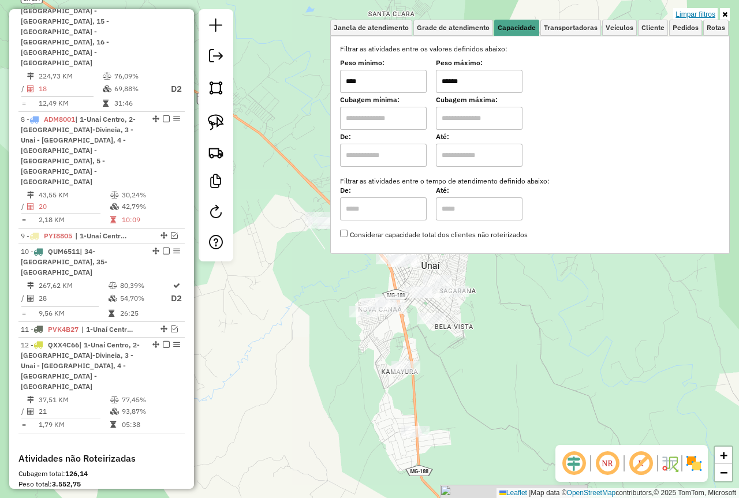
click at [705, 10] on link "Limpar filtros" at bounding box center [695, 14] width 44 height 13
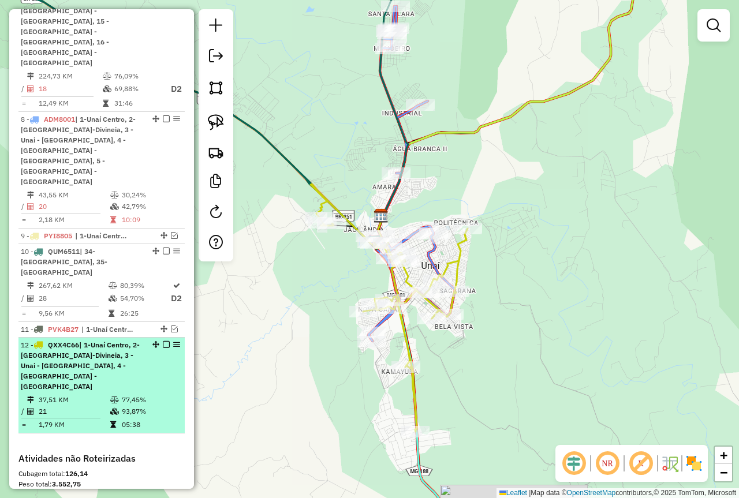
click at [163, 322] on em at bounding box center [166, 344] width 7 height 7
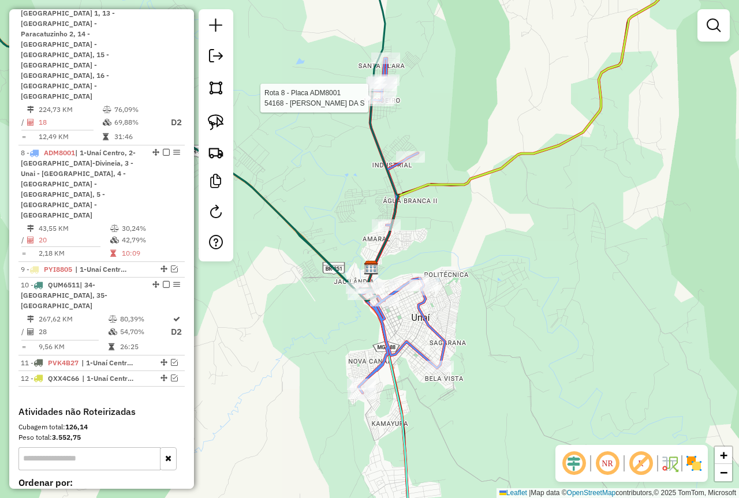
select select "*********"
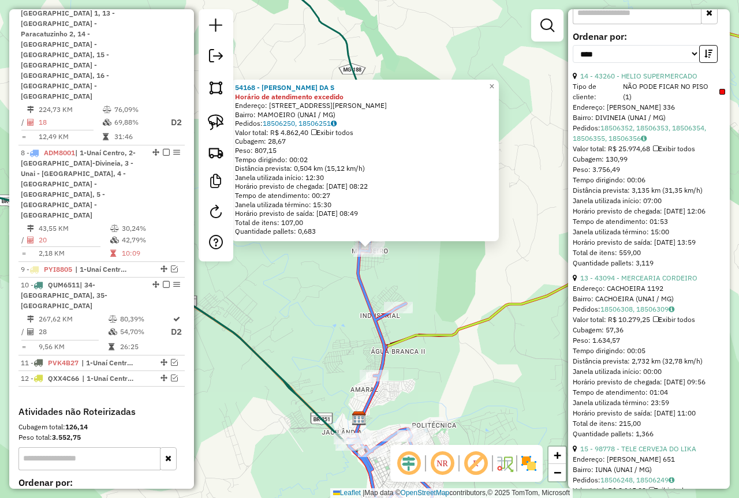
scroll to position [577, 0]
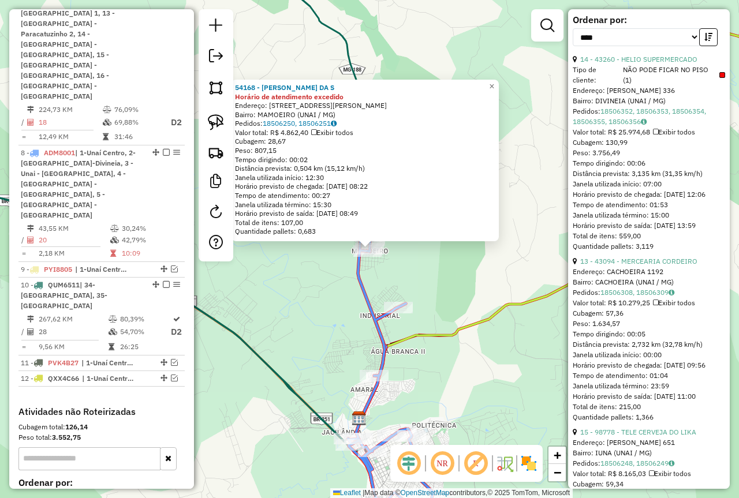
click at [689, 54] on div "14 - 43260 - HELIO SUPERMERCADO" at bounding box center [649, 59] width 152 height 10
click at [689, 55] on link "14 - 43260 - HELIO SUPERMERCADO" at bounding box center [638, 59] width 117 height 9
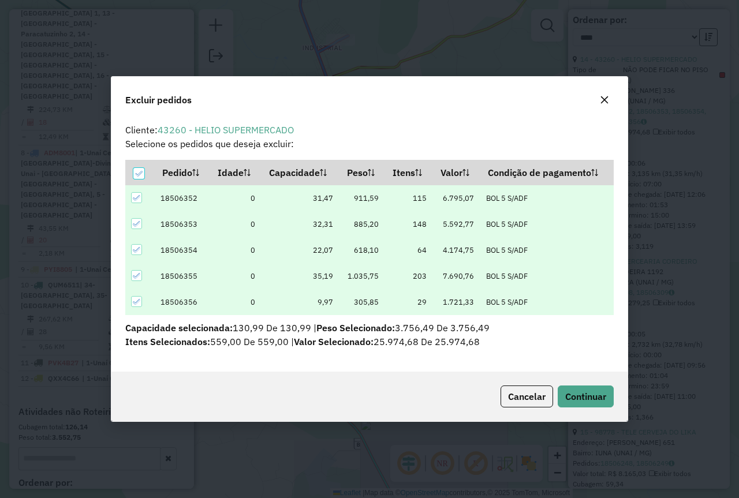
scroll to position [0, 0]
click at [581, 322] on span "Continuar" at bounding box center [585, 397] width 41 height 12
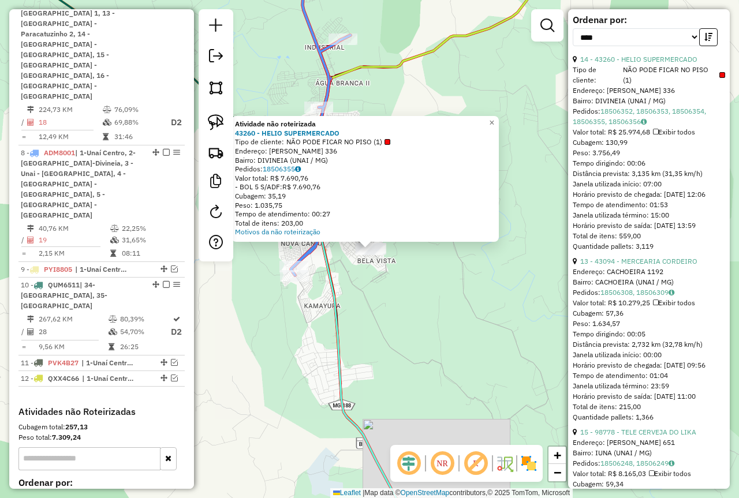
click at [413, 313] on div "Atividade não roteirizada 43260 - HELIO SUPERMERCADO Tipo de cliente: NÃO PODE …" at bounding box center [369, 249] width 739 height 498
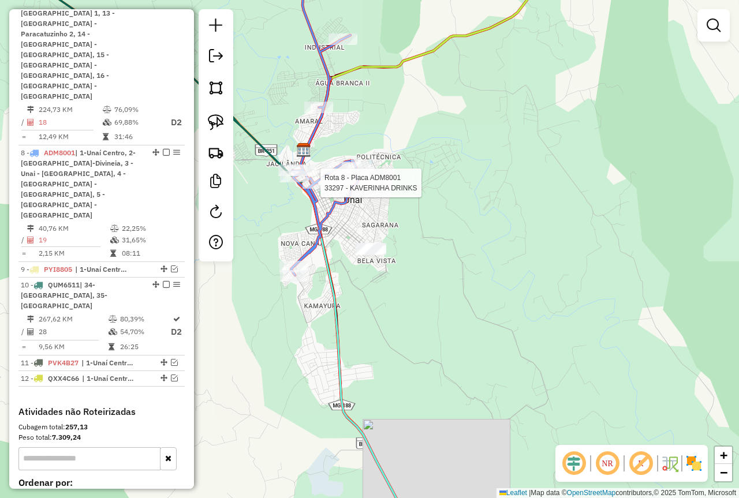
select select "*********"
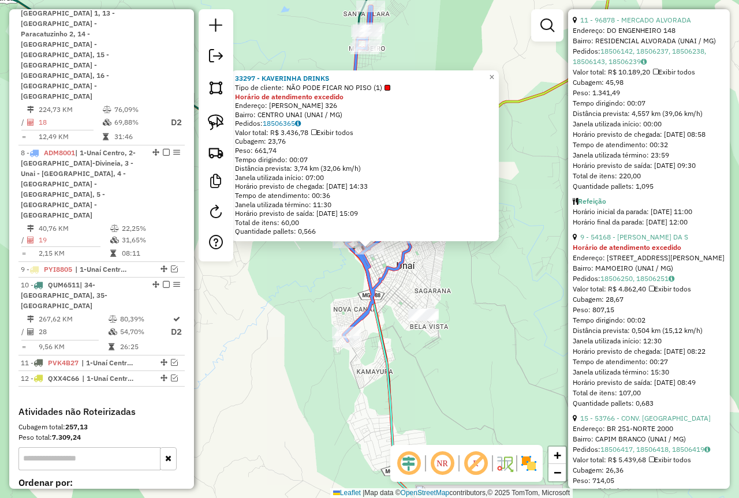
scroll to position [924, 0]
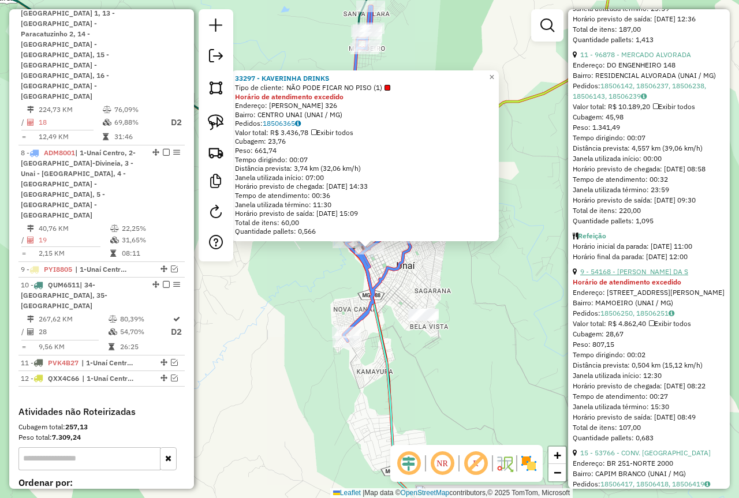
click at [671, 276] on link "9 - 54168 - [PERSON_NAME] DA S" at bounding box center [634, 271] width 108 height 9
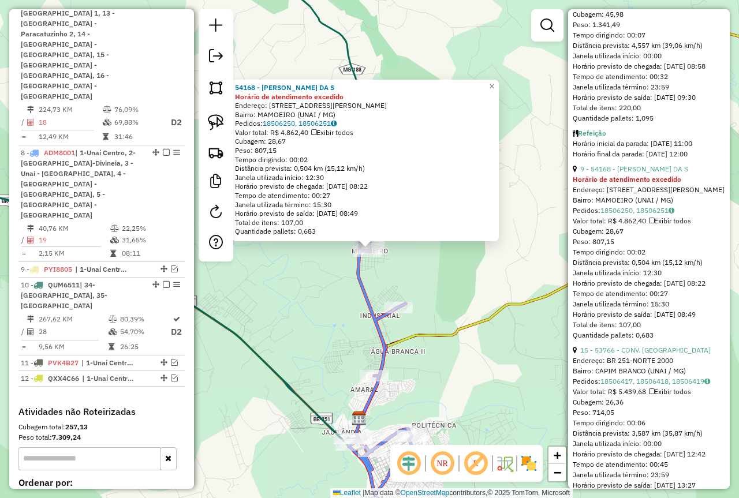
scroll to position [1039, 0]
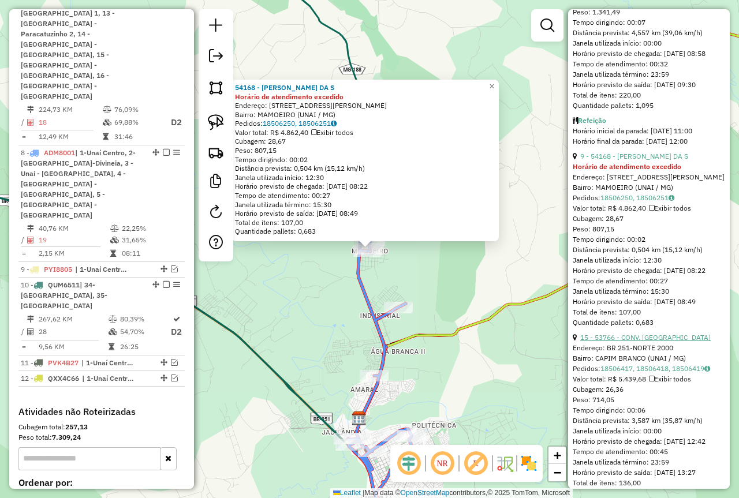
click at [658, 322] on link "15 - 53766 - CONV. [GEOGRAPHIC_DATA]" at bounding box center [645, 337] width 130 height 9
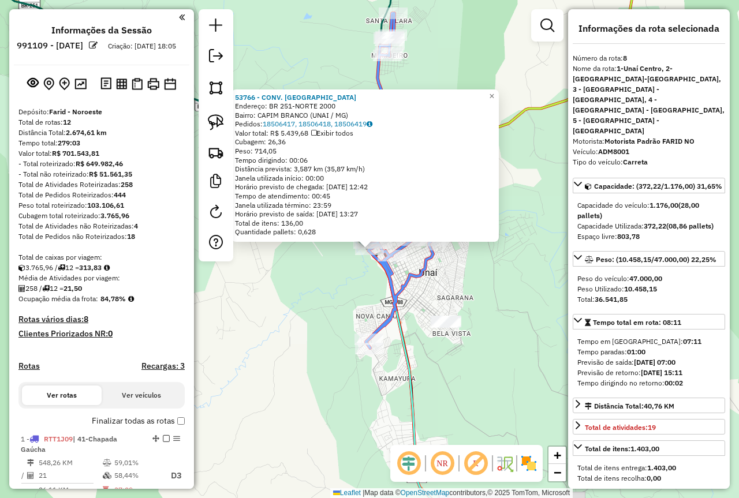
select select "*********"
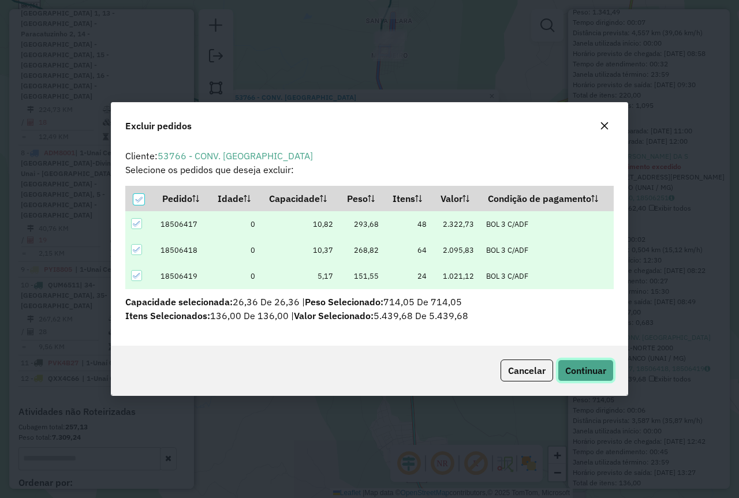
click at [600, 367] on span "Continuar" at bounding box center [585, 371] width 41 height 12
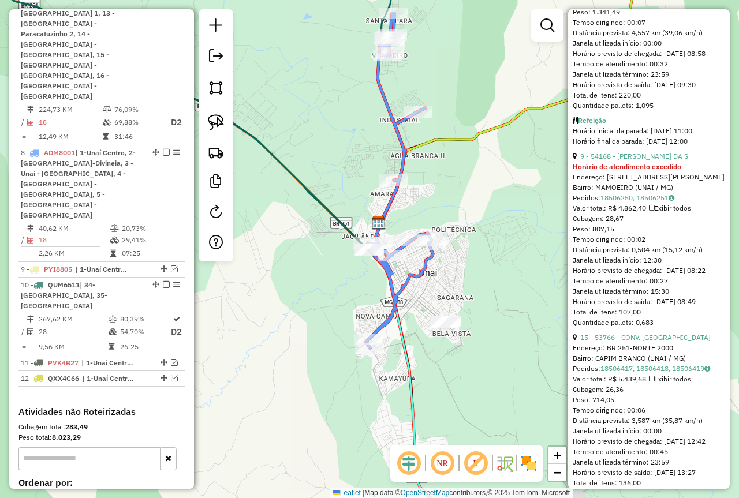
scroll to position [257, 0]
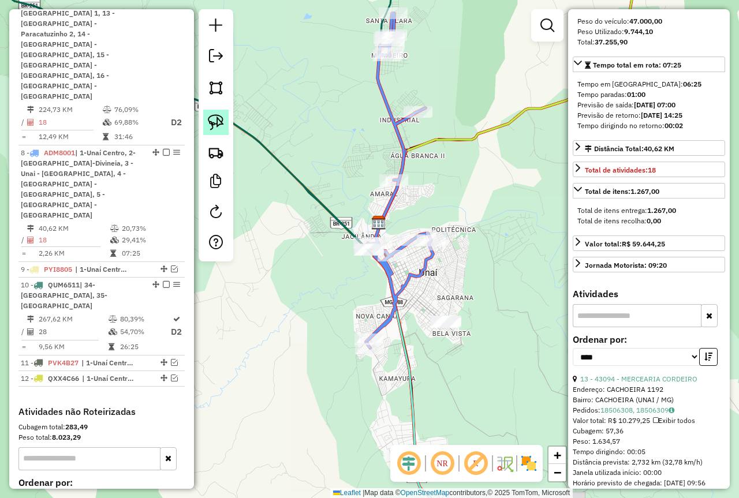
click at [217, 124] on img at bounding box center [216, 122] width 16 height 16
click at [205, 93] on link at bounding box center [215, 87] width 25 height 25
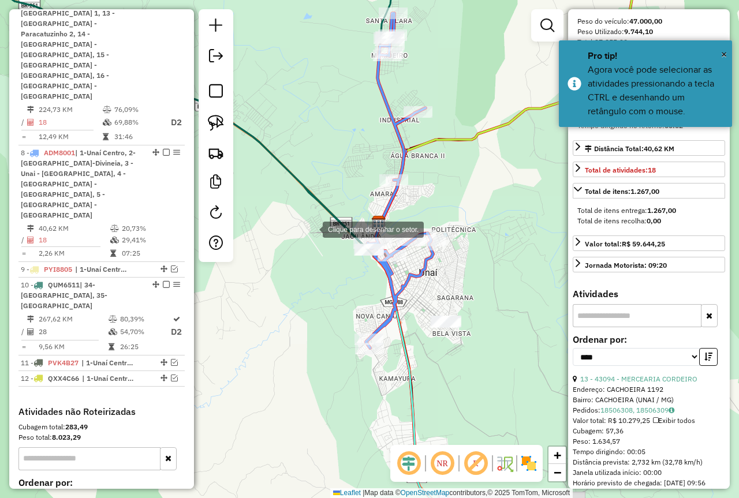
click at [311, 229] on div at bounding box center [311, 228] width 23 height 23
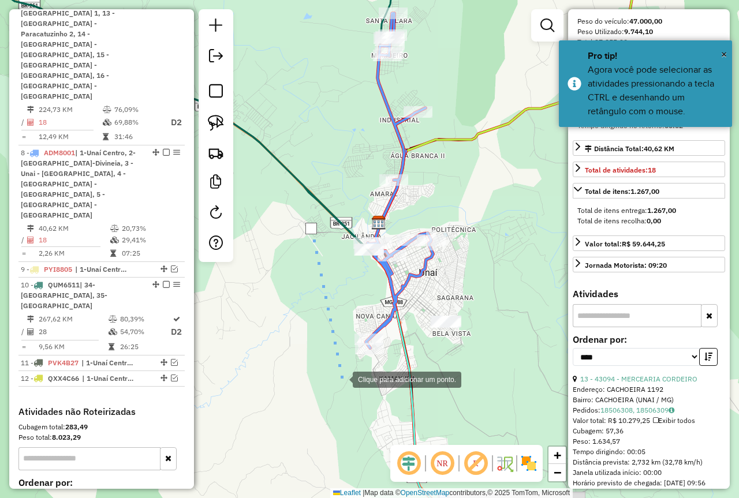
click at [341, 390] on div at bounding box center [341, 378] width 23 height 23
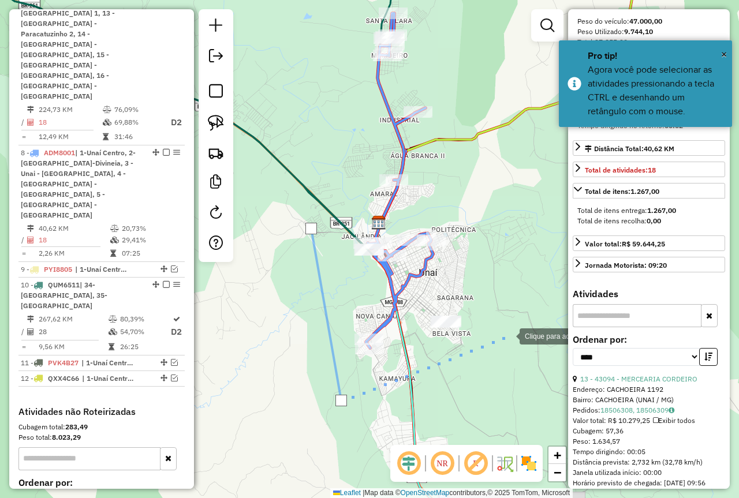
click at [510, 335] on div at bounding box center [507, 335] width 23 height 23
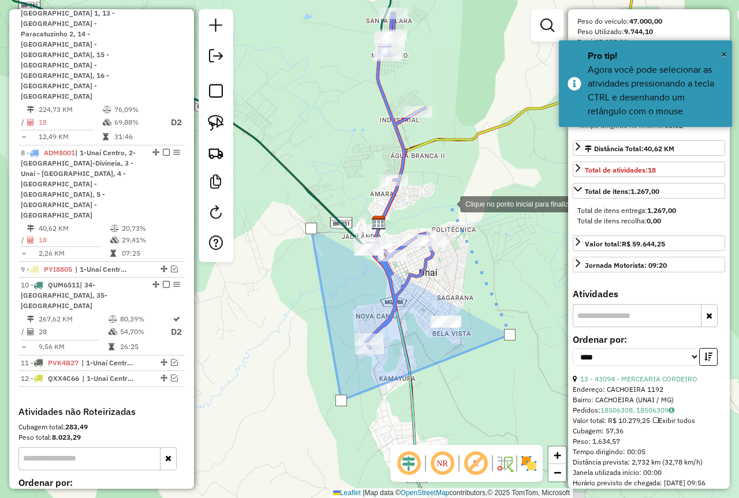
click at [444, 193] on div at bounding box center [448, 203] width 23 height 23
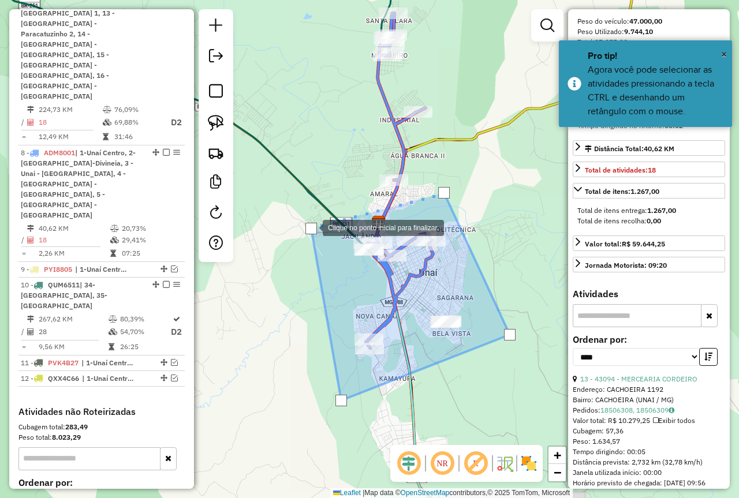
click at [311, 227] on div at bounding box center [311, 229] width 12 height 12
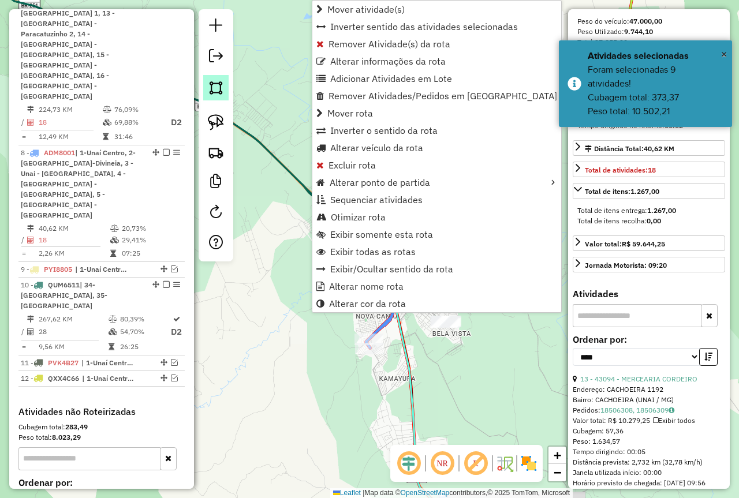
click at [216, 87] on img at bounding box center [216, 88] width 16 height 16
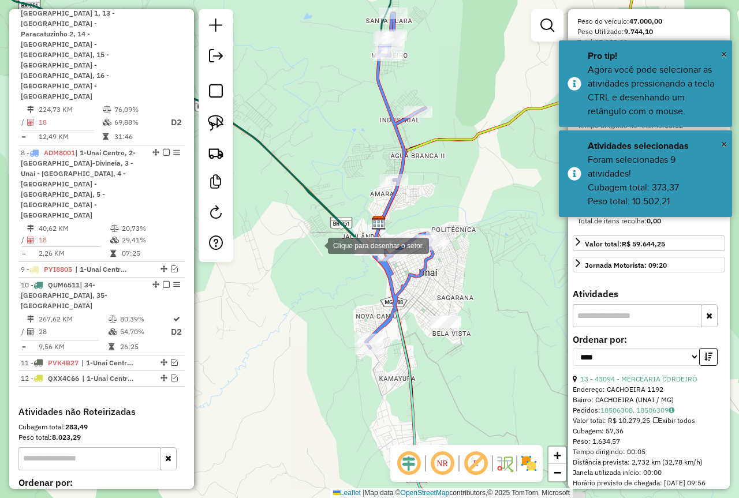
click at [316, 245] on div at bounding box center [316, 244] width 23 height 23
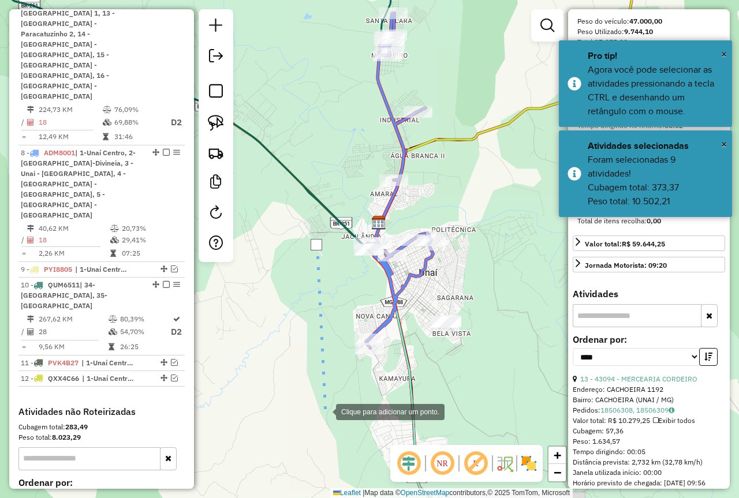
click at [324, 411] on div at bounding box center [324, 410] width 23 height 23
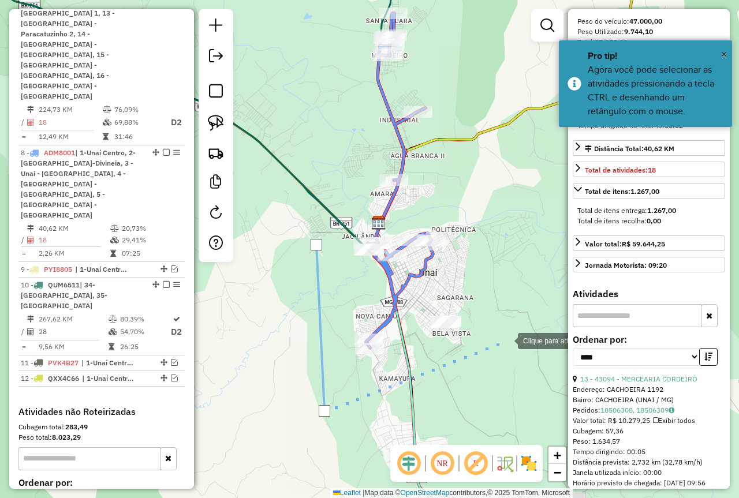
click at [506, 331] on div at bounding box center [506, 339] width 23 height 23
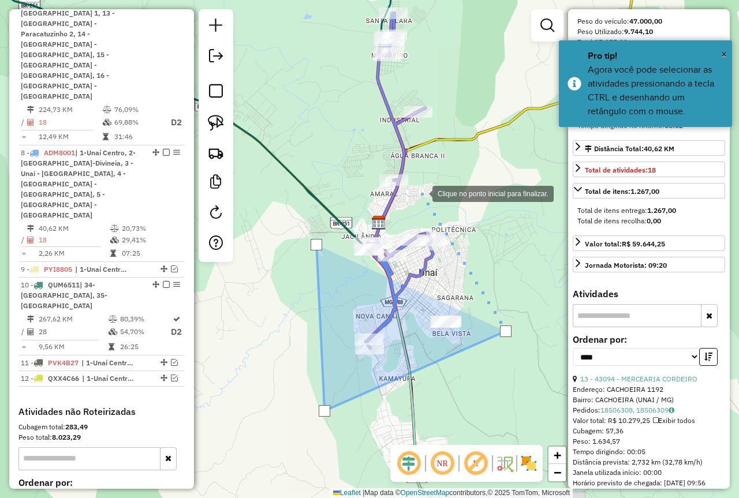
click at [421, 193] on div at bounding box center [420, 192] width 23 height 23
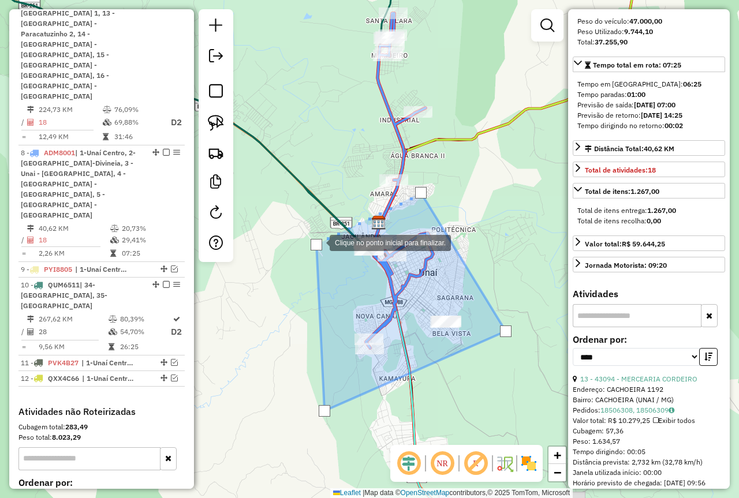
click at [318, 242] on div at bounding box center [317, 245] width 12 height 12
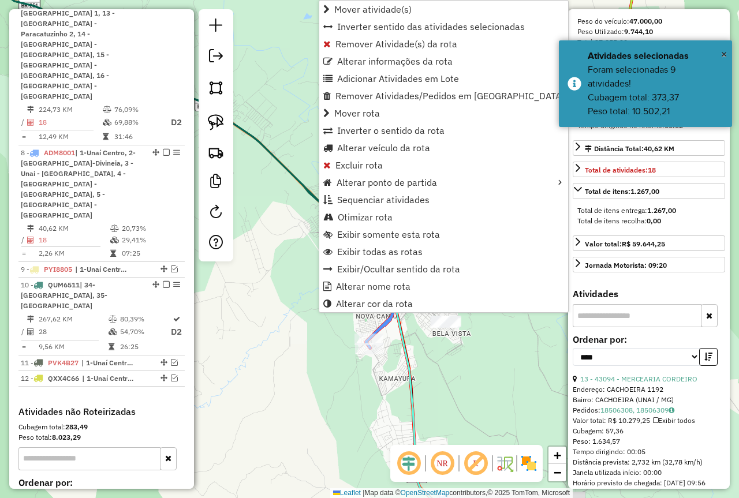
click at [296, 231] on div "Janela de atendimento Grade de atendimento Capacidade Transportadoras Veículos …" at bounding box center [369, 249] width 739 height 498
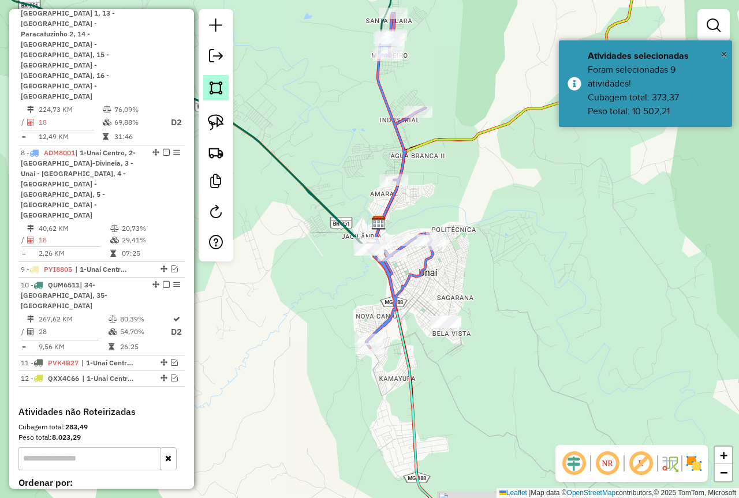
click at [214, 83] on img at bounding box center [216, 88] width 16 height 16
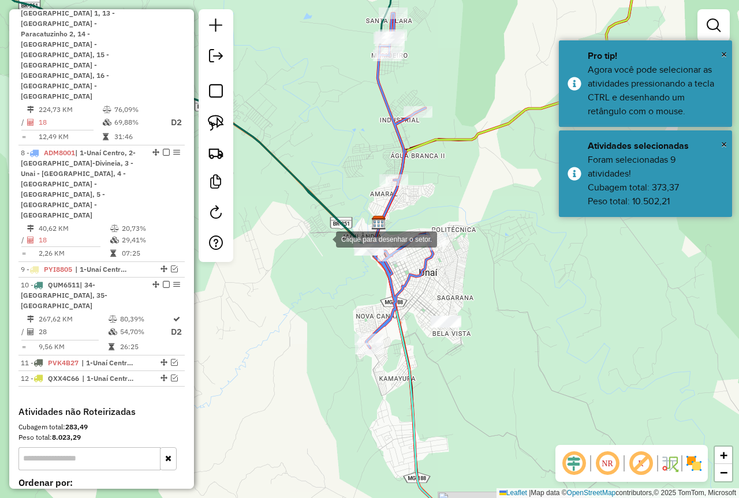
click at [327, 238] on div at bounding box center [324, 238] width 23 height 23
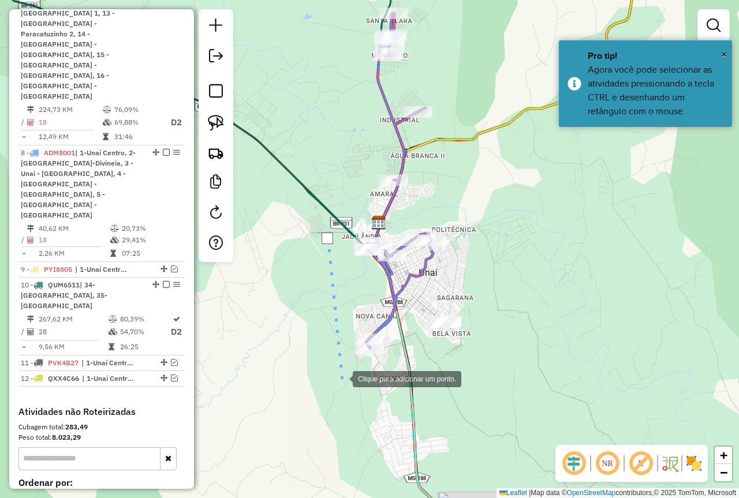
click at [341, 378] on div at bounding box center [341, 378] width 23 height 23
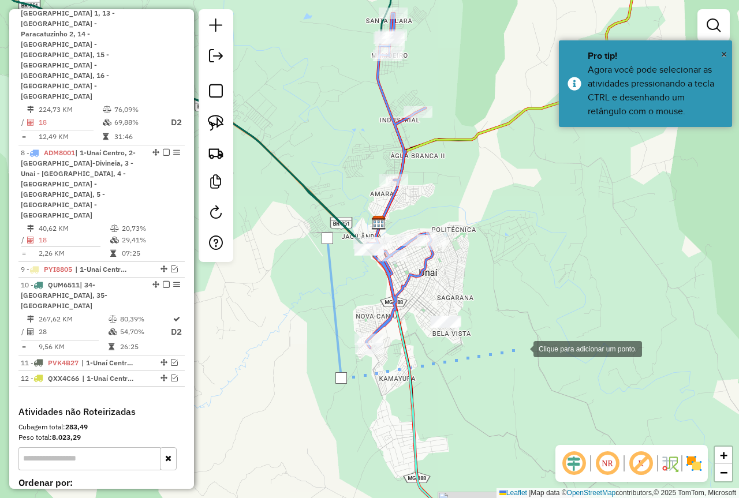
click at [522, 348] on div at bounding box center [521, 348] width 23 height 23
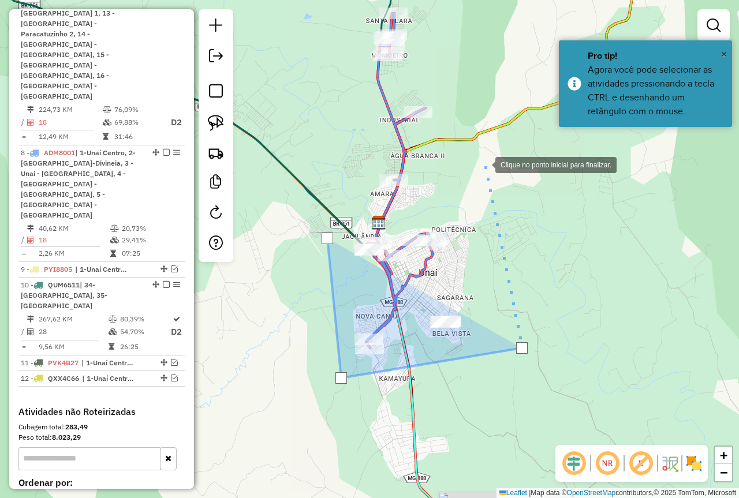
click at [483, 159] on div at bounding box center [483, 163] width 23 height 23
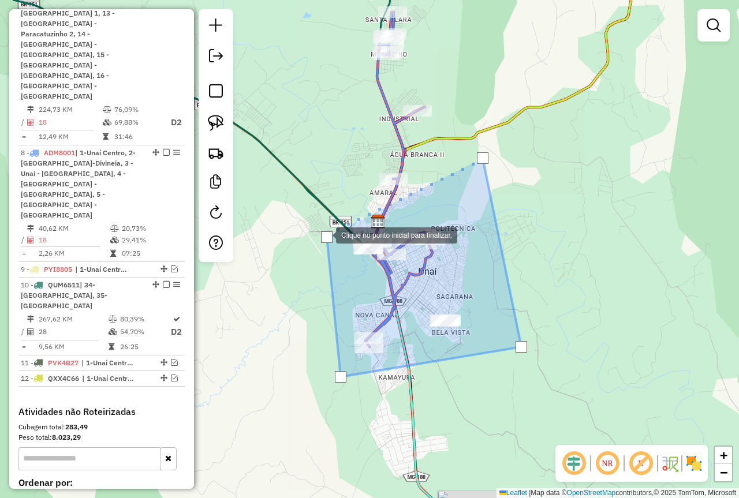
click at [324, 234] on div at bounding box center [327, 237] width 12 height 12
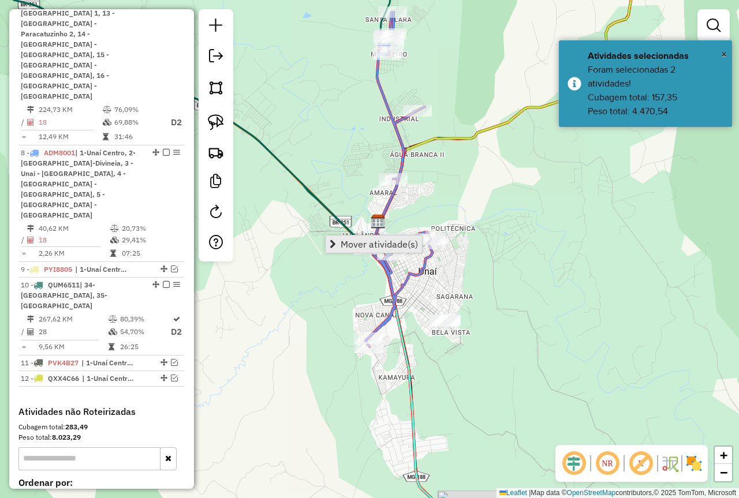
click at [346, 242] on span "Mover atividade(s)" at bounding box center [379, 244] width 77 height 9
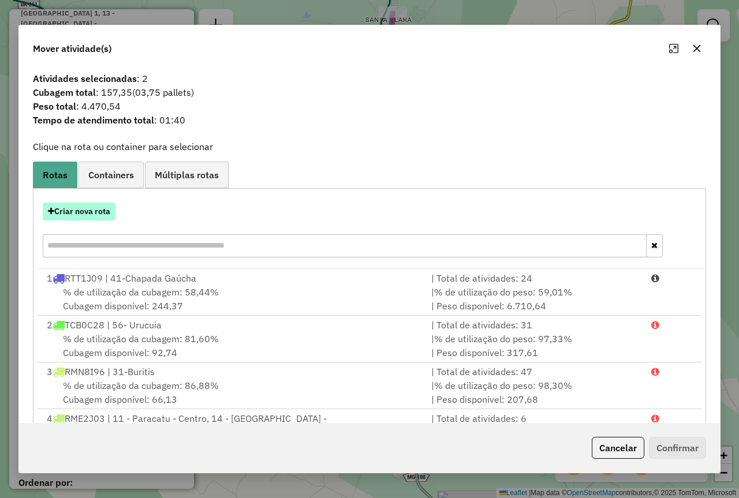
click at [92, 208] on button "Criar nova rota" at bounding box center [79, 212] width 73 height 18
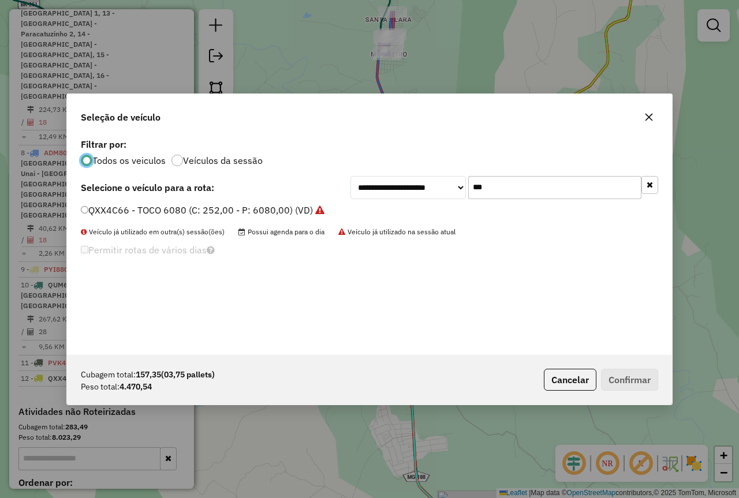
scroll to position [6, 3]
click at [539, 190] on input "***" at bounding box center [554, 187] width 173 height 23
type input "*"
type input "**"
click at [85, 215] on label "BXC1599 - FRETEIRO 3X4 3.8 (C: 210,00 - P: 4500,00) (VD)" at bounding box center [211, 210] width 260 height 14
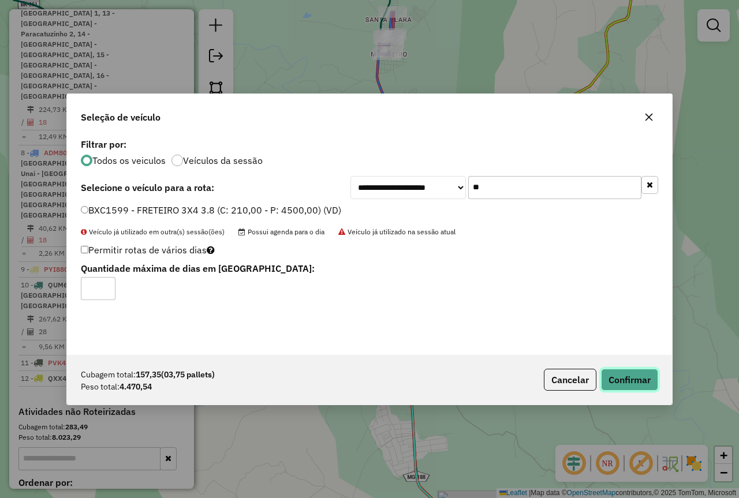
click at [632, 384] on button "Confirmar" at bounding box center [629, 380] width 57 height 22
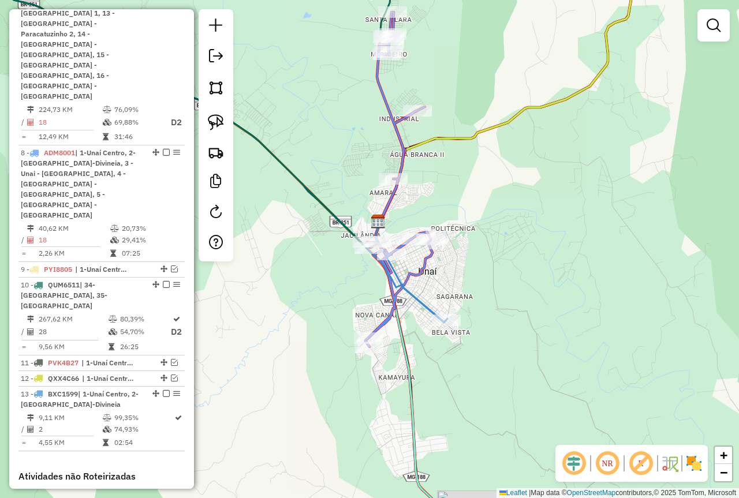
scroll to position [957, 0]
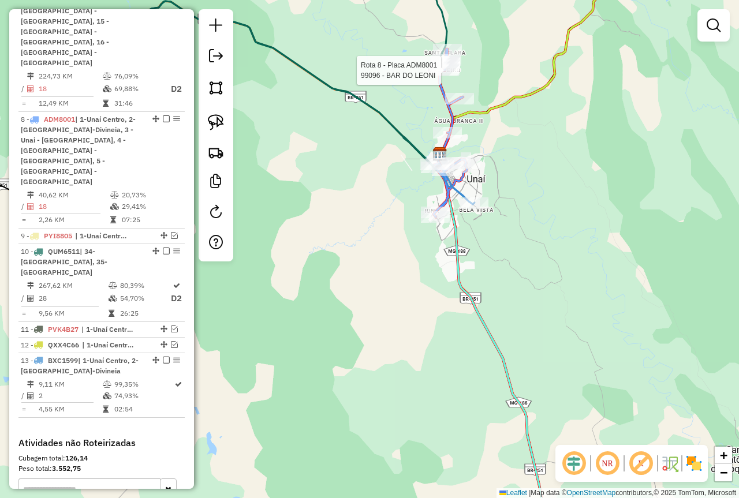
select select "*********"
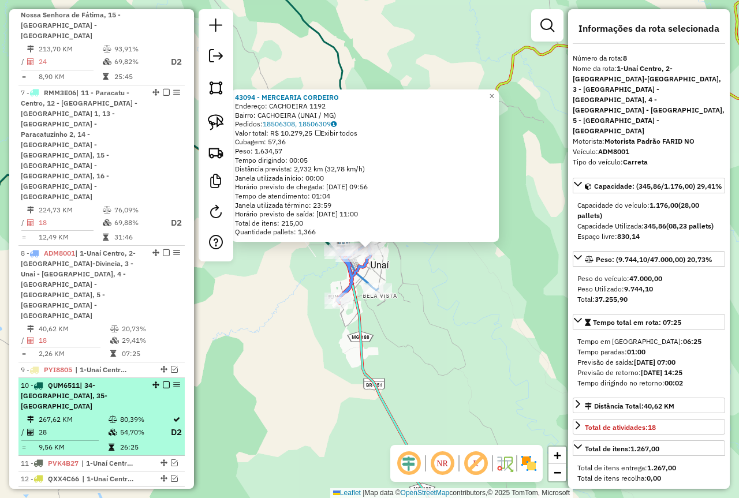
scroll to position [757, 0]
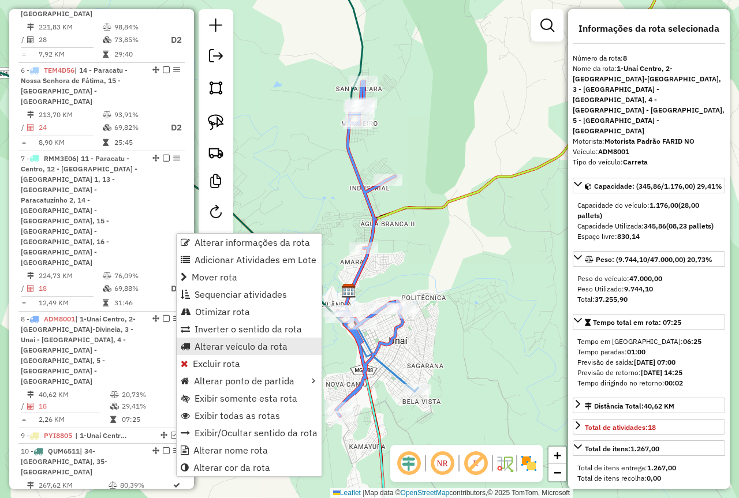
click at [250, 344] on span "Alterar veículo da rota" at bounding box center [241, 346] width 93 height 9
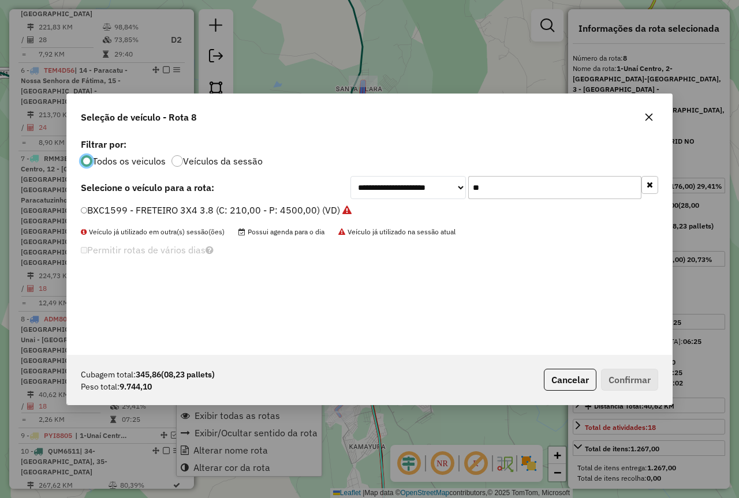
scroll to position [6, 3]
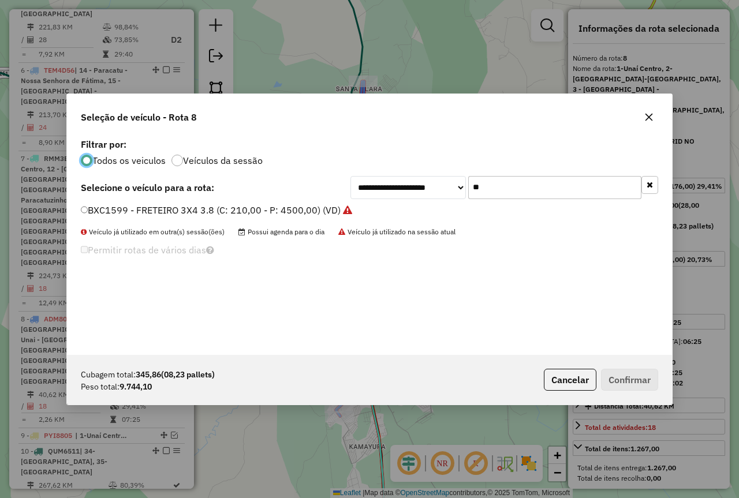
click at [494, 188] on input "**" at bounding box center [554, 187] width 173 height 23
drag, startPoint x: 506, startPoint y: 188, endPoint x: 468, endPoint y: 186, distance: 38.1
click at [468, 186] on input "**" at bounding box center [554, 187] width 173 height 23
type input "***"
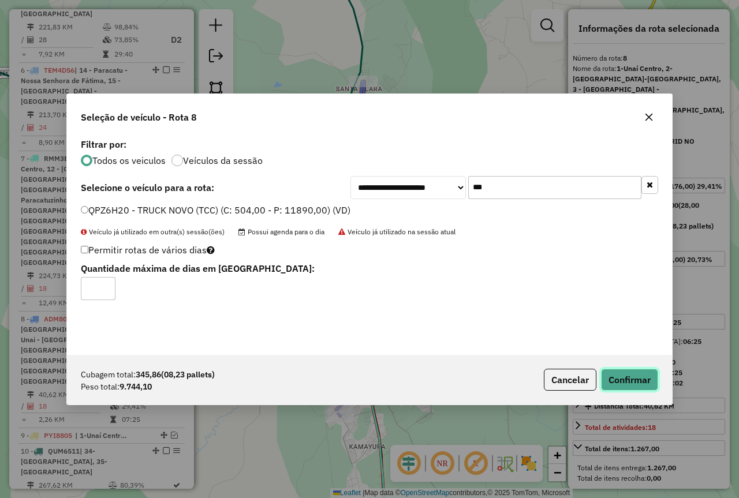
click at [644, 379] on button "Confirmar" at bounding box center [629, 380] width 57 height 22
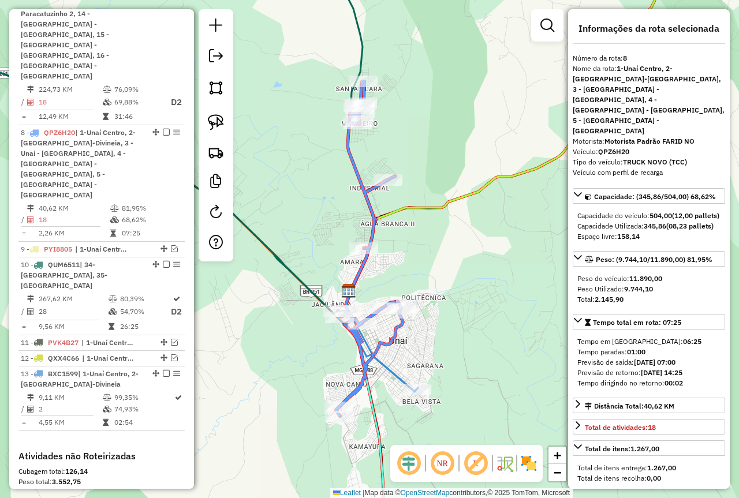
scroll to position [976, 0]
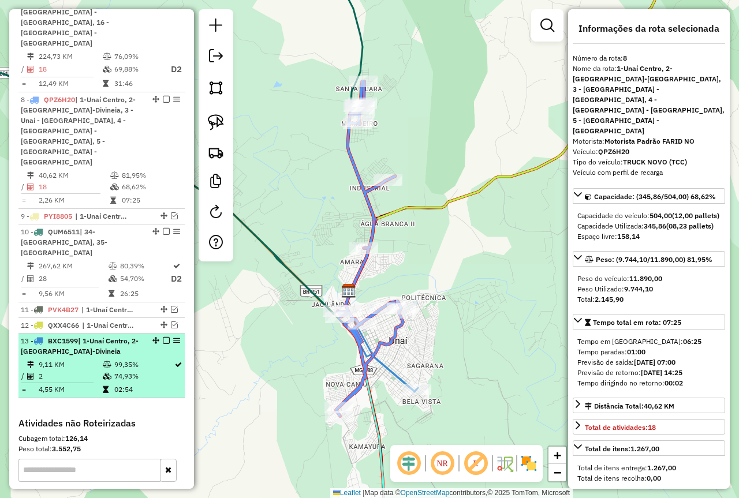
click at [165, 336] on div "13 - BXC1599 | 1-Unaí Centro, 2-Unaí-Divineia" at bounding box center [102, 346] width 162 height 21
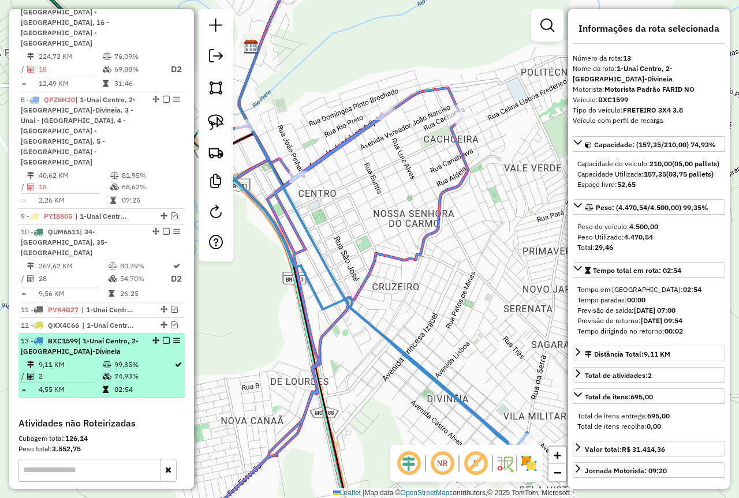
click at [163, 337] on em at bounding box center [166, 340] width 7 height 7
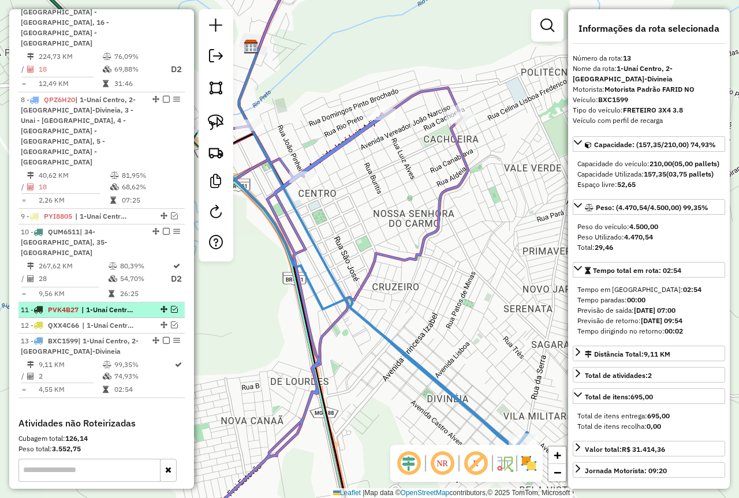
scroll to position [939, 0]
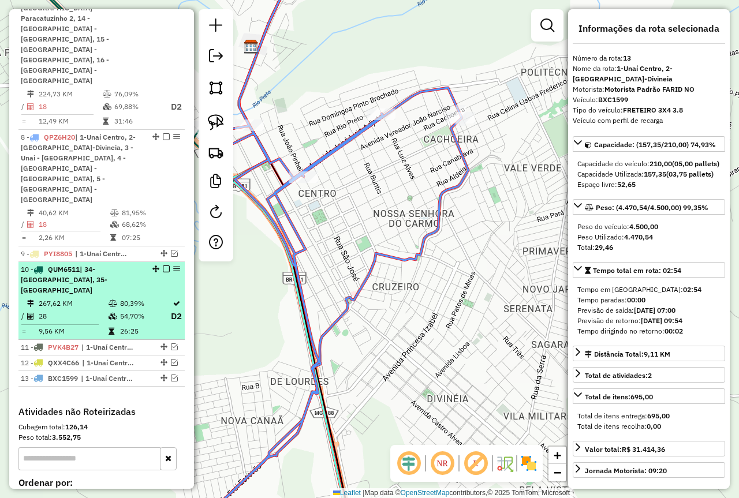
click at [163, 266] on em at bounding box center [166, 269] width 7 height 7
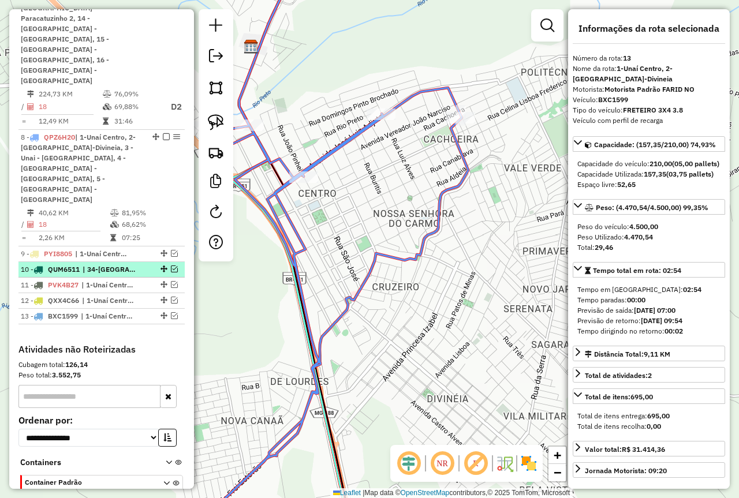
scroll to position [887, 0]
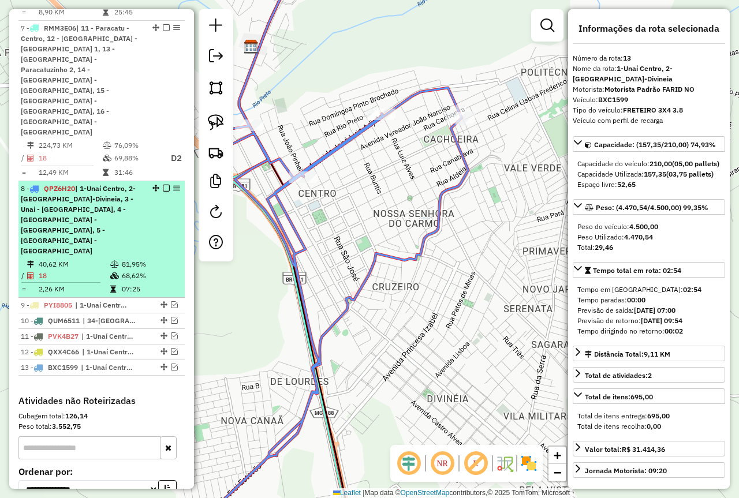
click at [163, 185] on em at bounding box center [166, 188] width 7 height 7
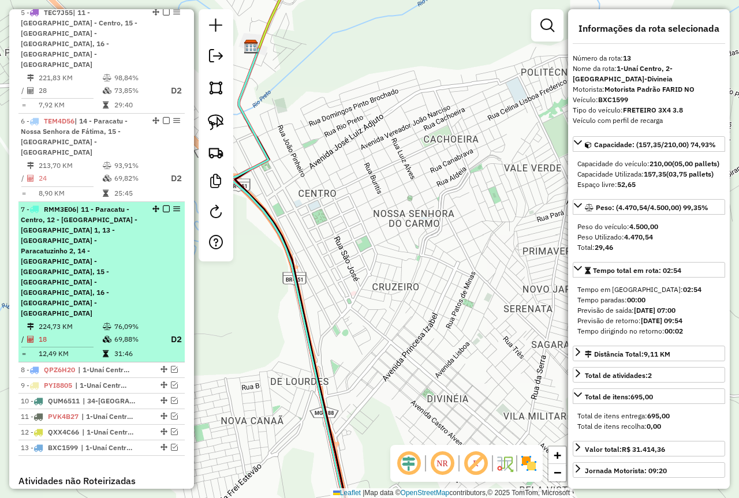
scroll to position [702, 0]
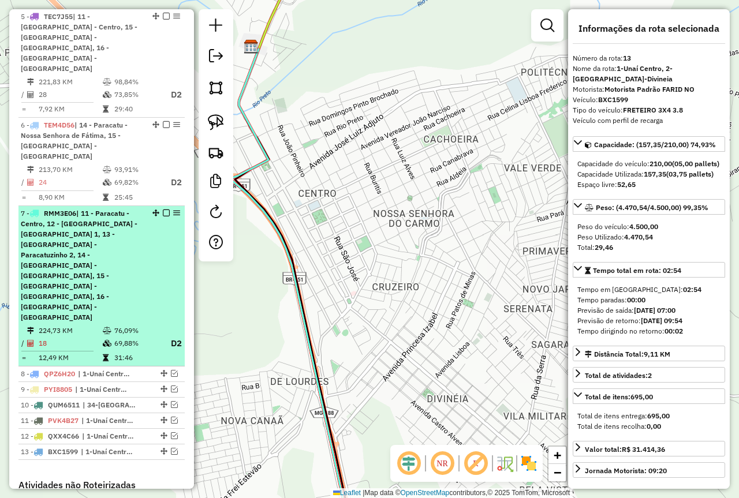
click at [163, 210] on em at bounding box center [166, 213] width 7 height 7
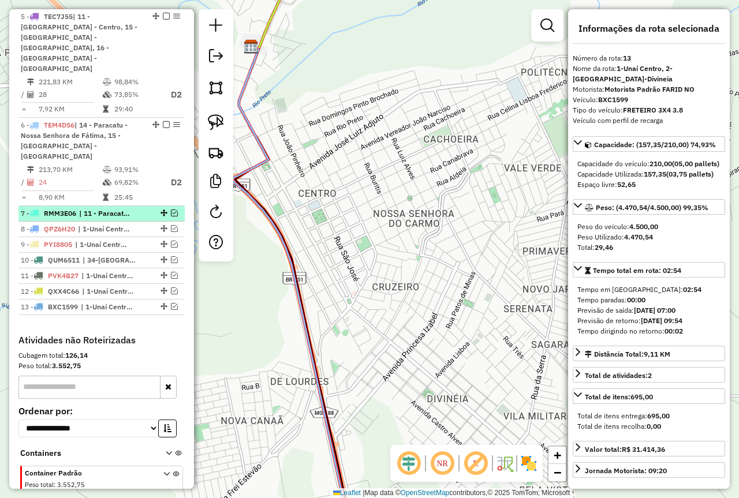
click at [171, 210] on em at bounding box center [174, 213] width 7 height 7
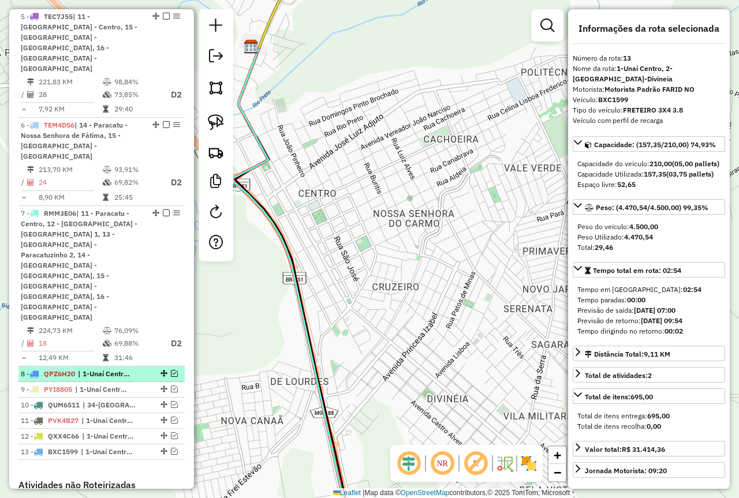
click at [171, 369] on div "8 - QPZ6H20 | 1-Unaí Centro, 2-Unaí-Divineia, 3 - Unai - cachoeira, 4 - Unaí - …" at bounding box center [102, 374] width 162 height 10
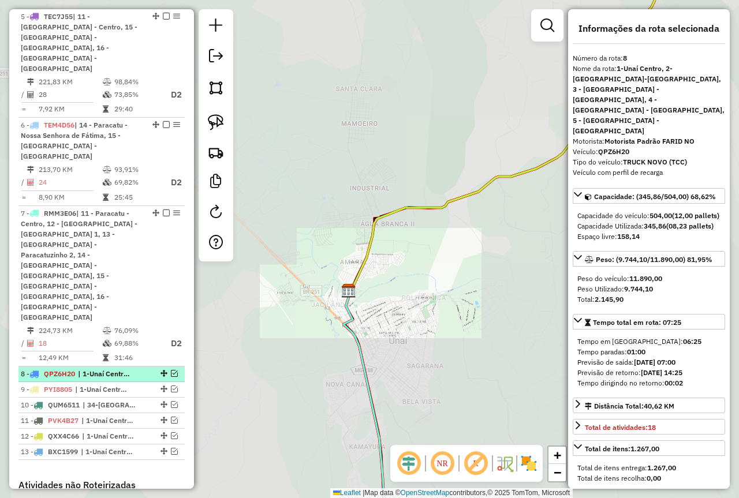
click at [173, 370] on em at bounding box center [174, 373] width 7 height 7
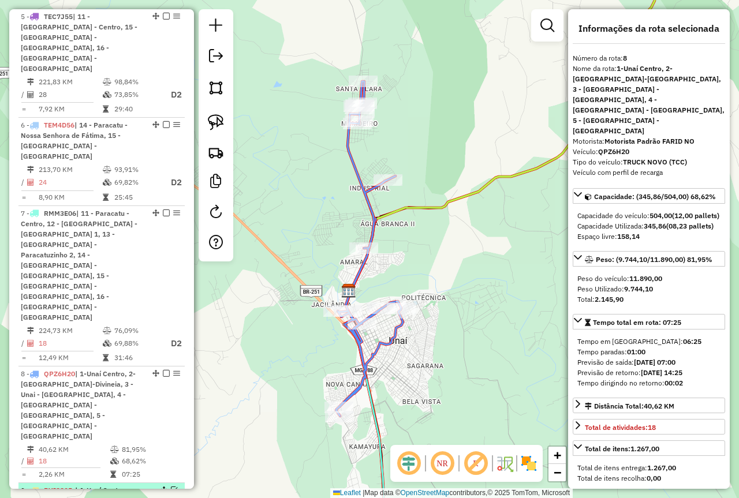
click at [171, 487] on em at bounding box center [174, 490] width 7 height 7
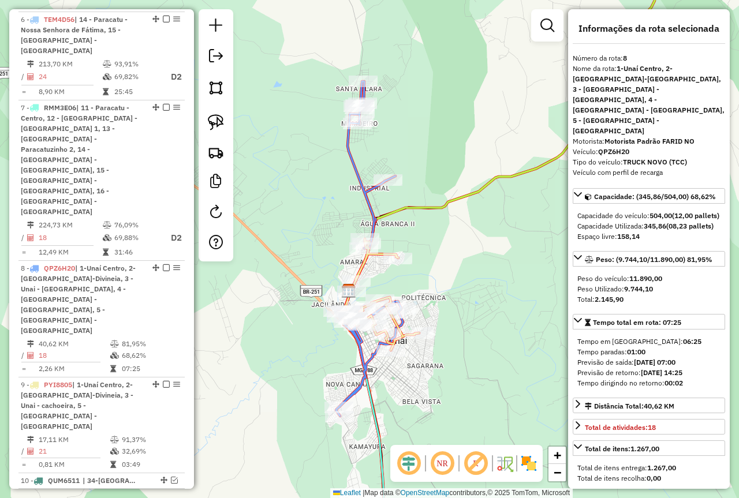
scroll to position [817, 0]
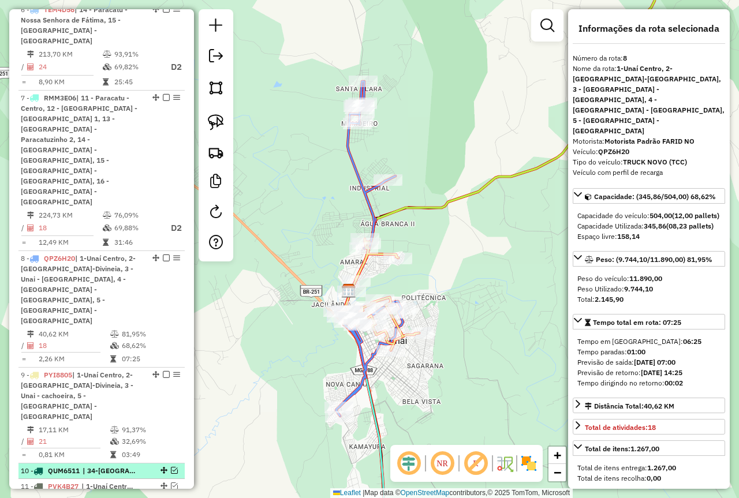
click at [173, 467] on em at bounding box center [174, 470] width 7 height 7
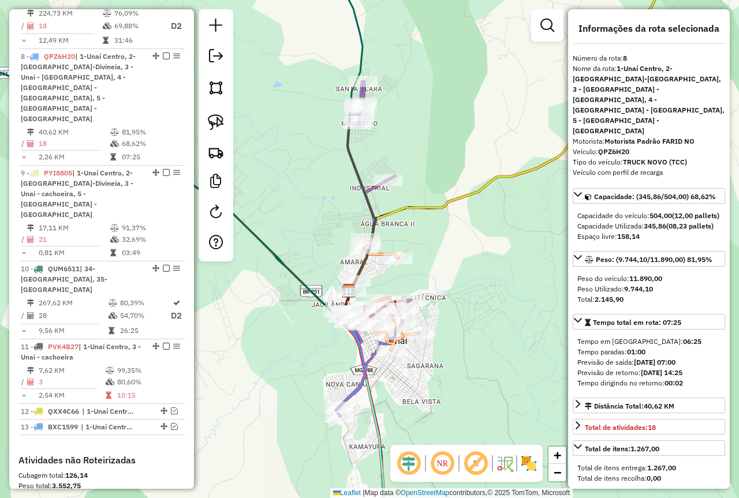
scroll to position [1047, 0]
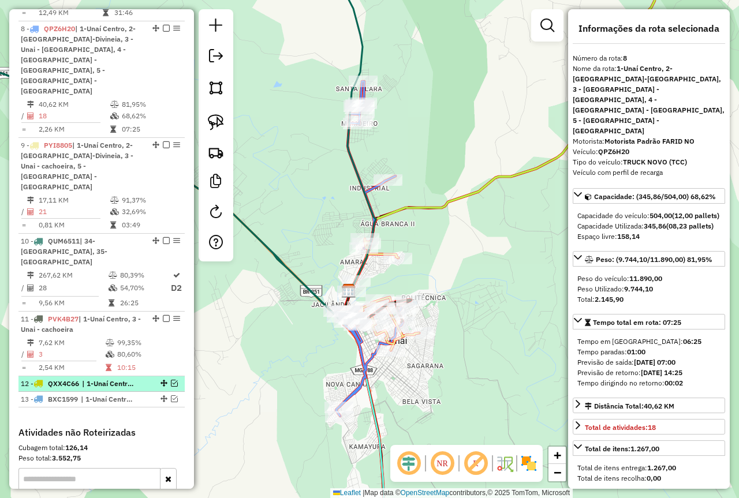
click at [171, 380] on em at bounding box center [174, 383] width 7 height 7
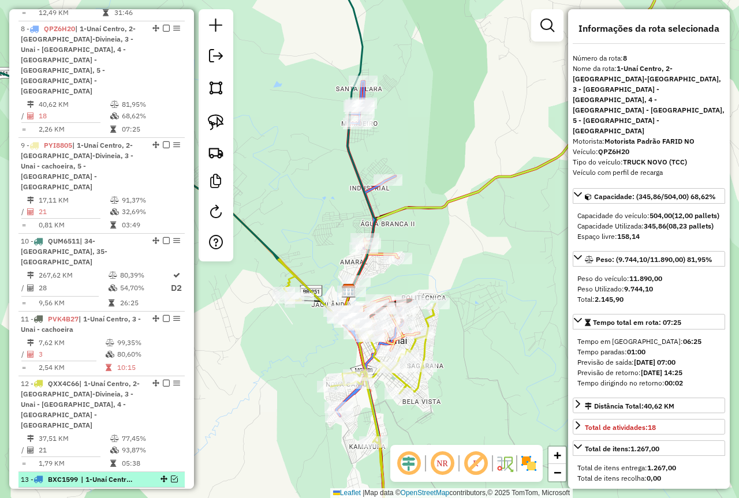
click at [171, 476] on em at bounding box center [174, 479] width 7 height 7
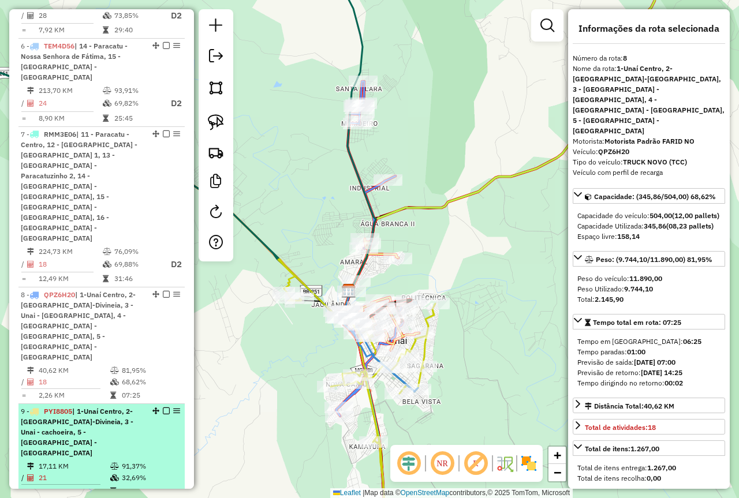
scroll to position [809, 0]
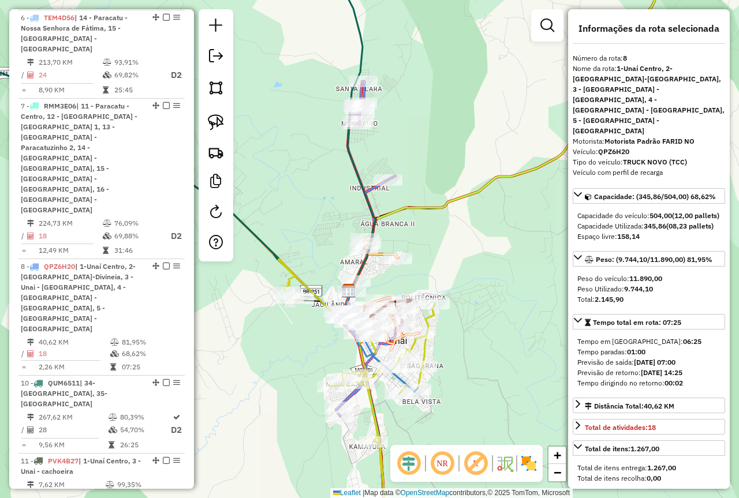
drag, startPoint x: 152, startPoint y: 268, endPoint x: 129, endPoint y: 464, distance: 197.1
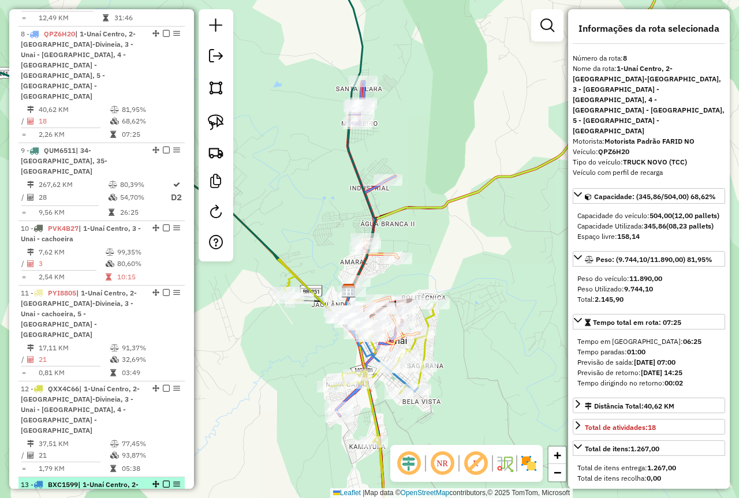
scroll to position [1040, 0]
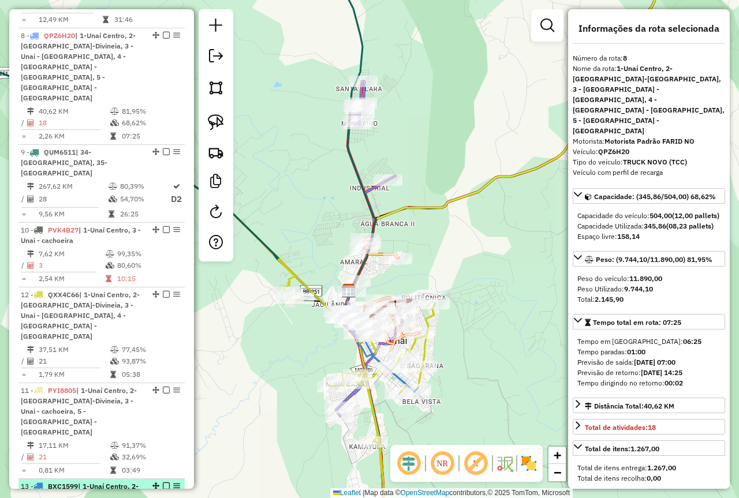
drag, startPoint x: 152, startPoint y: 172, endPoint x: 131, endPoint y: 342, distance: 171.0
drag, startPoint x: 154, startPoint y: 242, endPoint x: 145, endPoint y: 341, distance: 99.0
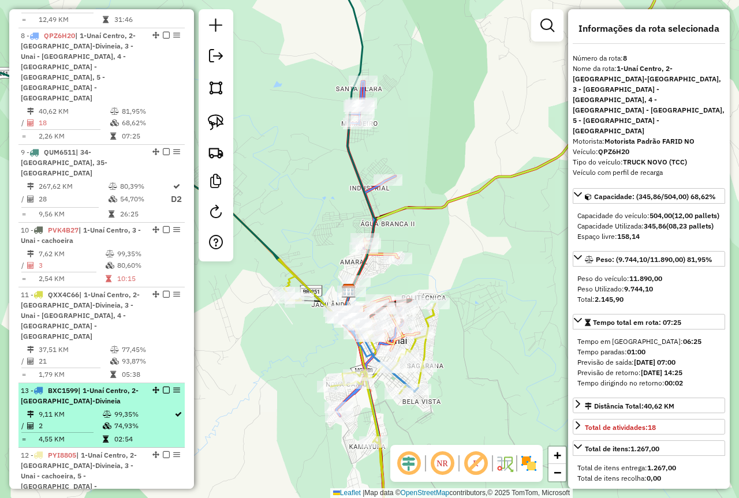
drag, startPoint x: 151, startPoint y: 317, endPoint x: 140, endPoint y: 240, distance: 78.0
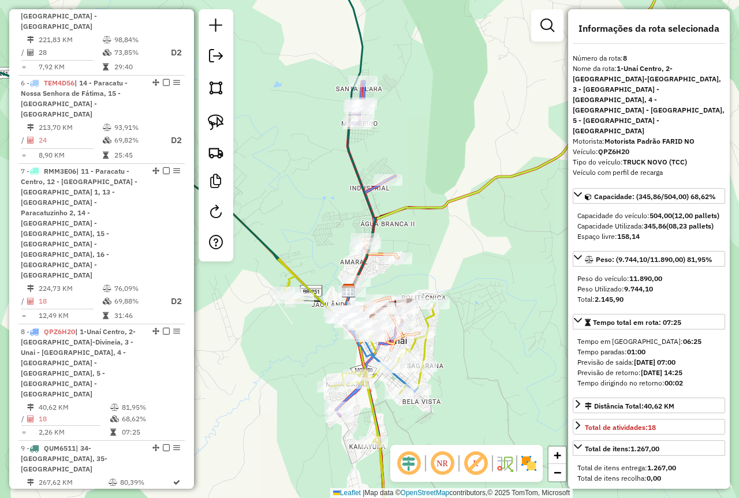
scroll to position [752, 0]
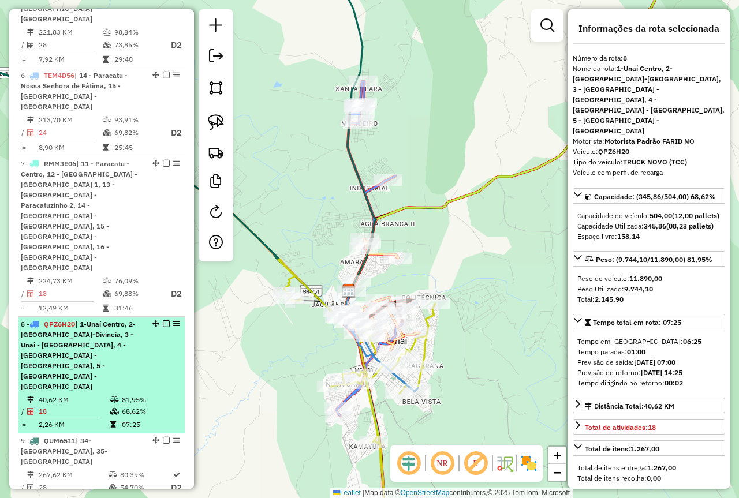
click at [176, 320] on em at bounding box center [176, 323] width 7 height 7
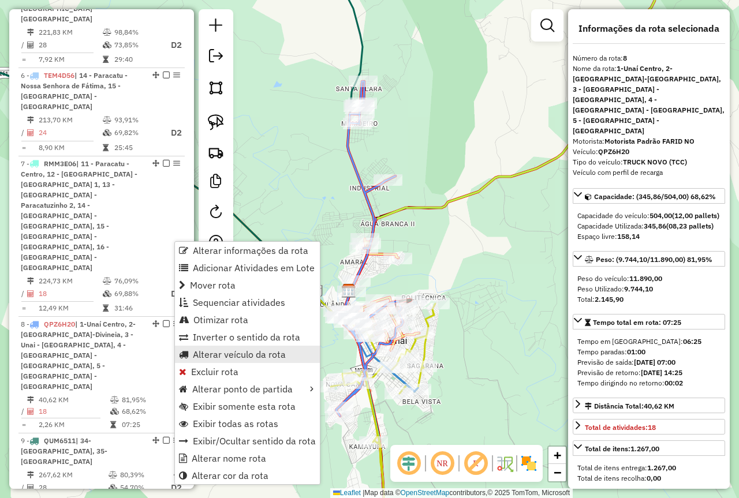
click at [256, 354] on span "Alterar veículo da rota" at bounding box center [239, 354] width 93 height 9
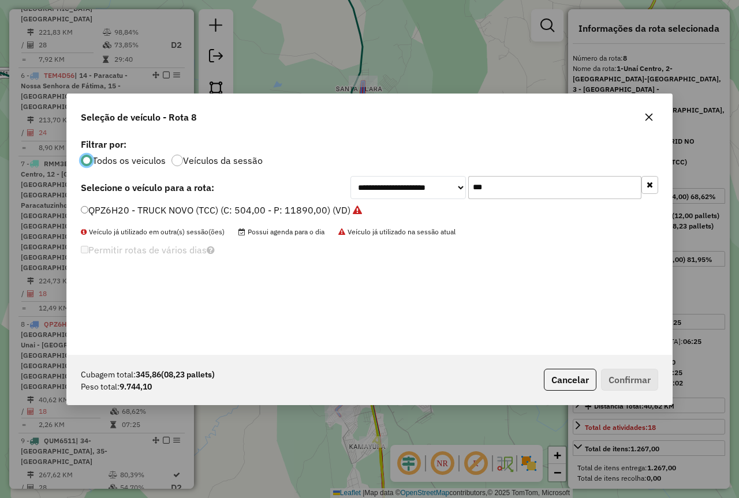
scroll to position [6, 3]
drag, startPoint x: 522, startPoint y: 189, endPoint x: 492, endPoint y: 189, distance: 29.4
click at [492, 189] on input "***" at bounding box center [554, 187] width 173 height 23
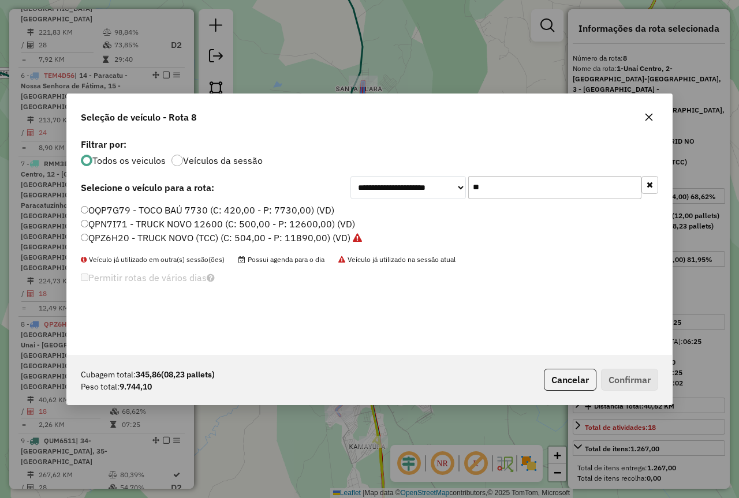
type input "*"
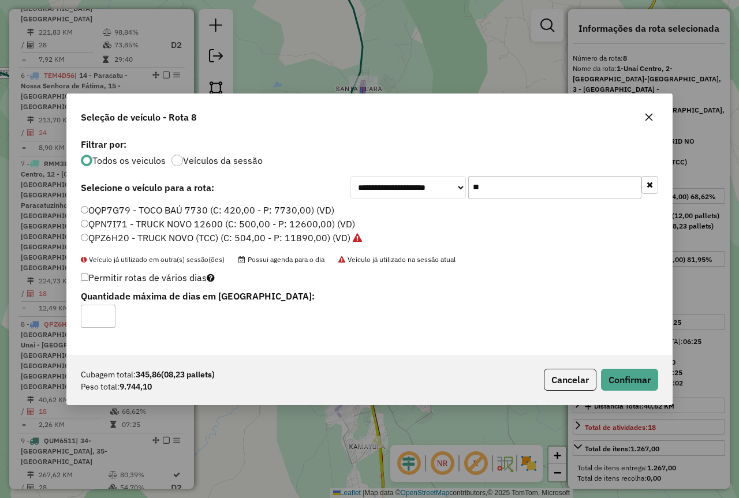
click at [493, 190] on input "**" at bounding box center [554, 187] width 173 height 23
type input "*"
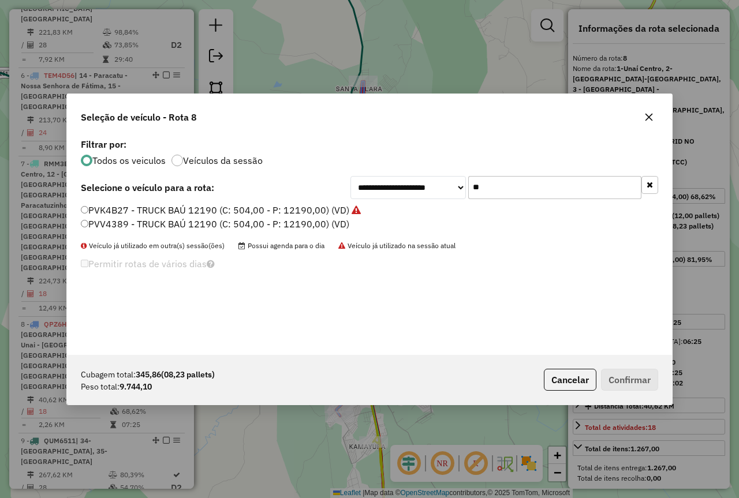
type input "*"
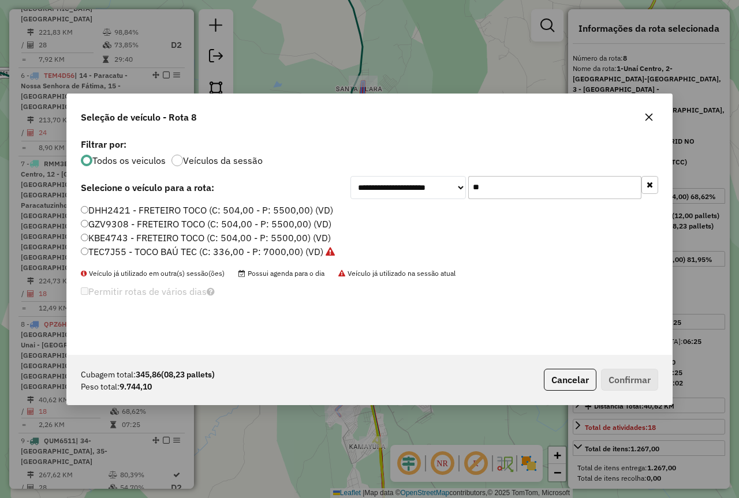
type input "*"
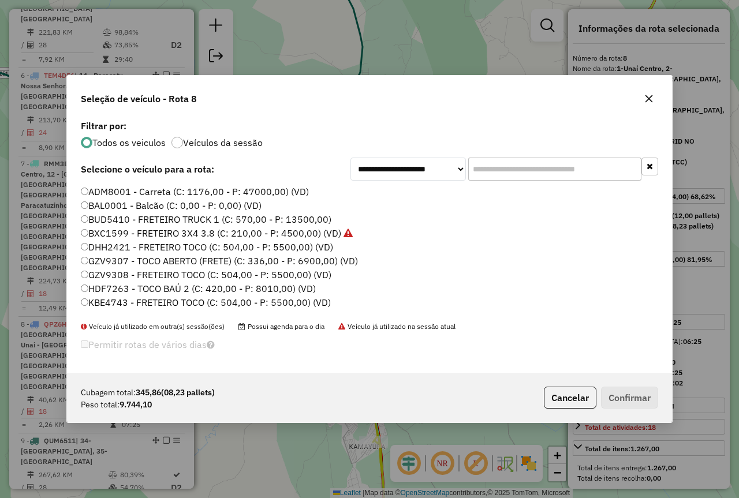
type input "*"
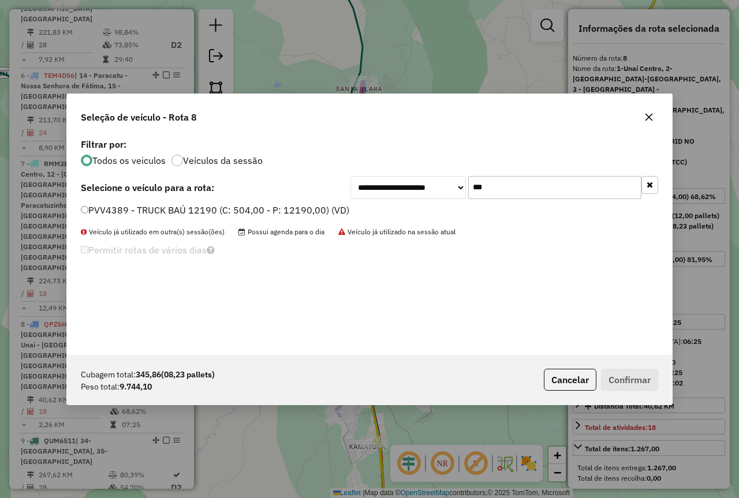
type input "***"
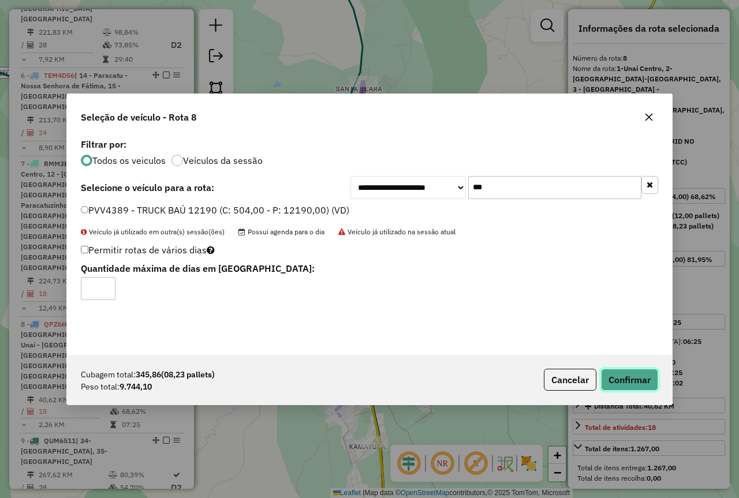
click at [629, 375] on button "Confirmar" at bounding box center [629, 380] width 57 height 22
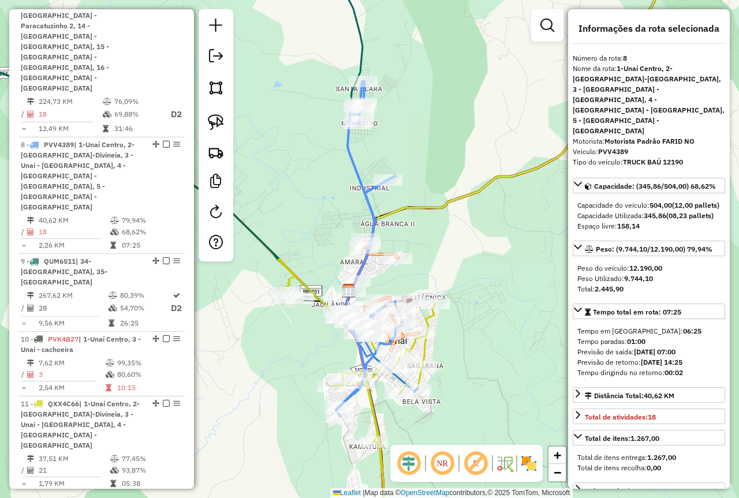
scroll to position [976, 0]
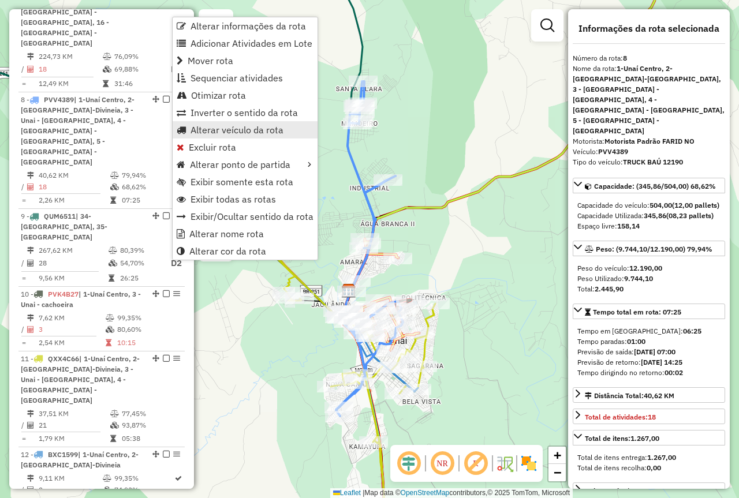
click at [246, 133] on span "Alterar veículo da rota" at bounding box center [236, 129] width 93 height 9
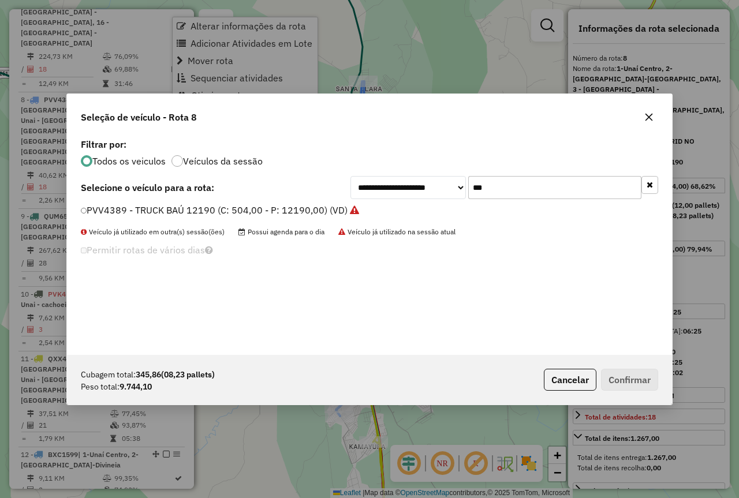
scroll to position [6, 3]
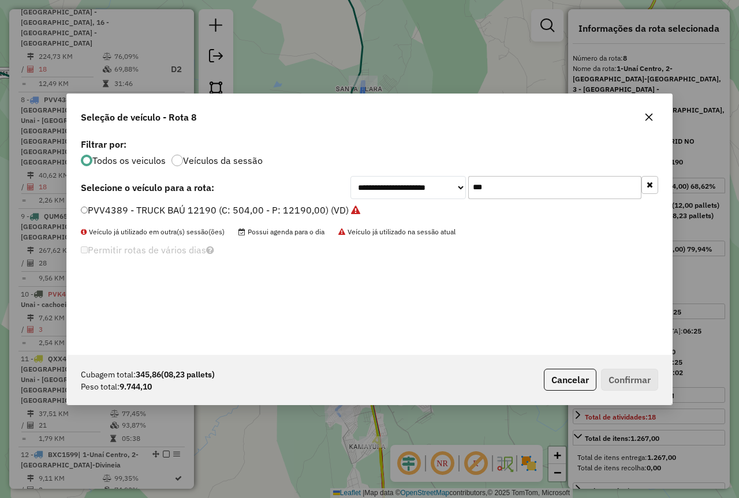
drag, startPoint x: 538, startPoint y: 184, endPoint x: 462, endPoint y: 181, distance: 75.7
click at [462, 181] on div "**********" at bounding box center [504, 187] width 308 height 23
type input "***"
click at [634, 375] on button "Confirmar" at bounding box center [629, 380] width 57 height 22
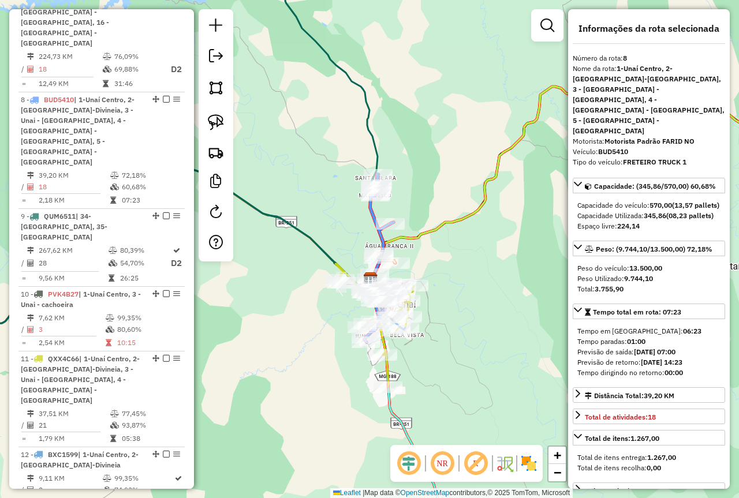
drag, startPoint x: 261, startPoint y: 219, endPoint x: 312, endPoint y: 228, distance: 51.1
click at [312, 228] on div "Janela de atendimento Grade de atendimento Capacidade Transportadoras Veículos …" at bounding box center [369, 249] width 739 height 498
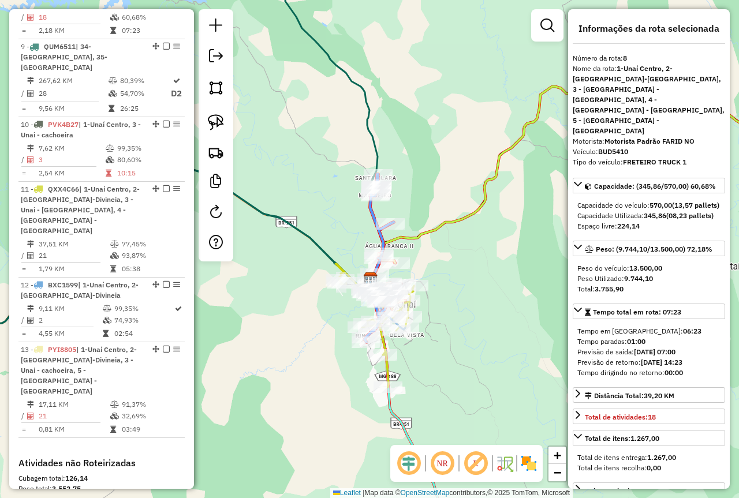
scroll to position [1156, 0]
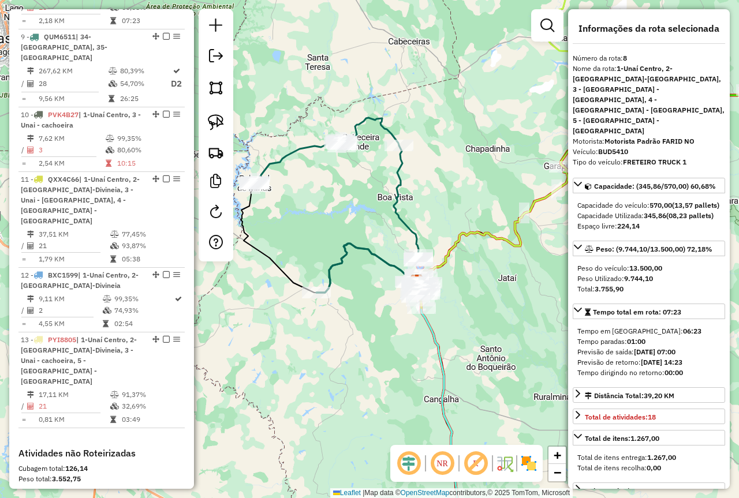
drag, startPoint x: 503, startPoint y: 263, endPoint x: 459, endPoint y: 301, distance: 57.7
click at [459, 301] on div "Janela de atendimento Grade de atendimento Capacidade Transportadoras Veículos …" at bounding box center [369, 249] width 739 height 498
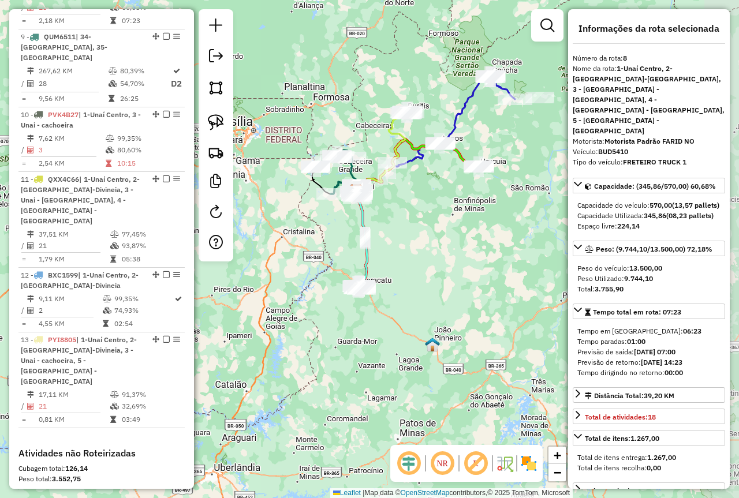
drag, startPoint x: 488, startPoint y: 282, endPoint x: 406, endPoint y: 216, distance: 105.5
click at [406, 216] on div "Janela de atendimento Grade de atendimento Capacidade Transportadoras Veículos …" at bounding box center [369, 249] width 739 height 498
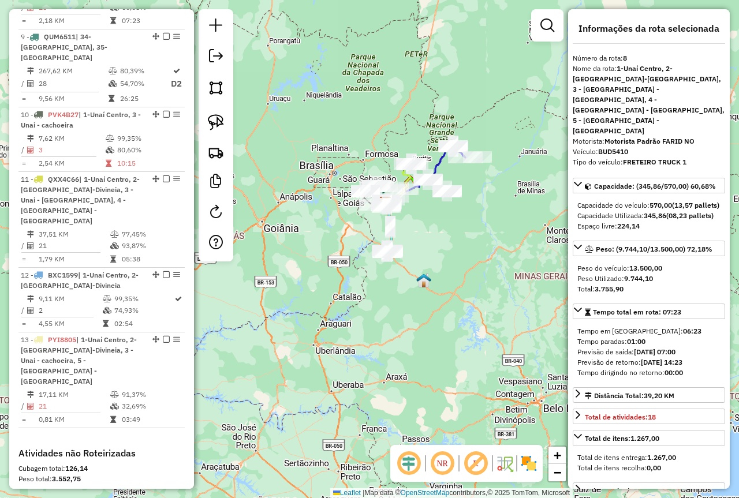
drag, startPoint x: 428, startPoint y: 215, endPoint x: 447, endPoint y: 274, distance: 62.6
click at [447, 274] on div "Janela de atendimento Grade de atendimento Capacidade Transportadoras Veículos …" at bounding box center [369, 249] width 739 height 498
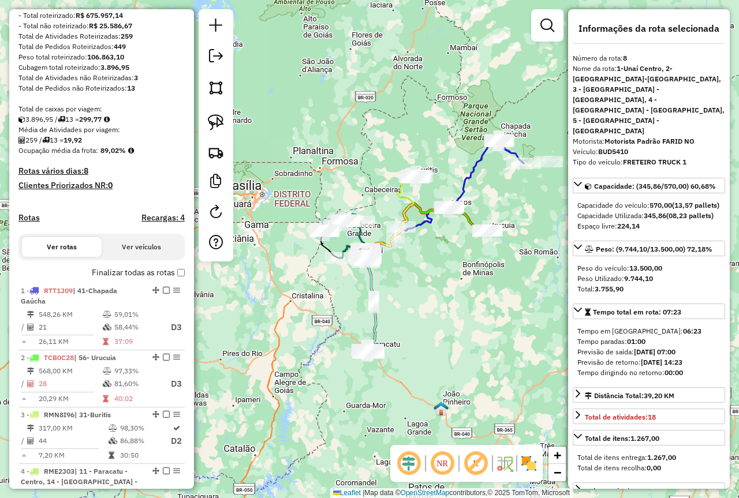
scroll to position [59, 0]
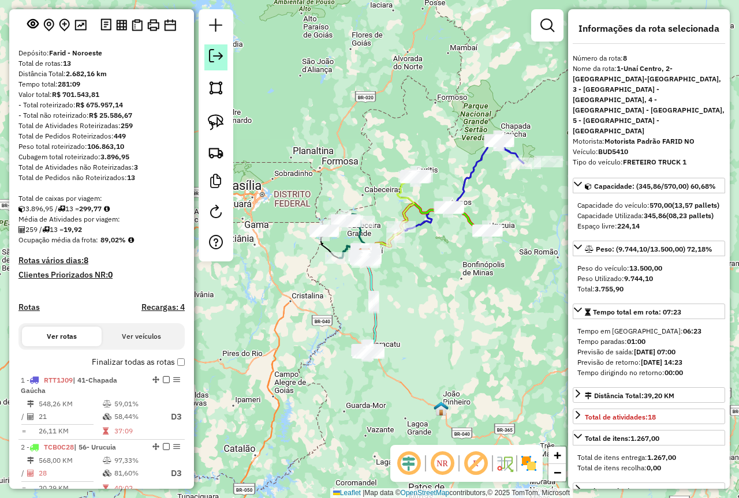
click at [220, 54] on em at bounding box center [216, 56] width 14 height 14
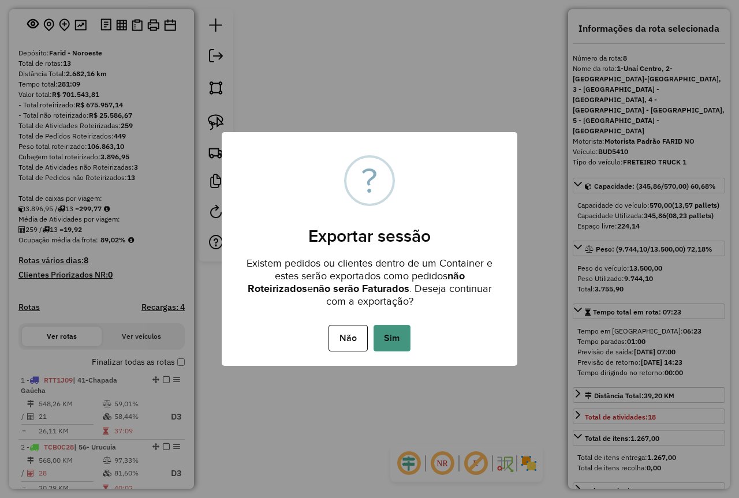
click at [394, 334] on button "Sim" at bounding box center [391, 338] width 37 height 27
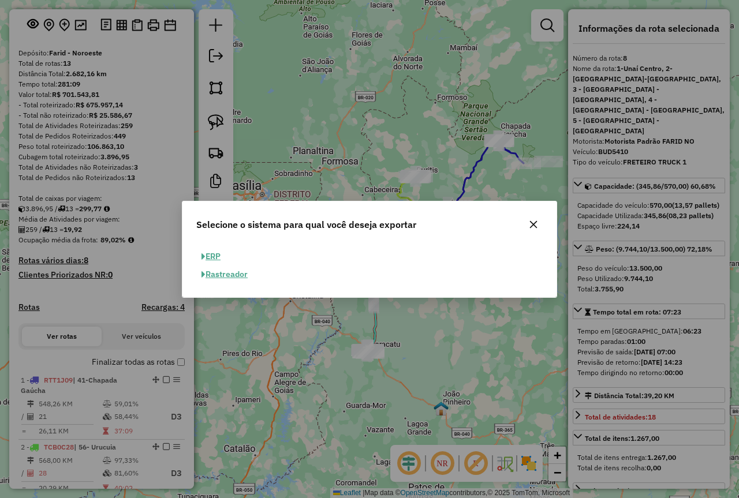
click at [219, 257] on button "ERP" at bounding box center [210, 257] width 29 height 18
select select "**"
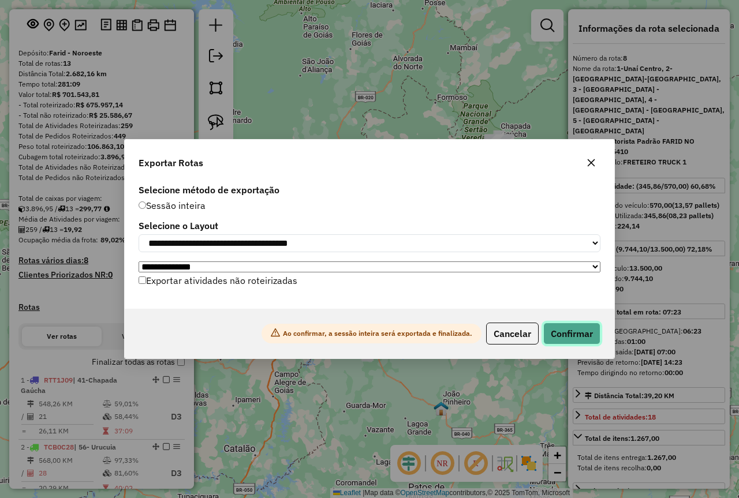
click at [578, 338] on button "Confirmar" at bounding box center [571, 334] width 57 height 22
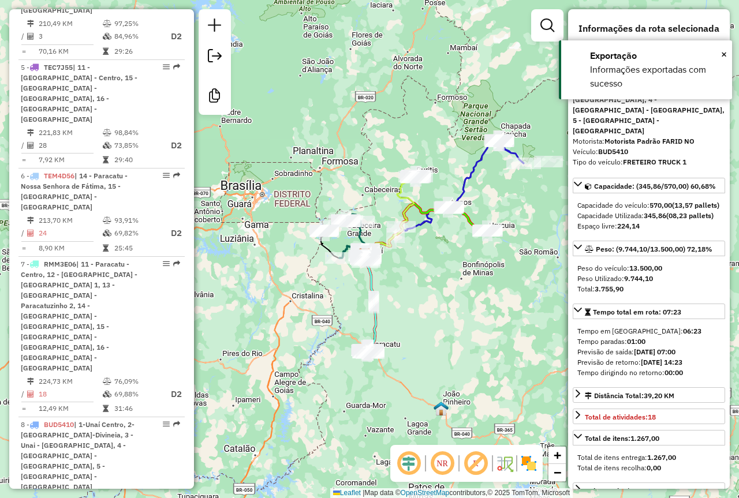
scroll to position [984, 0]
